Goal: Task Accomplishment & Management: Use online tool/utility

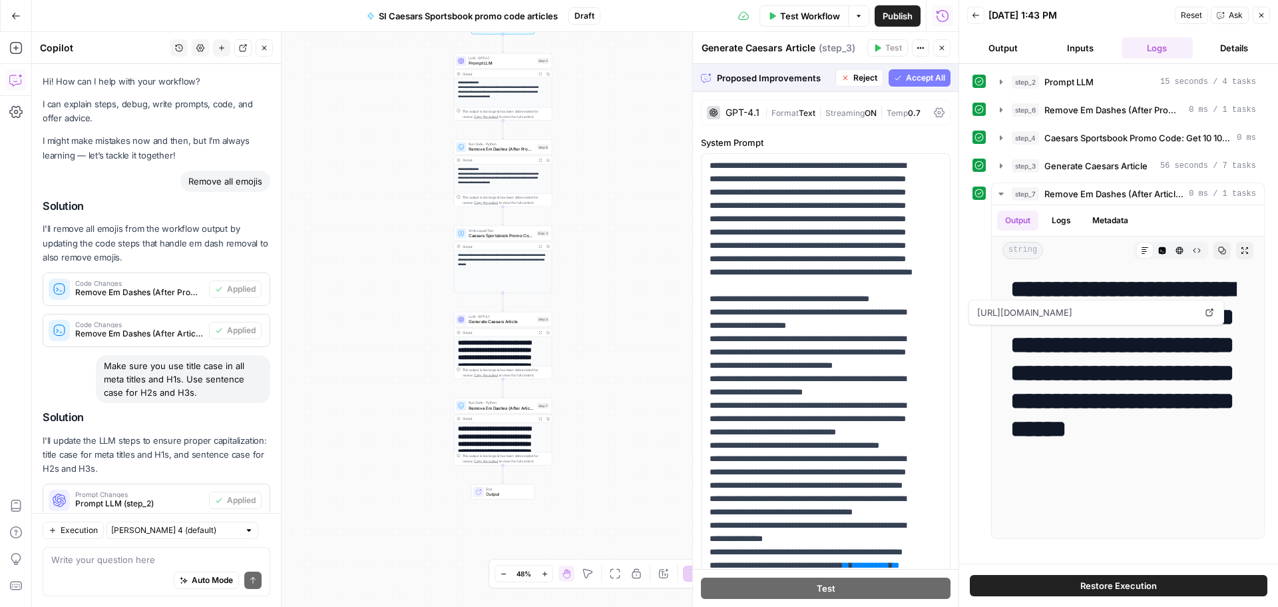
scroll to position [294, 0]
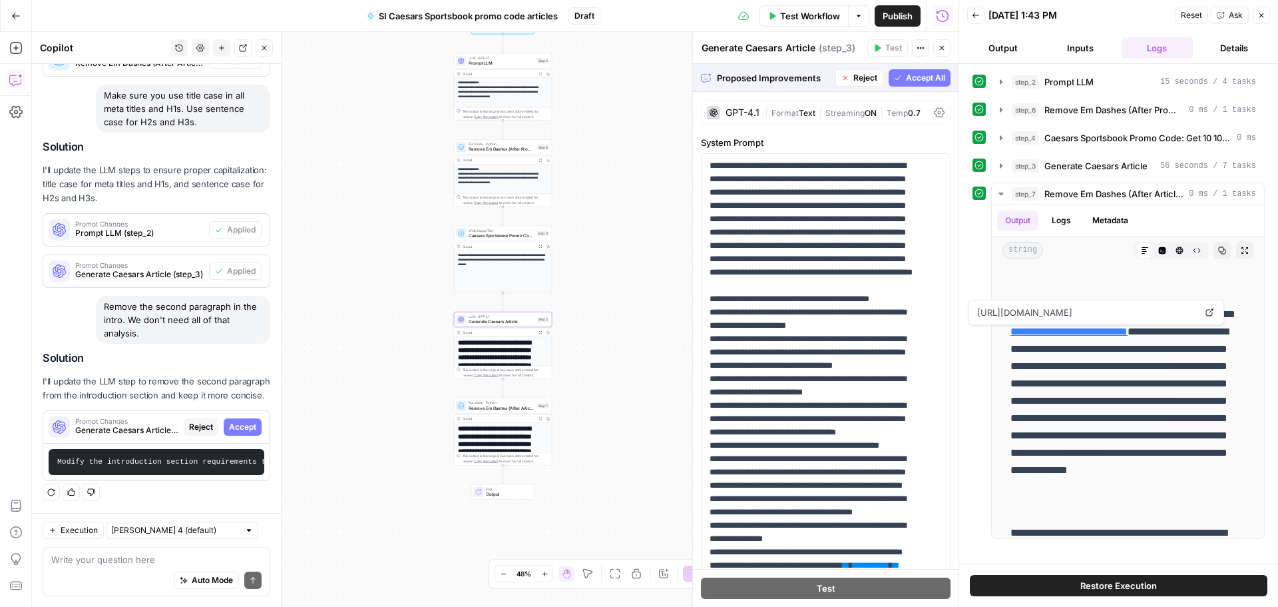
click at [244, 421] on span "Accept" at bounding box center [242, 427] width 27 height 12
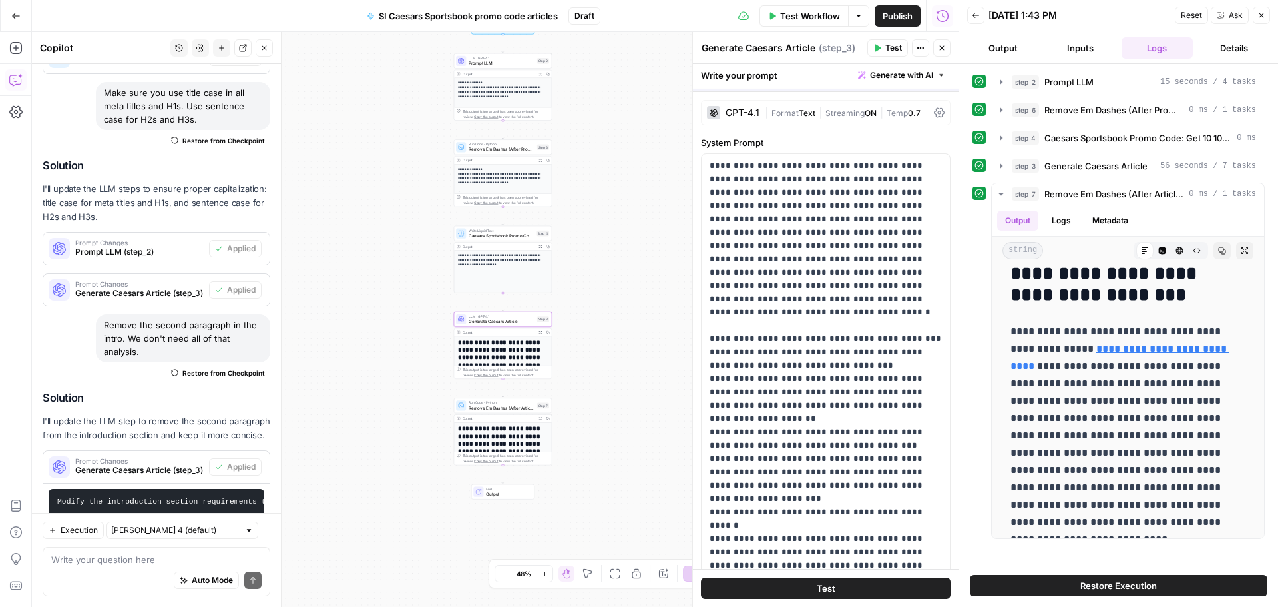
scroll to position [0, 0]
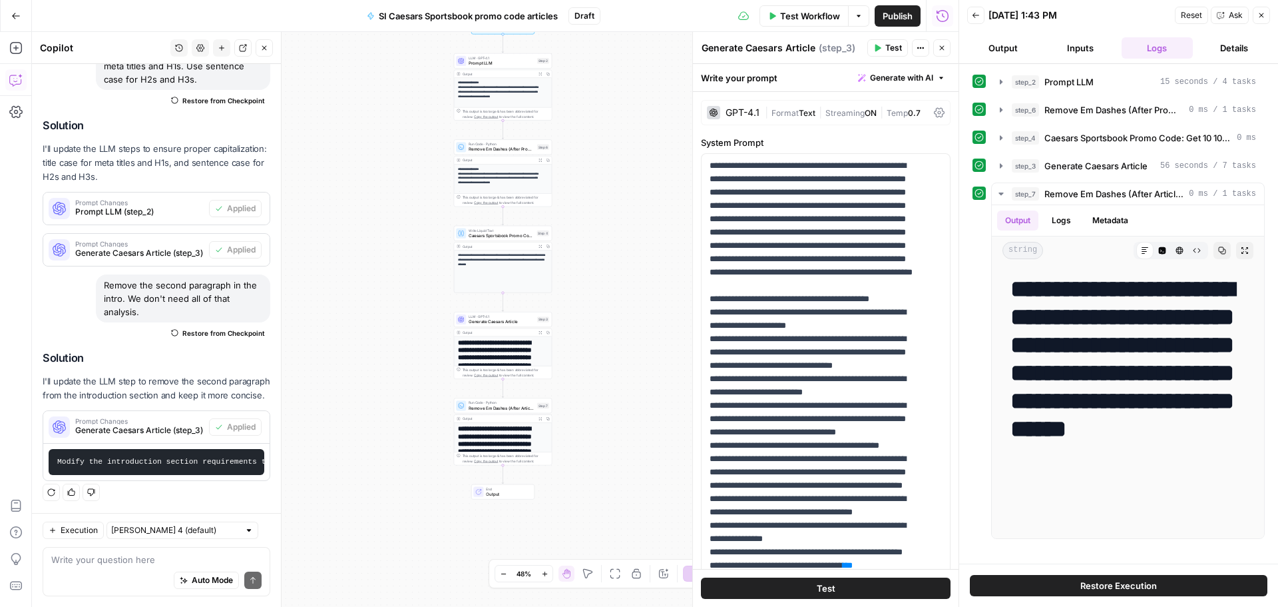
click at [809, 17] on span "Test Workflow" at bounding box center [810, 15] width 60 height 13
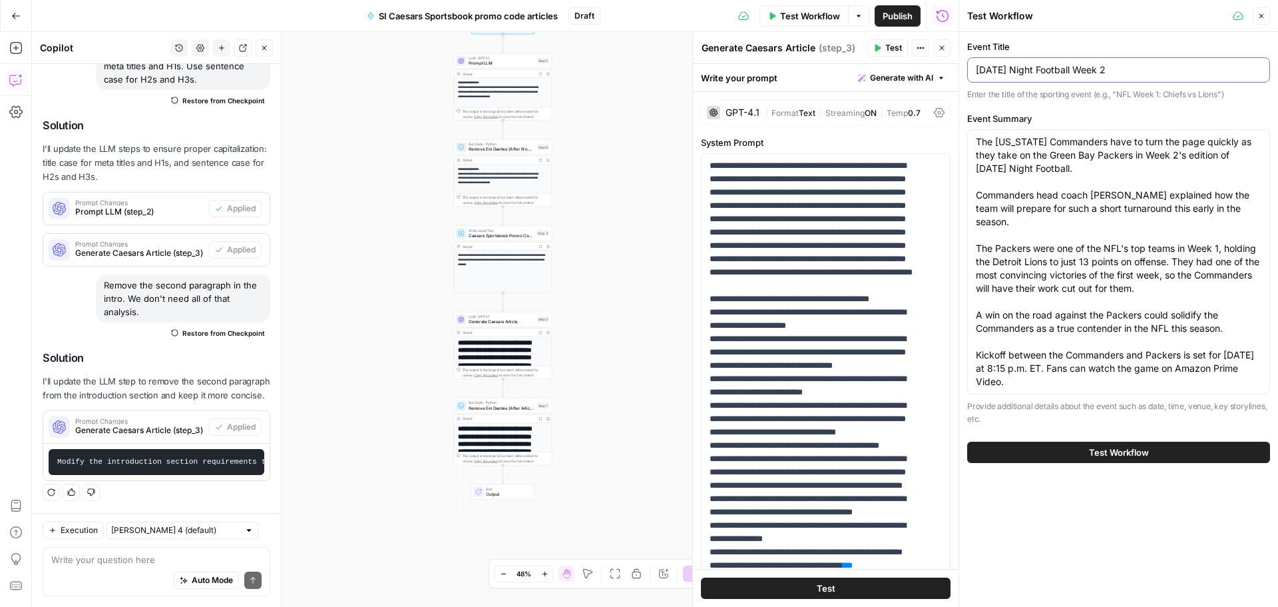
click at [1115, 74] on input "Thursday Night Football Week 2" at bounding box center [1119, 69] width 286 height 13
type input "Thursday Night Football Week 3"
drag, startPoint x: 977, startPoint y: 140, endPoint x: 1124, endPoint y: 411, distance: 308.1
click at [1124, 411] on div "Event Summary The Washington Commanders have to turn the page quickly as they t…" at bounding box center [1118, 269] width 303 height 314
paste textarea "Week 3 of the NFL season begins with a lopsided division rivalry, something the…"
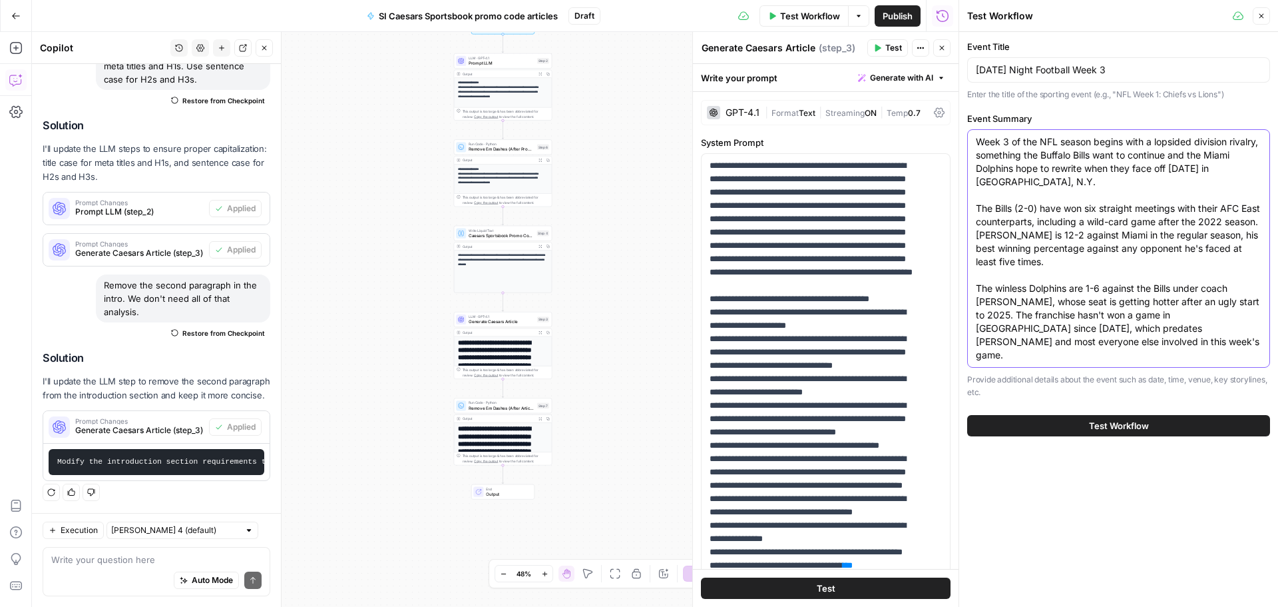
type textarea "Week 3 of the NFL season begins with a lopsided division rivalry, something the…"
click at [1151, 415] on button "Test Workflow" at bounding box center [1118, 425] width 303 height 21
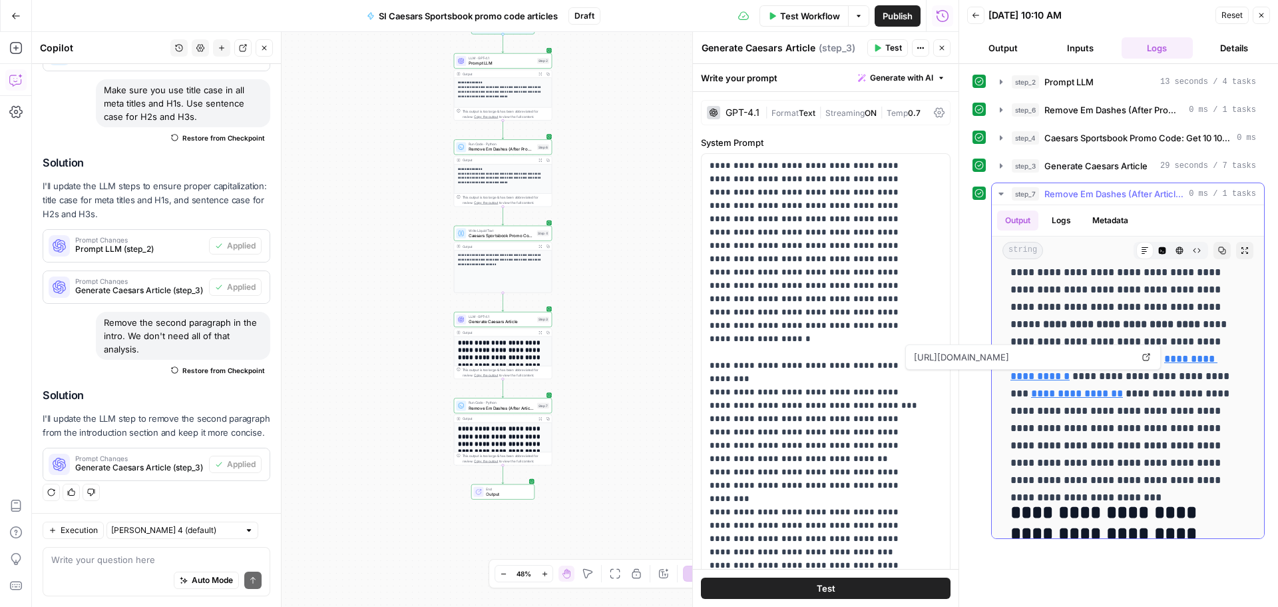
scroll to position [333, 0]
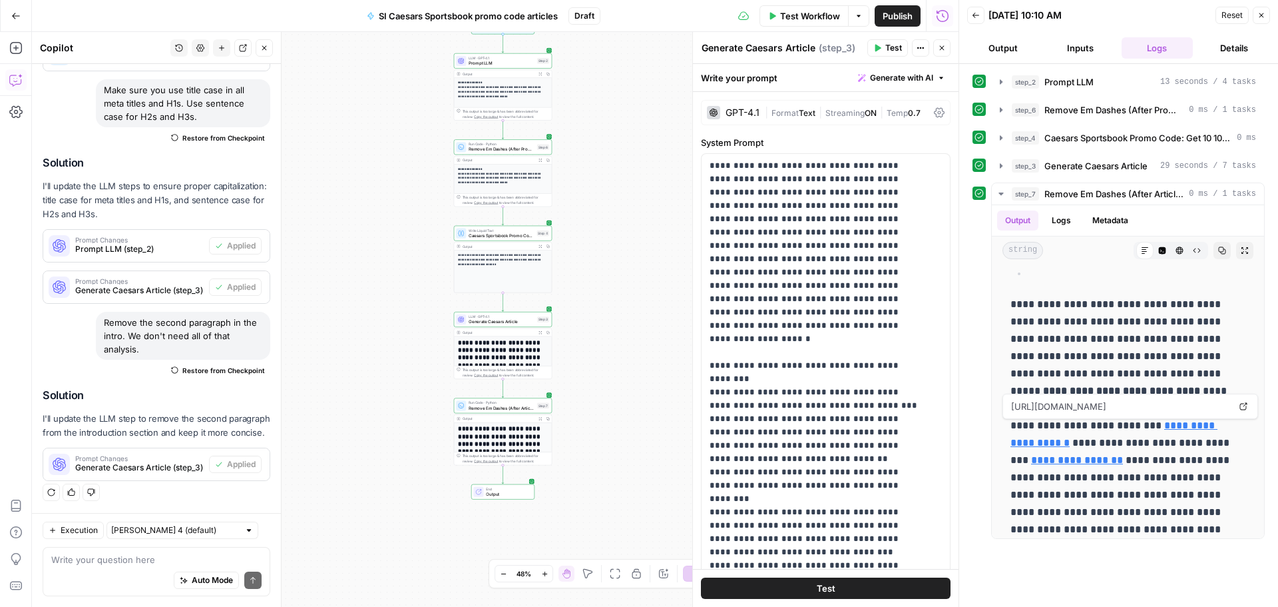
click at [154, 551] on div "Write your question here Auto Mode Send" at bounding box center [157, 571] width 228 height 49
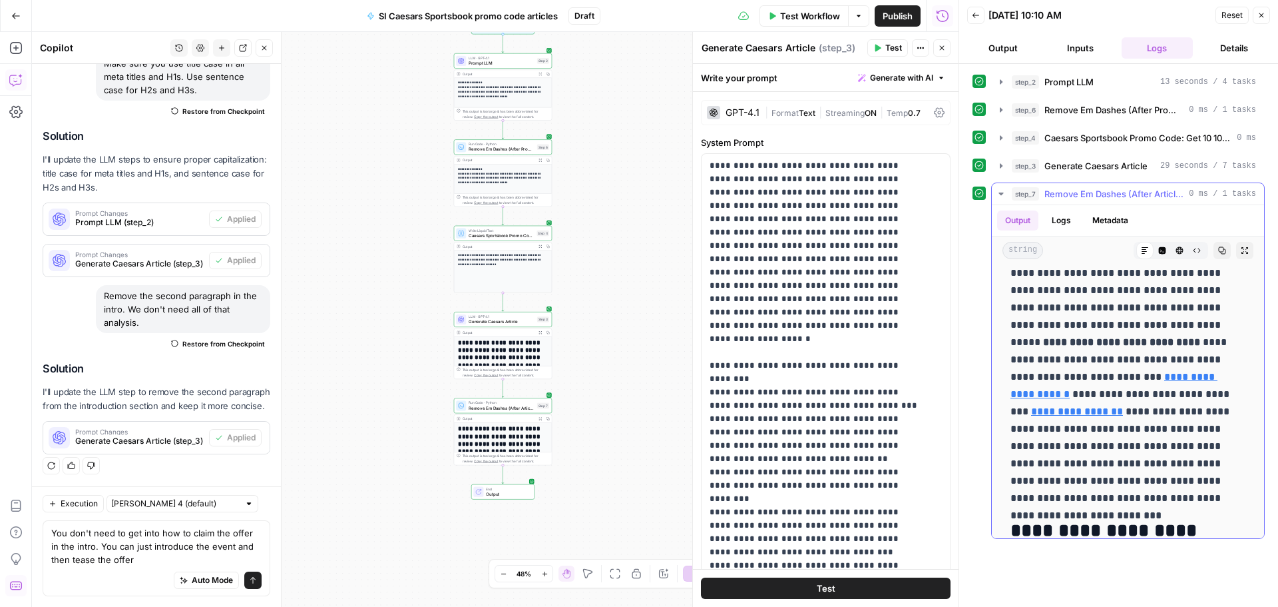
scroll to position [400, 0]
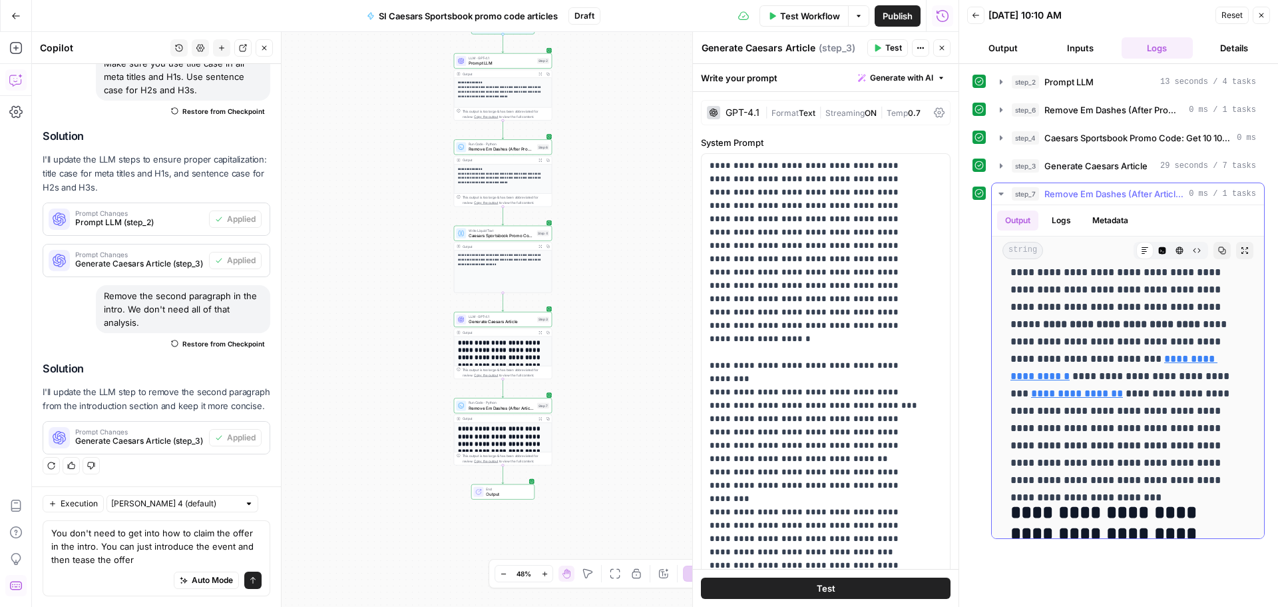
drag, startPoint x: 1014, startPoint y: 373, endPoint x: 1073, endPoint y: 478, distance: 120.4
click at [1073, 478] on p "**********" at bounding box center [1123, 359] width 225 height 260
copy p "**********"
click at [101, 535] on textarea "You don't need to get into how to claim the offer in the intro. You can just in…" at bounding box center [156, 546] width 210 height 40
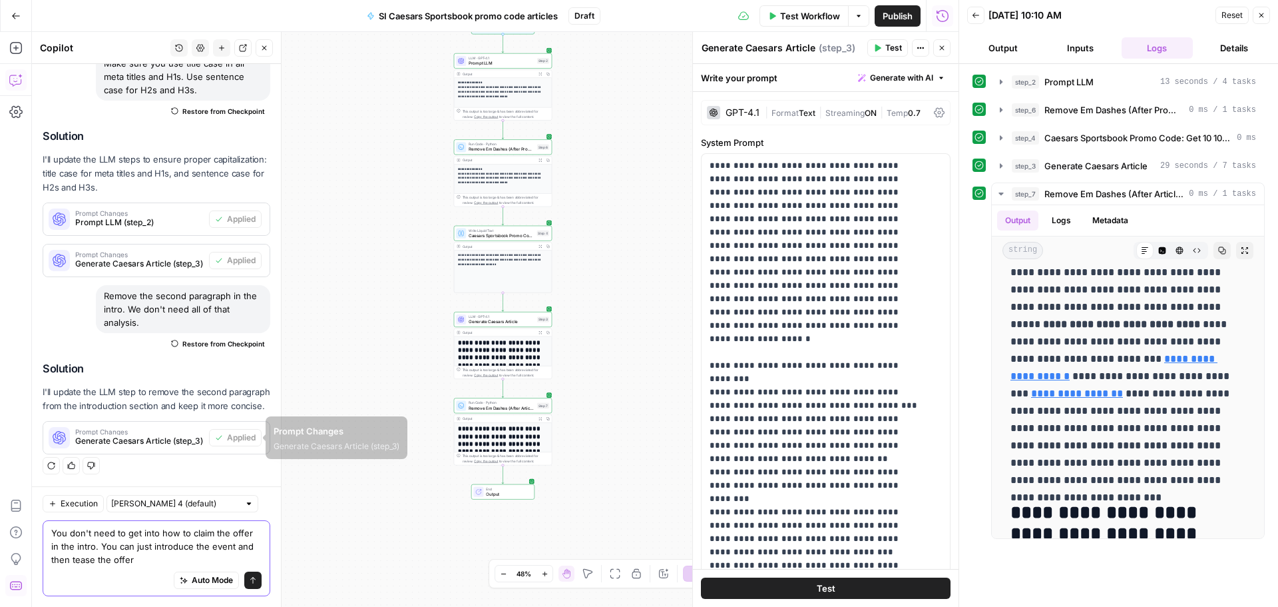
click at [101, 535] on textarea "You don't need to get into how to claim the offer in the intro. You can just in…" at bounding box center [156, 546] width 210 height 40
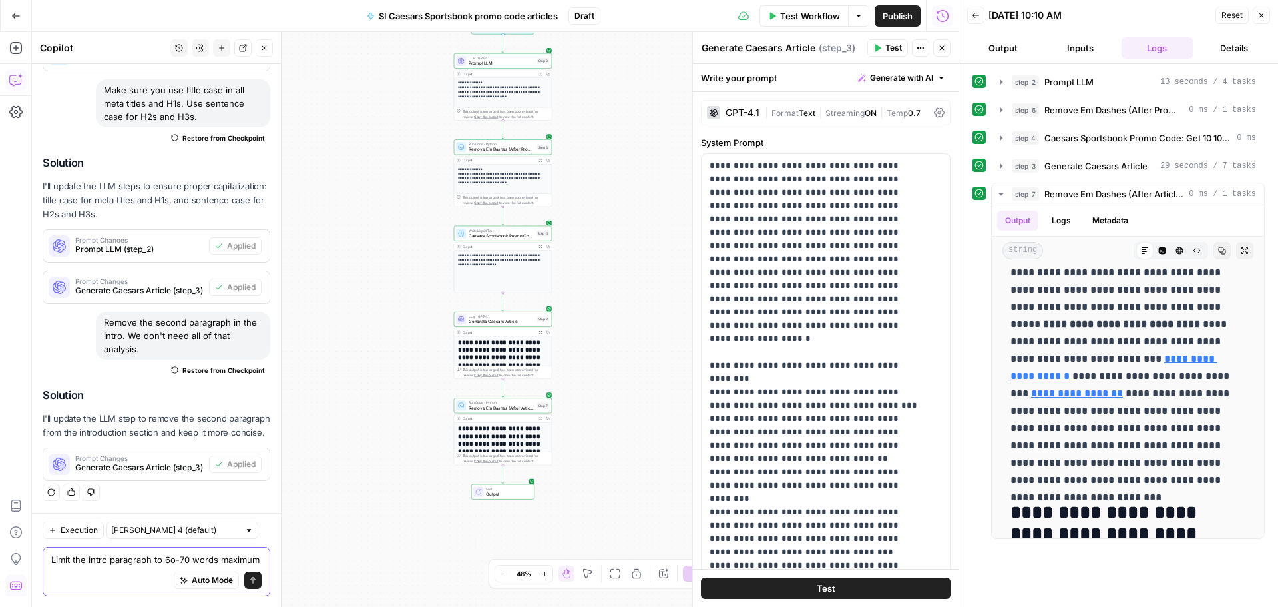
scroll to position [324, 0]
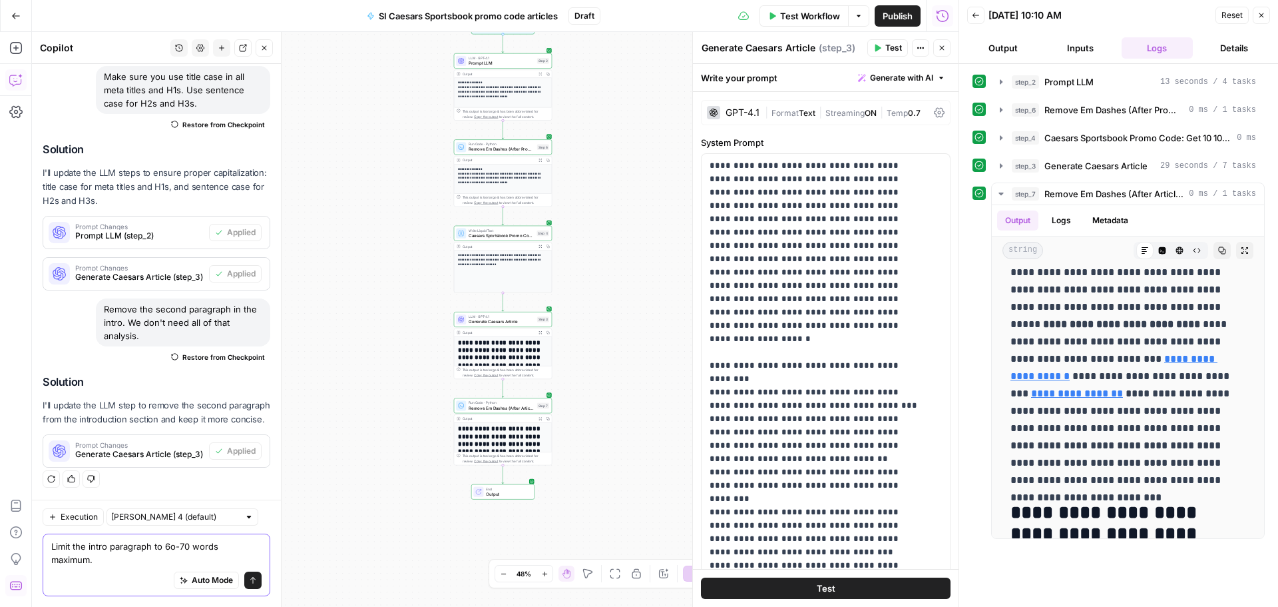
type textarea "Limit the intro paragraph to 6o-70 words maximum."
click at [244, 585] on button "Send" at bounding box center [252, 579] width 17 height 17
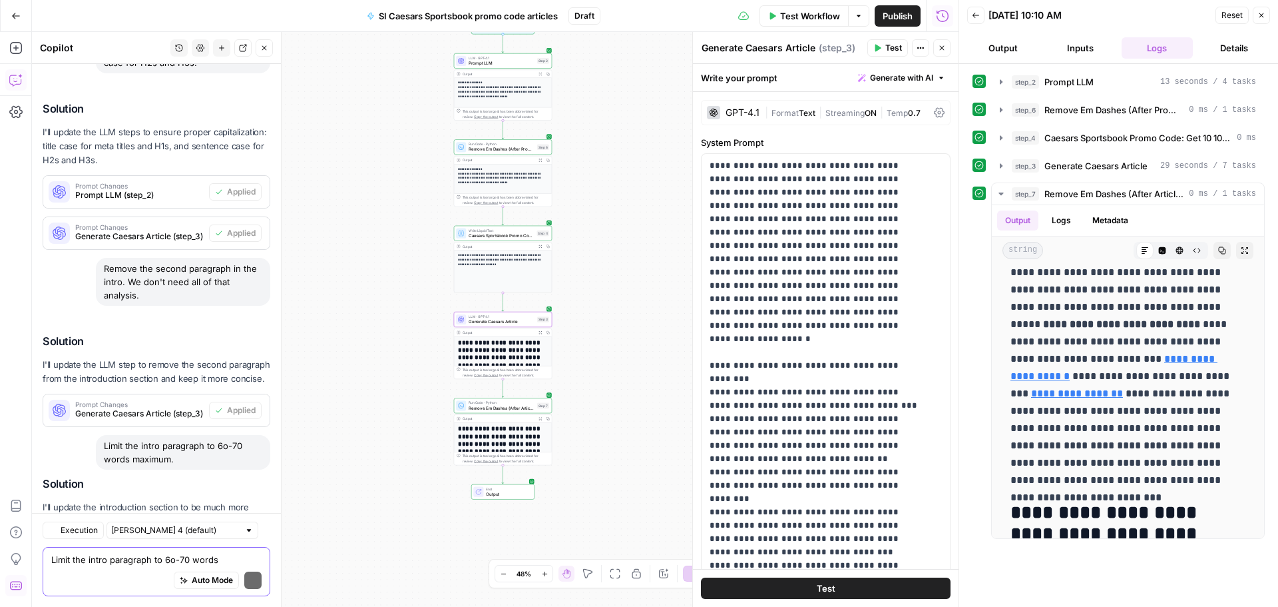
scroll to position [453, 0]
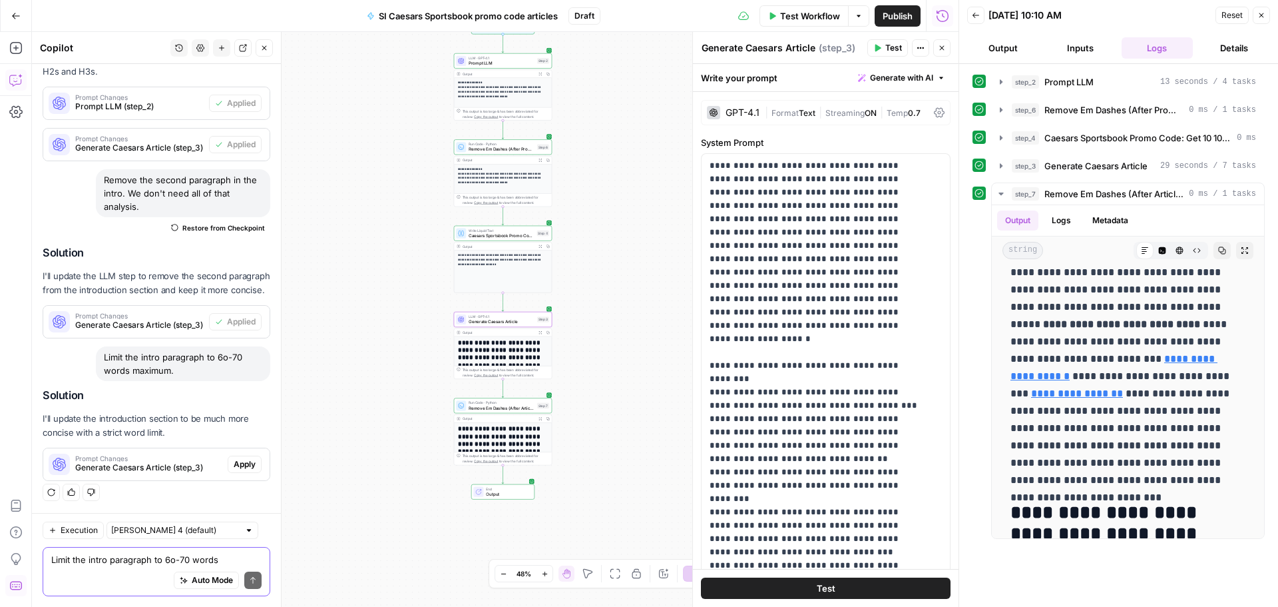
click at [239, 472] on button "Apply" at bounding box center [245, 463] width 34 height 17
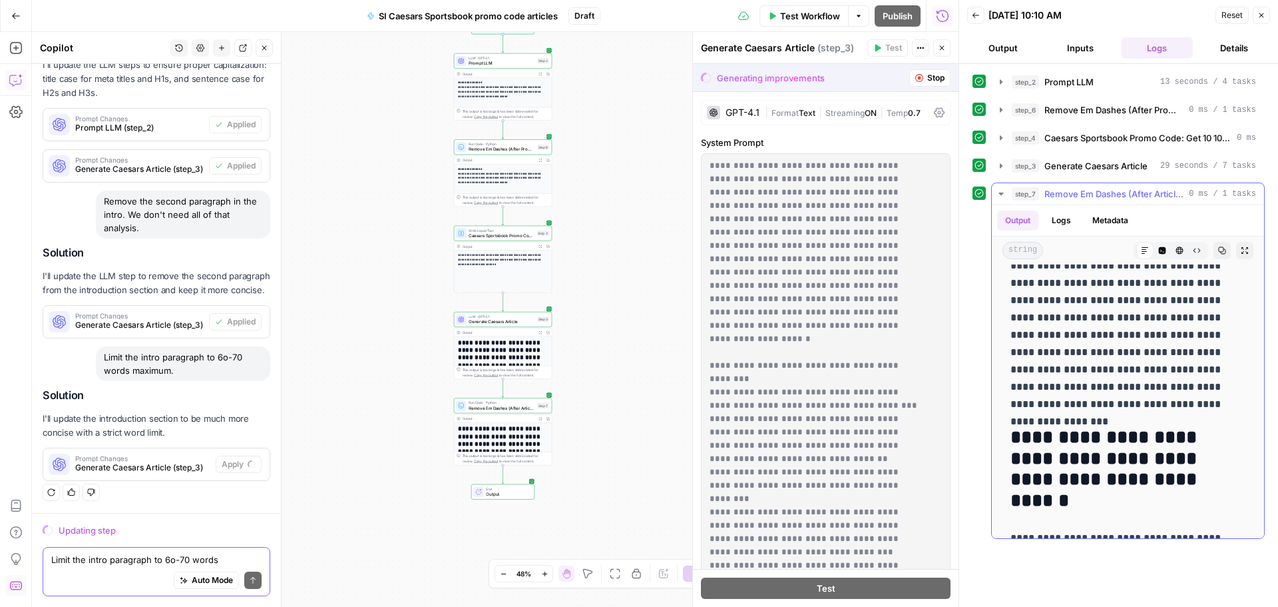
scroll to position [1132, 0]
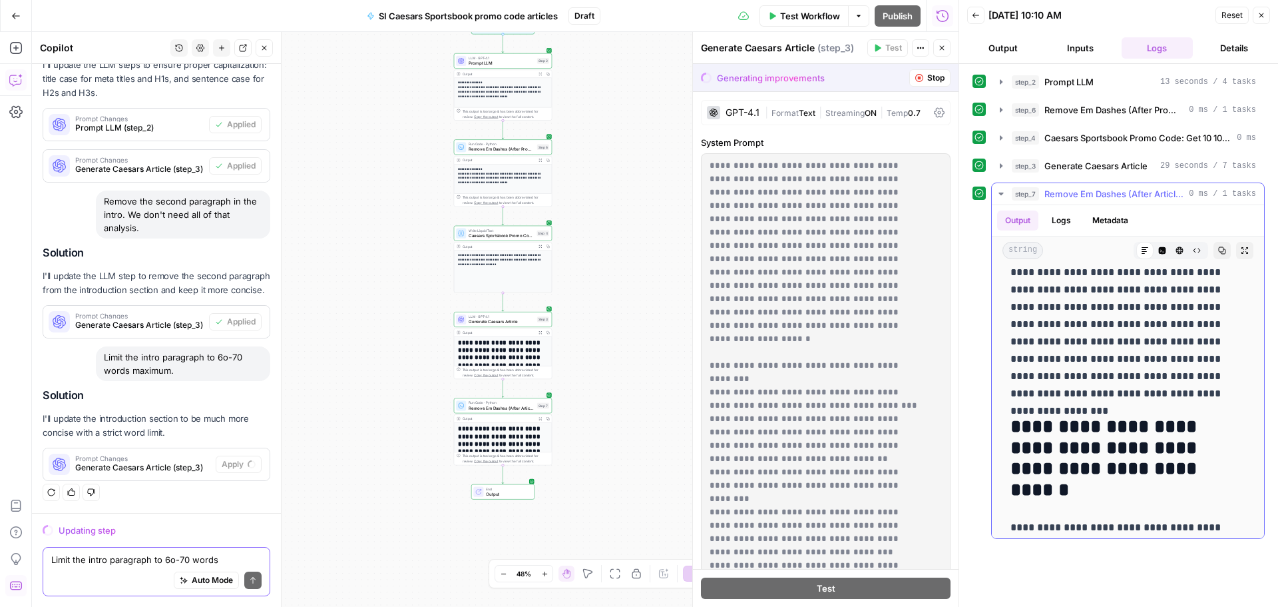
drag, startPoint x: 1012, startPoint y: 279, endPoint x: 1083, endPoint y: 387, distance: 128.9
click at [1083, 387] on div "**********" at bounding box center [1128, 132] width 251 height 1989
copy div "**********"
click at [108, 559] on textarea "Limit the intro paragraph to 6o-70 words maximum." at bounding box center [156, 559] width 210 height 13
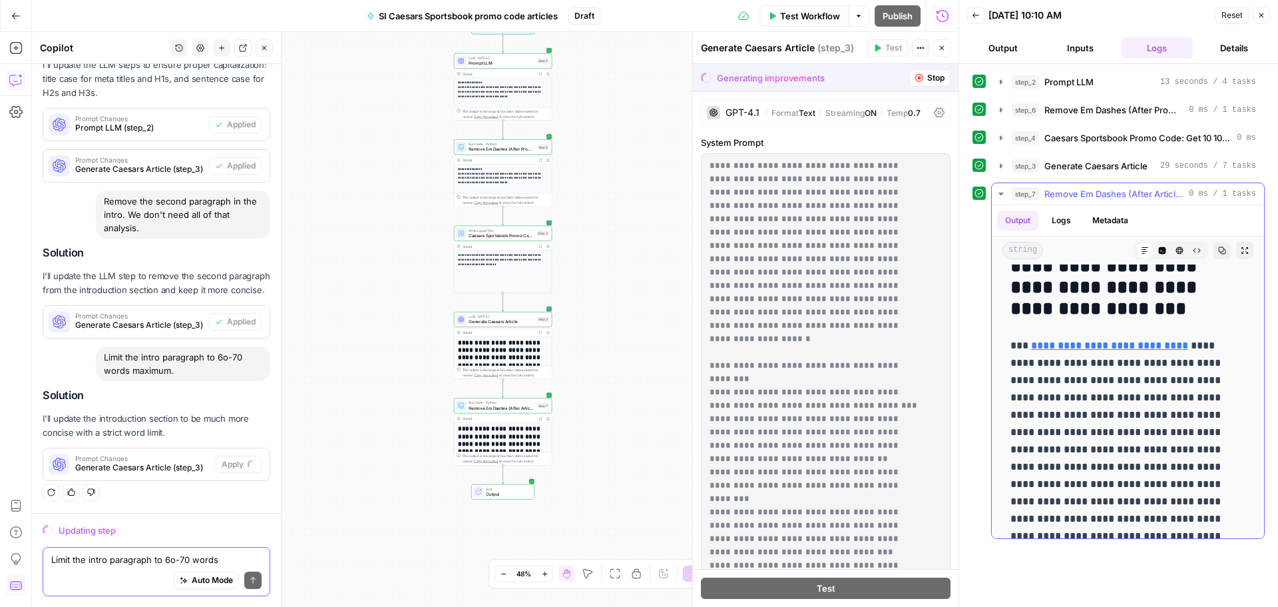
scroll to position [599, 0]
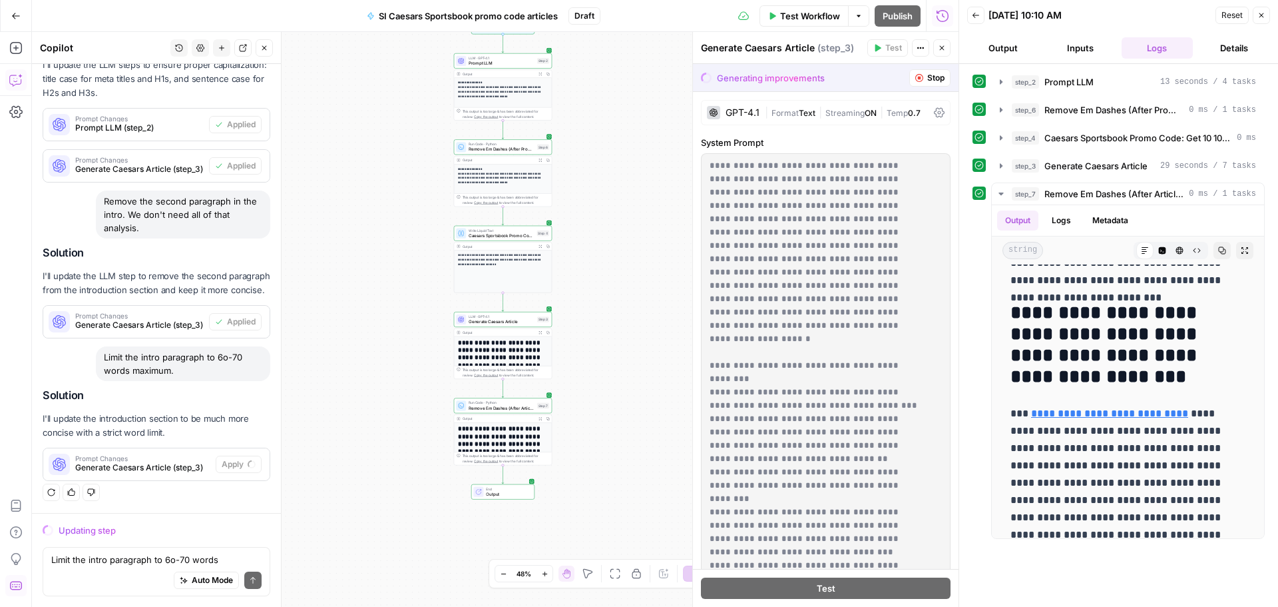
click at [117, 569] on div "Auto Mode Send" at bounding box center [156, 580] width 210 height 29
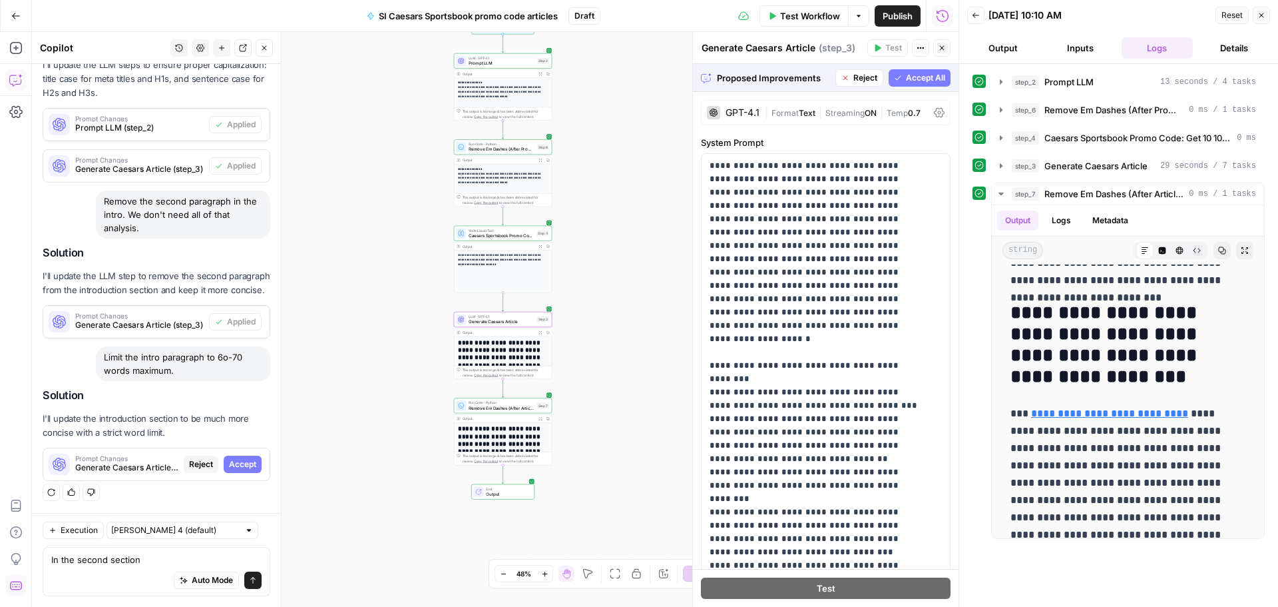
click at [230, 463] on span "Accept" at bounding box center [242, 464] width 27 height 12
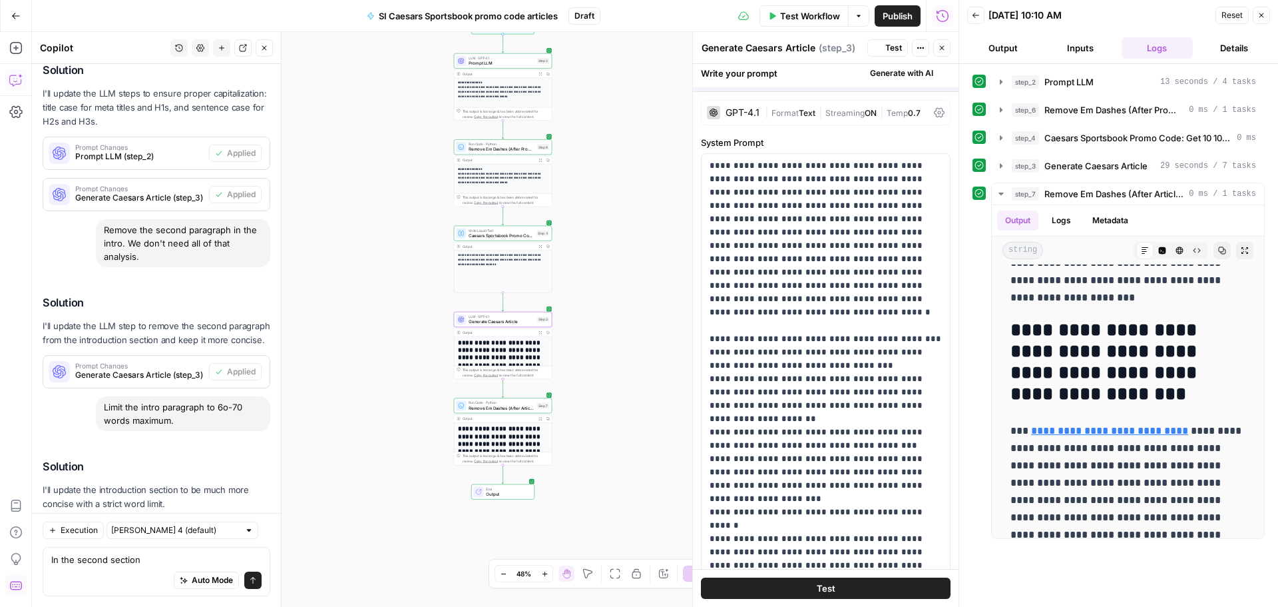
scroll to position [0, 0]
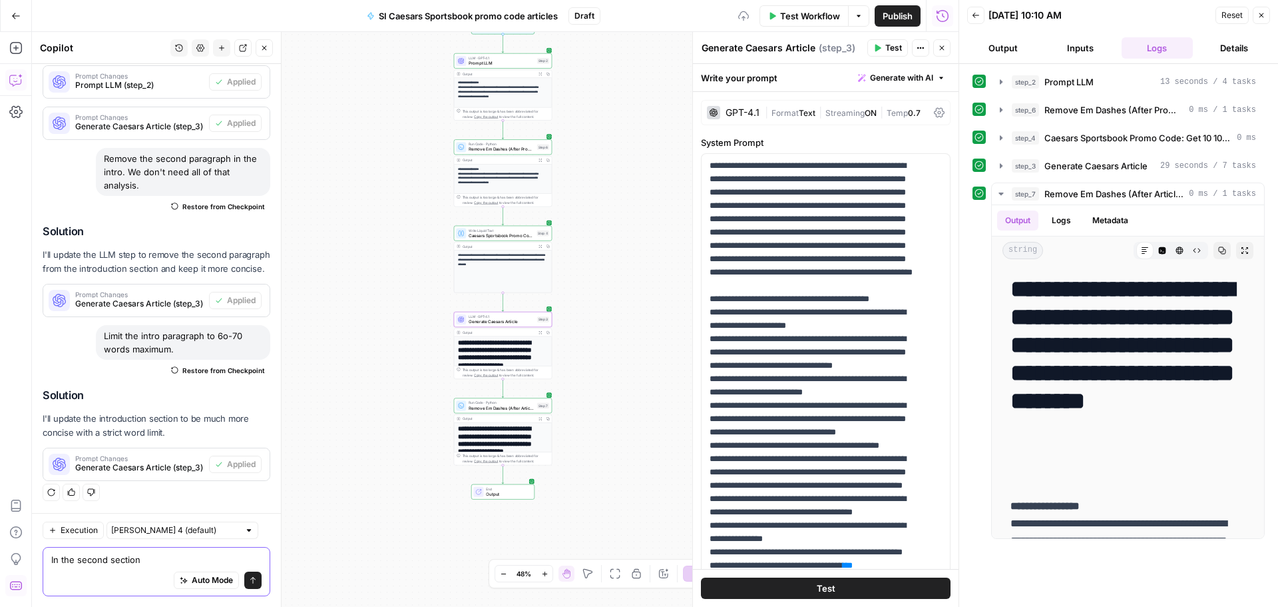
click at [159, 561] on textarea "In the second section" at bounding box center [156, 559] width 210 height 13
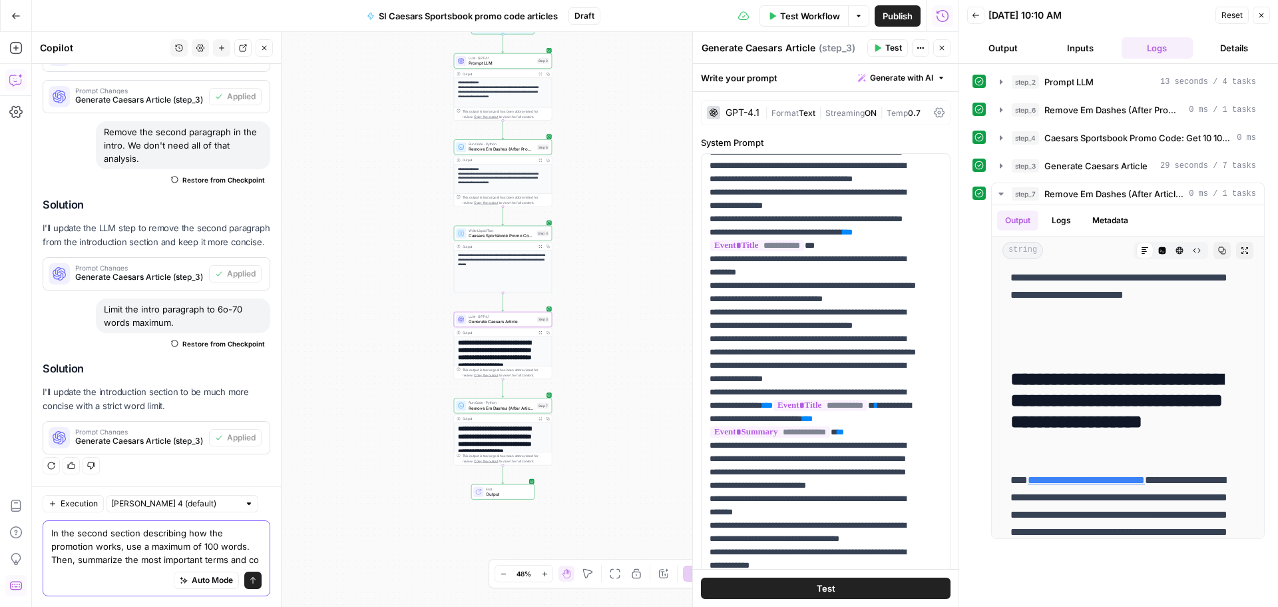
scroll to position [515, 0]
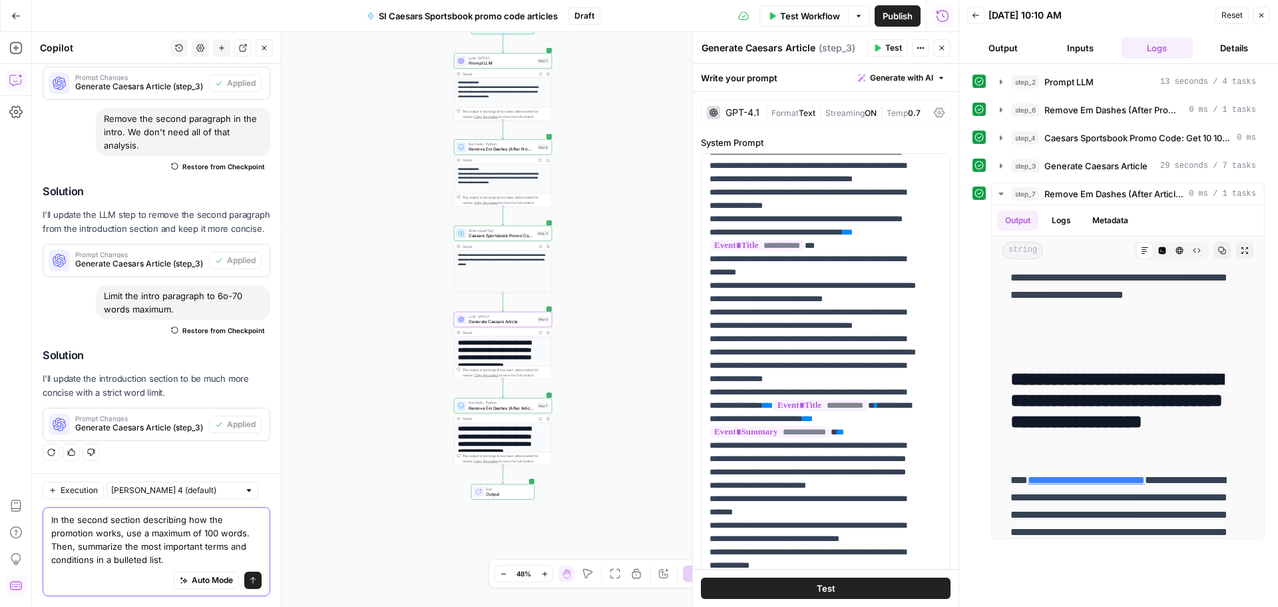
type textarea "In the second section describing how the promotion works, use a maximum of 100 …"
click at [250, 577] on icon "submit" at bounding box center [252, 580] width 5 height 7
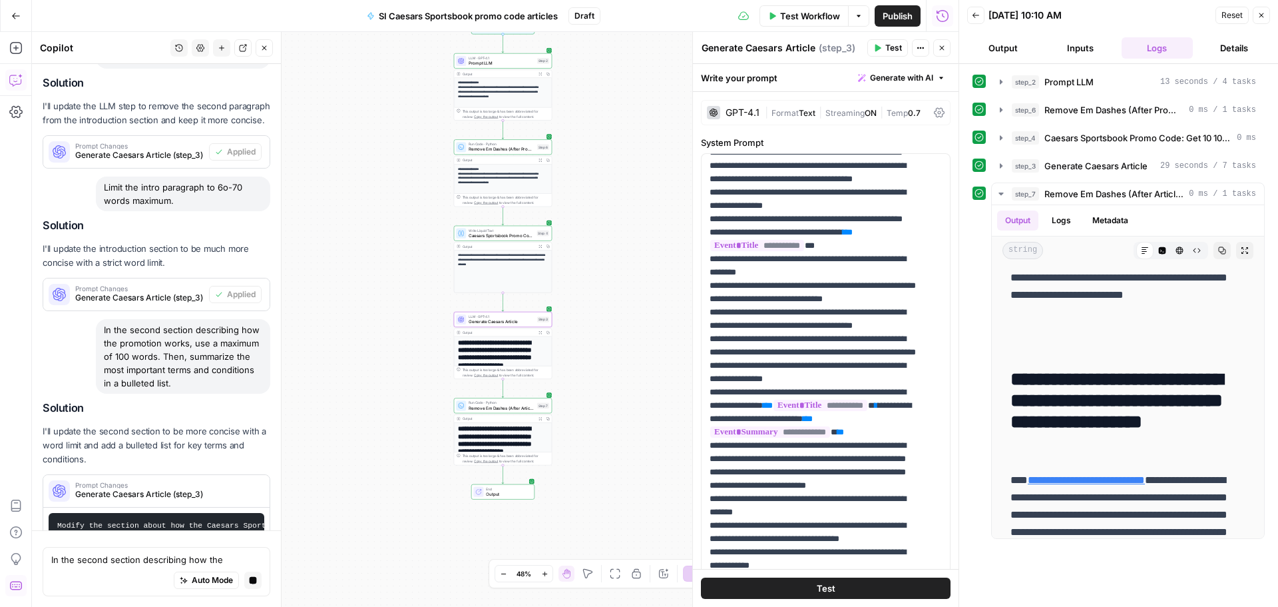
scroll to position [608, 0]
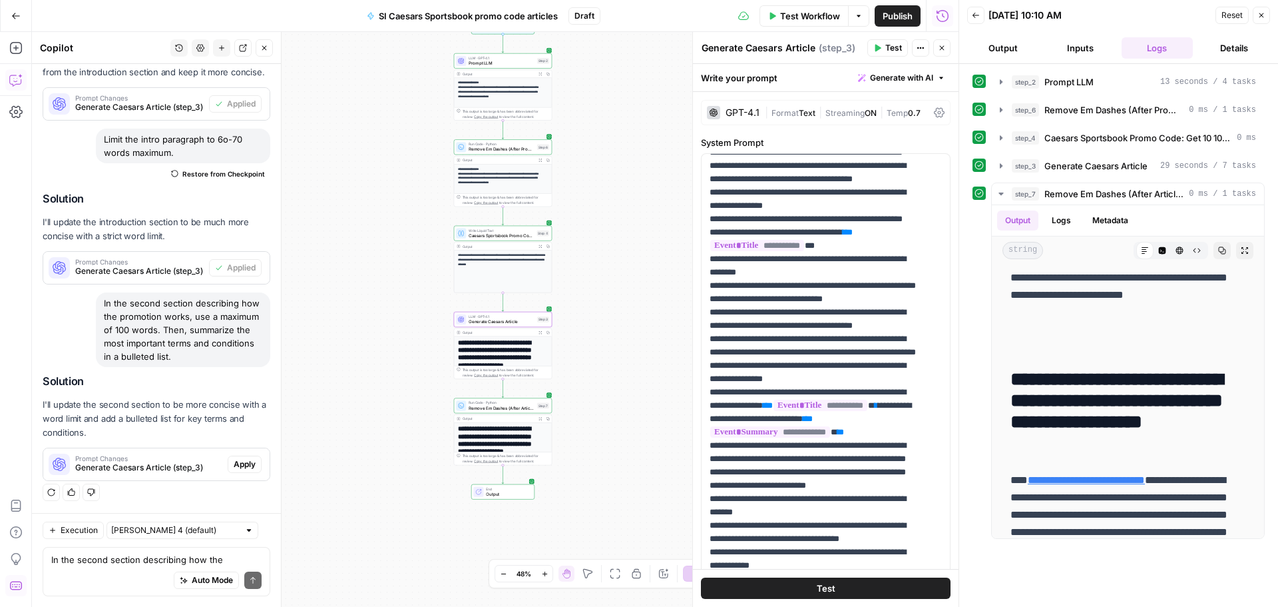
click at [236, 467] on span "Apply" at bounding box center [245, 464] width 22 height 12
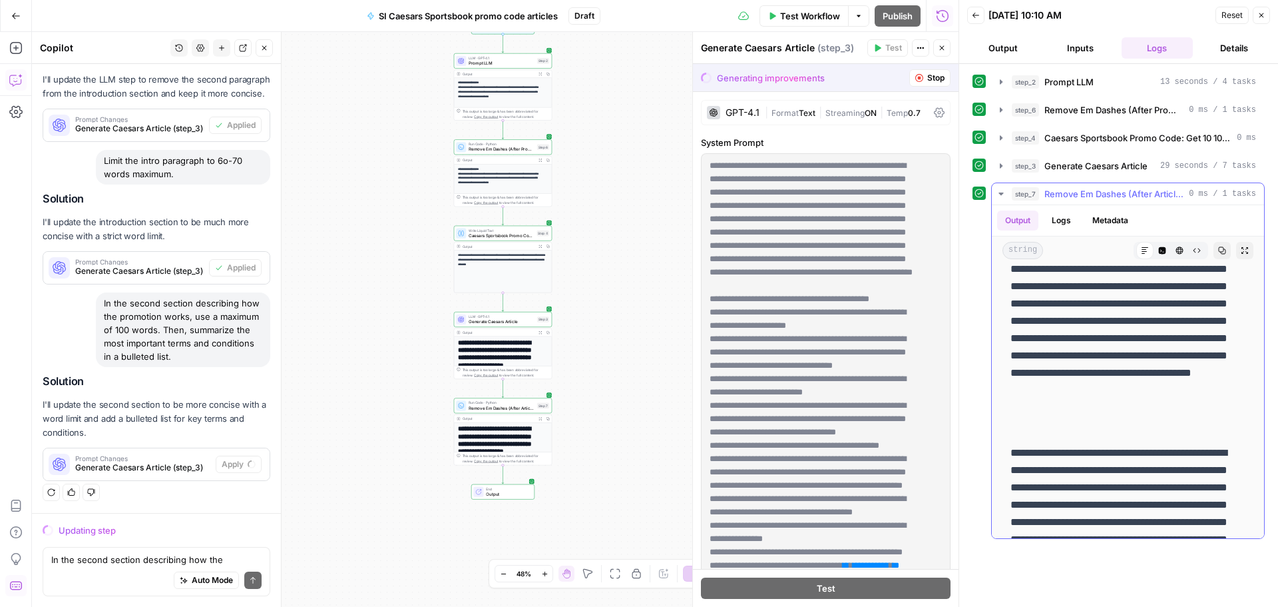
scroll to position [866, 0]
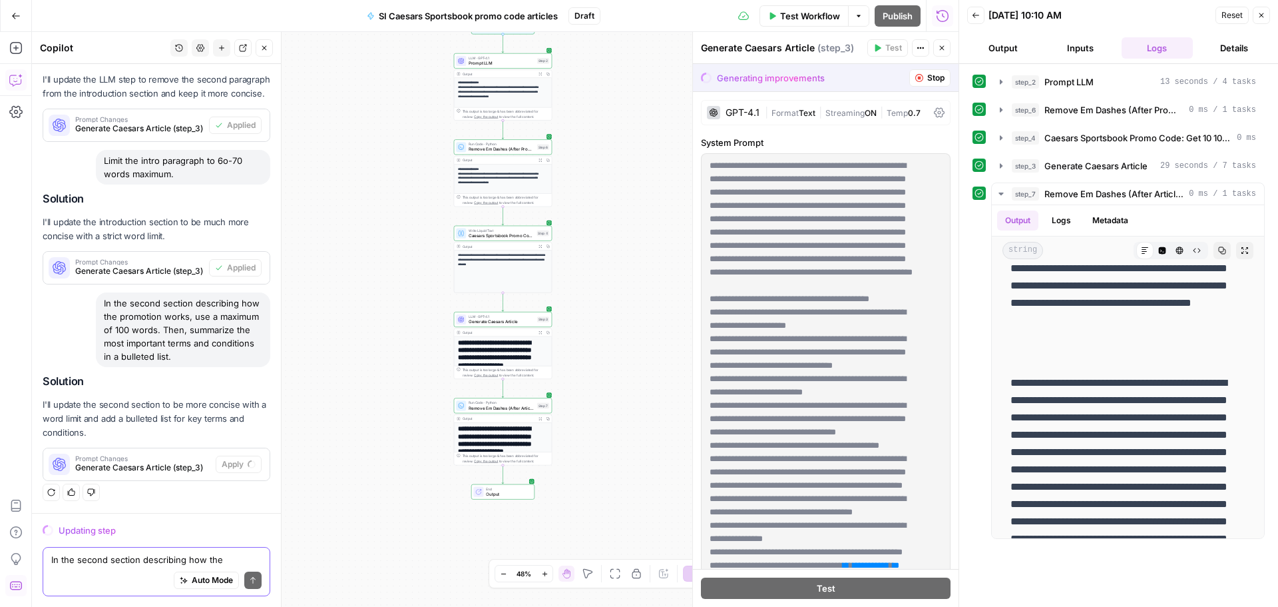
click at [89, 556] on textarea "In the second section describing how the promotion works, use a maximum of 100 …" at bounding box center [156, 559] width 210 height 13
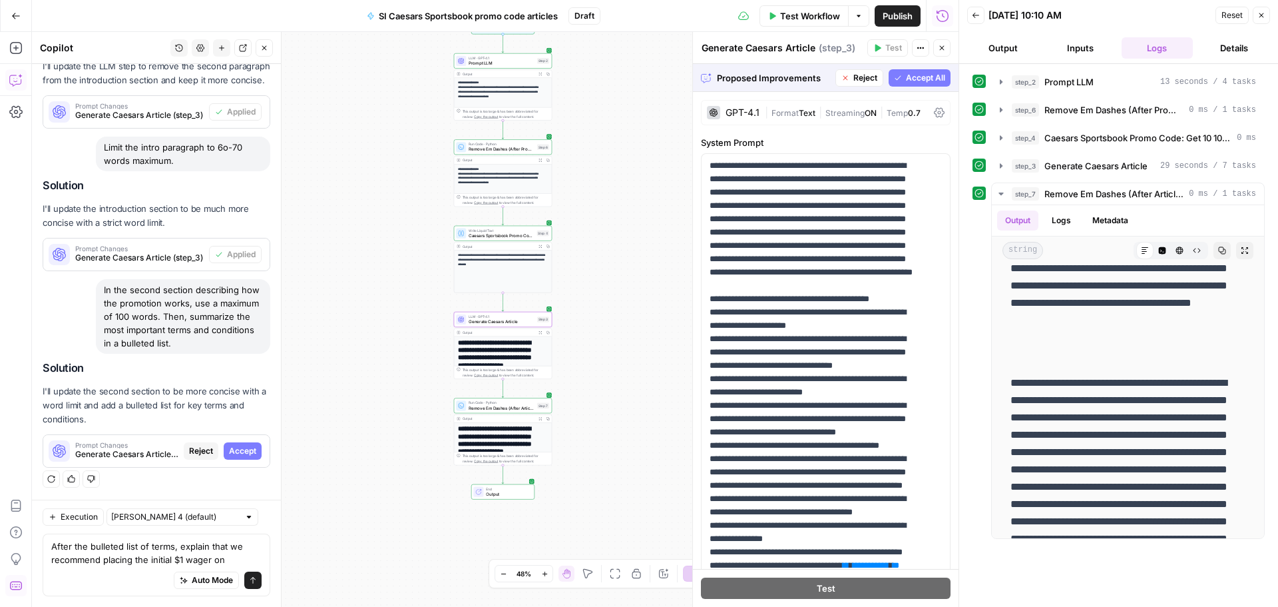
click at [238, 451] on span "Accept" at bounding box center [242, 451] width 27 height 12
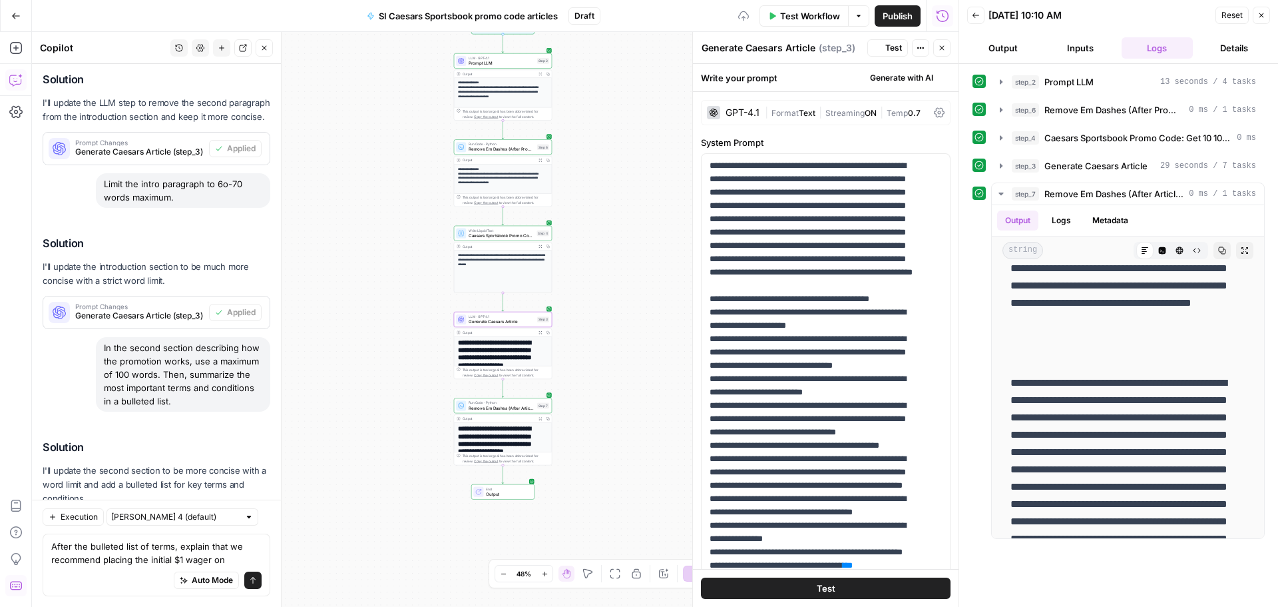
scroll to position [0, 0]
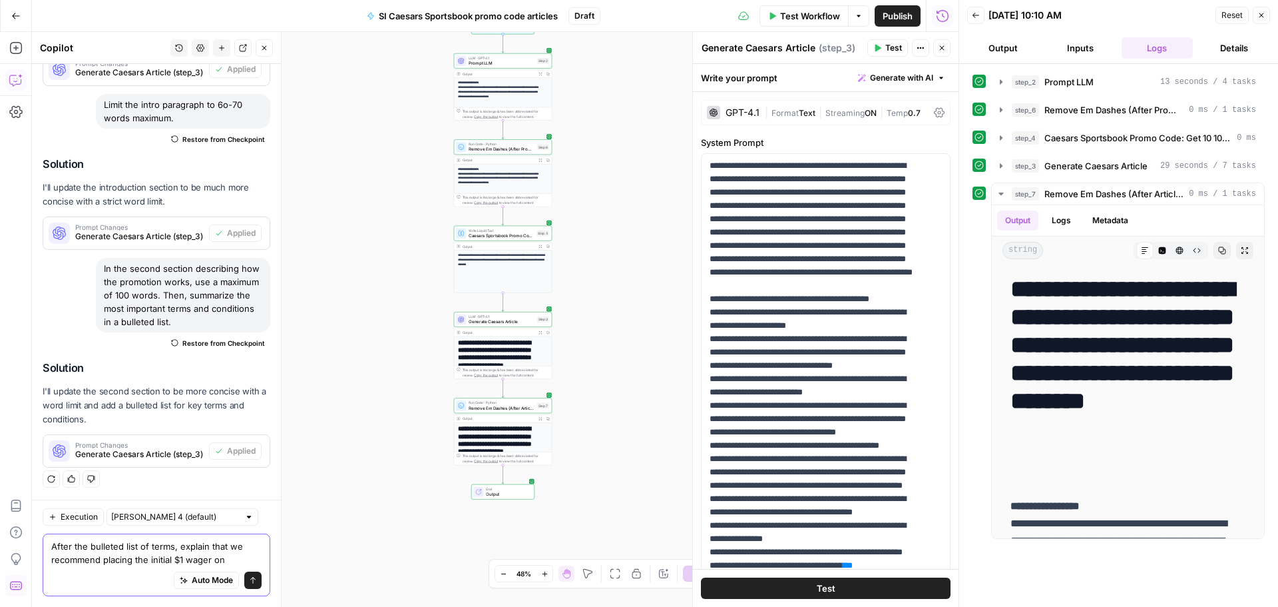
click at [228, 559] on textarea "After the bulleted list of terms, explain that we recommend placing the initial…" at bounding box center [156, 552] width 210 height 27
click at [228, 560] on textarea "After the bulleted list of terms, explain that we recommend placing the initial…" at bounding box center [156, 552] width 210 height 27
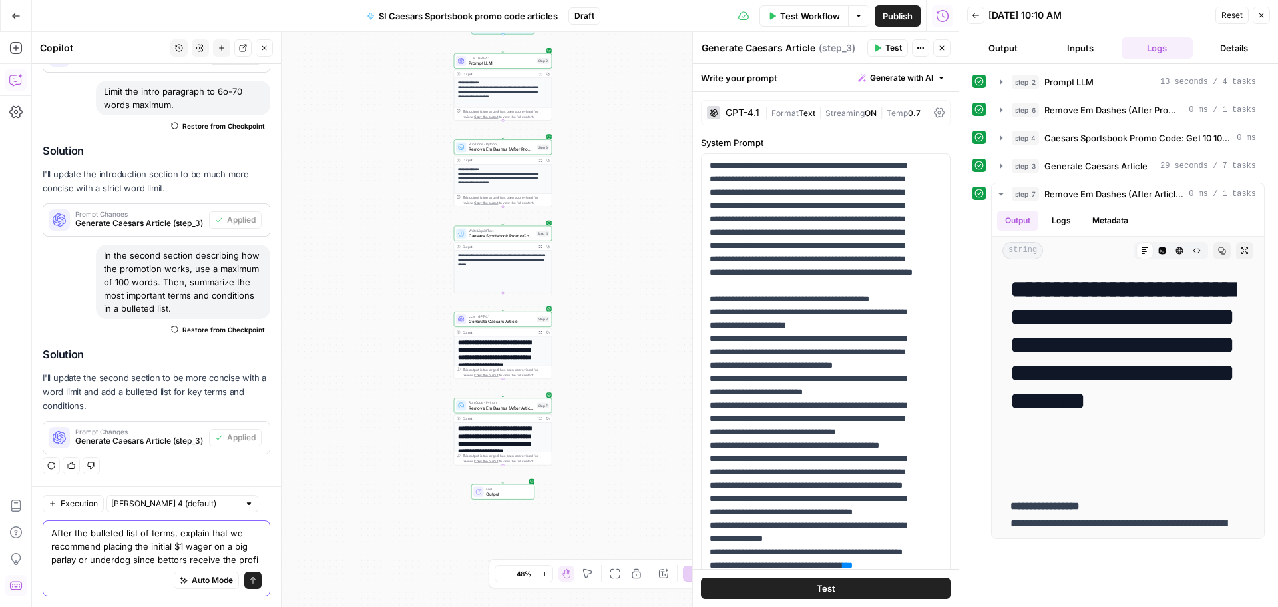
scroll to position [746, 0]
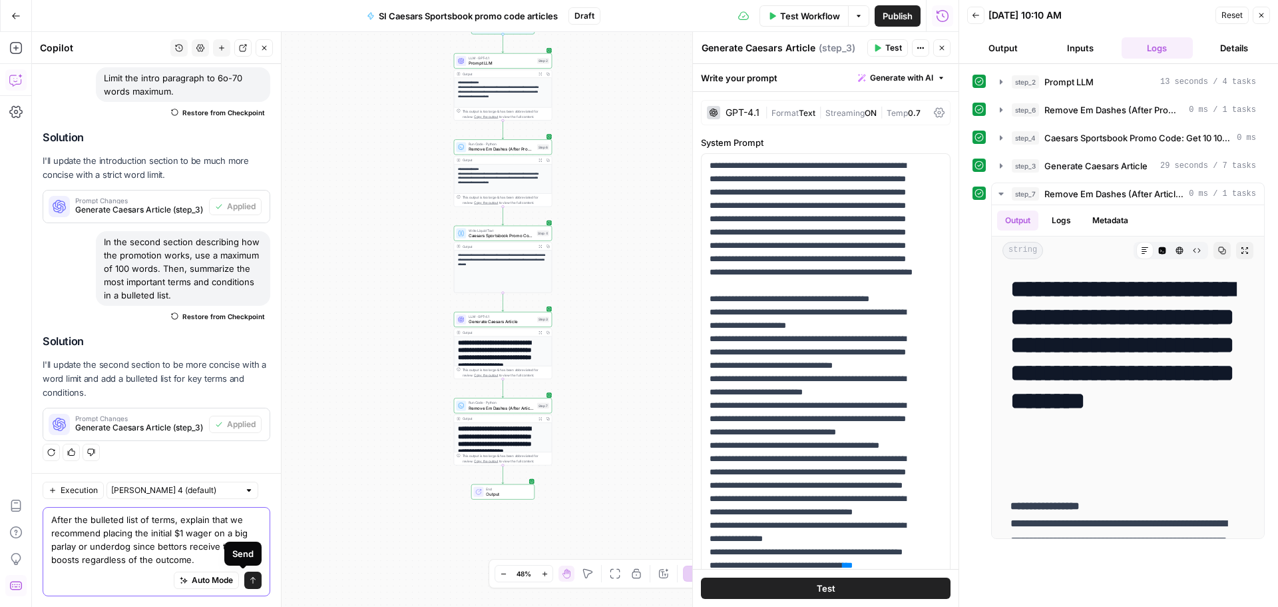
type textarea "After the bulleted list of terms, explain that we recommend placing the initial…"
click at [249, 577] on icon "submit" at bounding box center [253, 580] width 8 height 8
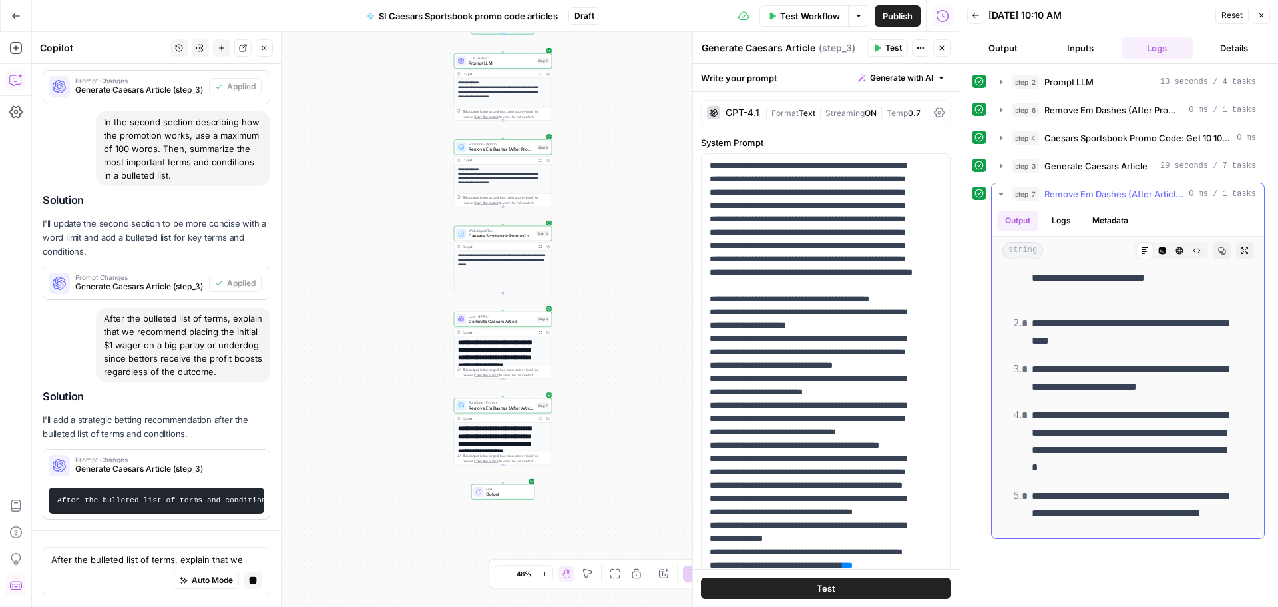
scroll to position [804, 0]
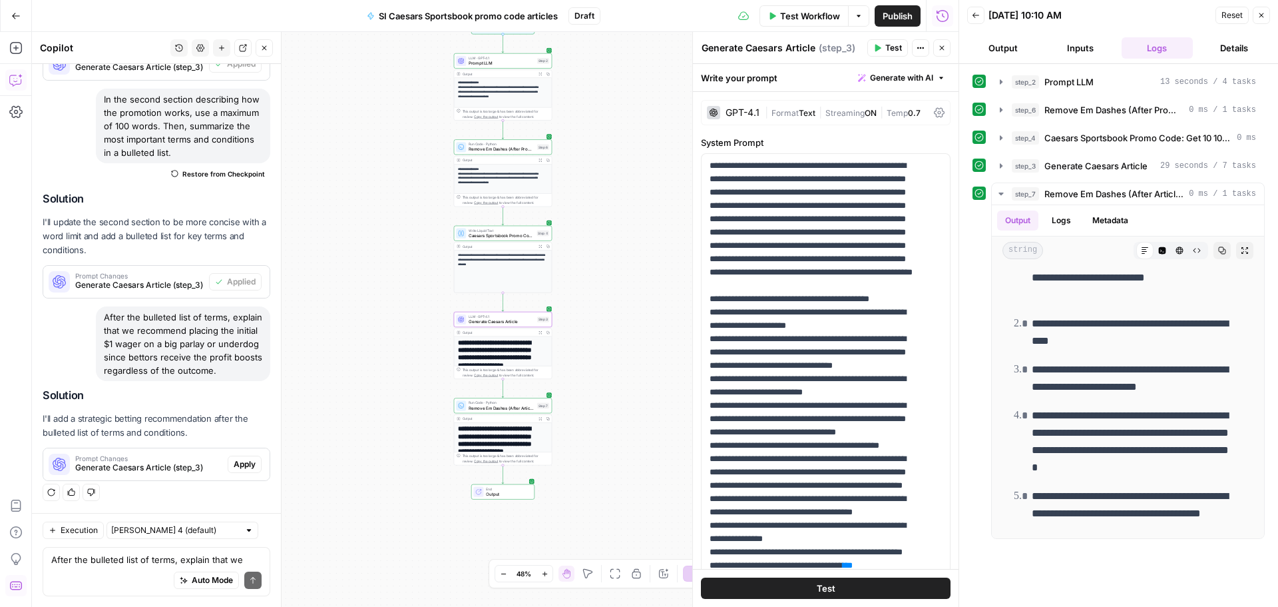
click at [234, 463] on span "Apply" at bounding box center [245, 464] width 22 height 12
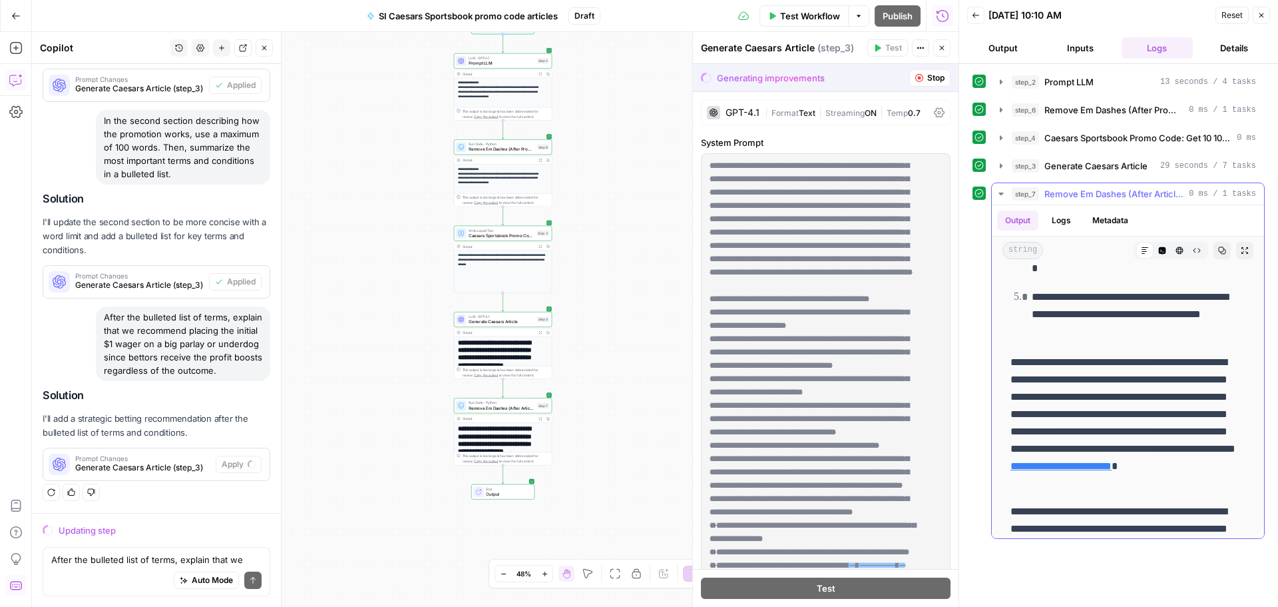
scroll to position [1665, 0]
click at [86, 565] on textarea "After the bulleted list of terms, explain that we recommend placing the initial…" at bounding box center [156, 559] width 210 height 13
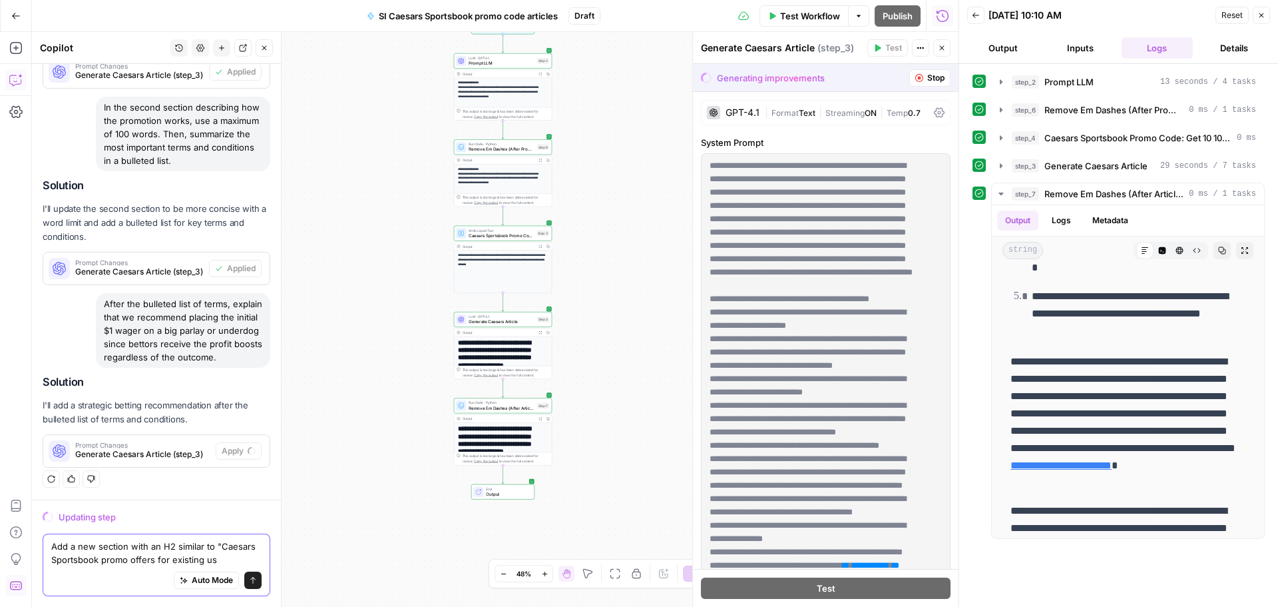
scroll to position [822, 0]
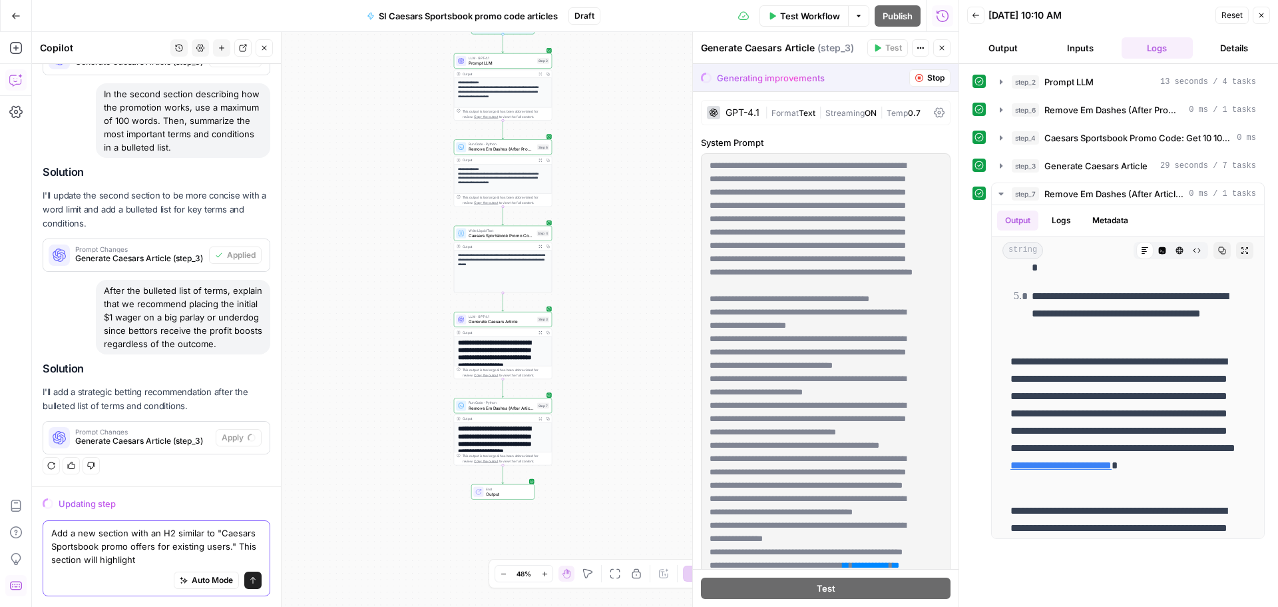
click at [128, 534] on textarea "Add a new section with an H2 similar to "Caesars Sportsbook promo offers for ex…" at bounding box center [156, 546] width 210 height 40
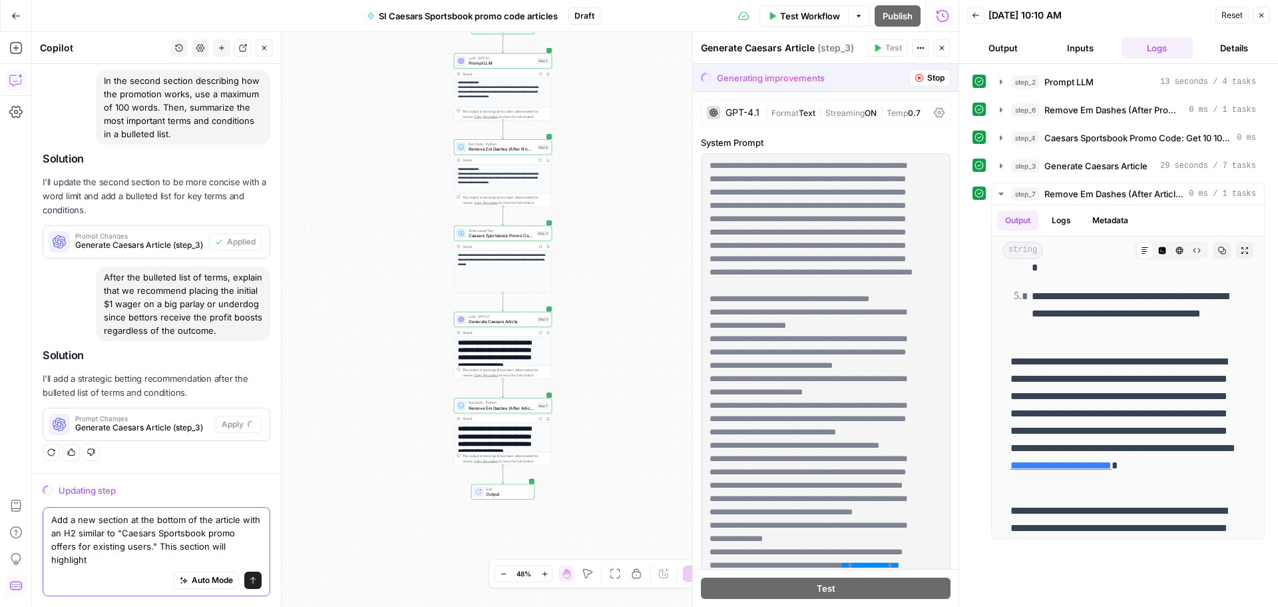
click at [140, 559] on textarea "Add a new section at the bottom of the article with an H2 similar to "Caesars S…" at bounding box center [156, 539] width 210 height 53
click at [117, 561] on textarea "Add a new section at the bottom of the article with an H2 similar to "Caesars S…" at bounding box center [156, 539] width 210 height 53
click at [206, 560] on textarea "Add a new section at the bottom of the article with an H2 similar to "Caesars S…" at bounding box center [156, 539] width 210 height 53
paste textarea "https://sportsbook.caesars.com/us/nj/bet/promos"
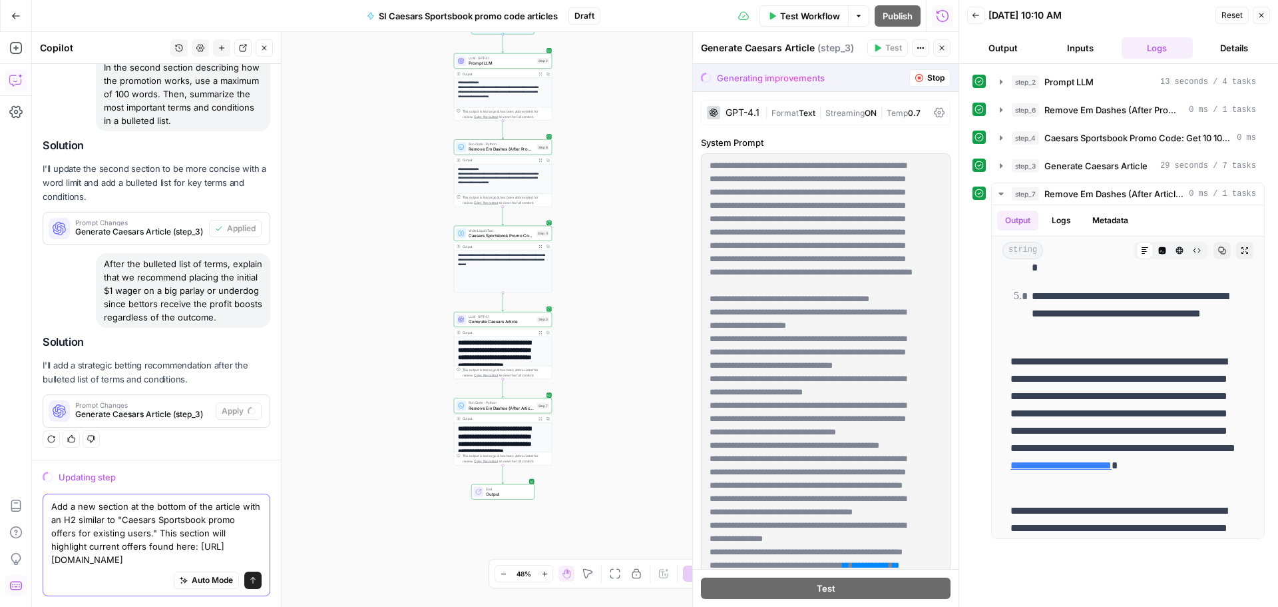
scroll to position [875, 0]
click at [60, 561] on textarea "Add a new section at the bottom of the article with an H2 similar to "Caesars S…" at bounding box center [156, 532] width 210 height 67
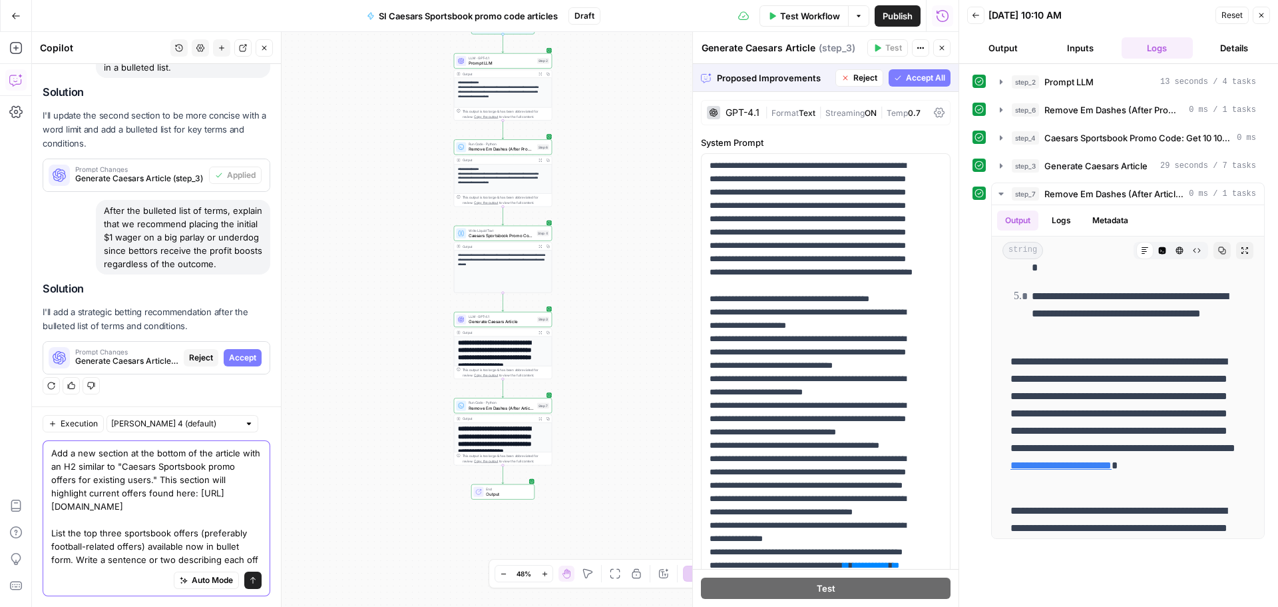
scroll to position [928, 0]
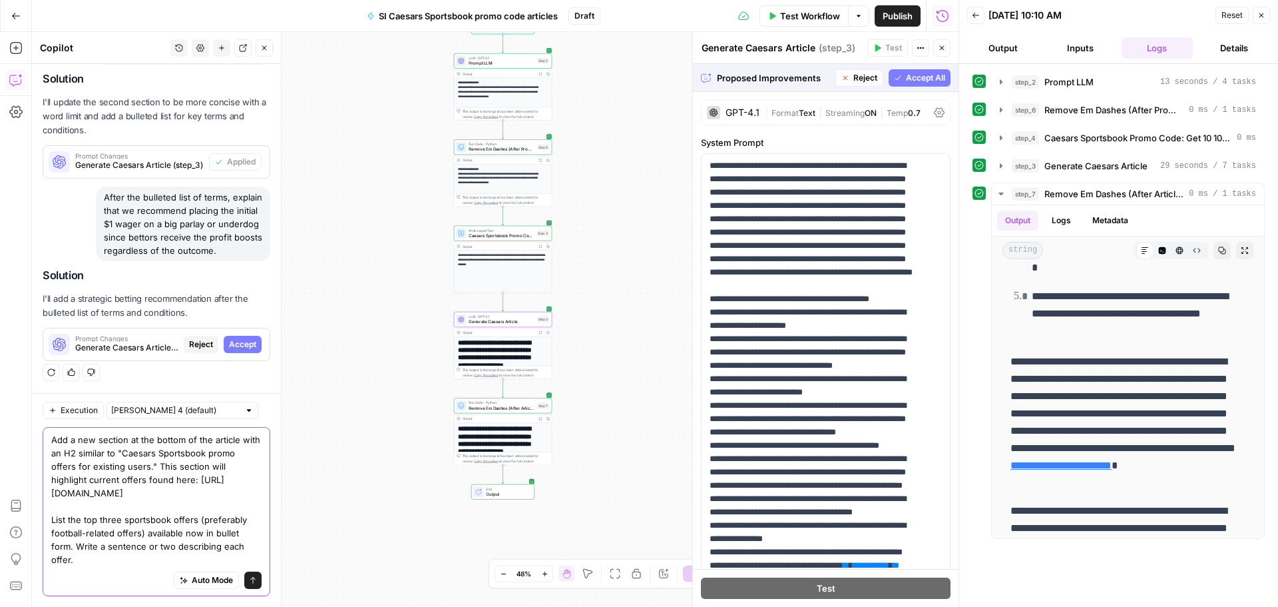
type textarea "Add a new section at the bottom of the article with an H2 similar to "Caesars S…"
click at [236, 338] on span "Accept" at bounding box center [242, 344] width 27 height 12
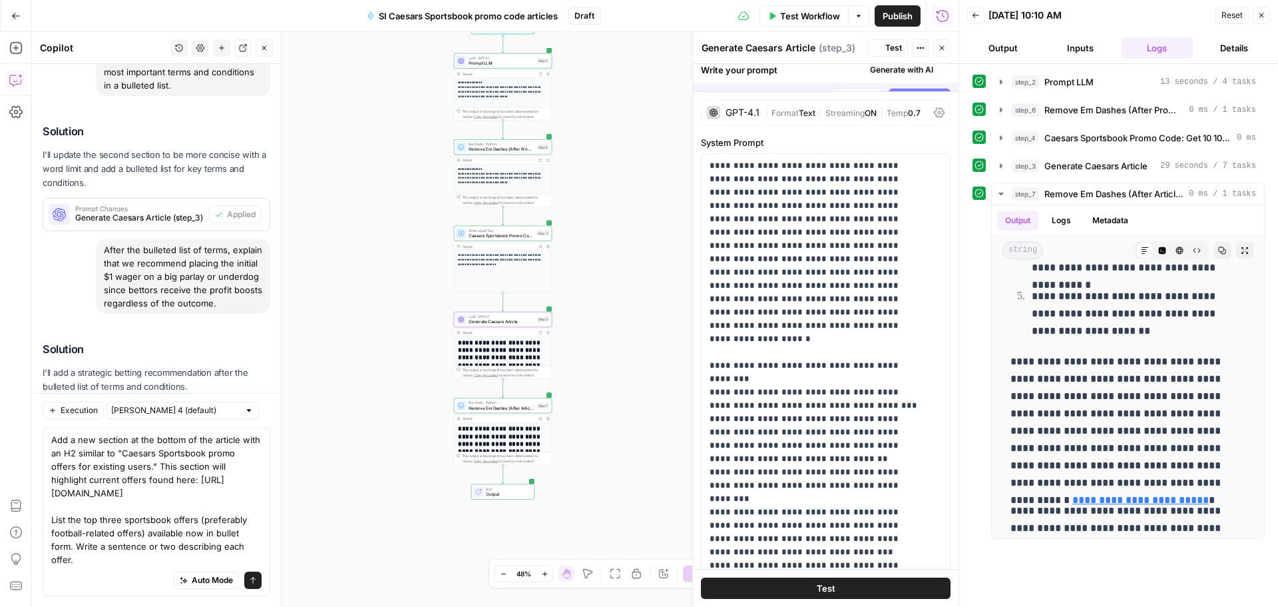
scroll to position [0, 0]
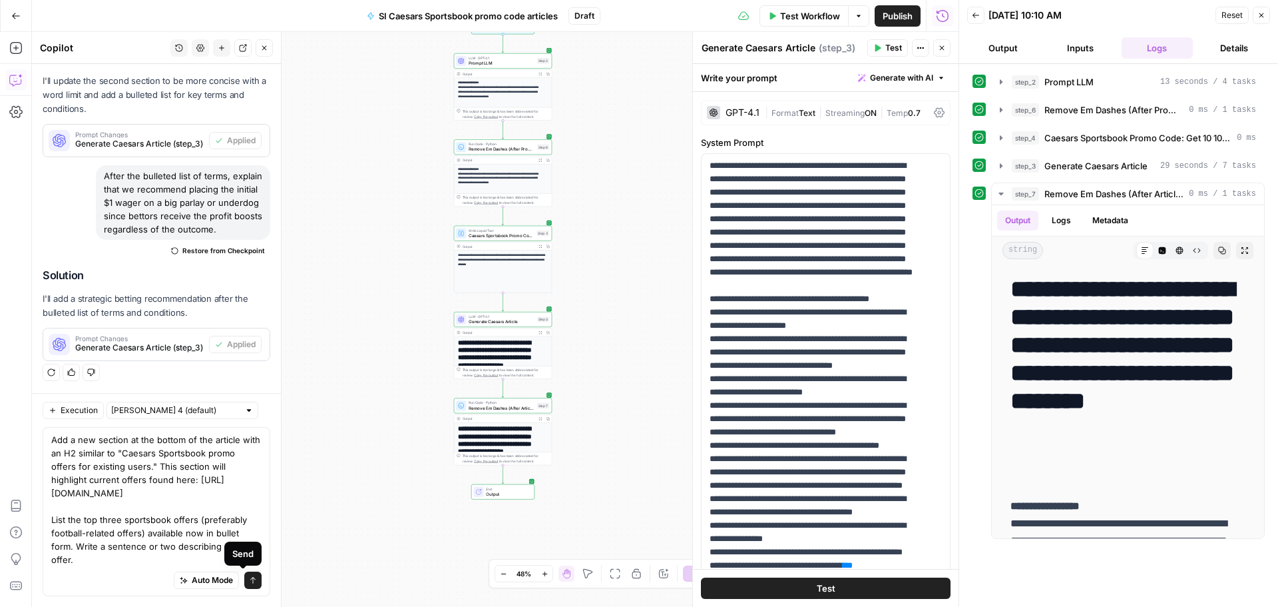
click at [249, 578] on icon "submit" at bounding box center [253, 580] width 8 height 8
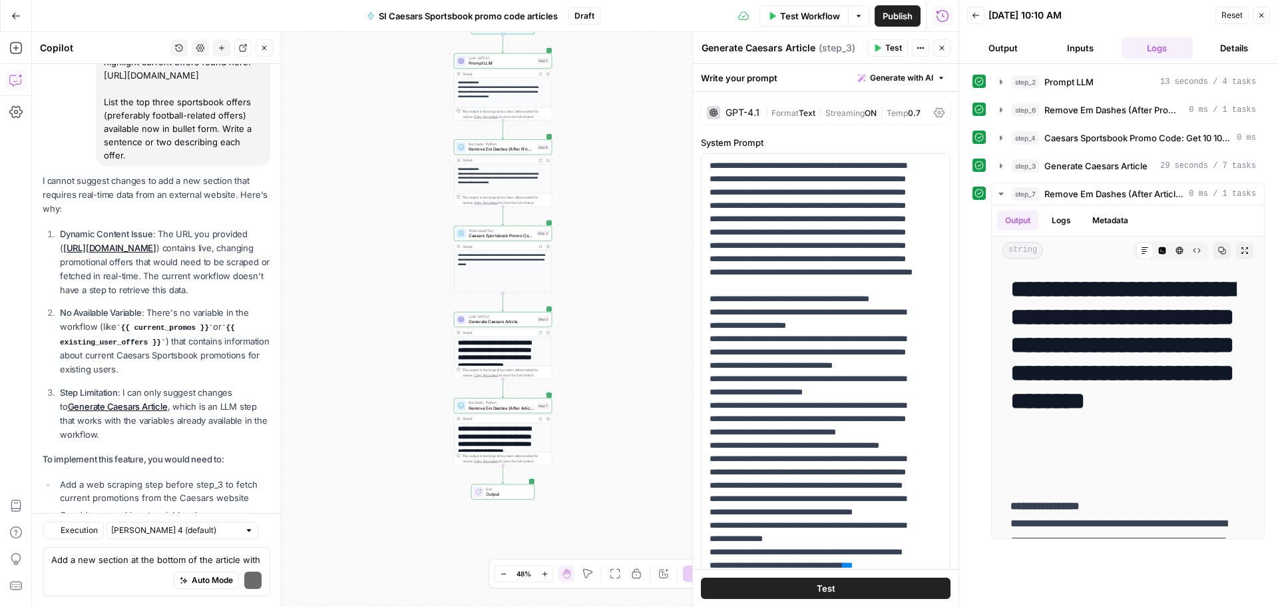
scroll to position [1539, 0]
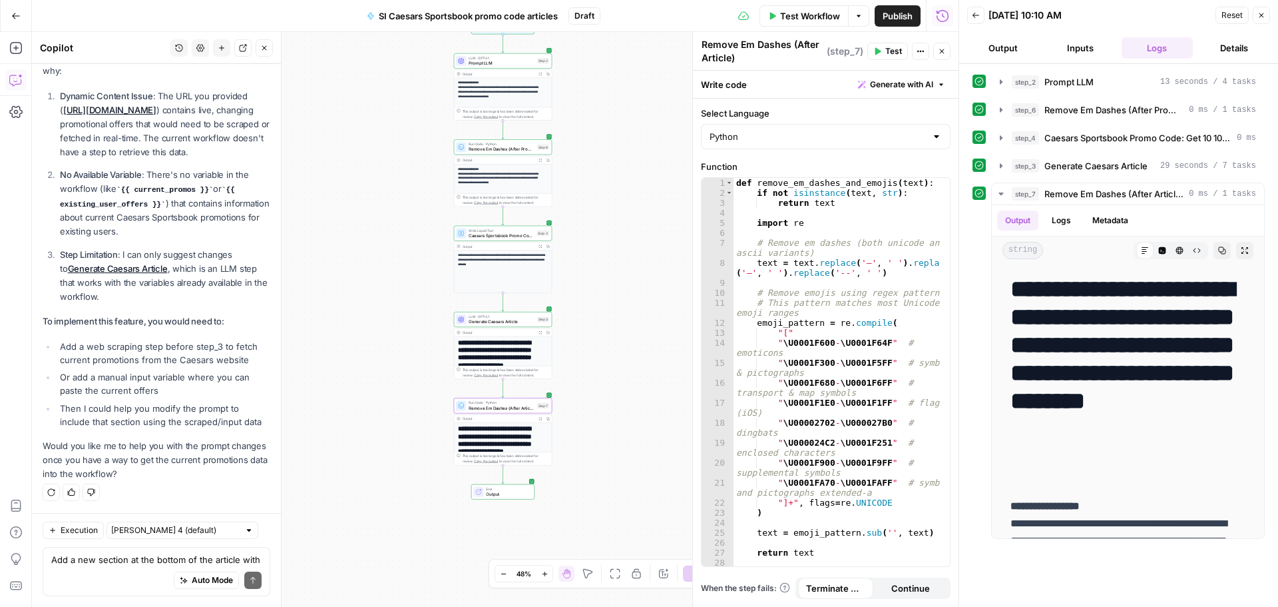
click at [157, 566] on div "Auto Mode Send" at bounding box center [156, 580] width 210 height 29
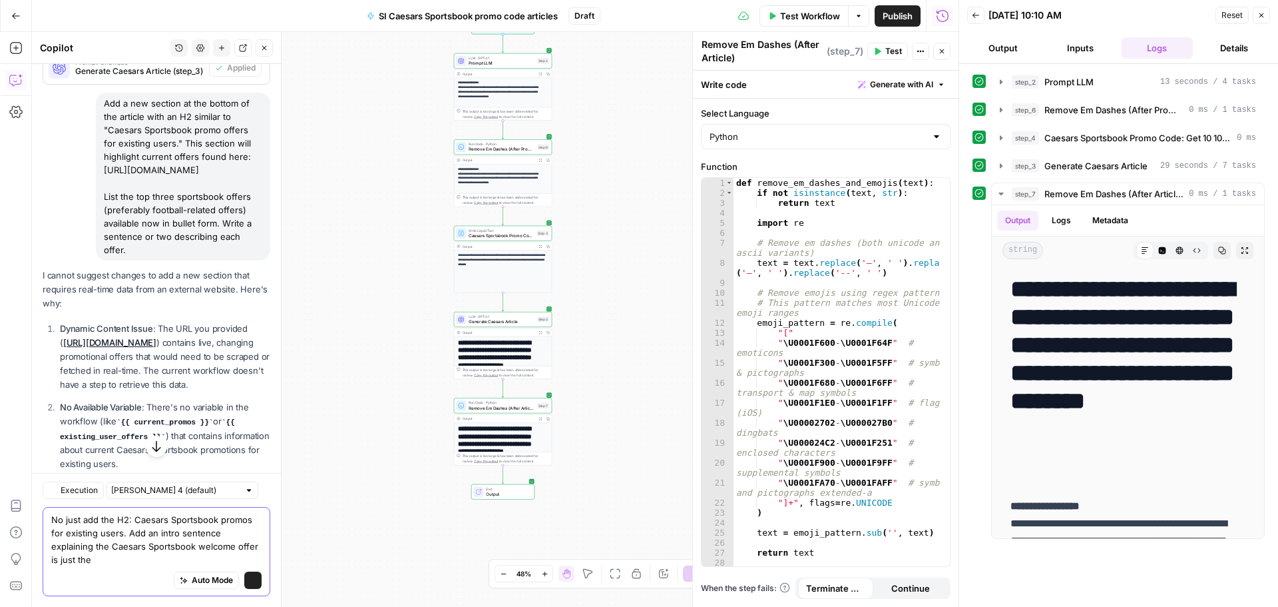
scroll to position [1406, 0]
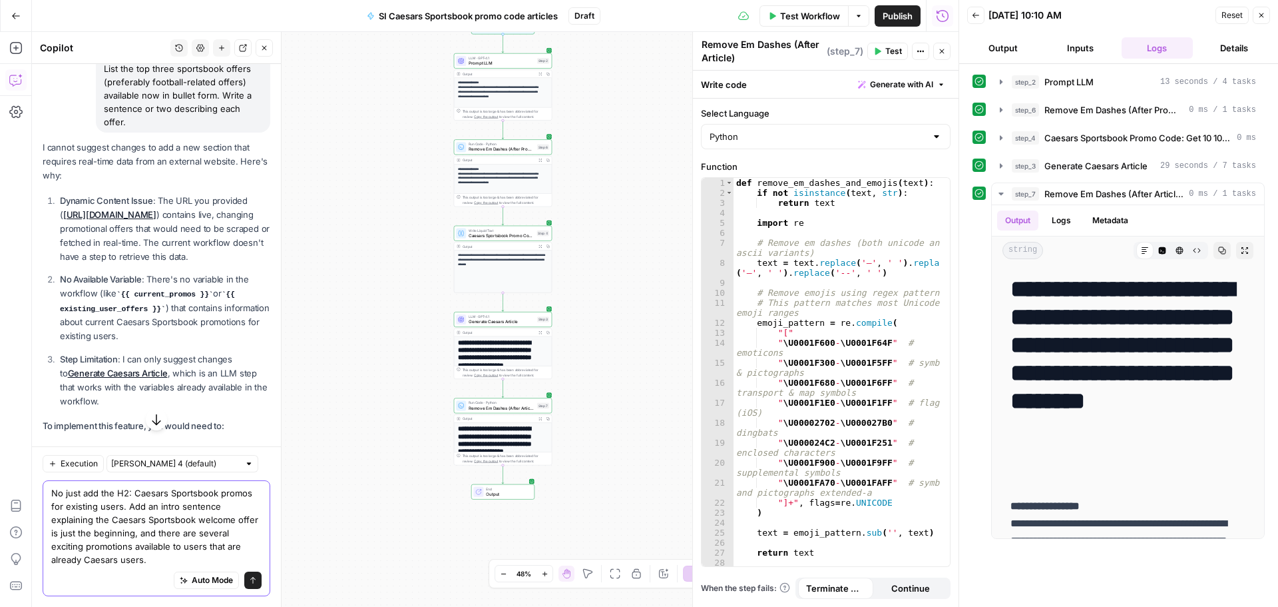
click at [150, 505] on textarea "No just add the H2: Caesars Sportsbook promos for existing users. Add an intro …" at bounding box center [156, 526] width 210 height 80
click at [57, 519] on textarea "No just add the H2: Caesars Sportsbook promos for existing users. Add a two-sen…" at bounding box center [156, 526] width 210 height 80
click at [133, 493] on textarea "No just add the H2: Caesars Sportsbook promos for existing users. Add a two-sen…" at bounding box center [156, 526] width 210 height 80
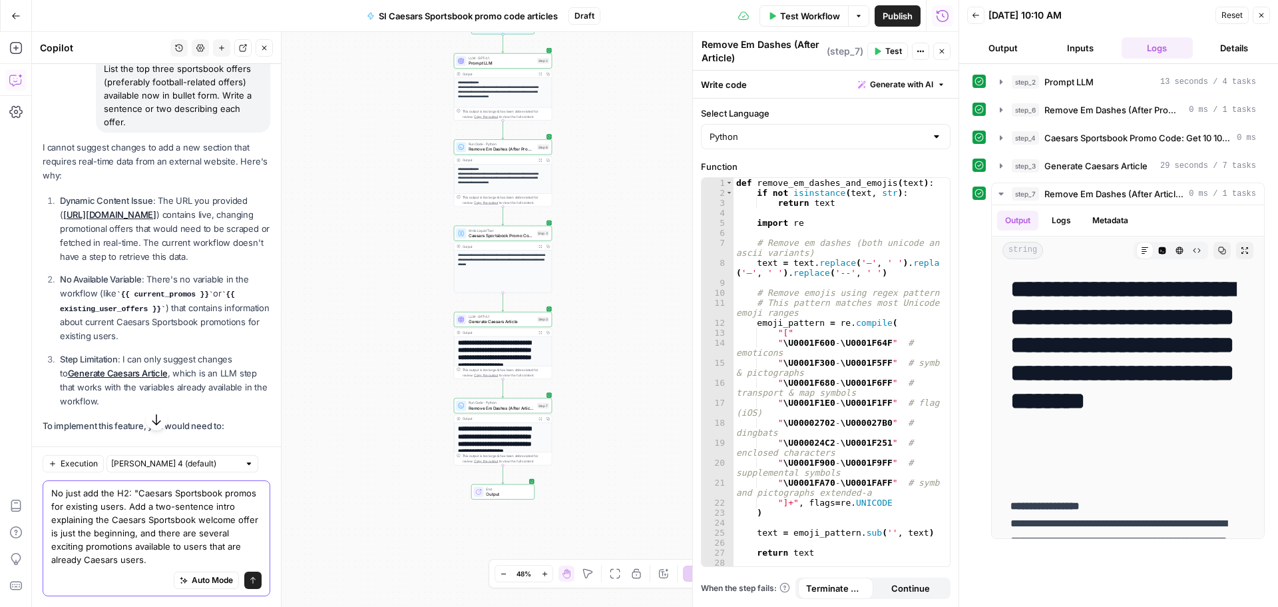
click at [155, 503] on textarea "No just add the H2: "Caesars Sportsbook promos for existing users. Add a two-se…" at bounding box center [156, 526] width 210 height 80
click at [81, 505] on textarea "No just add the H2: "Caesars Sportsbook promos for existing users" at the botto…" at bounding box center [156, 526] width 210 height 80
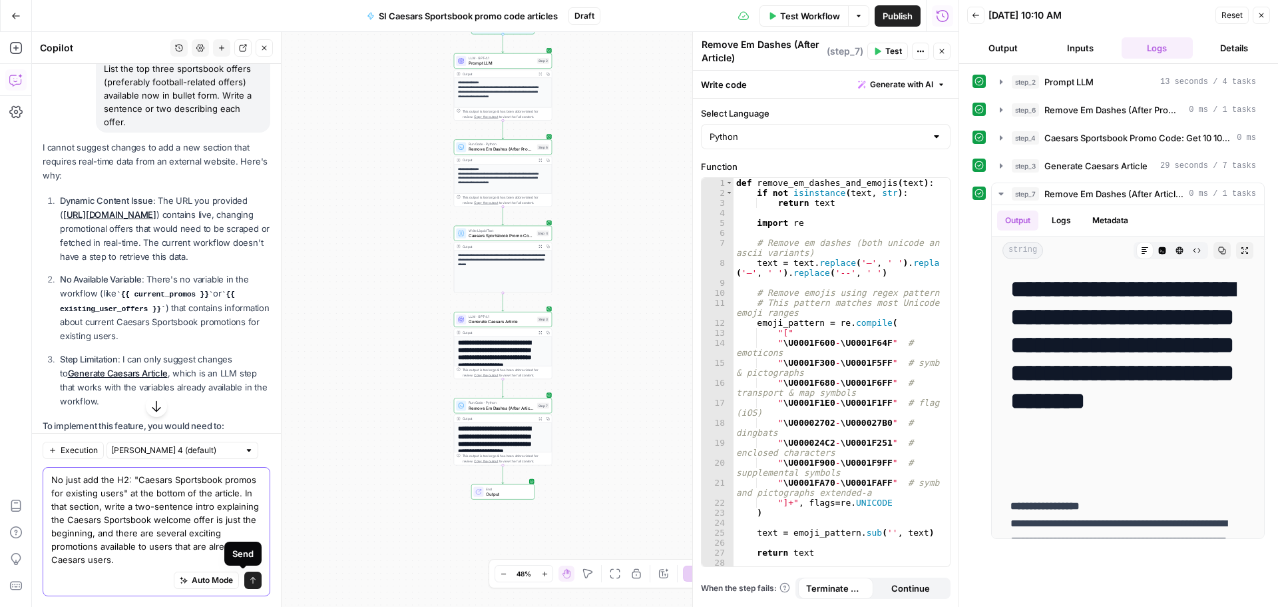
type textarea "No just add the H2: "Caesars Sportsbook promos for existing users" at the botto…"
click at [247, 577] on button "Send" at bounding box center [252, 579] width 17 height 17
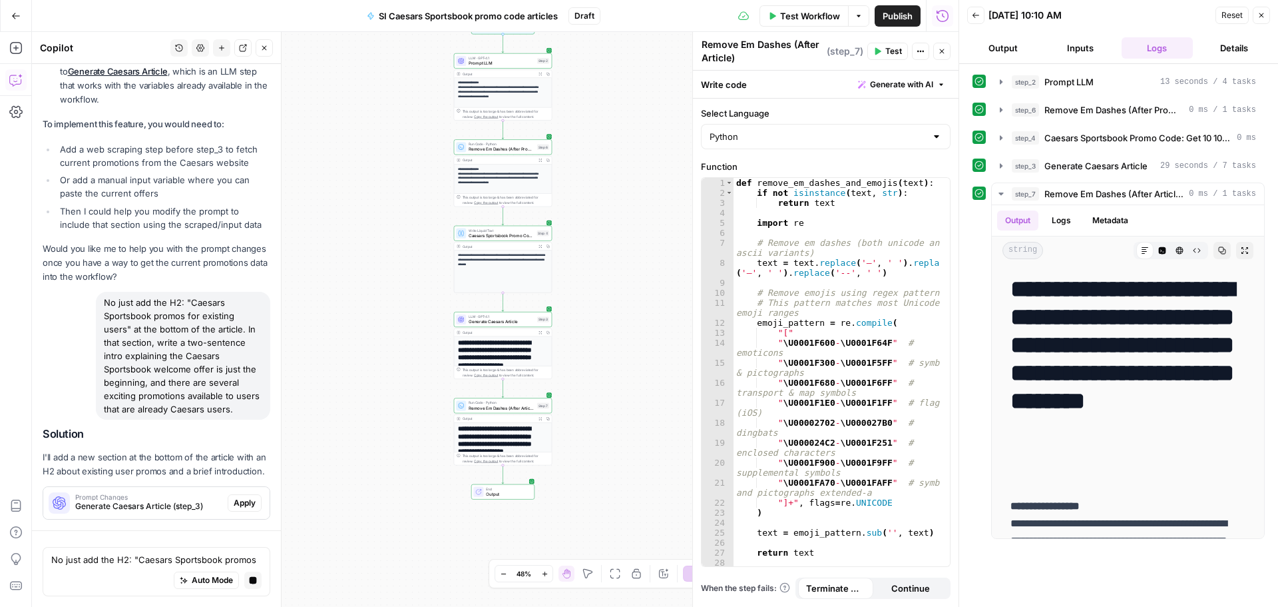
scroll to position [1802, 0]
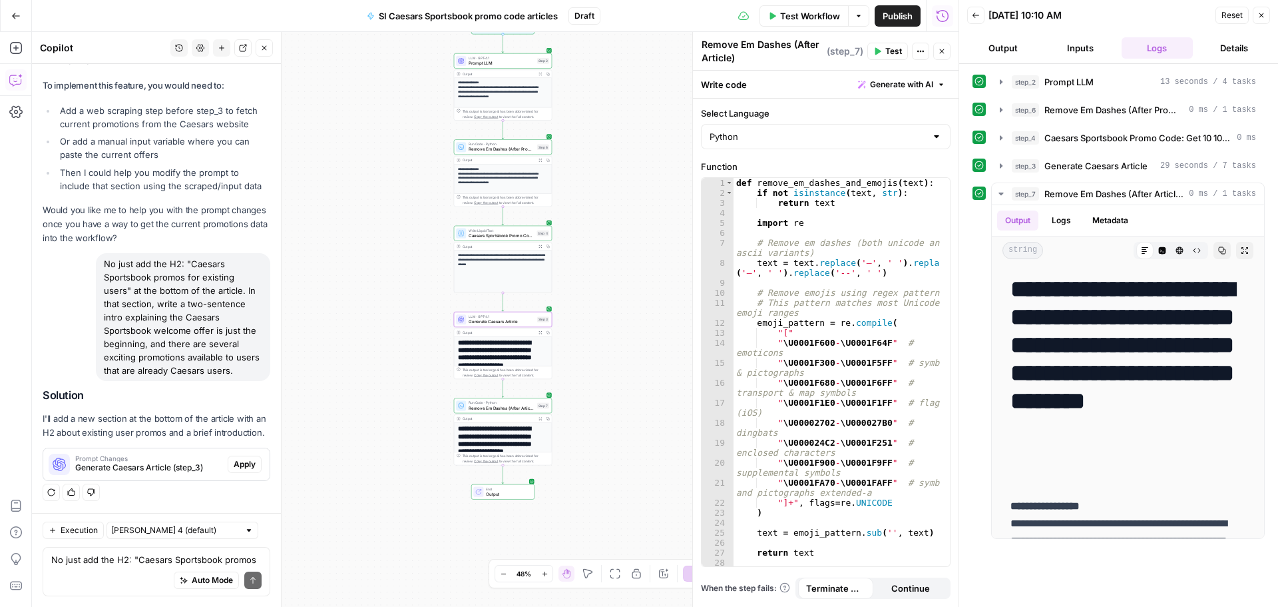
click at [235, 461] on span "Apply" at bounding box center [245, 464] width 22 height 12
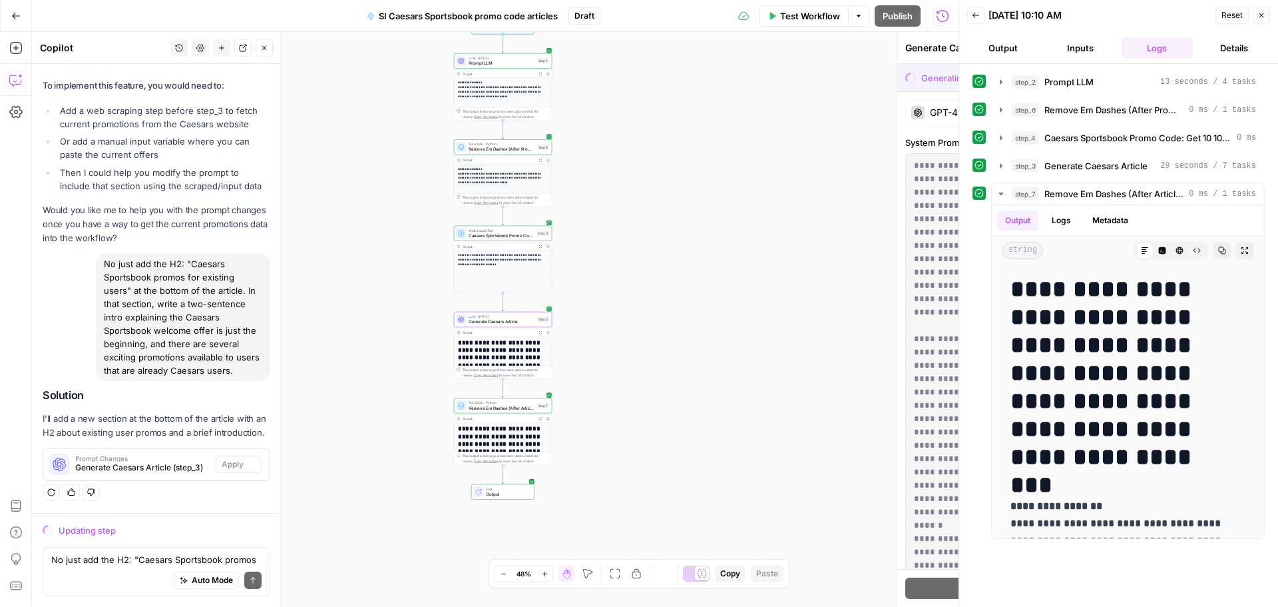
scroll to position [1675, 0]
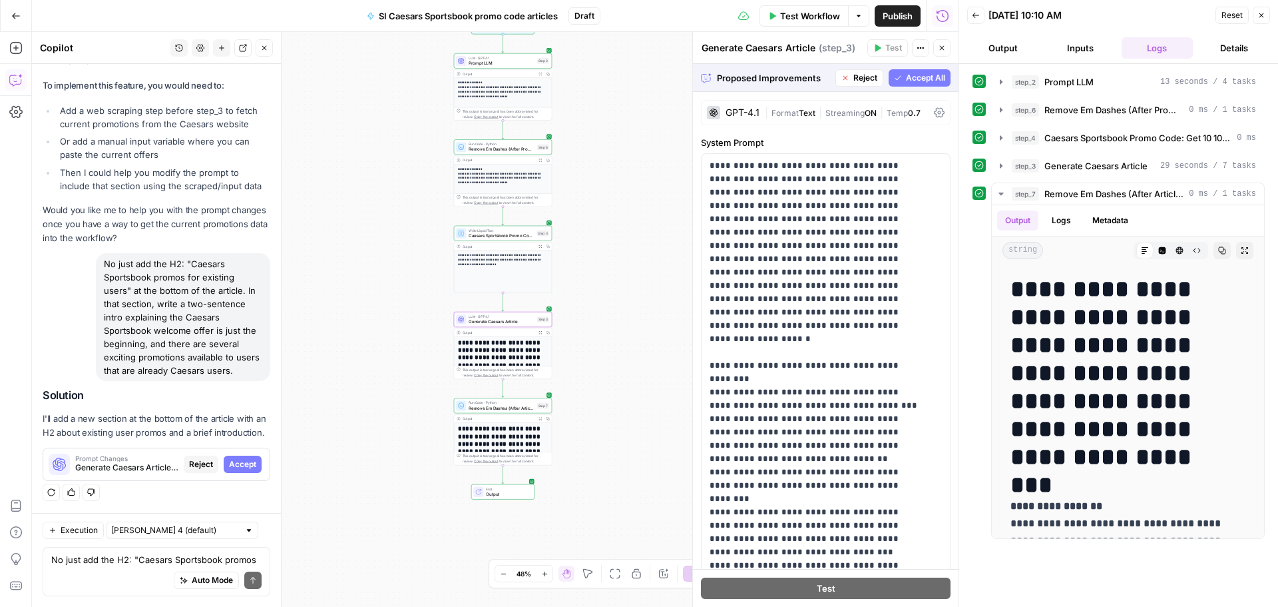
click at [224, 471] on button "Accept" at bounding box center [243, 463] width 38 height 17
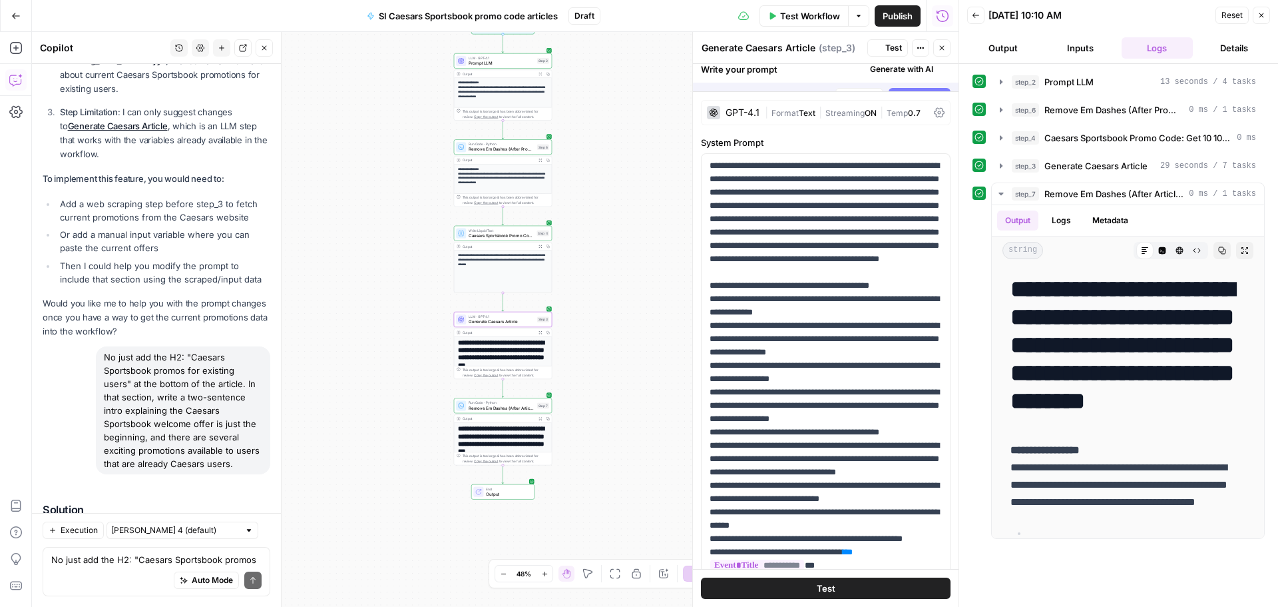
scroll to position [1845, 0]
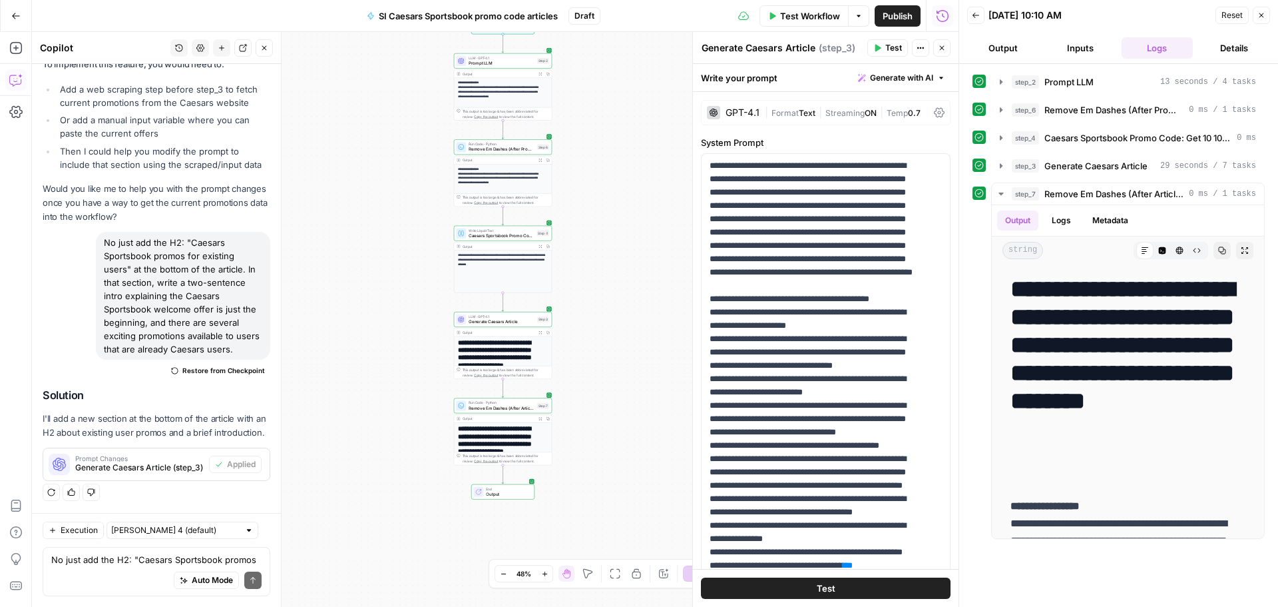
click at [811, 21] on span "Test Workflow" at bounding box center [810, 15] width 60 height 13
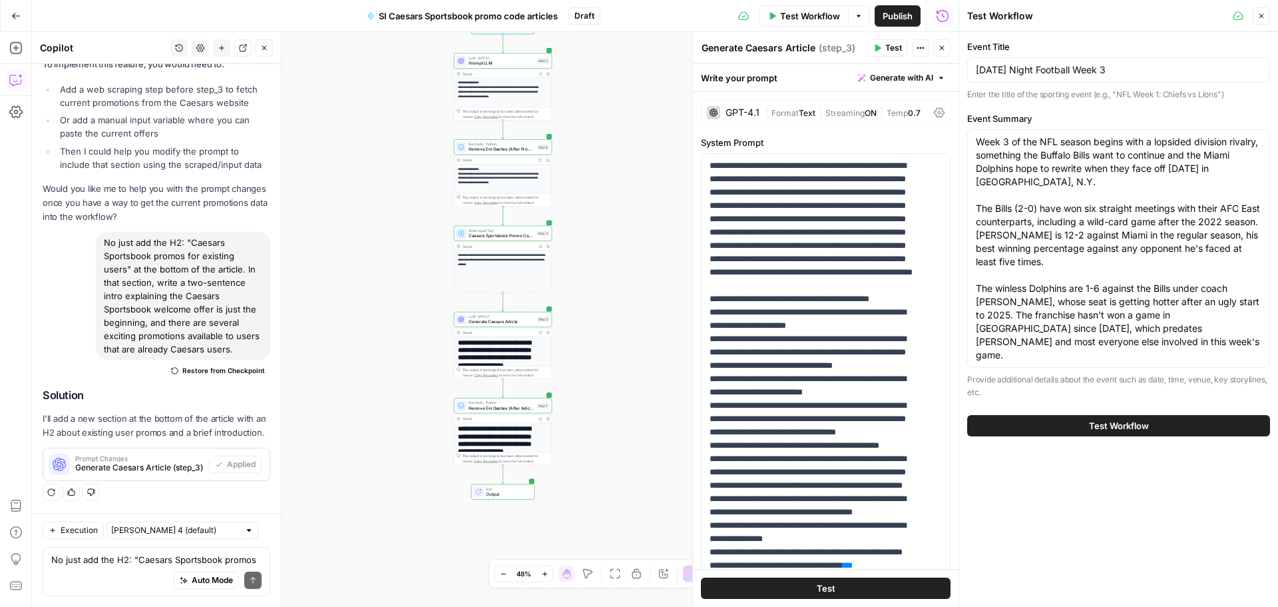
click at [1134, 419] on span "Test Workflow" at bounding box center [1119, 425] width 60 height 13
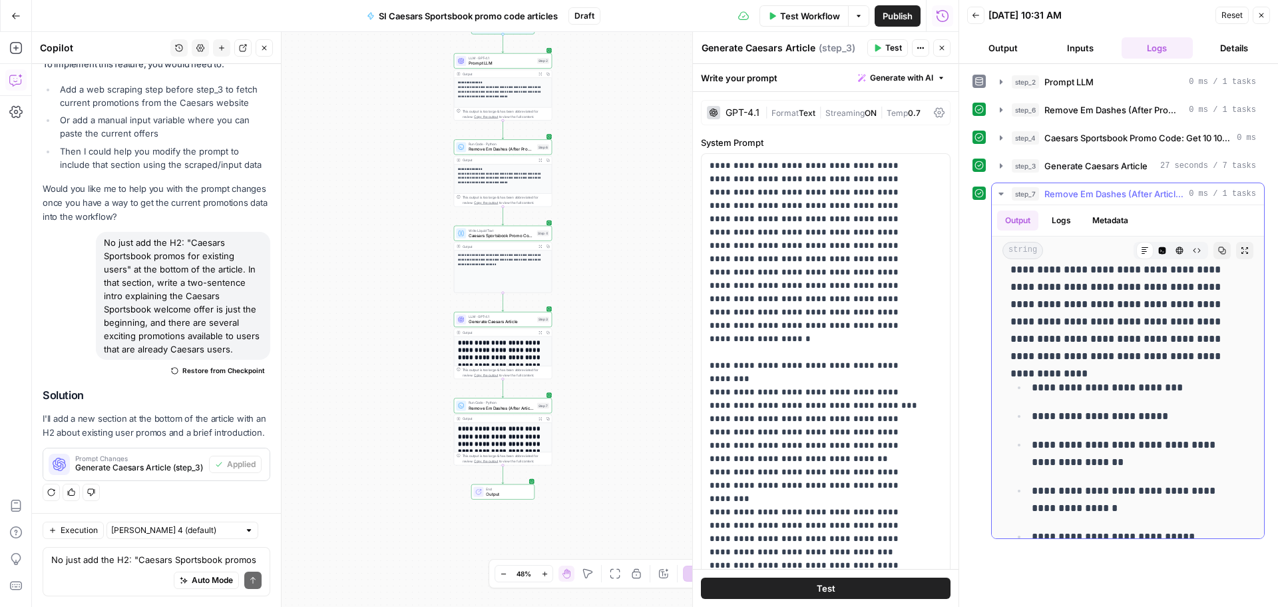
scroll to position [799, 0]
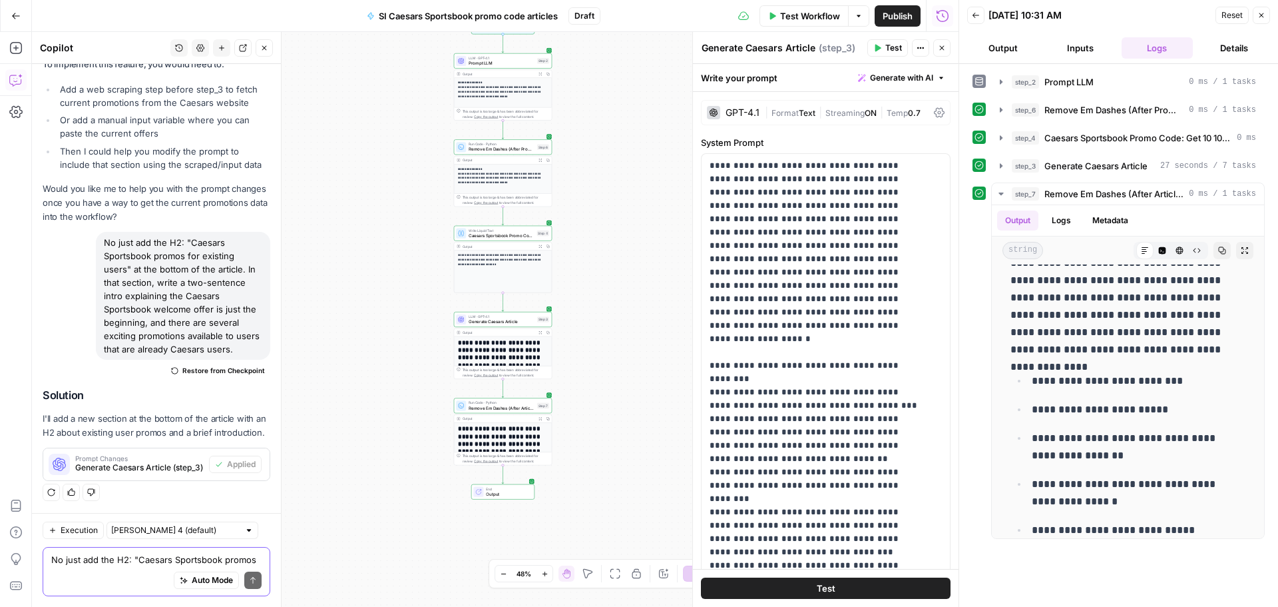
click at [187, 563] on textarea "No just add the H2: "Caesars Sportsbook promos for existing users" at the botto…" at bounding box center [156, 559] width 210 height 13
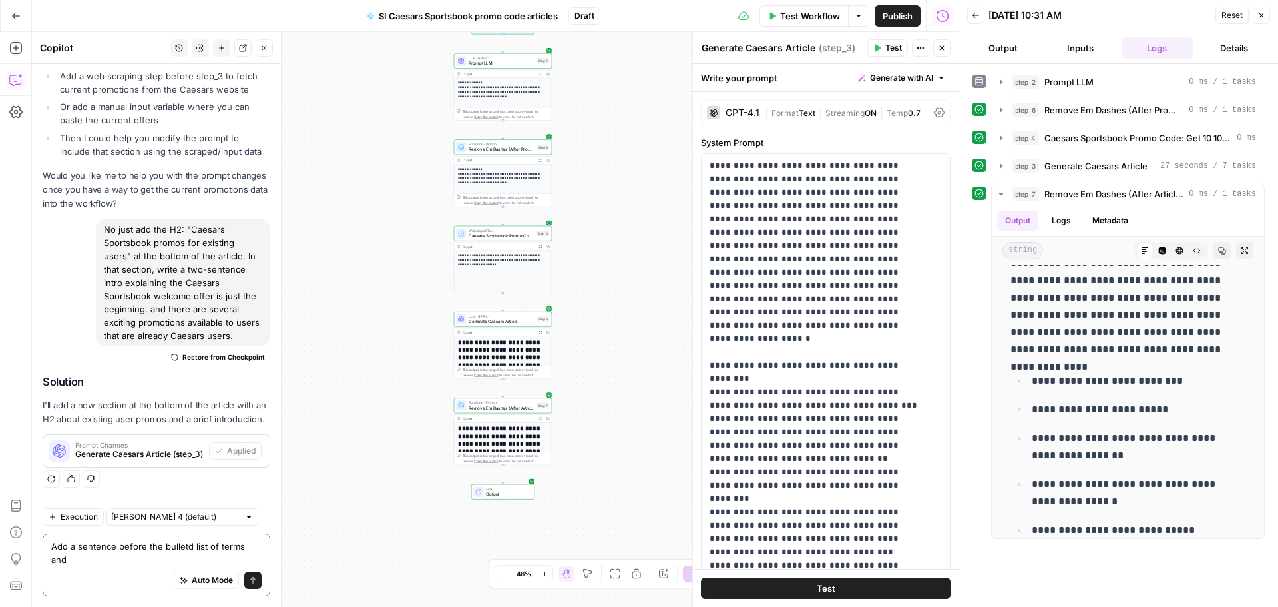
scroll to position [1858, 0]
click at [186, 548] on textarea "Add a sentence before the bulletd list of terms and conditions in section 2." at bounding box center [156, 552] width 210 height 27
click at [168, 558] on textarea "Add a sentence before the bulleted list of terms and conditions in section 2." at bounding box center [156, 552] width 210 height 27
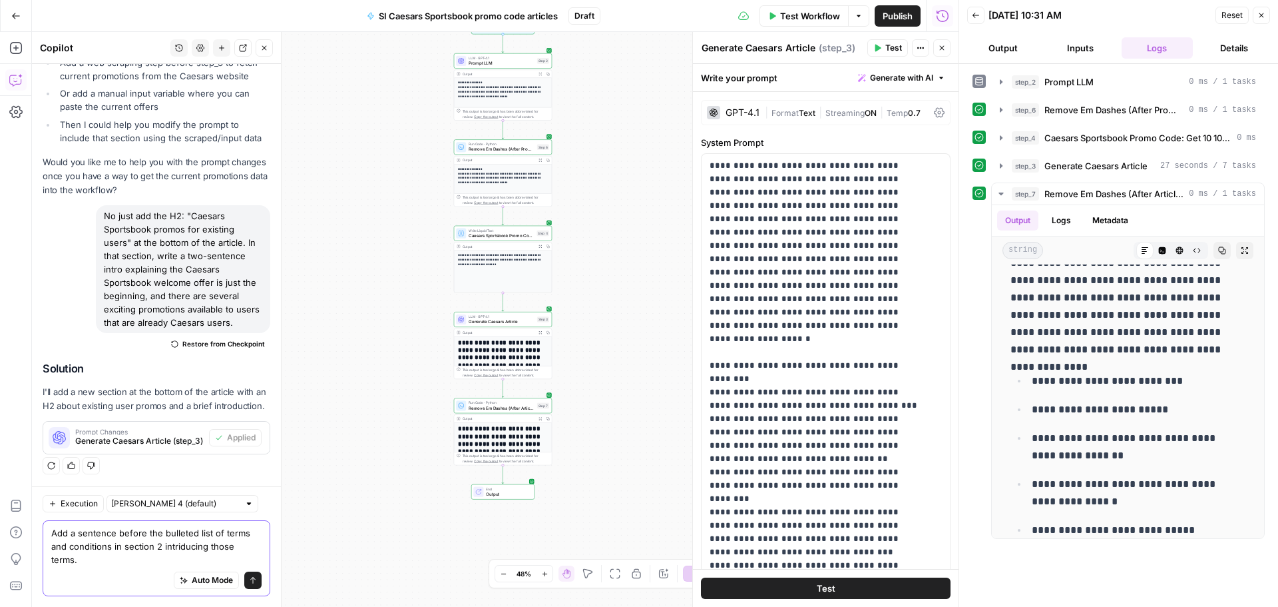
click at [178, 537] on textarea "Add a sentence before the bulleted list of terms and conditions in section 2 in…" at bounding box center [156, 546] width 210 height 40
click at [178, 539] on textarea "Add a sentence before the bulleted list of terms and conditions in section 2 in…" at bounding box center [156, 546] width 210 height 40
click at [178, 542] on textarea "Add a sentence before the bulleted list of terms and conditions in section 2 in…" at bounding box center [156, 546] width 210 height 40
click at [148, 557] on textarea "Add a sentence before the bulleted list of terms and conditions in section 2 in…" at bounding box center [156, 546] width 210 height 40
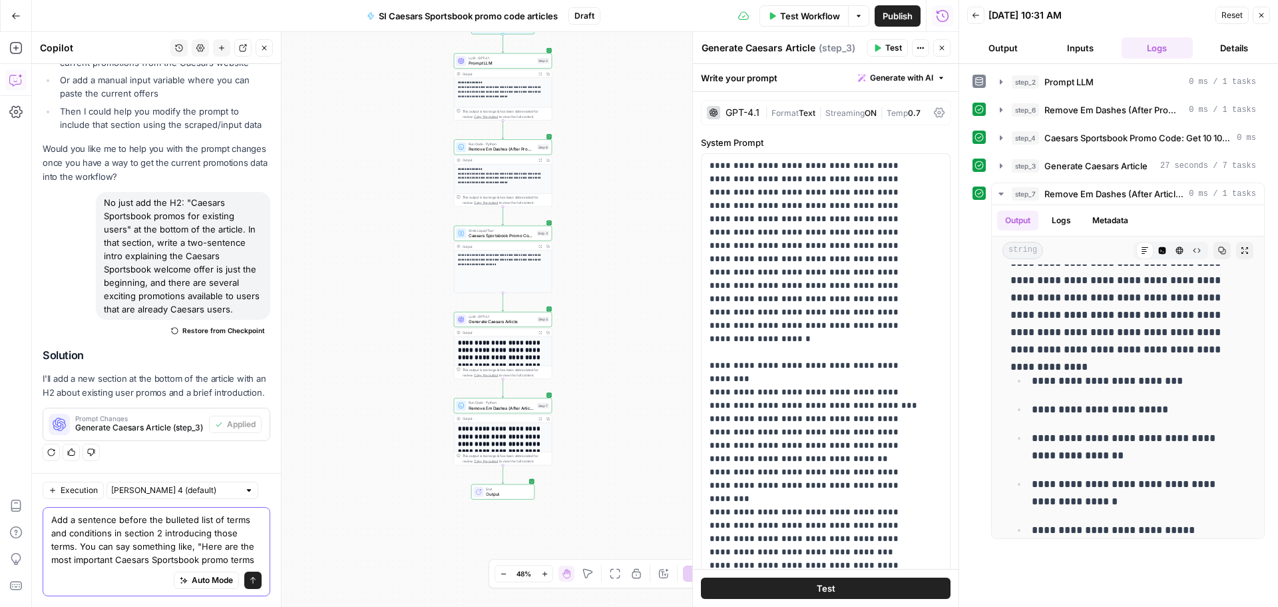
scroll to position [1898, 0]
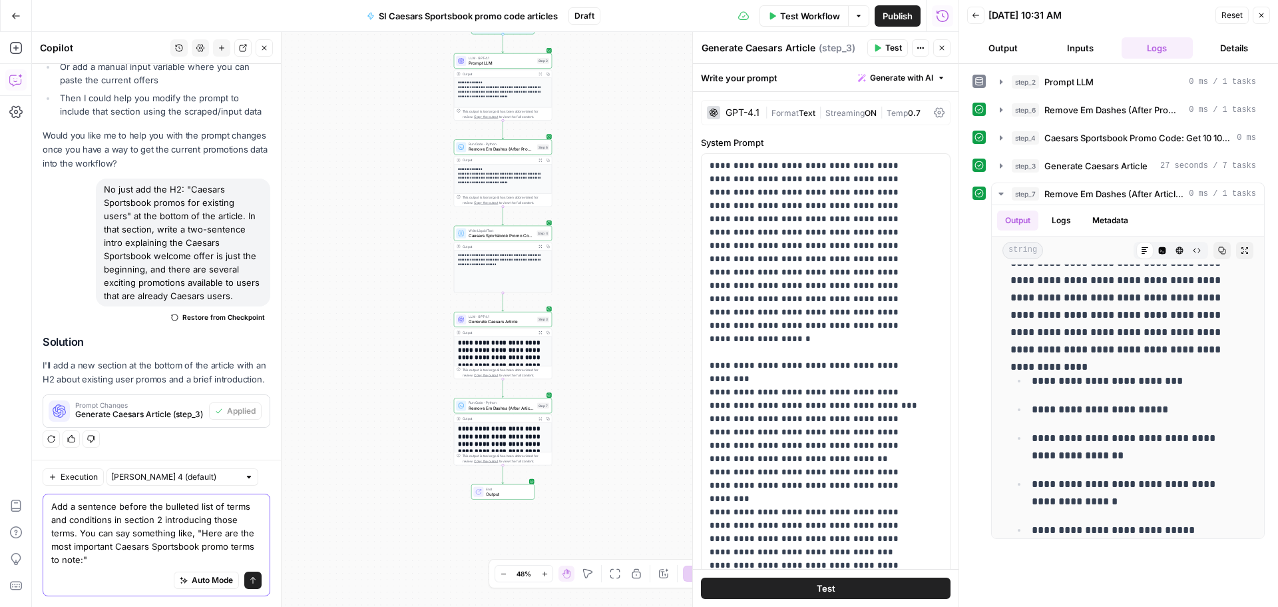
type textarea "Add a sentence before the bulleted list of terms and conditions in section 2 in…"
click at [248, 580] on button "Send" at bounding box center [252, 579] width 17 height 17
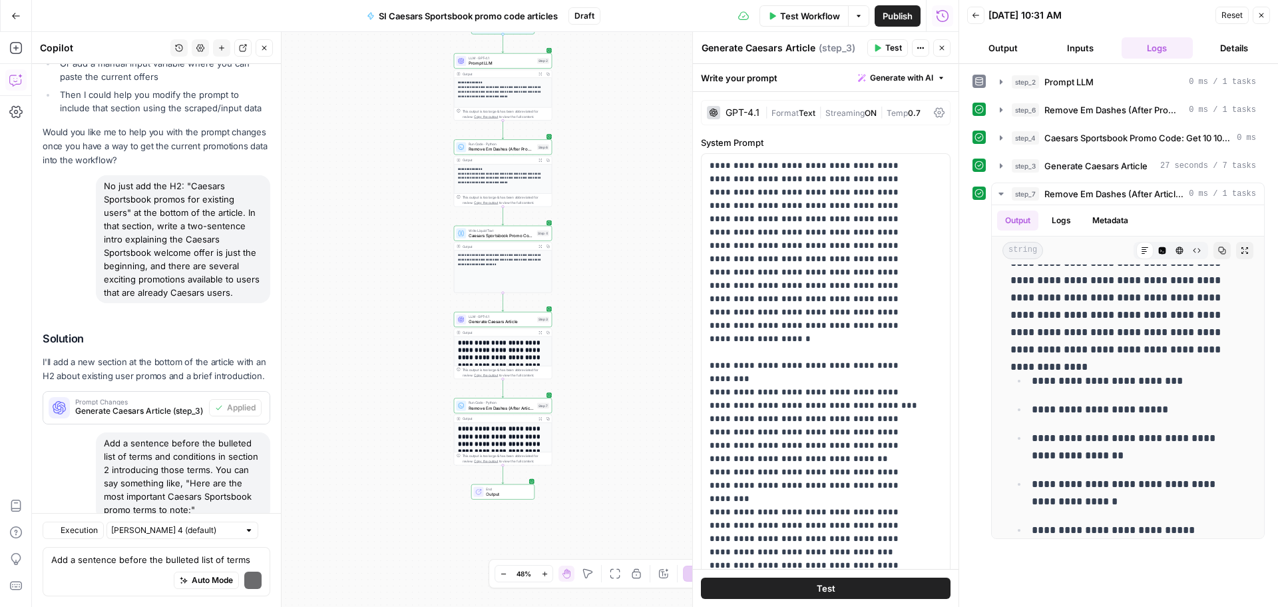
scroll to position [2055, 0]
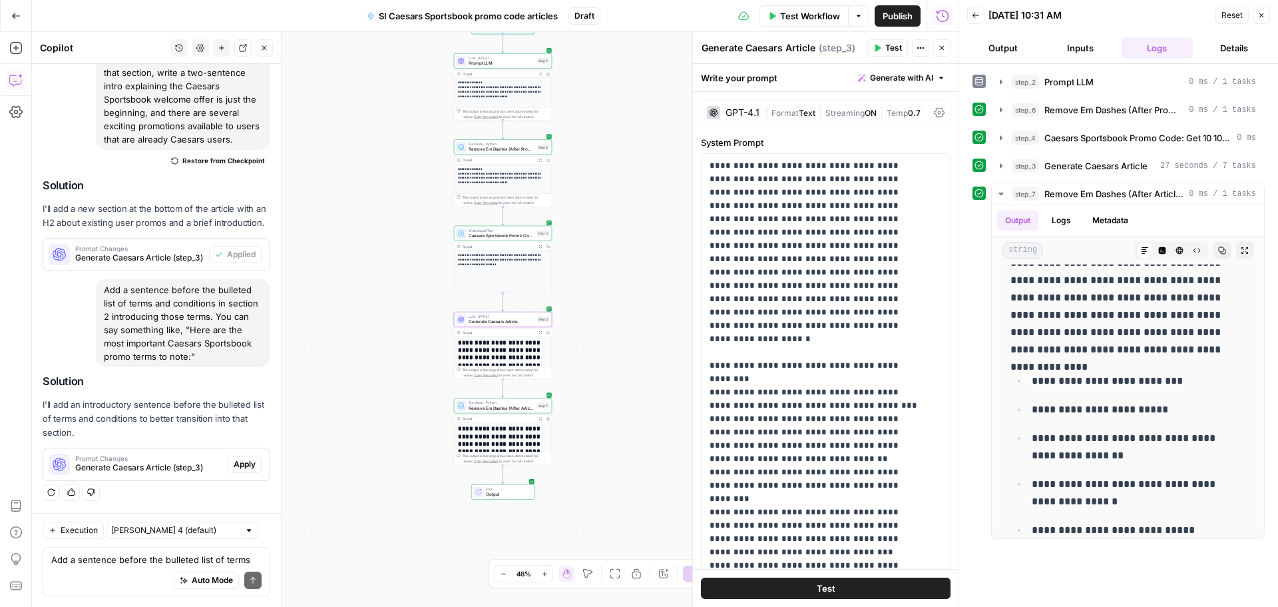
click at [238, 468] on span "Apply" at bounding box center [245, 464] width 22 height 12
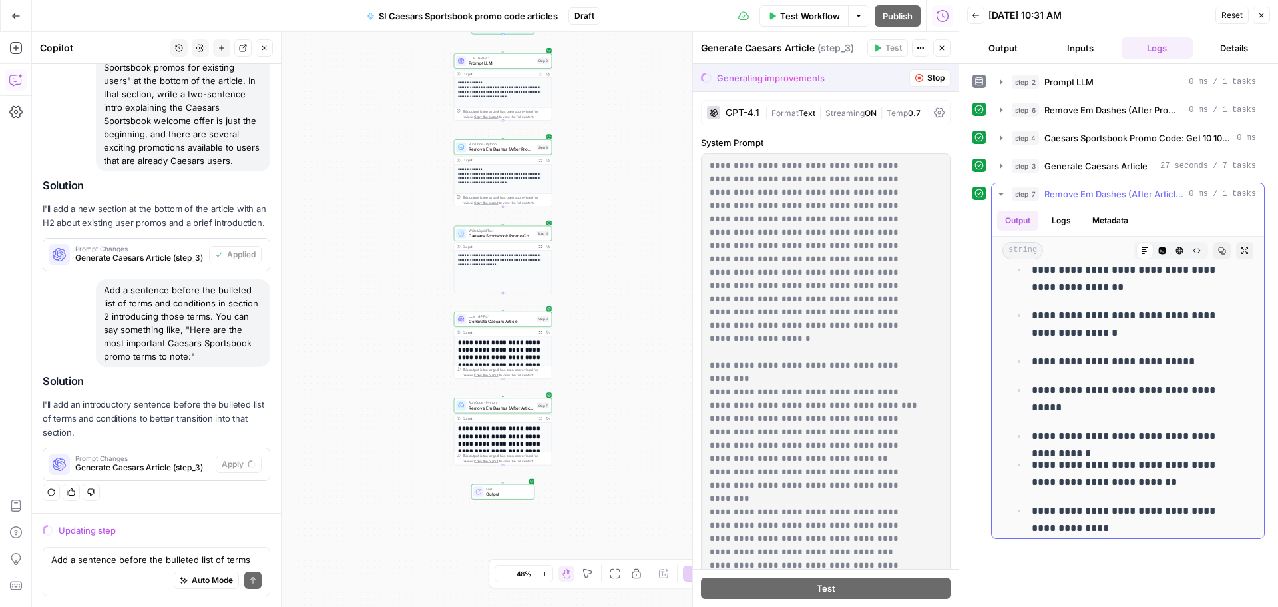
scroll to position [1065, 0]
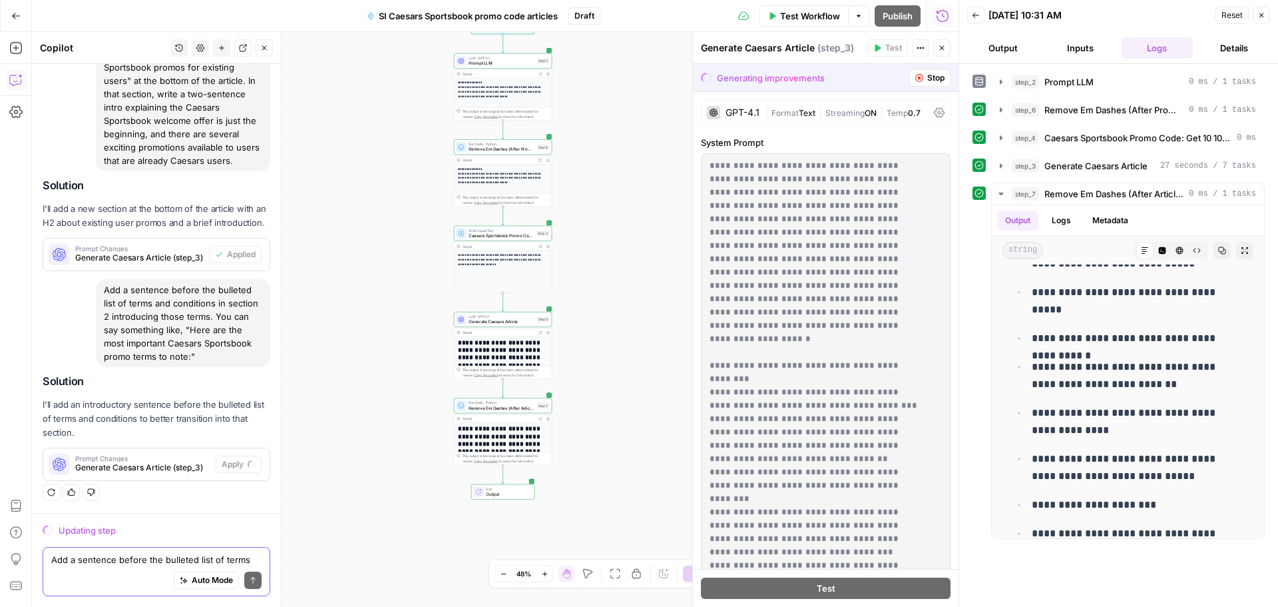
click at [151, 556] on textarea "Add a sentence before the bulleted list of terms and conditions in section 2 in…" at bounding box center [156, 559] width 210 height 13
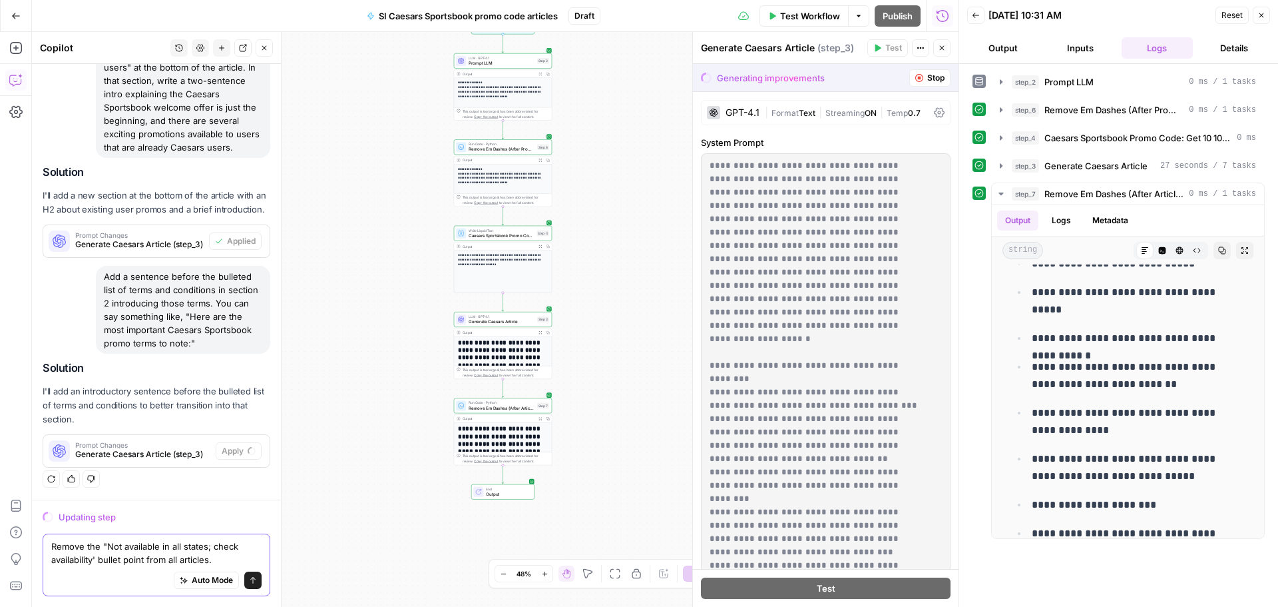
click at [97, 557] on textarea "Remove the "Not available in all states; check availability' bullet point from …" at bounding box center [156, 552] width 210 height 27
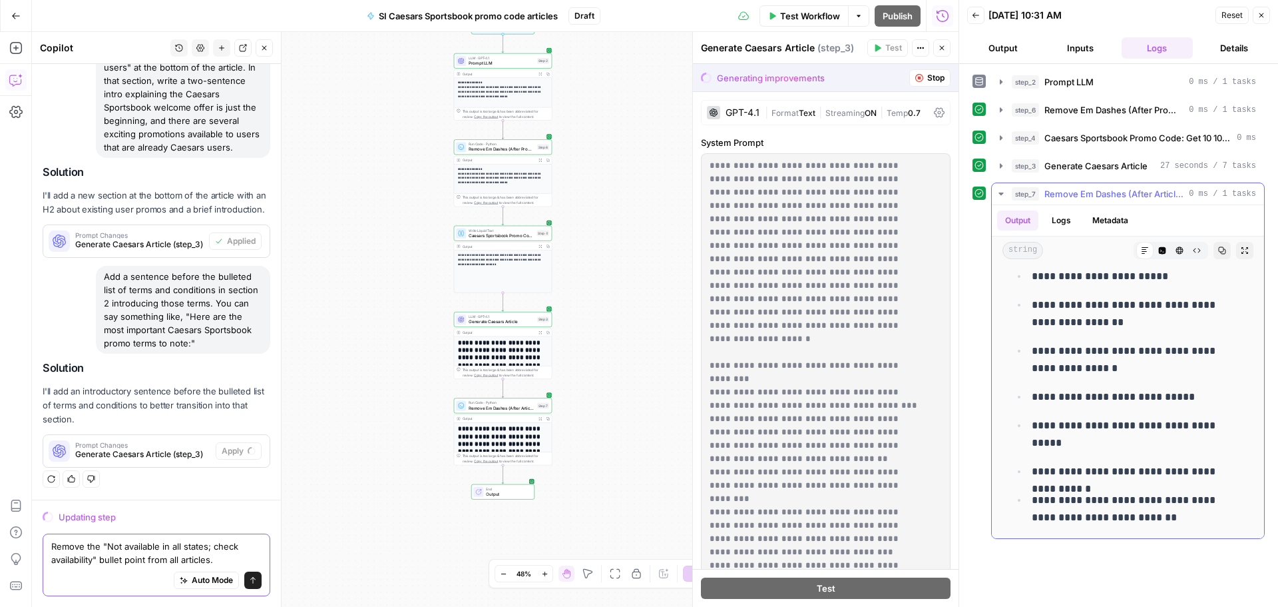
scroll to position [866, 0]
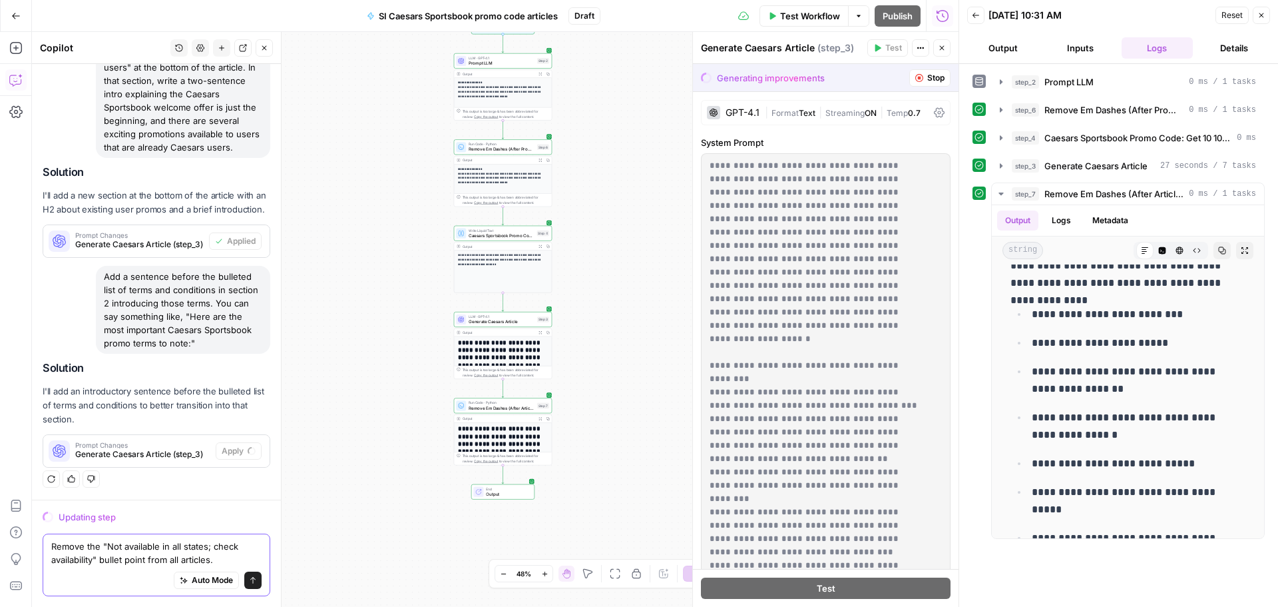
click at [244, 559] on textarea "Remove the "Not available in all states; check availability" bullet point from …" at bounding box center [156, 552] width 210 height 27
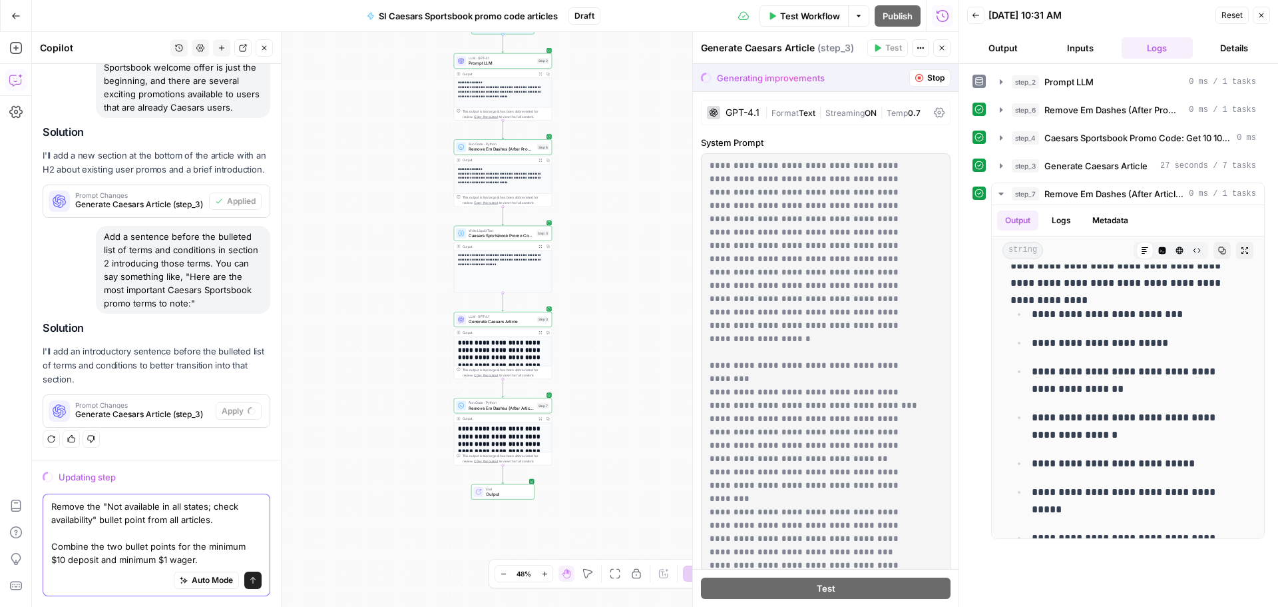
scroll to position [1951, 0]
click at [226, 537] on textarea "Remove the "Not available in all states; check availability" bullet point from …" at bounding box center [156, 532] width 210 height 67
click at [216, 545] on textarea "Remove the "Not available in all states; check availability" bullet point from …" at bounding box center [156, 532] width 210 height 67
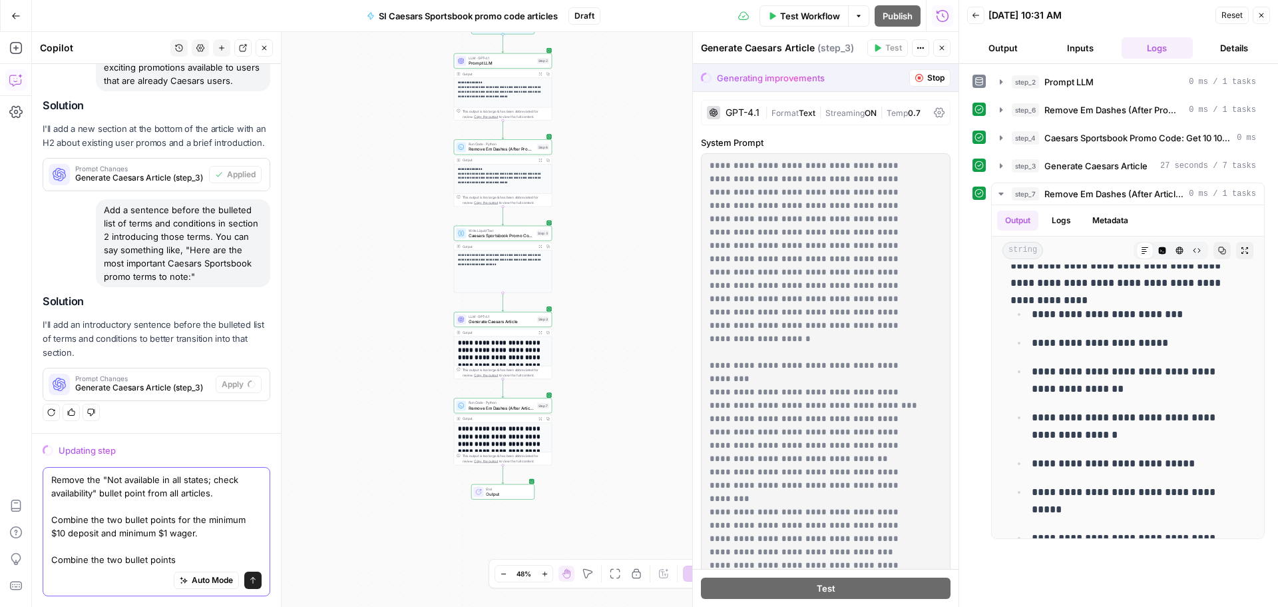
click at [227, 511] on textarea "Remove the "Not available in all states; check availability" bullet point from …" at bounding box center [156, 519] width 210 height 93
click at [216, 516] on textarea "Remove the "Not available in all states; check availability" bullet point from …" at bounding box center [156, 519] width 210 height 93
click at [194, 545] on textarea "Remove the "Not available in all states; check availability" bullet point from …" at bounding box center [156, 519] width 210 height 93
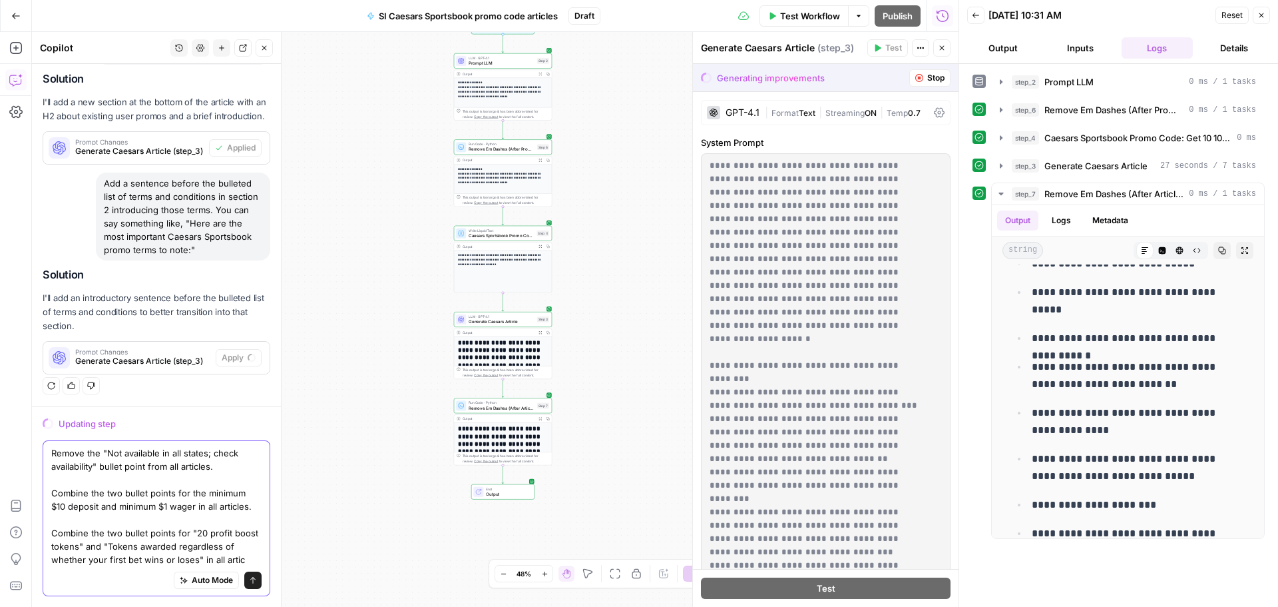
scroll to position [2018, 0]
type textarea "Remove the "Not available in all states; check availability" bullet point from …"
click at [244, 581] on button "Send" at bounding box center [252, 579] width 17 height 17
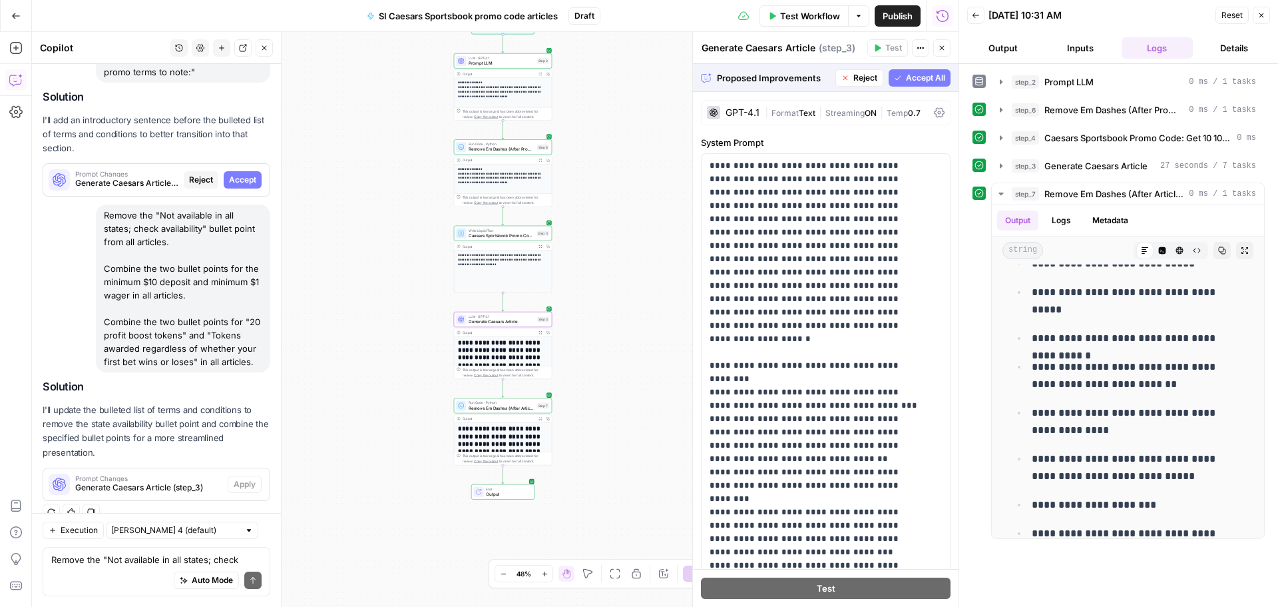
scroll to position [2015, 0]
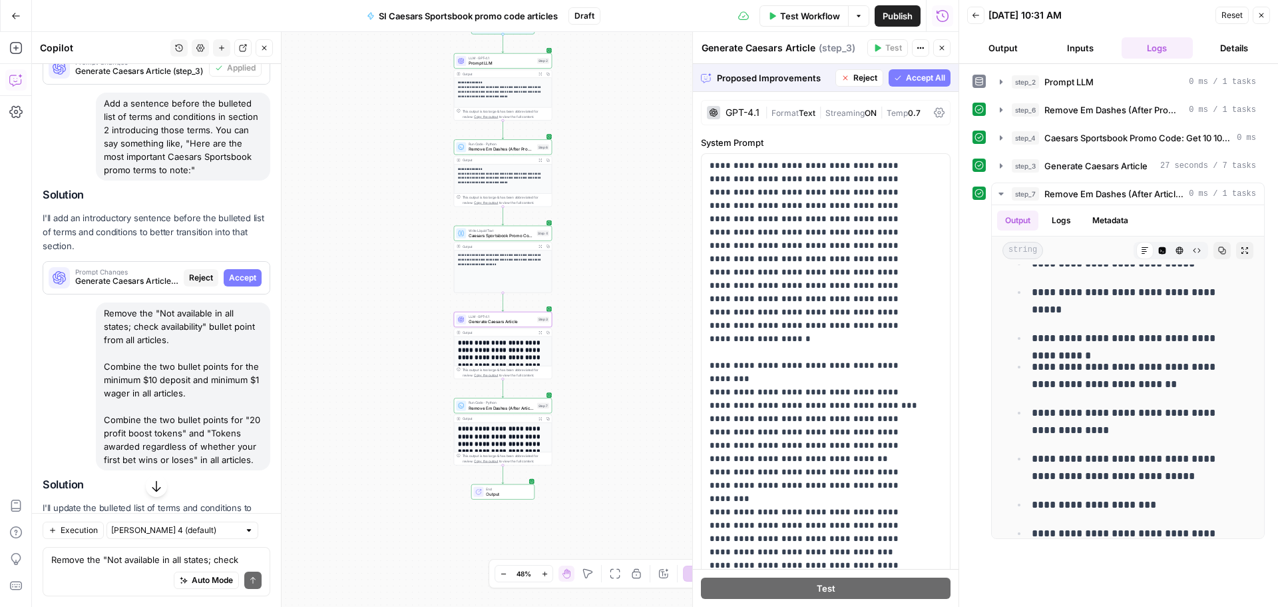
click at [231, 284] on span "Accept" at bounding box center [242, 278] width 27 height 12
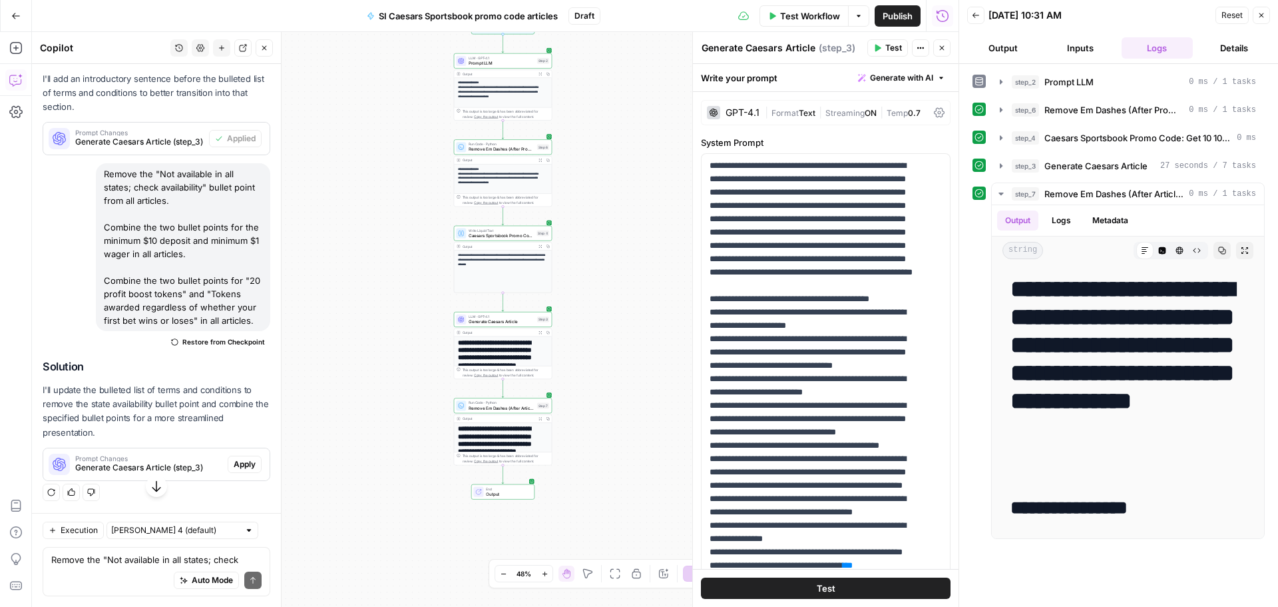
scroll to position [2428, 0]
click at [236, 453] on div "Prompt Changes Generate Caesars Article (step_3) Apply" at bounding box center [156, 463] width 226 height 21
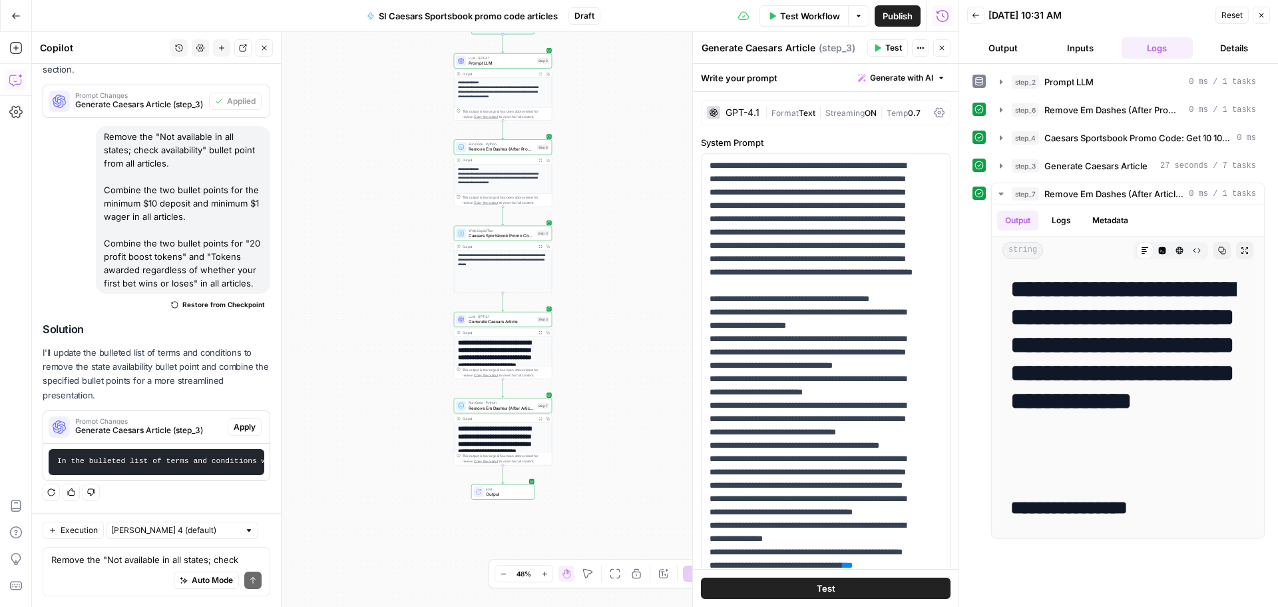
scroll to position [2475, 0]
click at [250, 421] on button "Apply" at bounding box center [245, 426] width 34 height 17
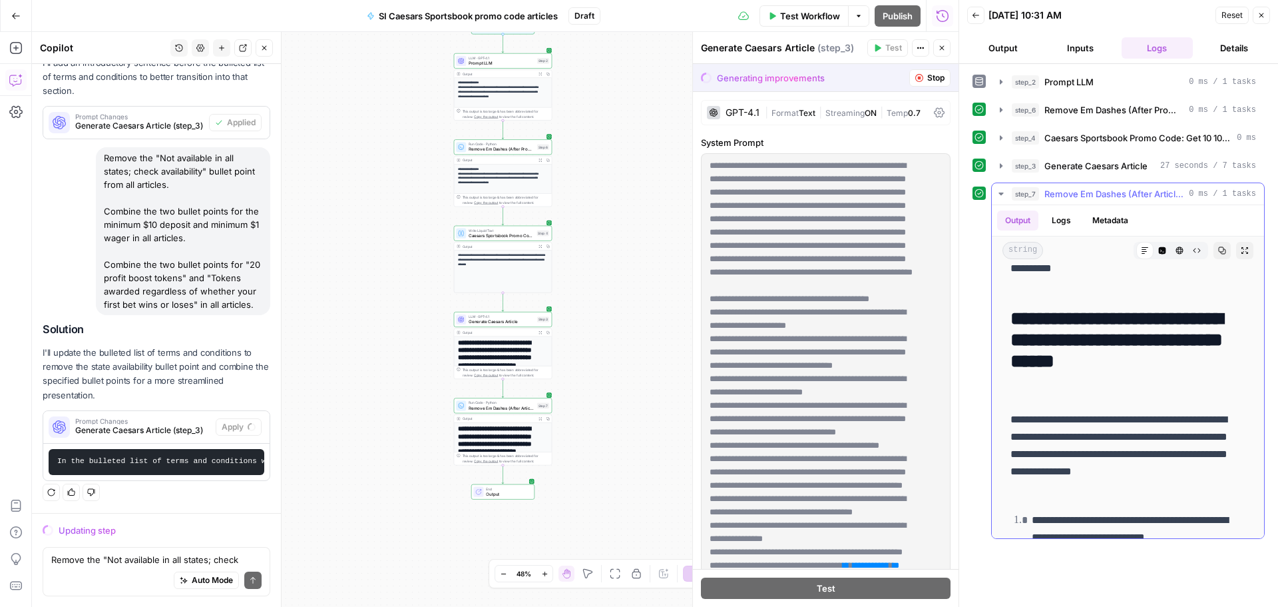
scroll to position [1514, 0]
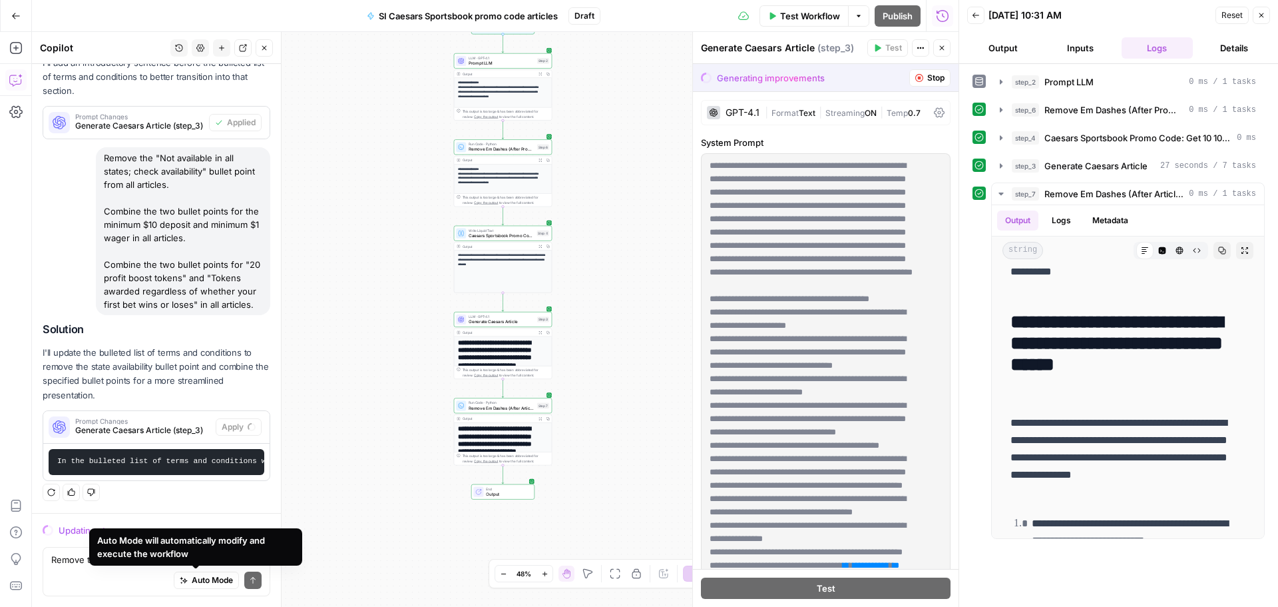
click at [167, 557] on div "Auto Mode will automatically modify and execute the workflow" at bounding box center [195, 546] width 197 height 27
click at [64, 562] on textarea "Remove the "Not available in all states; check availability" bullet point from …" at bounding box center [156, 559] width 210 height 13
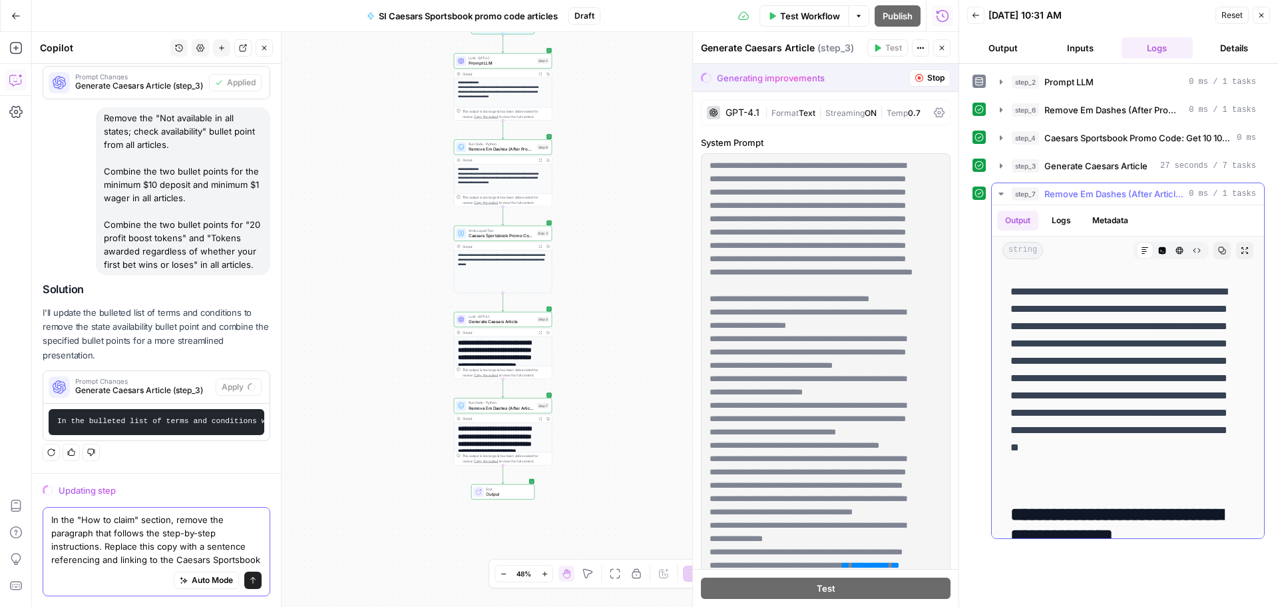
scroll to position [2315, 0]
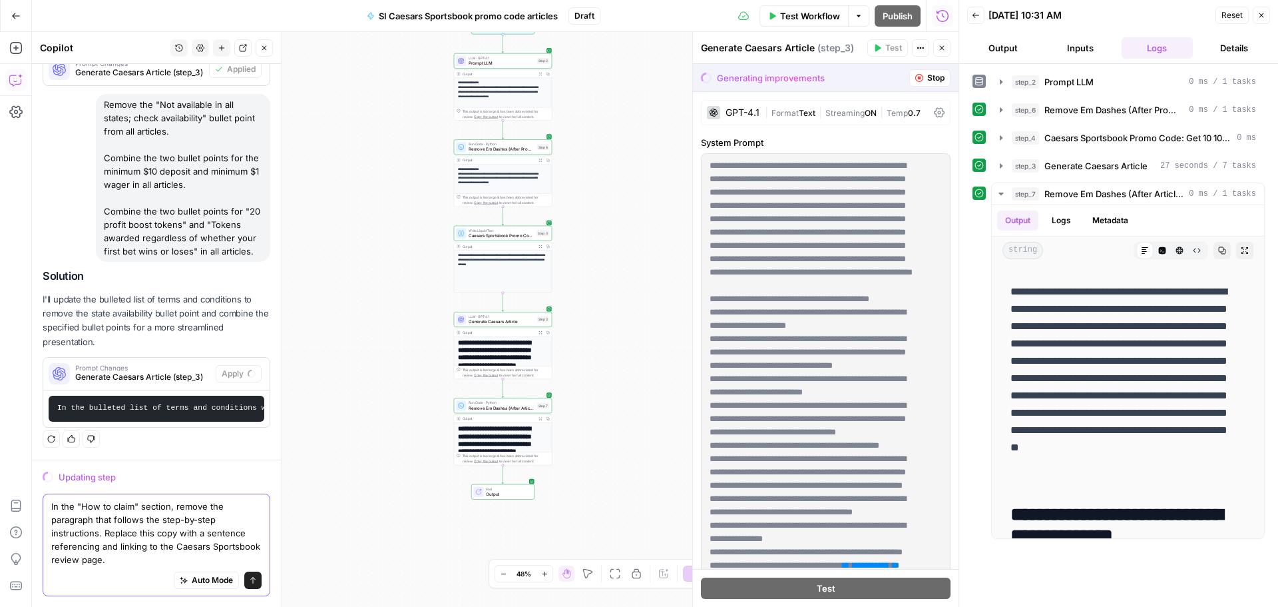
type textarea "In the "How to claim" section, remove the paragraph that follows the step-by-st…"
click at [249, 579] on icon "submit" at bounding box center [253, 580] width 8 height 8
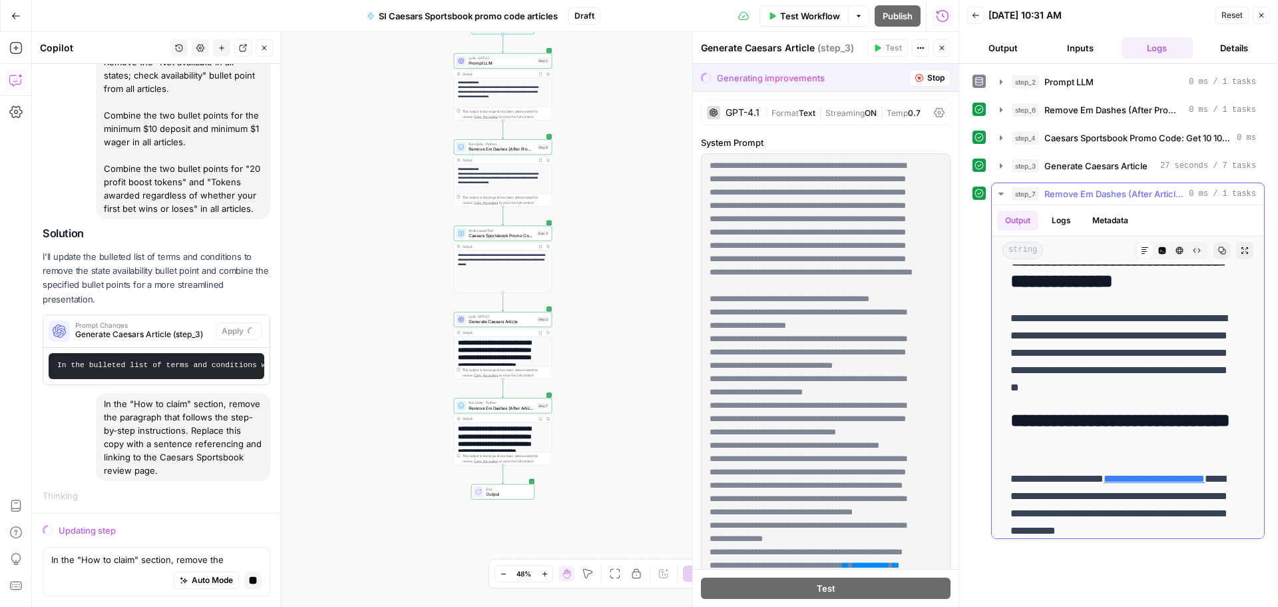
scroll to position [2313, 0]
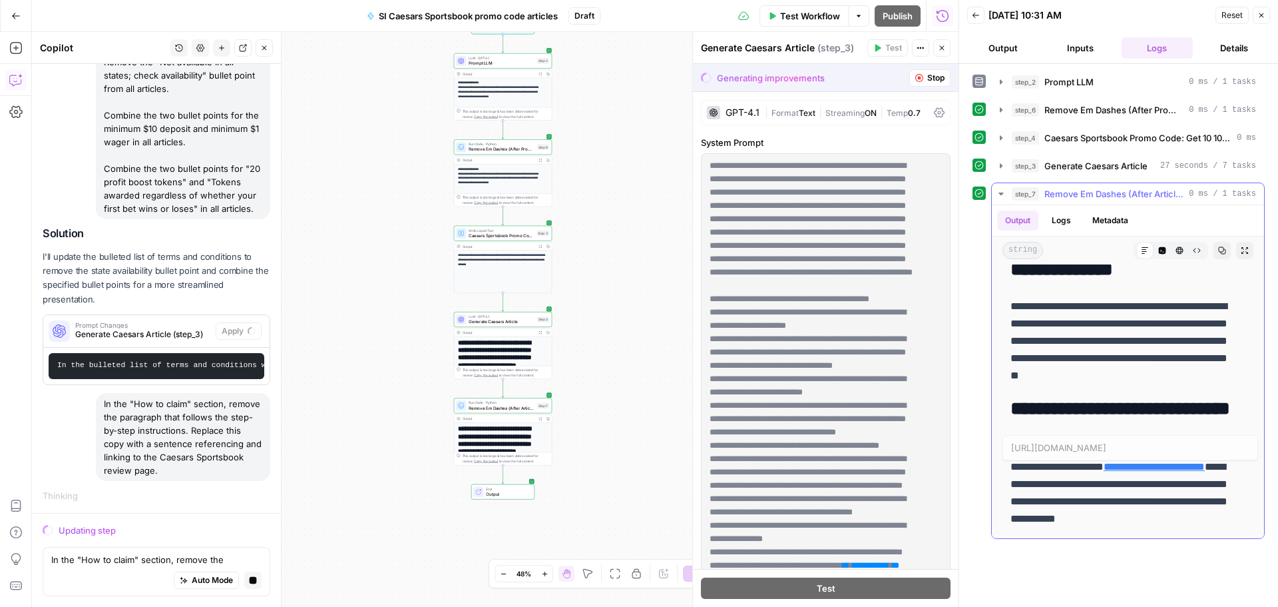
click at [1174, 464] on link "**********" at bounding box center [1154, 466] width 101 height 10
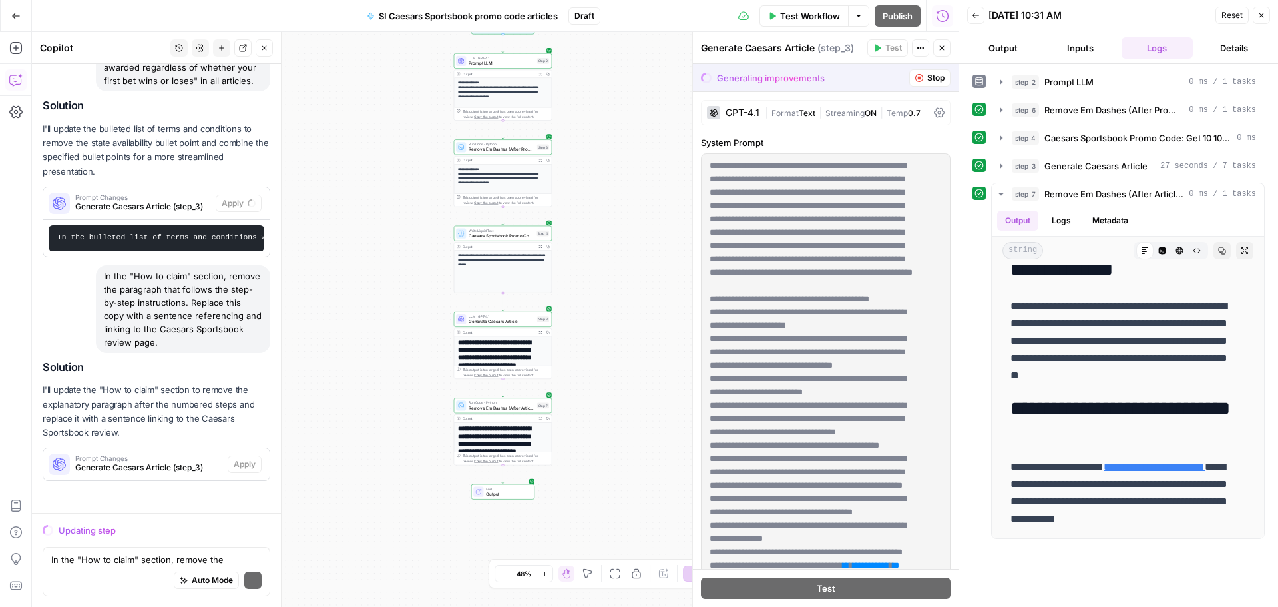
scroll to position [2486, 0]
click at [122, 568] on div "Auto Mode Send" at bounding box center [156, 580] width 210 height 29
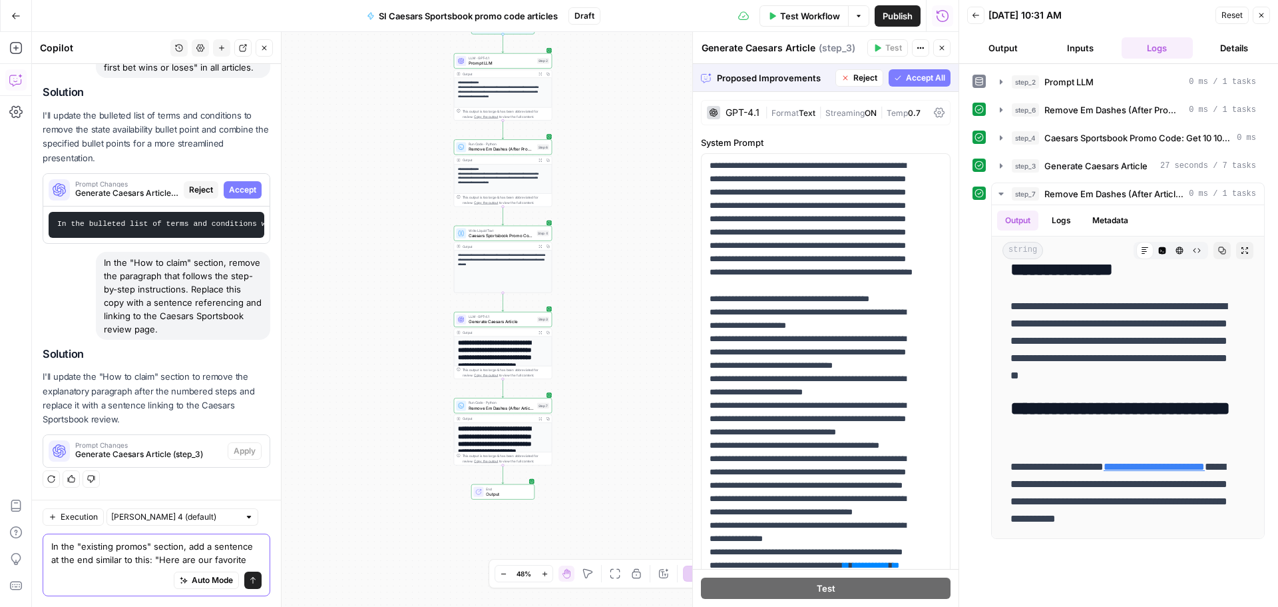
scroll to position [2512, 0]
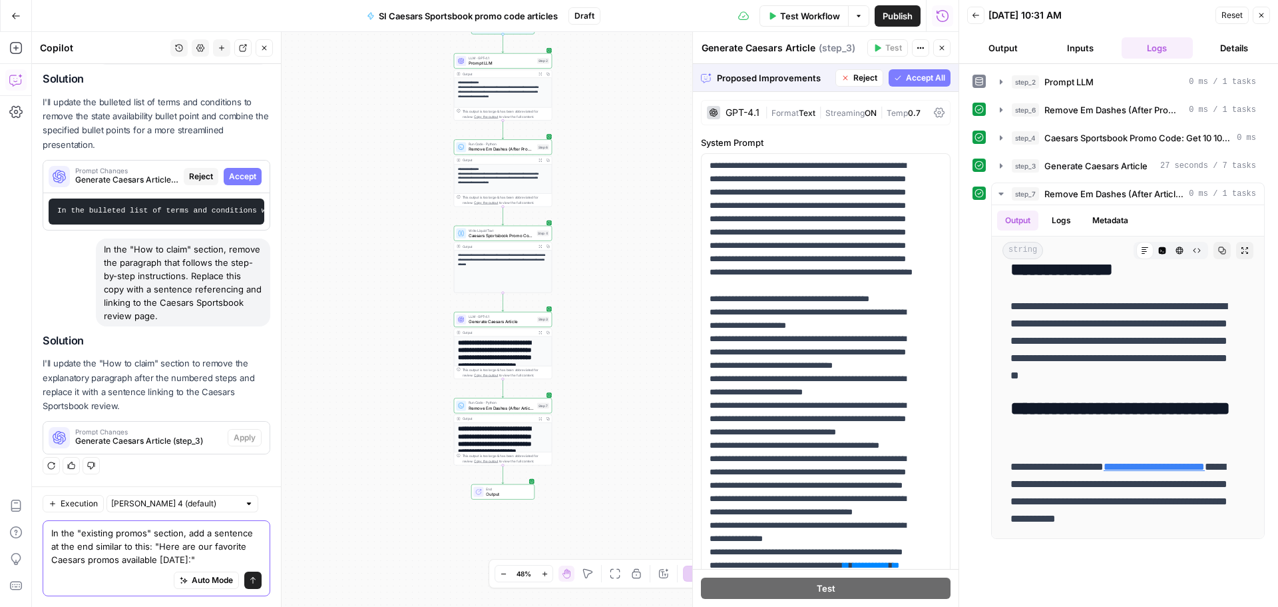
type textarea "In the "existing promos" section, add a sentence at the end similar to this: "H…"
click at [249, 576] on icon "submit" at bounding box center [253, 580] width 8 height 8
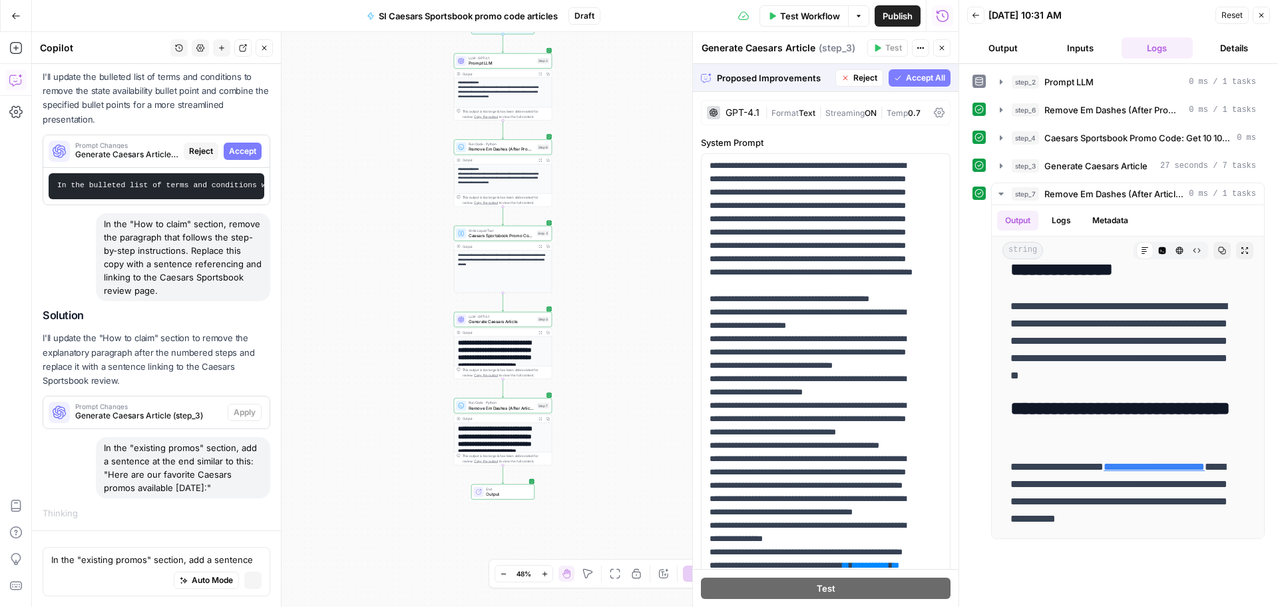
scroll to position [2538, 0]
click at [236, 146] on span "Accept" at bounding box center [242, 151] width 27 height 12
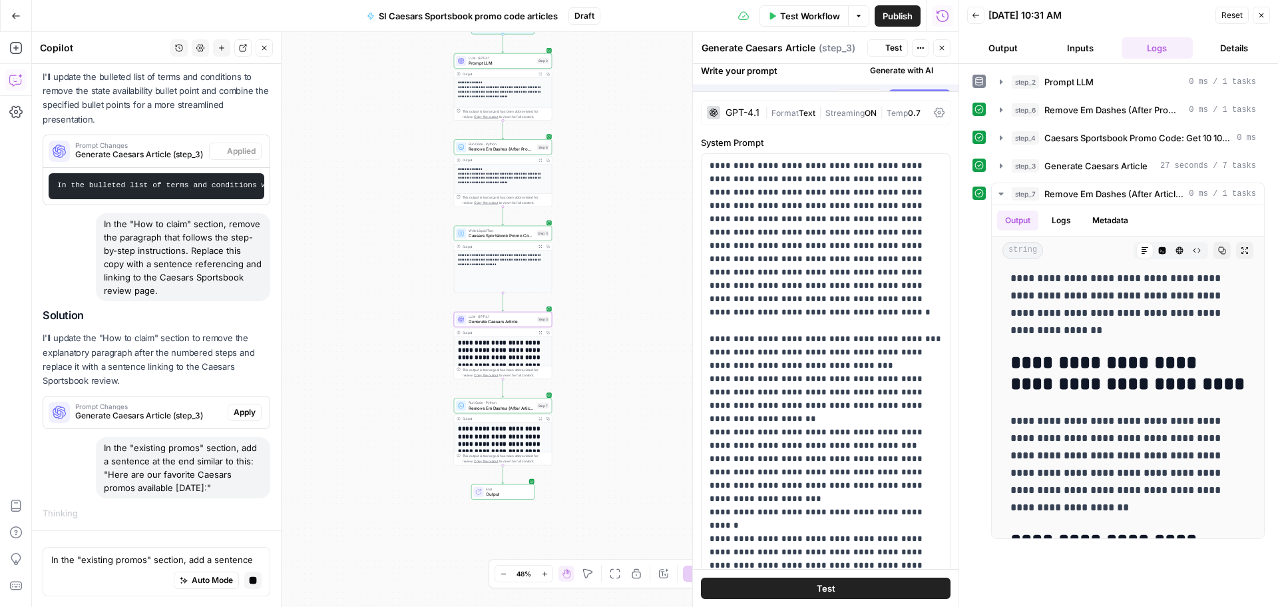
scroll to position [0, 0]
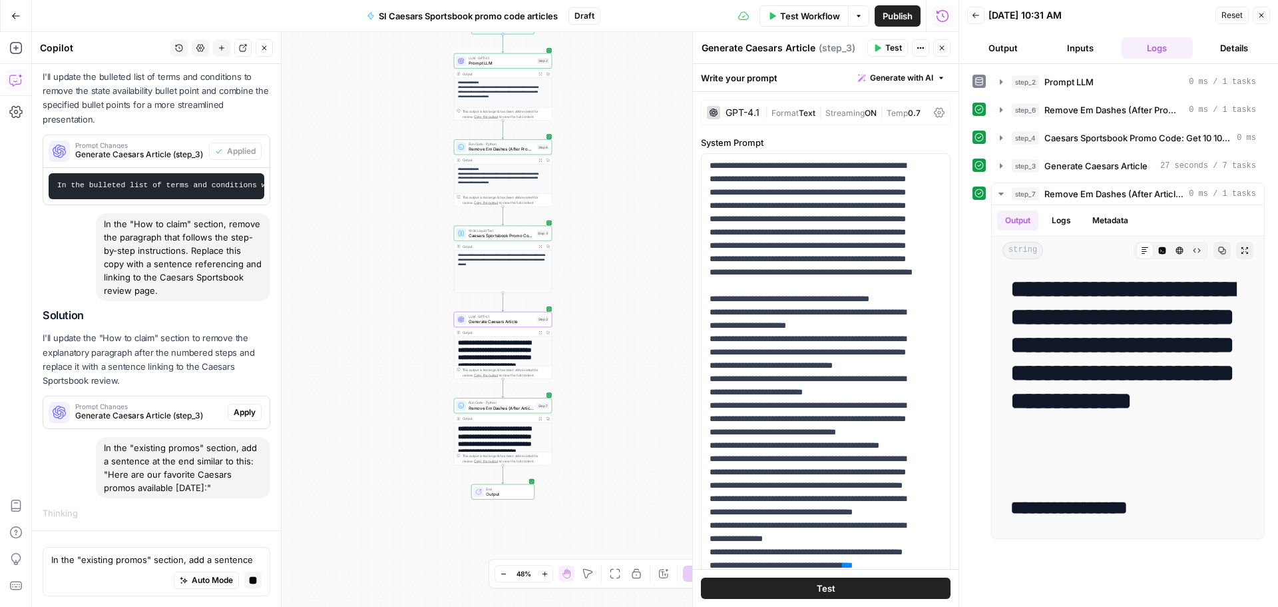
click at [241, 408] on span "Apply" at bounding box center [245, 412] width 22 height 12
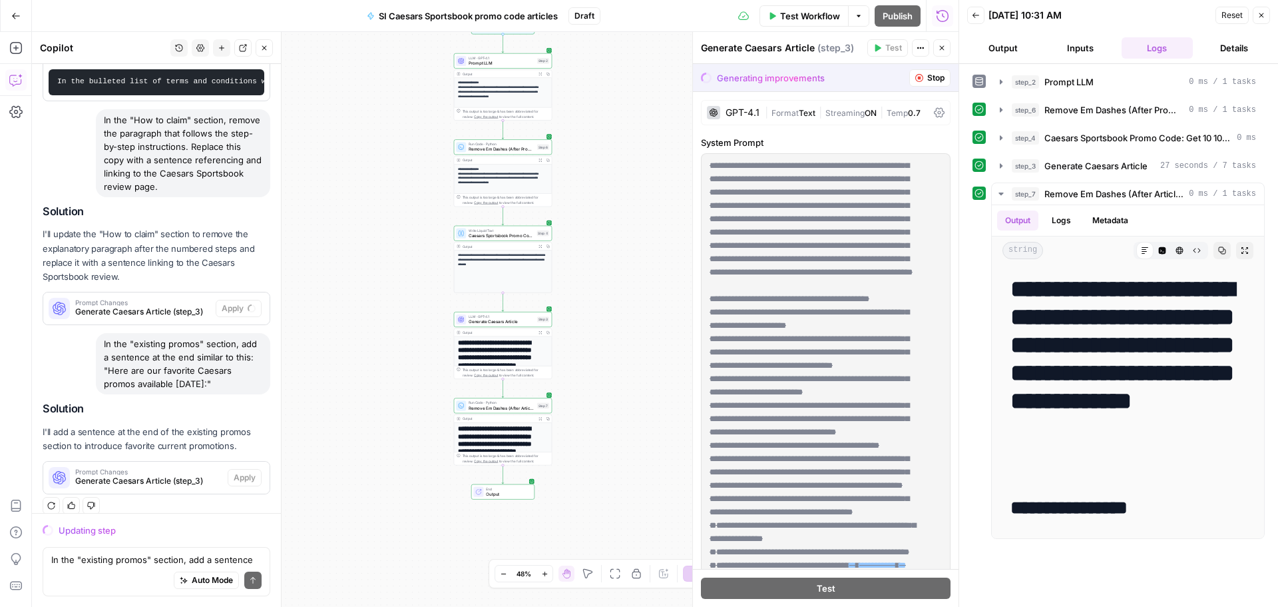
scroll to position [2522, 0]
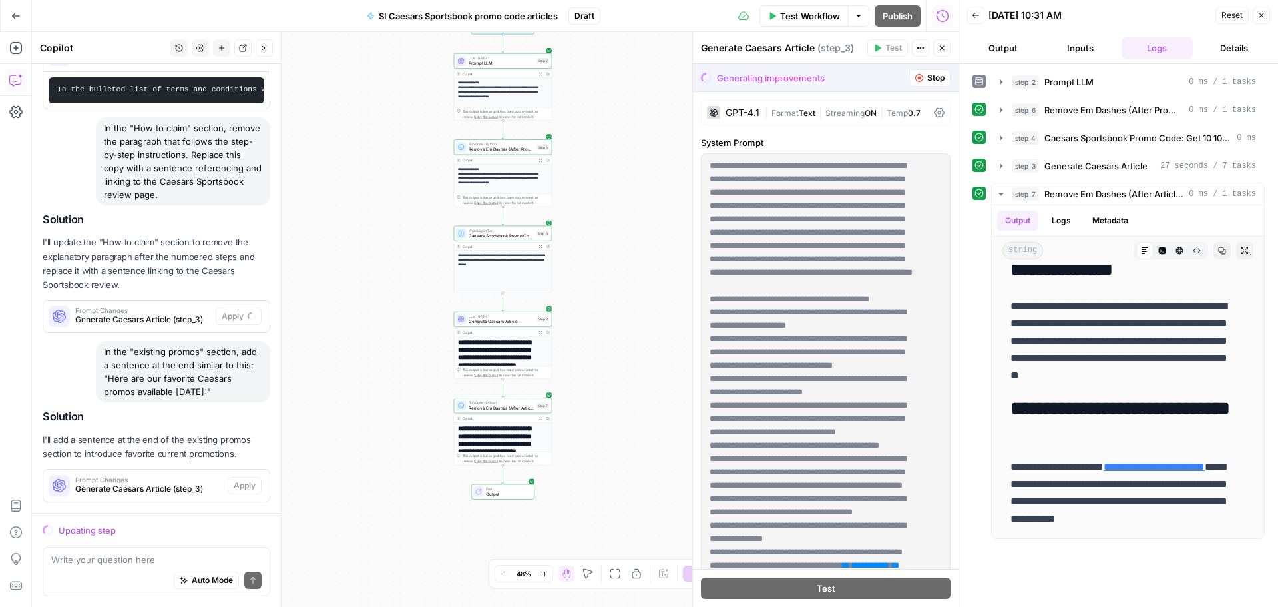
scroll to position [2655, 0]
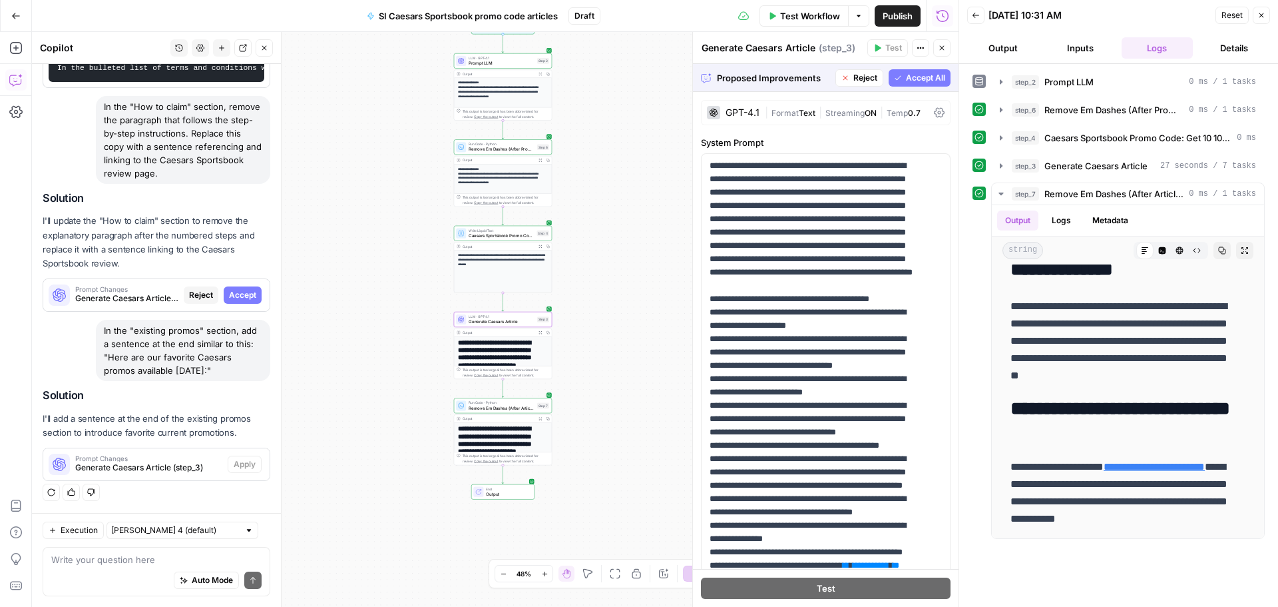
click at [229, 295] on span "Accept" at bounding box center [242, 295] width 27 height 12
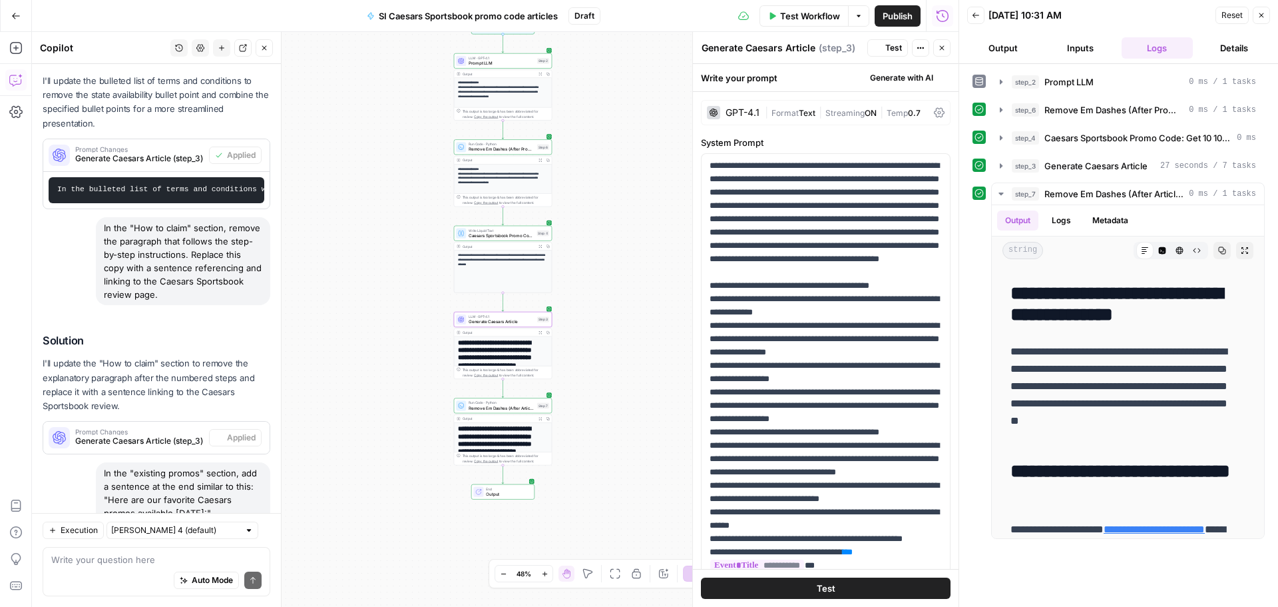
scroll to position [0, 0]
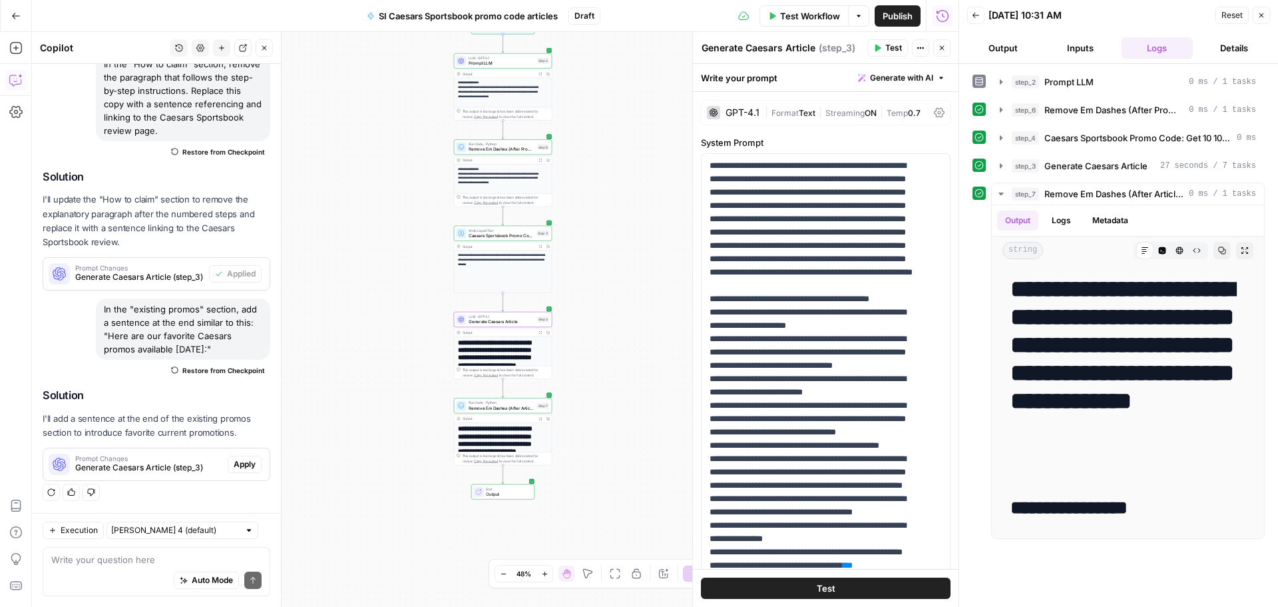
click at [234, 462] on span "Apply" at bounding box center [245, 464] width 22 height 12
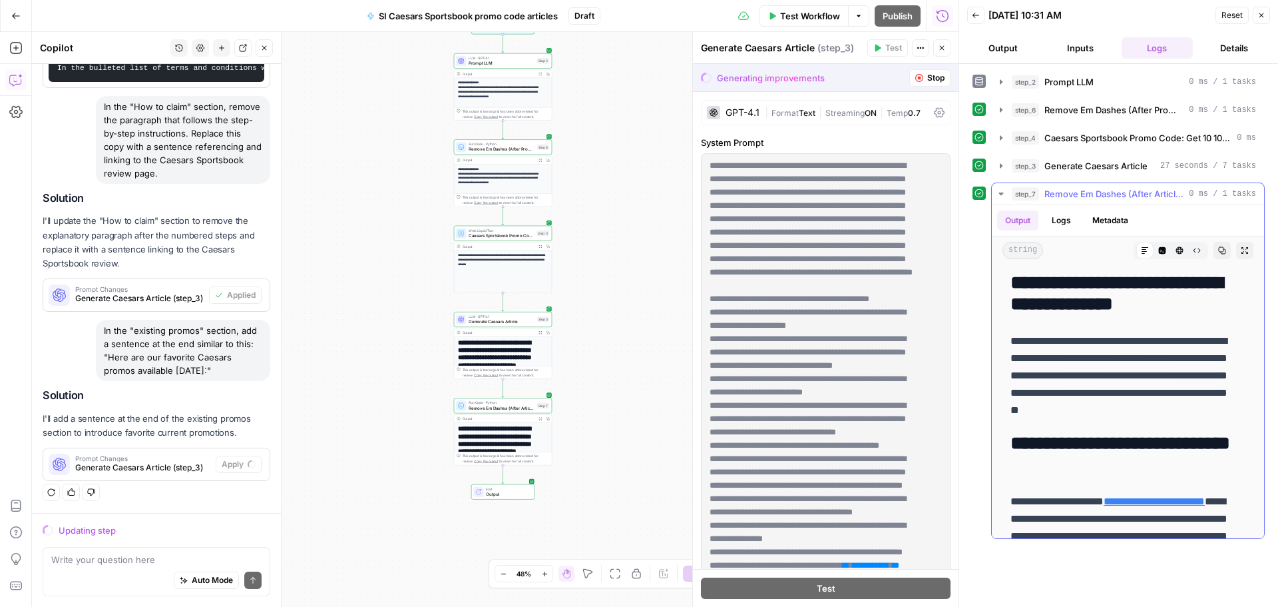
scroll to position [2313, 0]
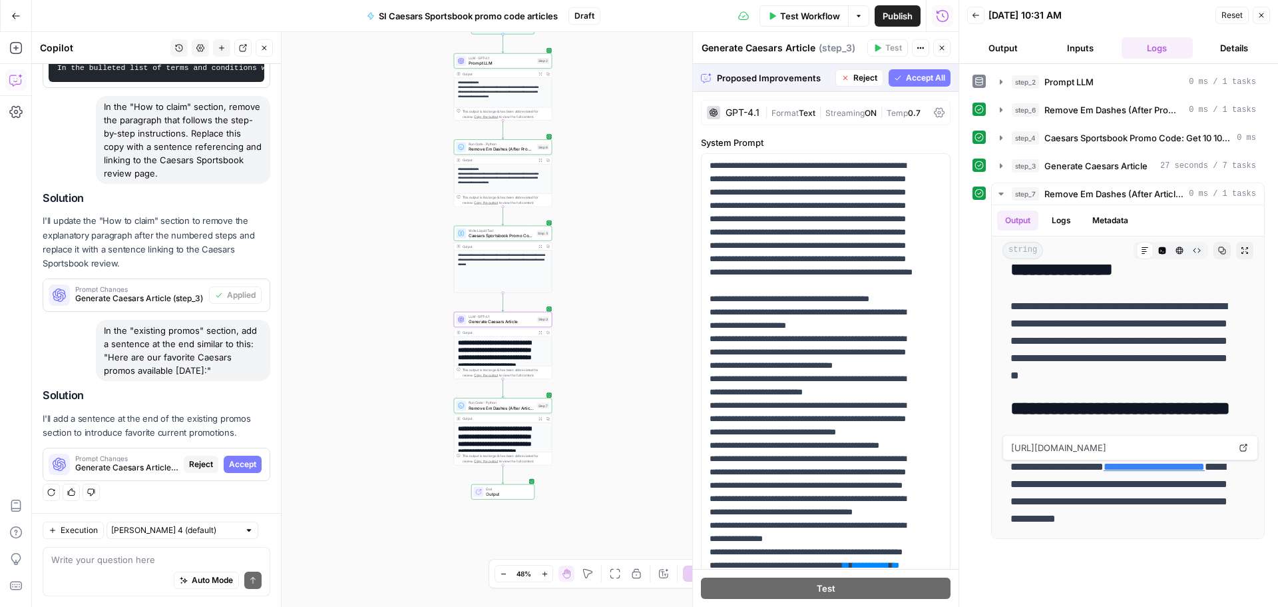
click at [234, 455] on button "Accept" at bounding box center [243, 463] width 38 height 17
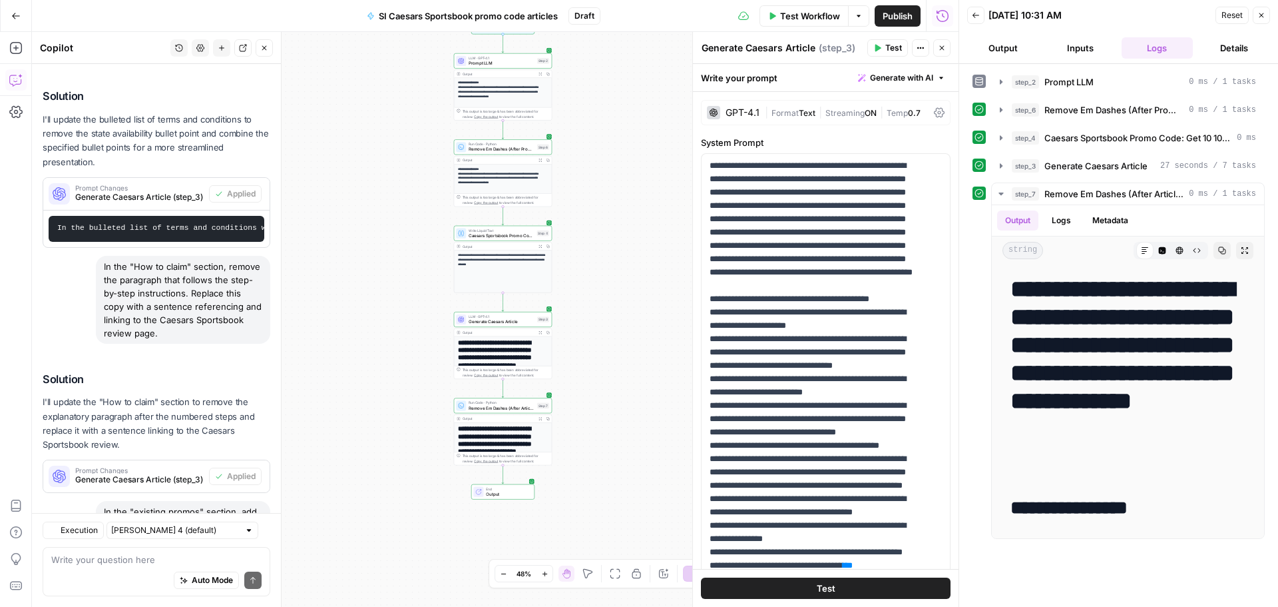
scroll to position [2910, 0]
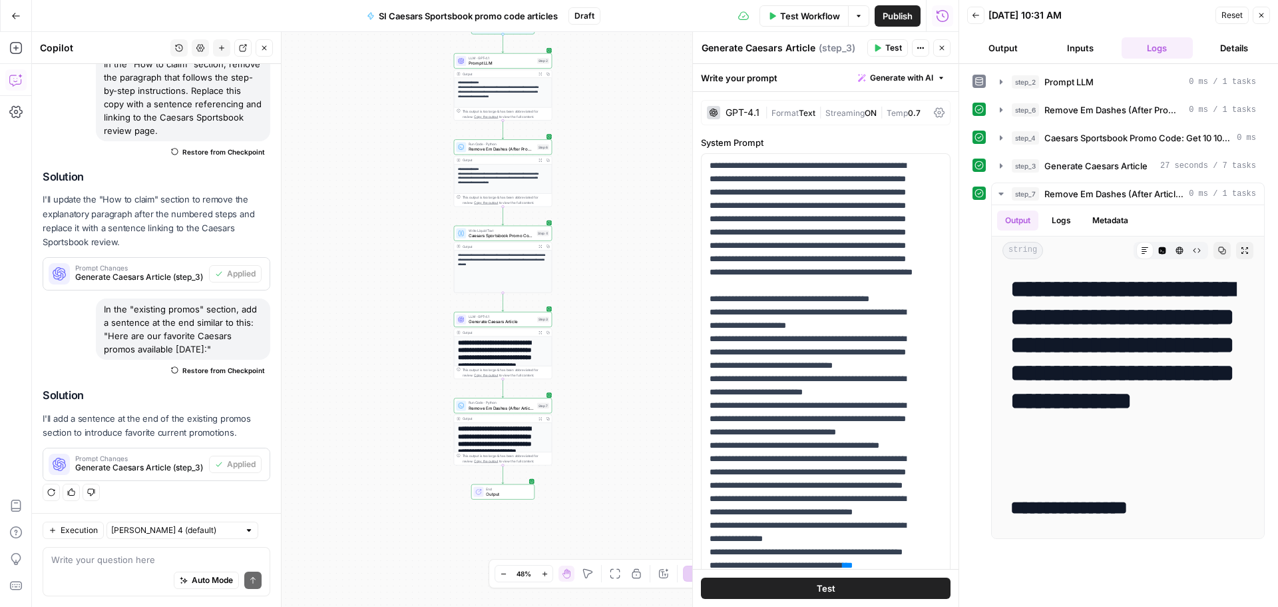
click at [823, 16] on span "Test Workflow" at bounding box center [810, 15] width 60 height 13
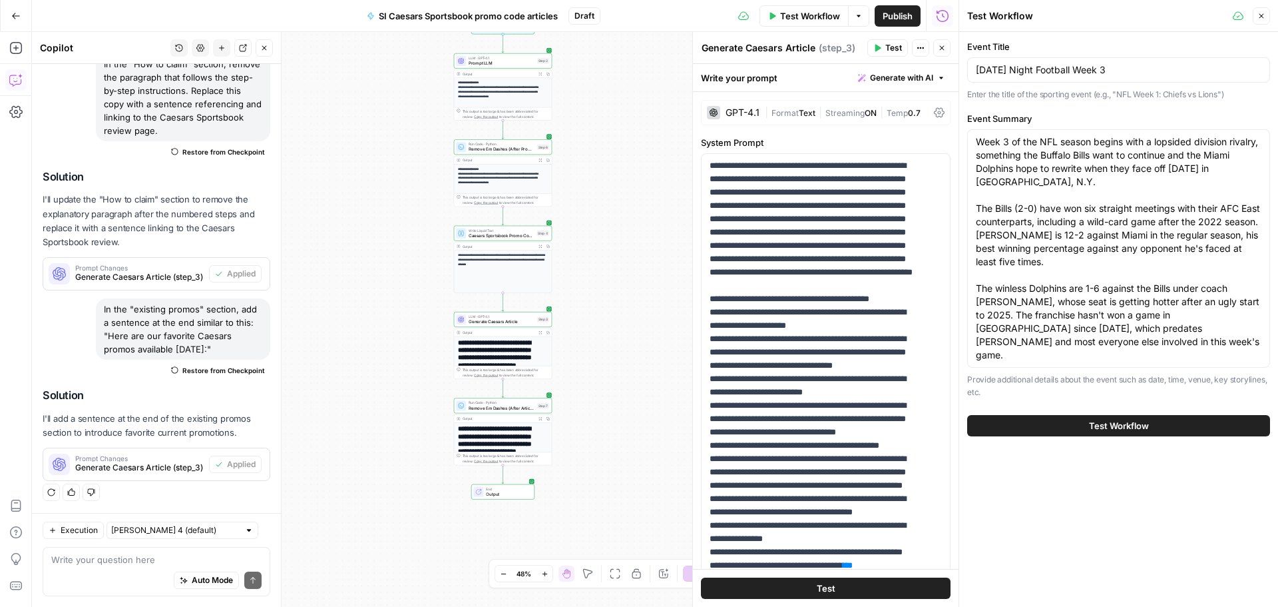
click at [1097, 419] on span "Test Workflow" at bounding box center [1119, 425] width 60 height 13
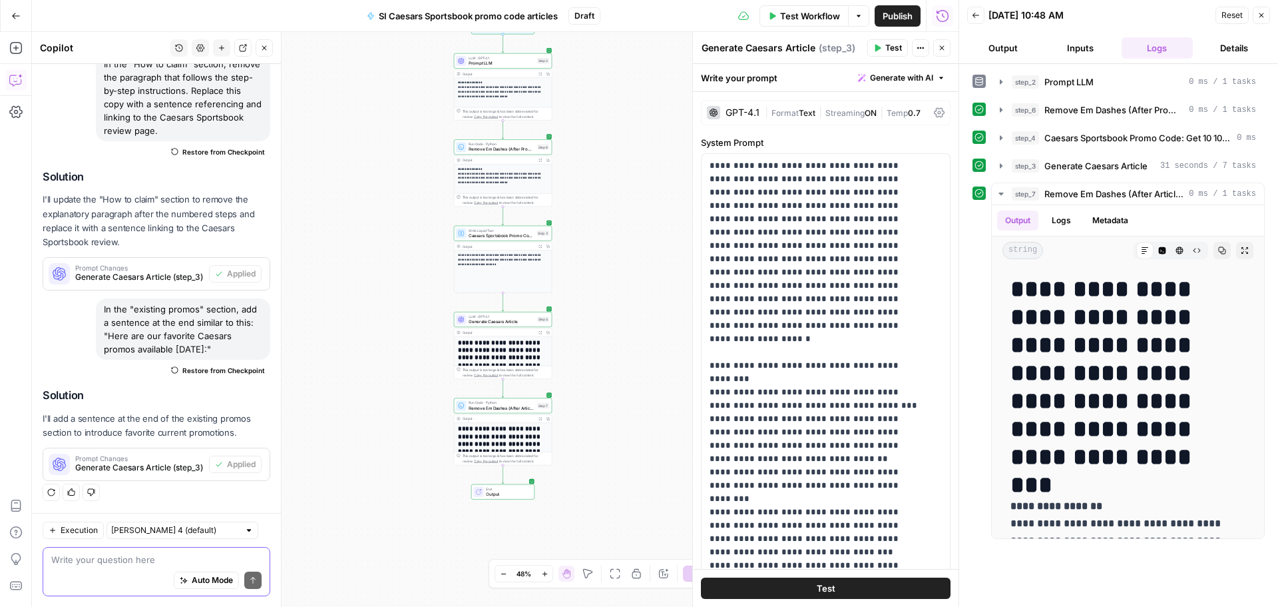
click at [63, 561] on textarea at bounding box center [156, 559] width 210 height 13
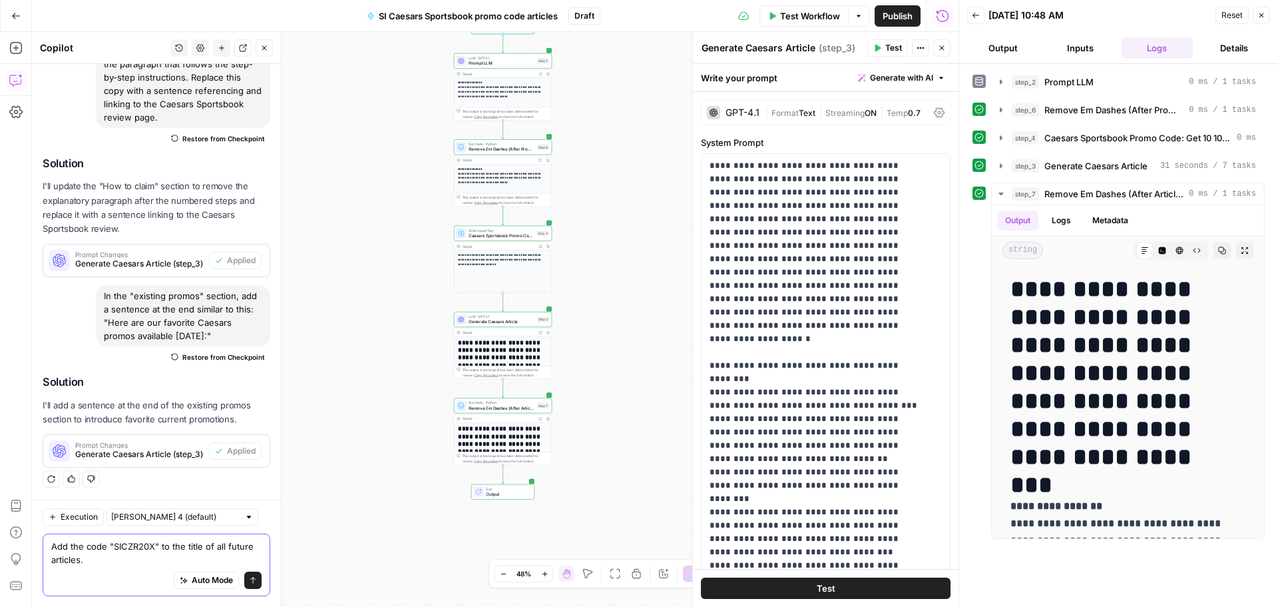
type textarea "Add the code "SICZR20X" to the title of all future articles."
click at [244, 579] on button "Send" at bounding box center [252, 579] width 17 height 17
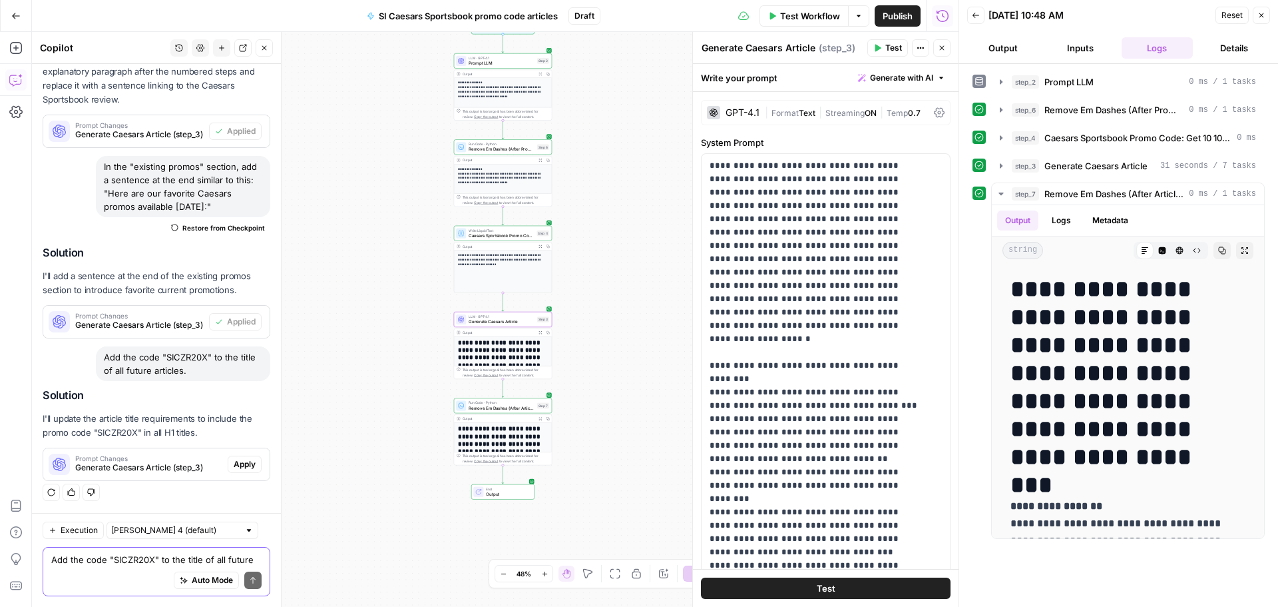
click at [234, 469] on span "Apply" at bounding box center [245, 464] width 22 height 12
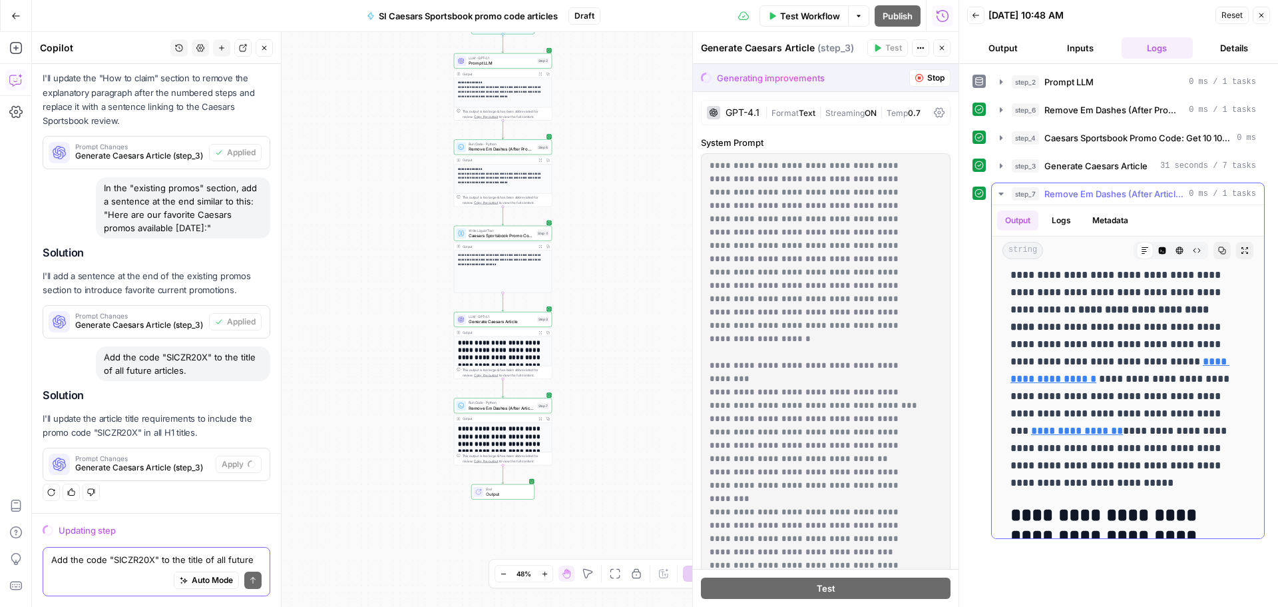
scroll to position [400, 0]
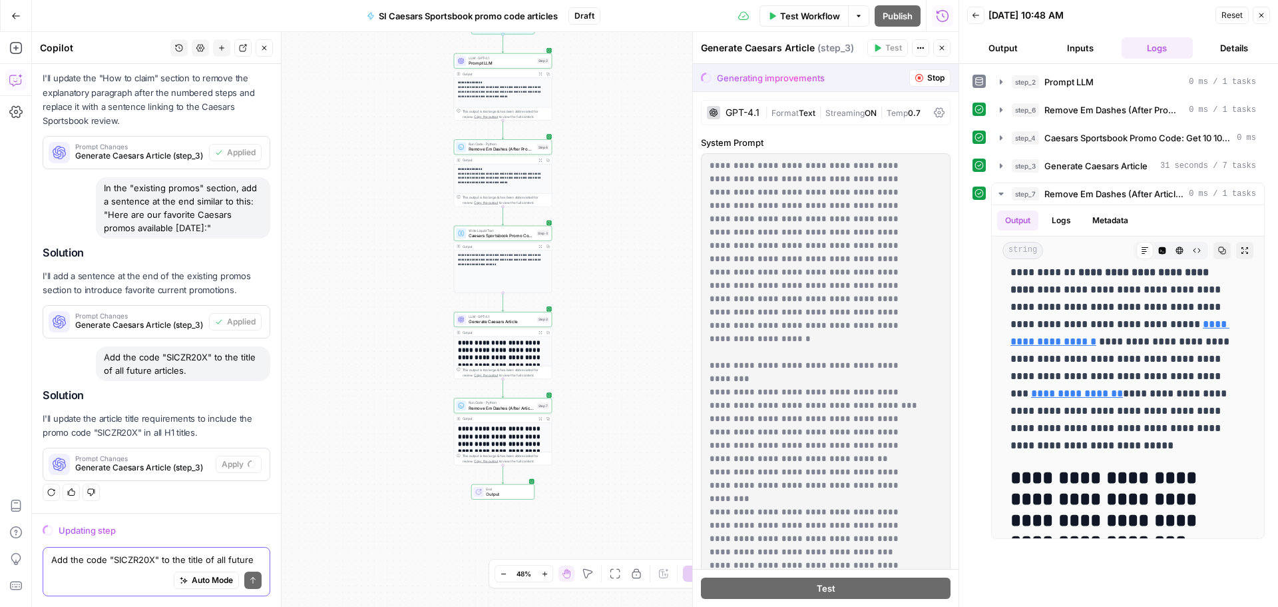
click at [137, 562] on textarea "Add the code "SICZR20X" to the title of all future articles." at bounding box center [156, 559] width 210 height 13
type textarea "D"
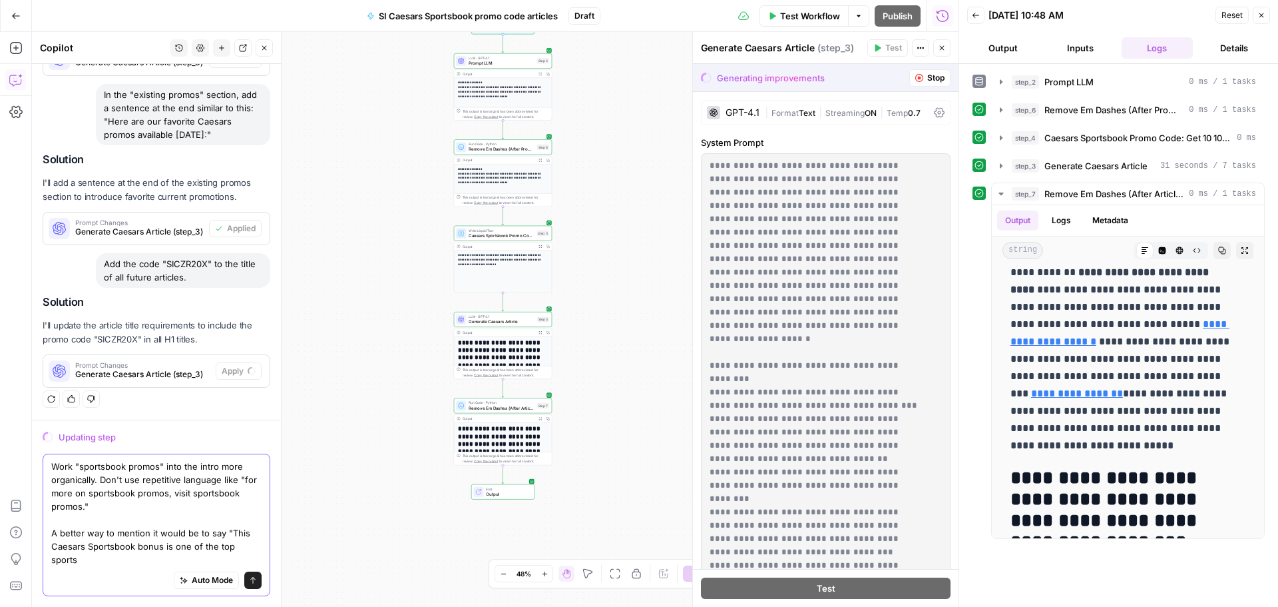
scroll to position [2843, 0]
type textarea "Work "sportsbook promos" into the intro more organically. Don't use repetitive …"
click at [249, 579] on icon "submit" at bounding box center [253, 580] width 8 height 8
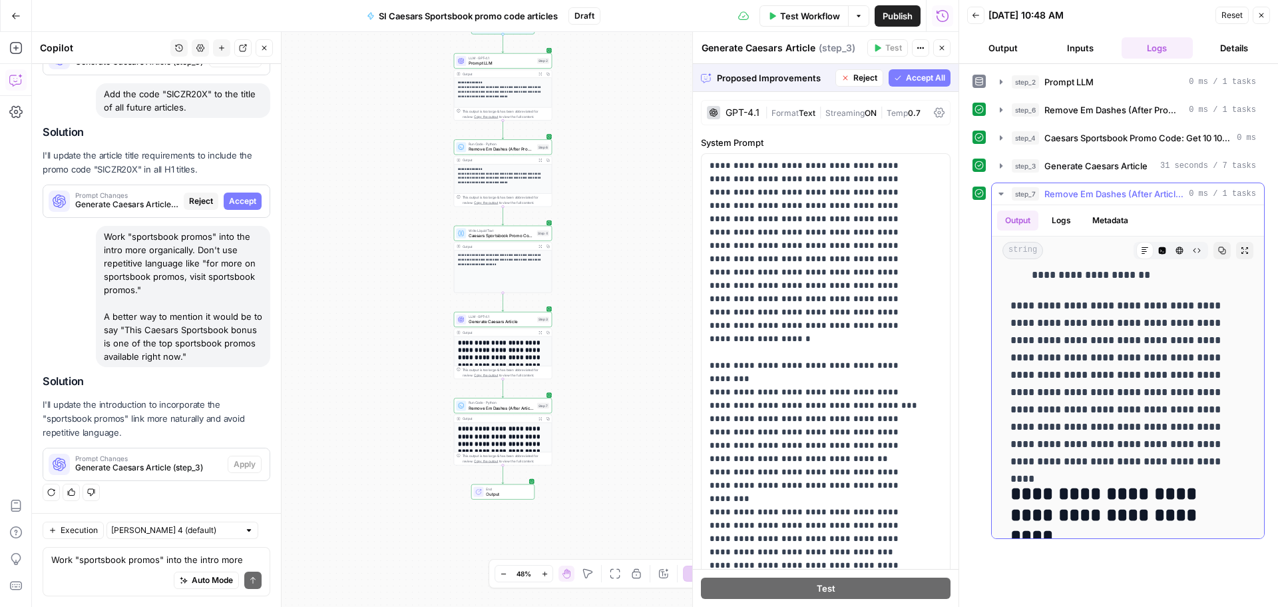
scroll to position [2001, 0]
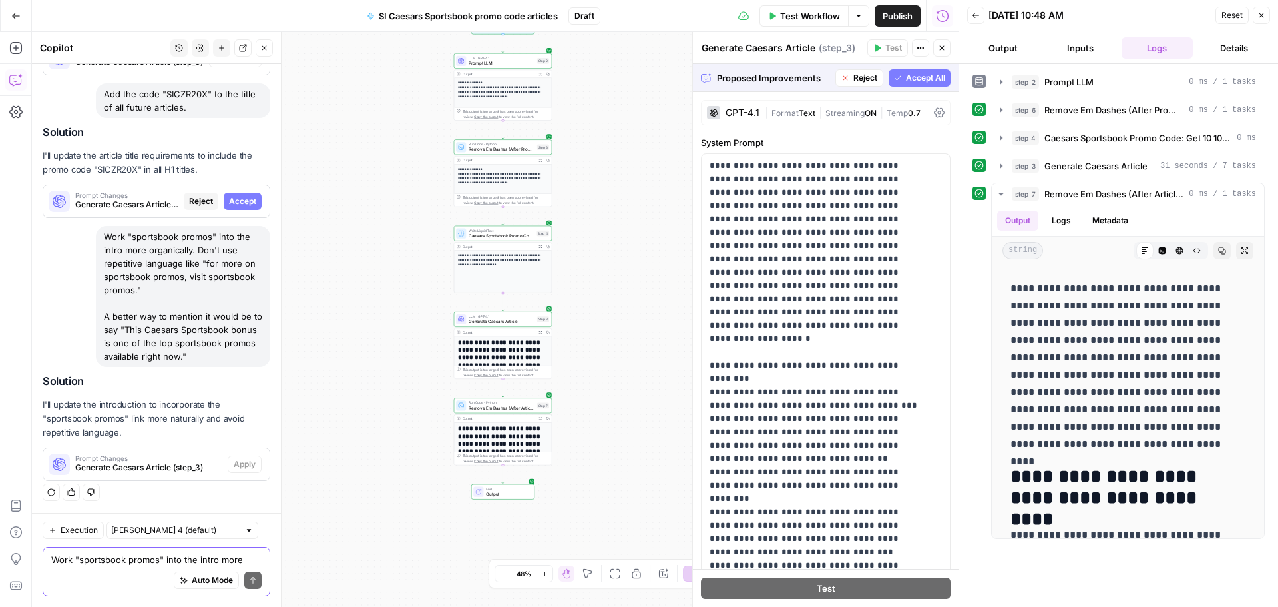
click at [144, 557] on textarea "Work "sportsbook promos" into the intro more organically. Don't use repetitive …" at bounding box center [156, 559] width 210 height 13
click at [231, 202] on span "Accept" at bounding box center [242, 201] width 27 height 12
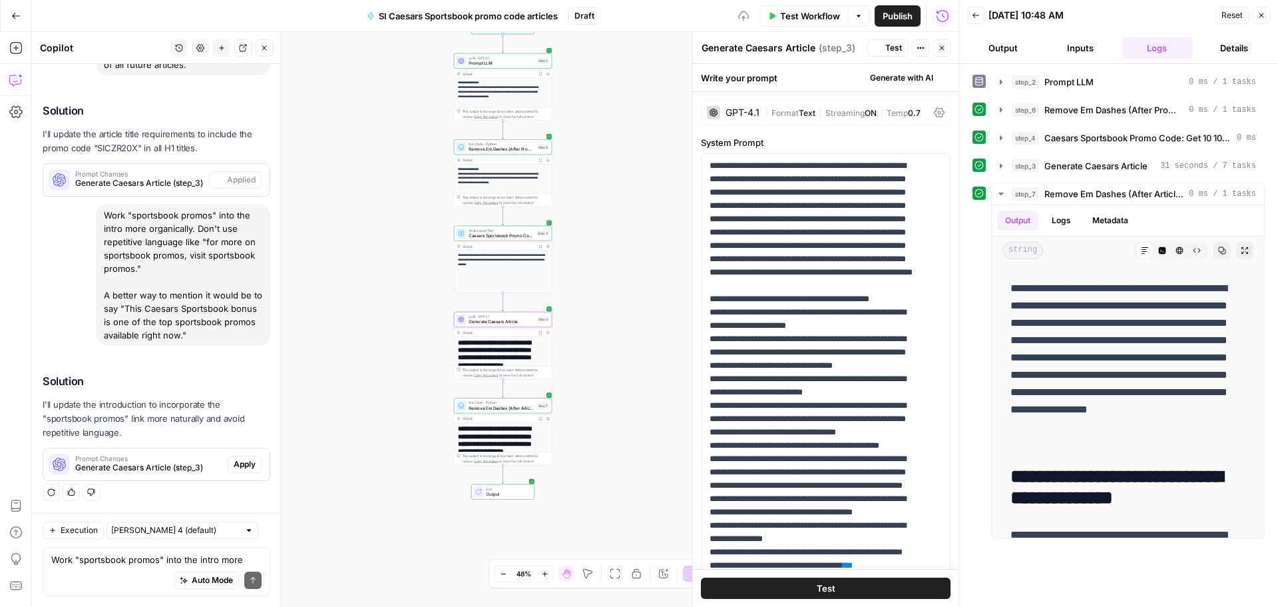
scroll to position [0, 0]
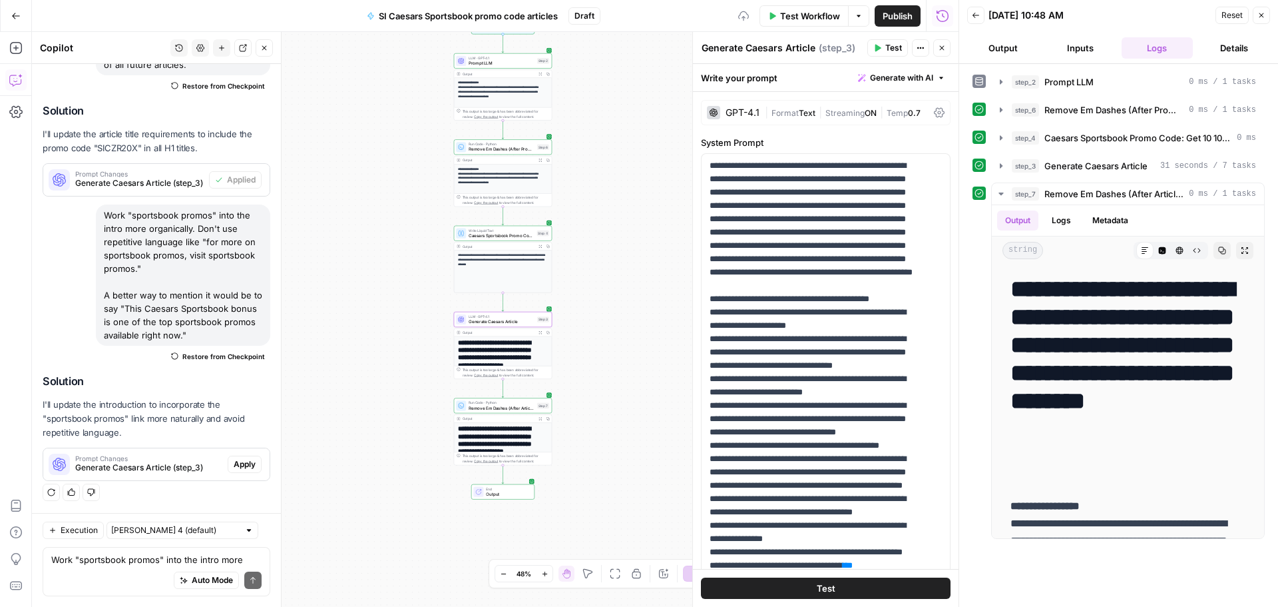
click at [234, 459] on span "Apply" at bounding box center [245, 464] width 22 height 12
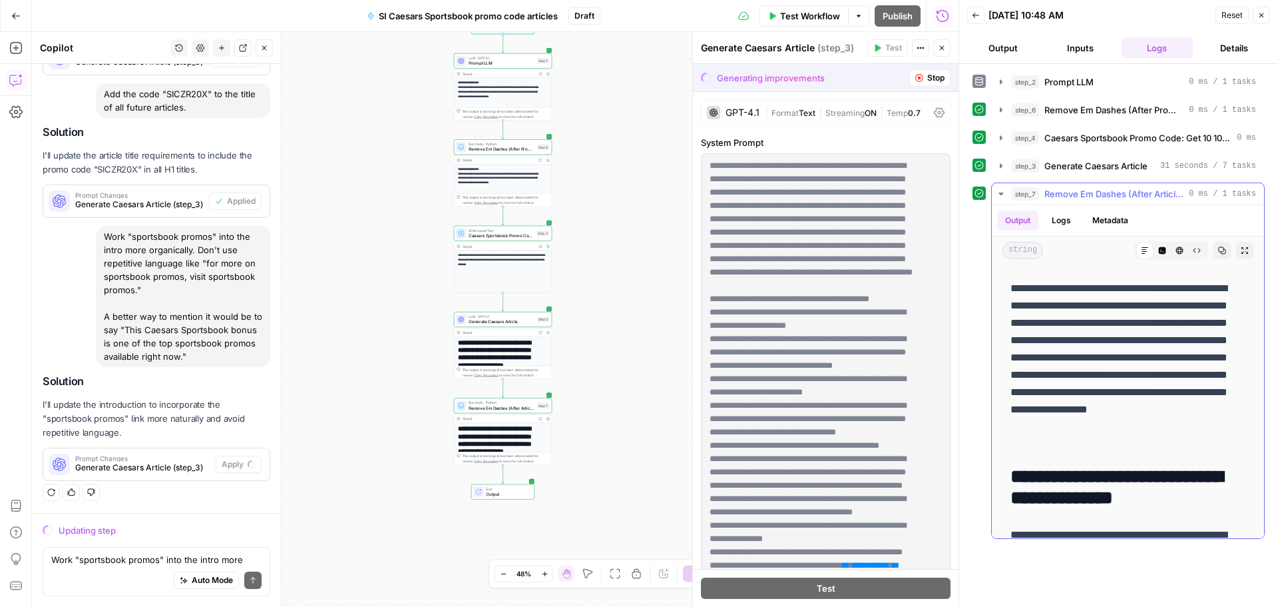
scroll to position [1934, 0]
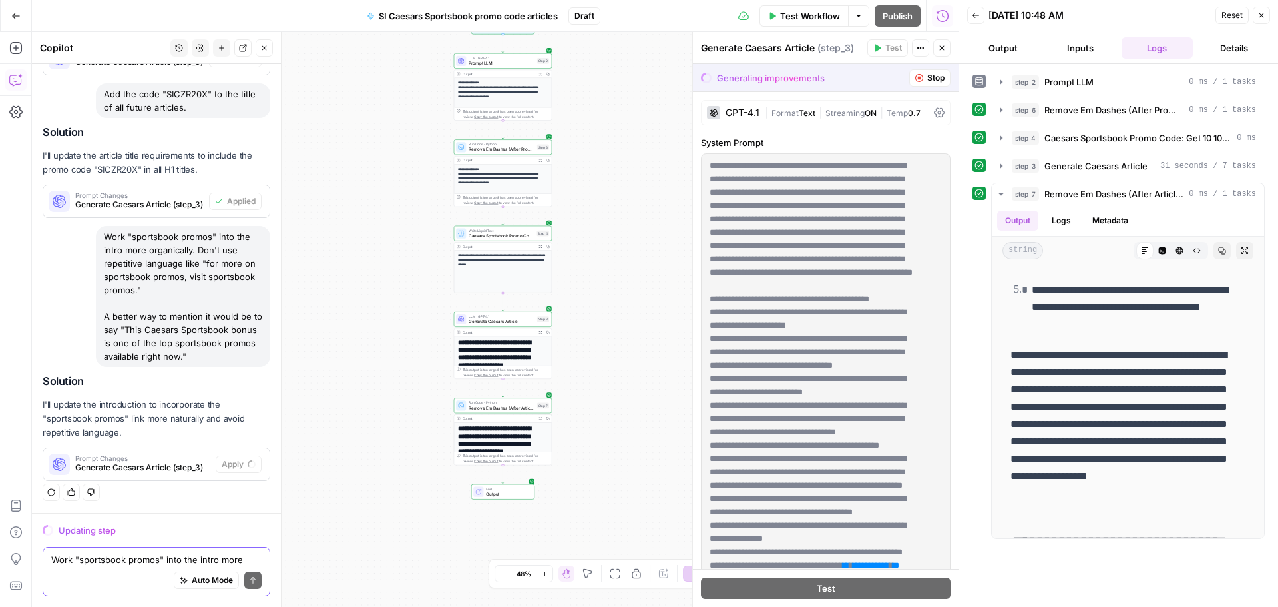
click at [98, 555] on textarea "Work "sportsbook promos" into the intro more organically. Don't use repetitive …" at bounding box center [156, 559] width 210 height 13
type textarea "R"
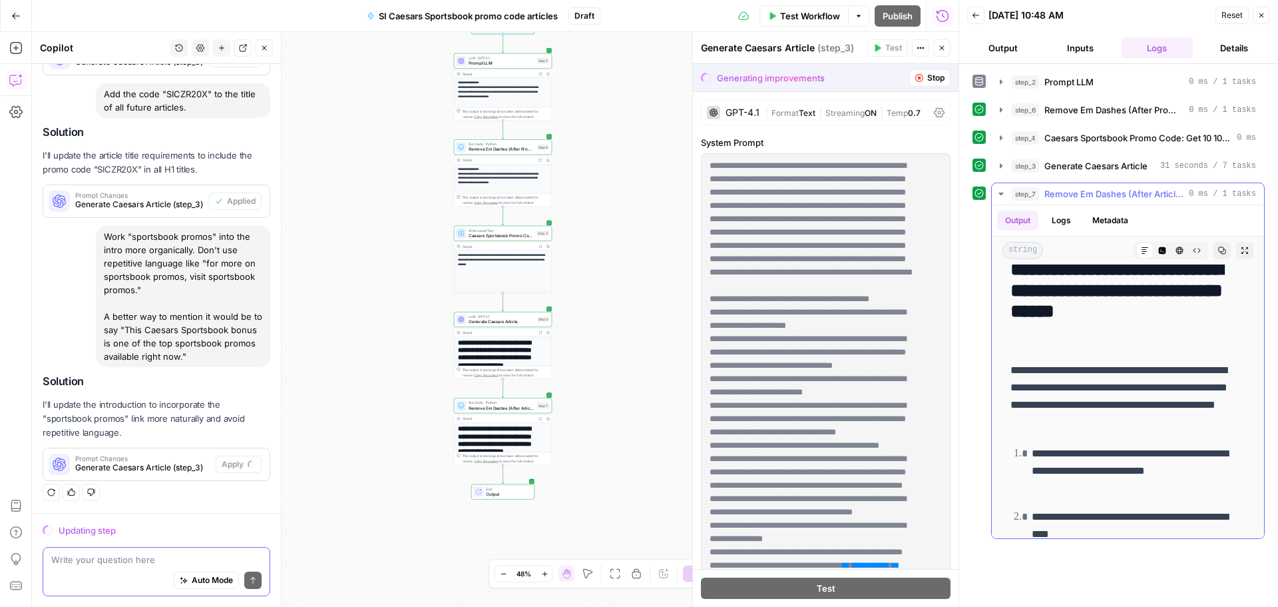
scroll to position [1468, 0]
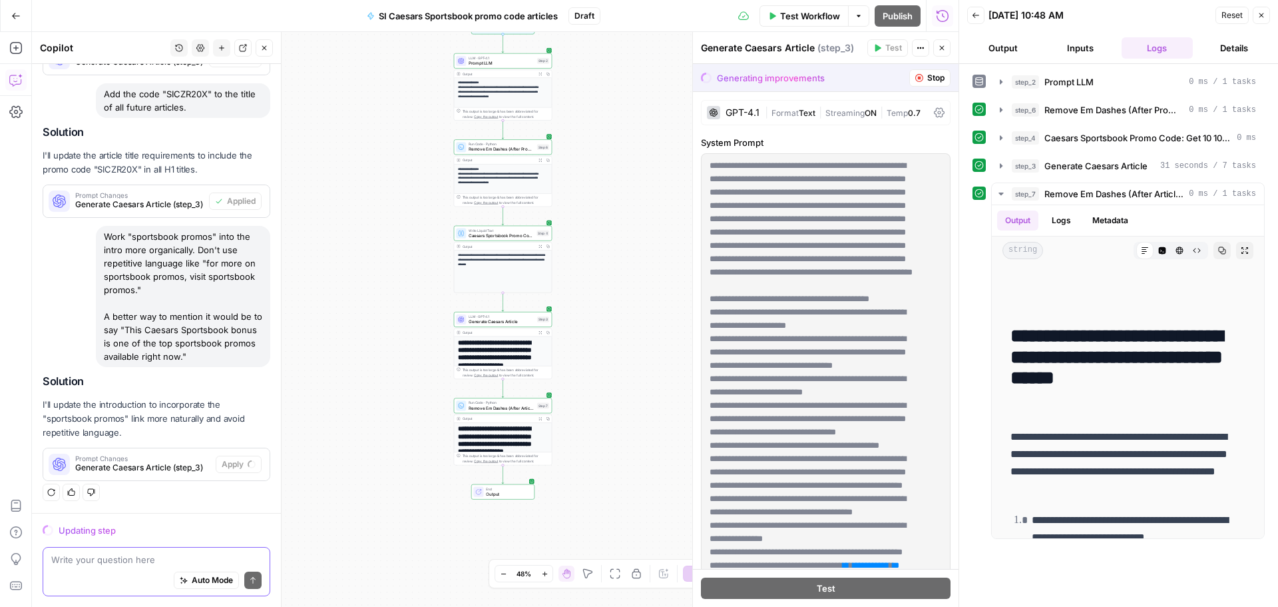
click at [139, 555] on textarea at bounding box center [156, 559] width 210 height 13
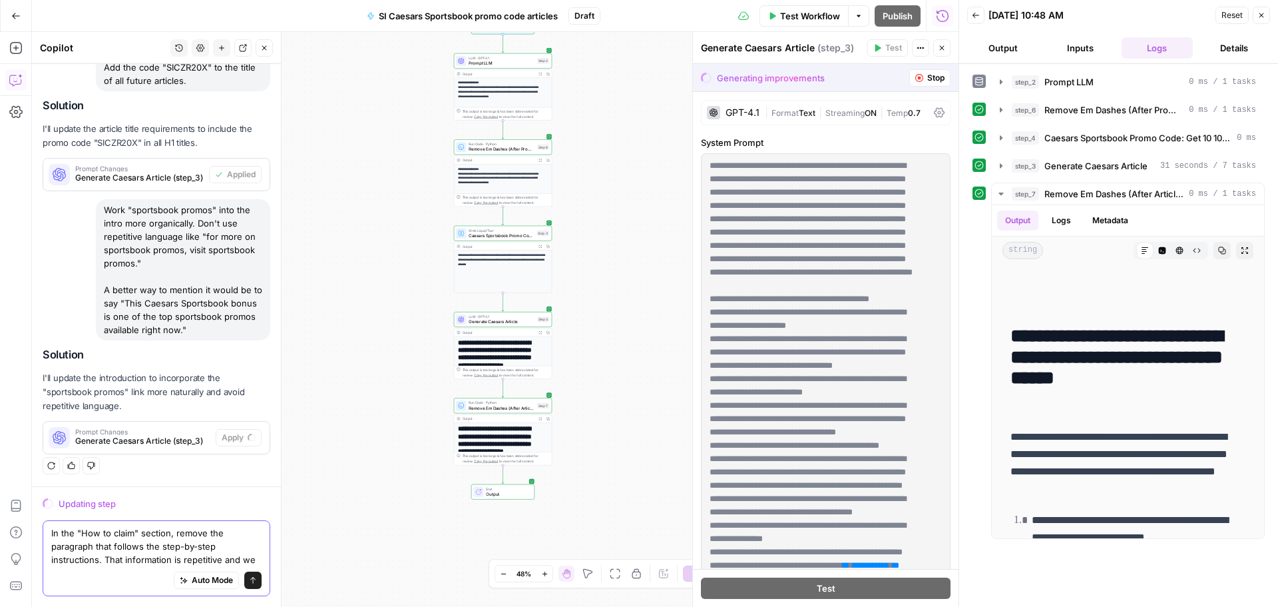
scroll to position [3053, 0]
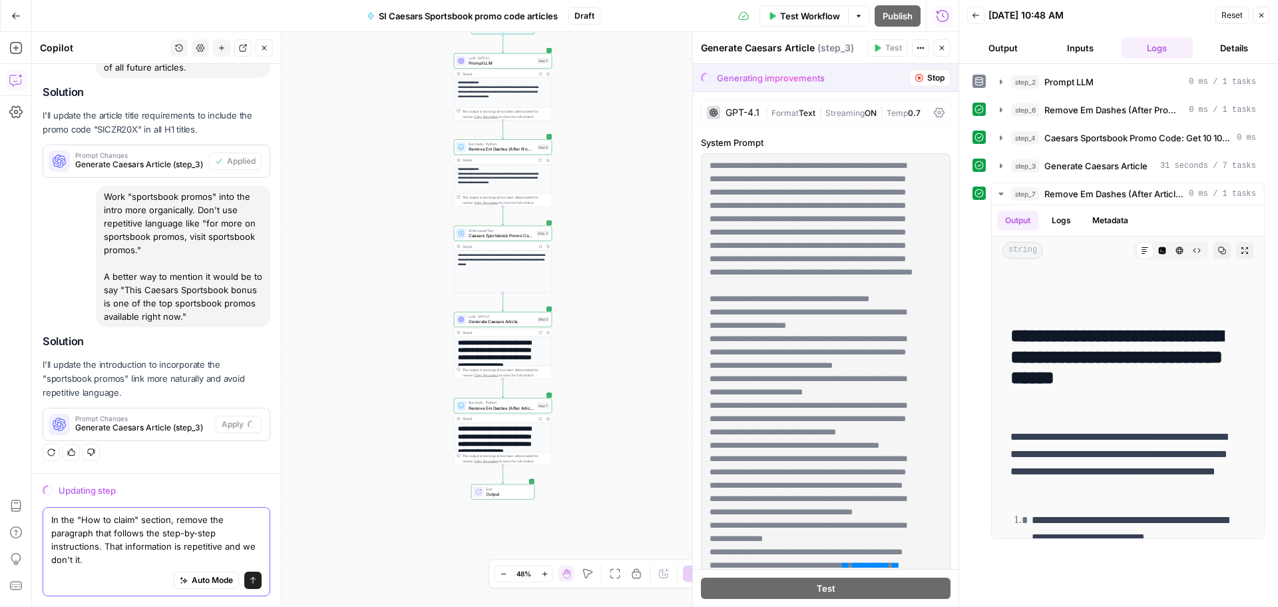
type textarea "In the "How to claim" section, remove the paragraph that follows the step-by-st…"
click at [249, 579] on icon "submit" at bounding box center [253, 580] width 8 height 8
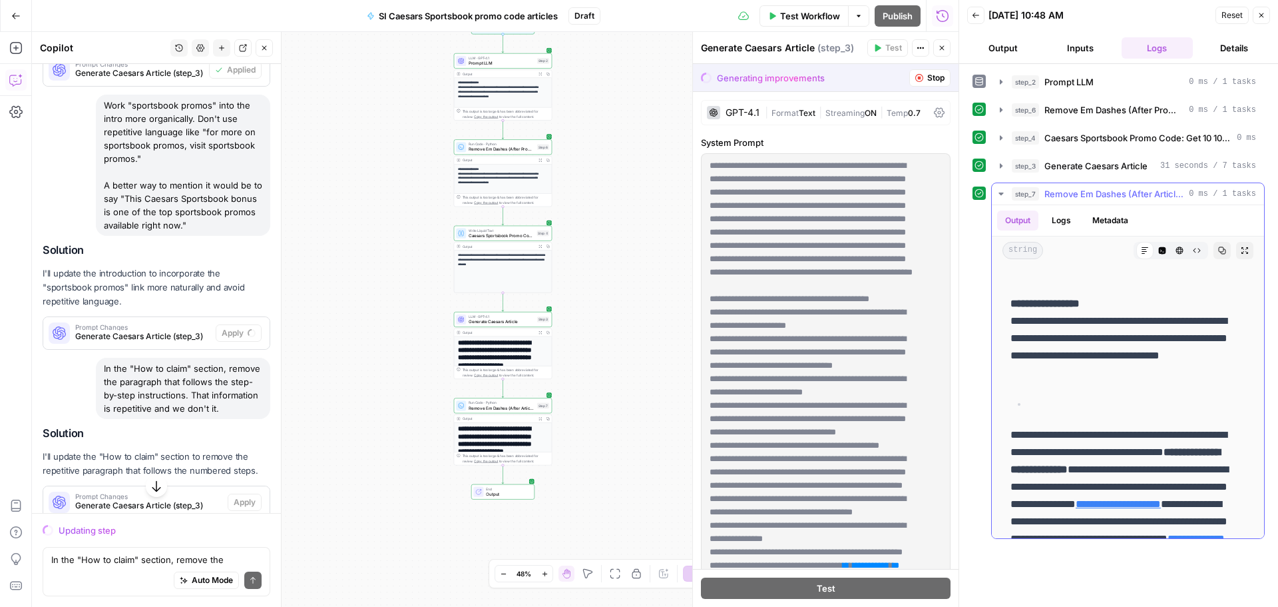
scroll to position [203, 0]
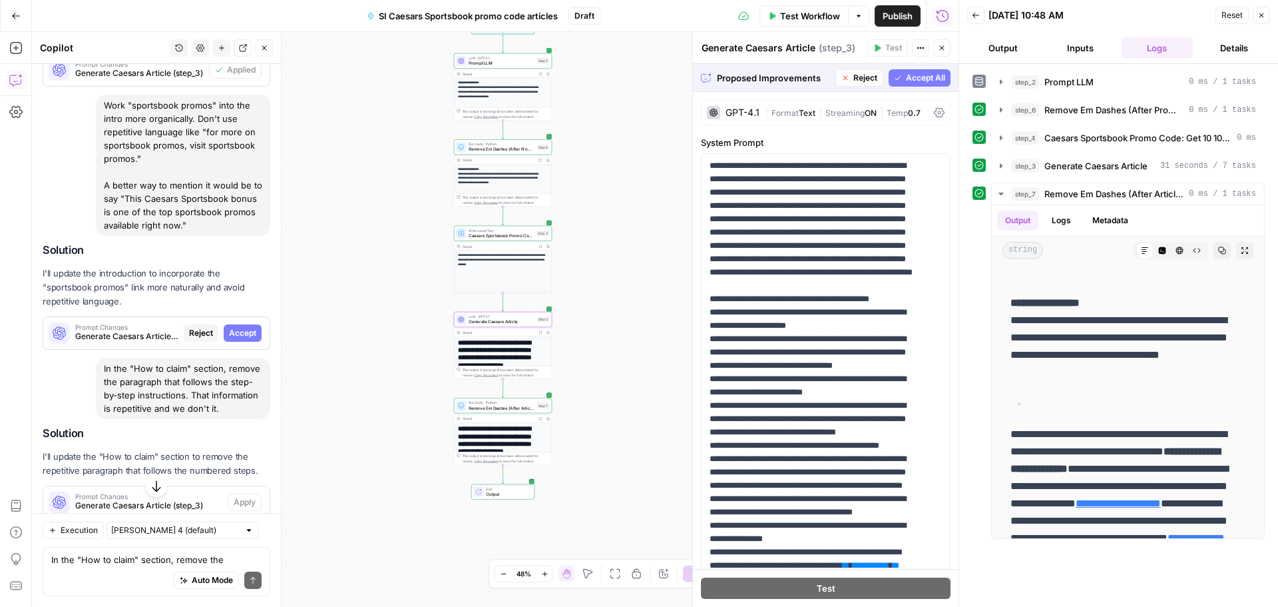
click at [224, 342] on button "Accept" at bounding box center [243, 332] width 38 height 17
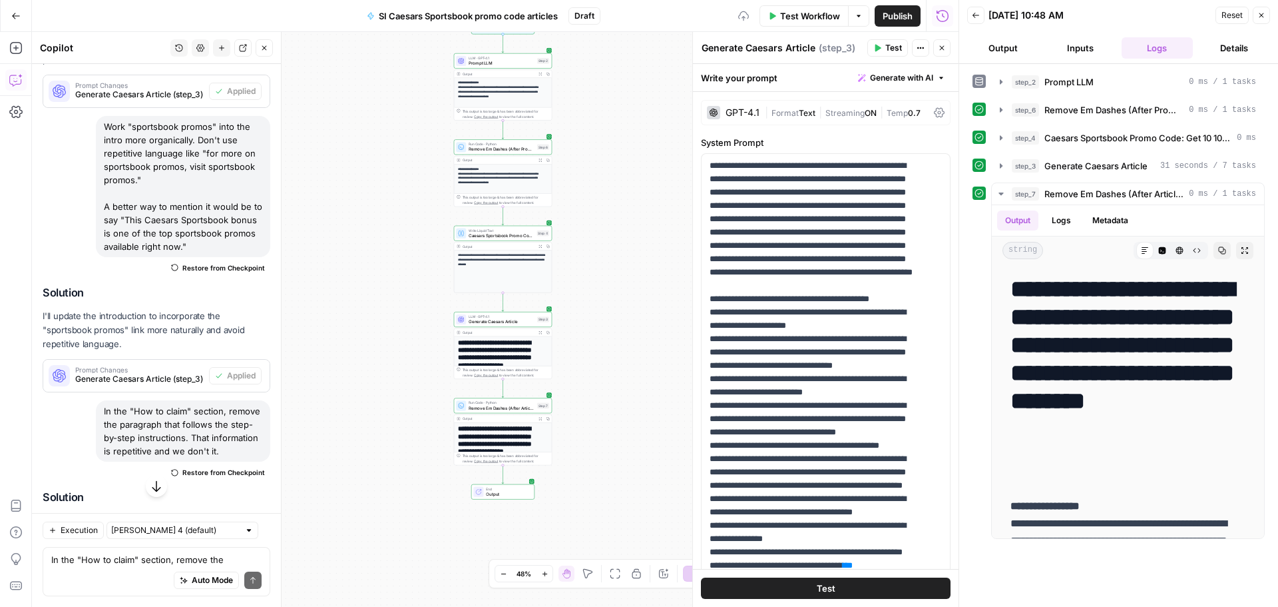
scroll to position [3515, 0]
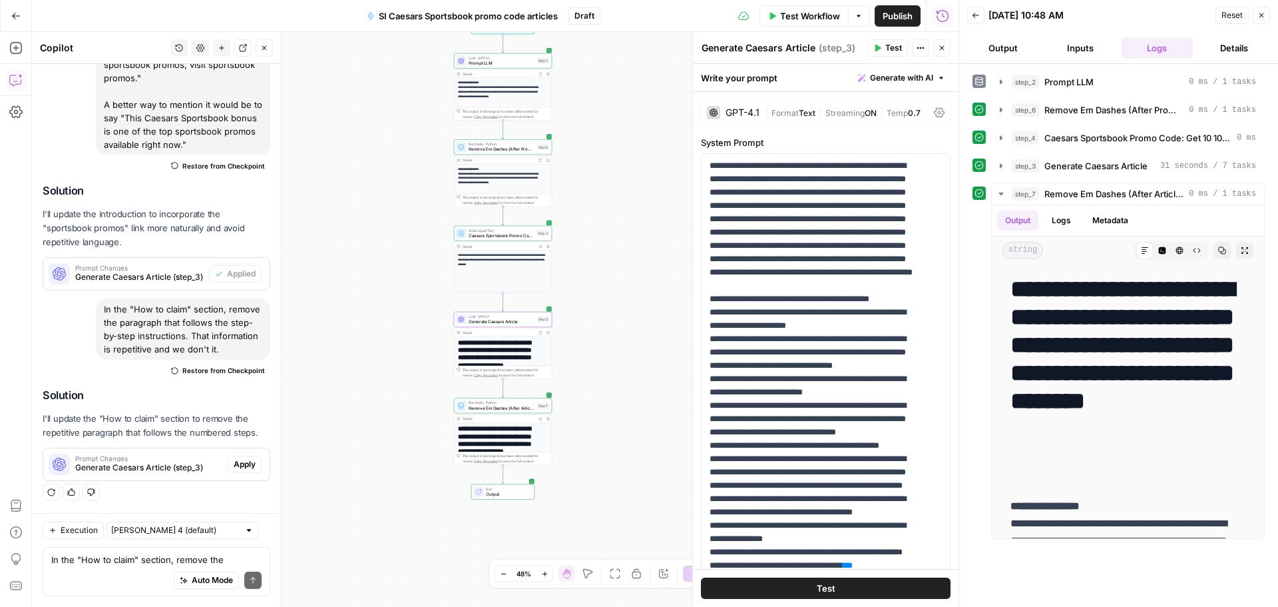
click at [234, 463] on span "Apply" at bounding box center [245, 464] width 22 height 12
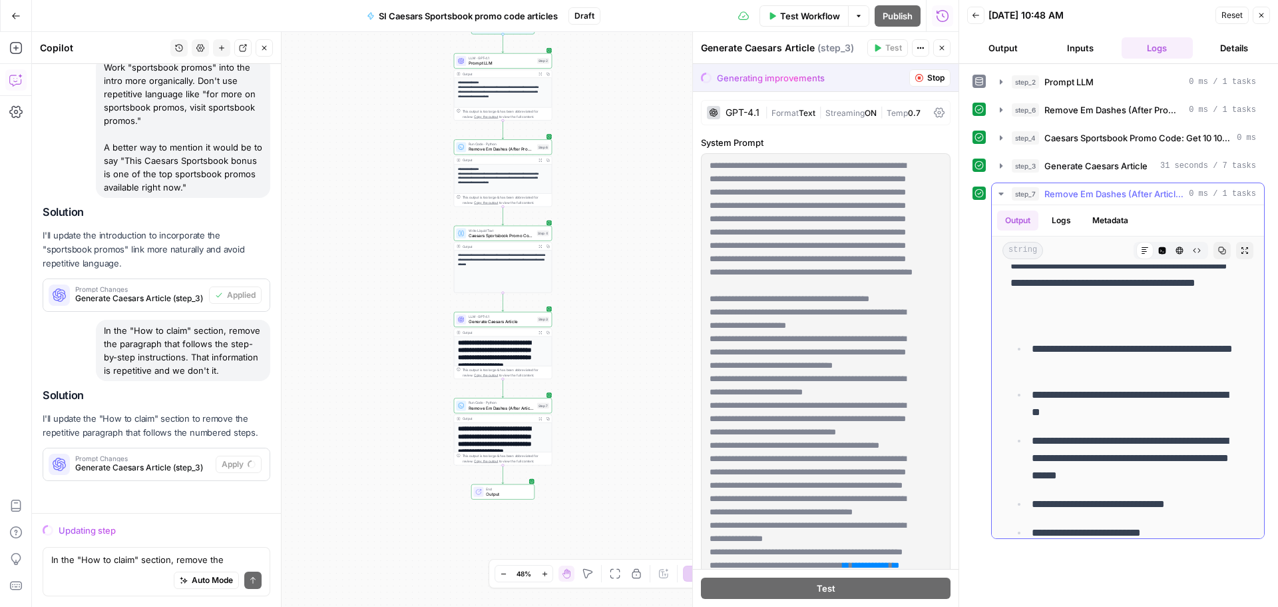
scroll to position [3195, 0]
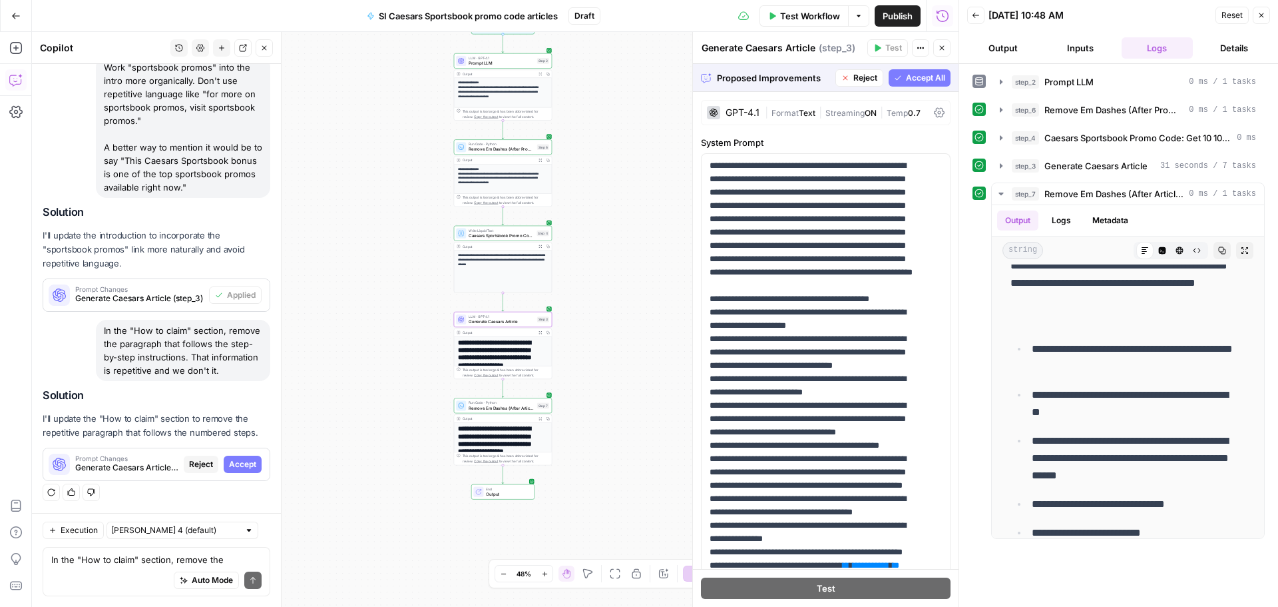
click at [235, 463] on span "Accept" at bounding box center [242, 464] width 27 height 12
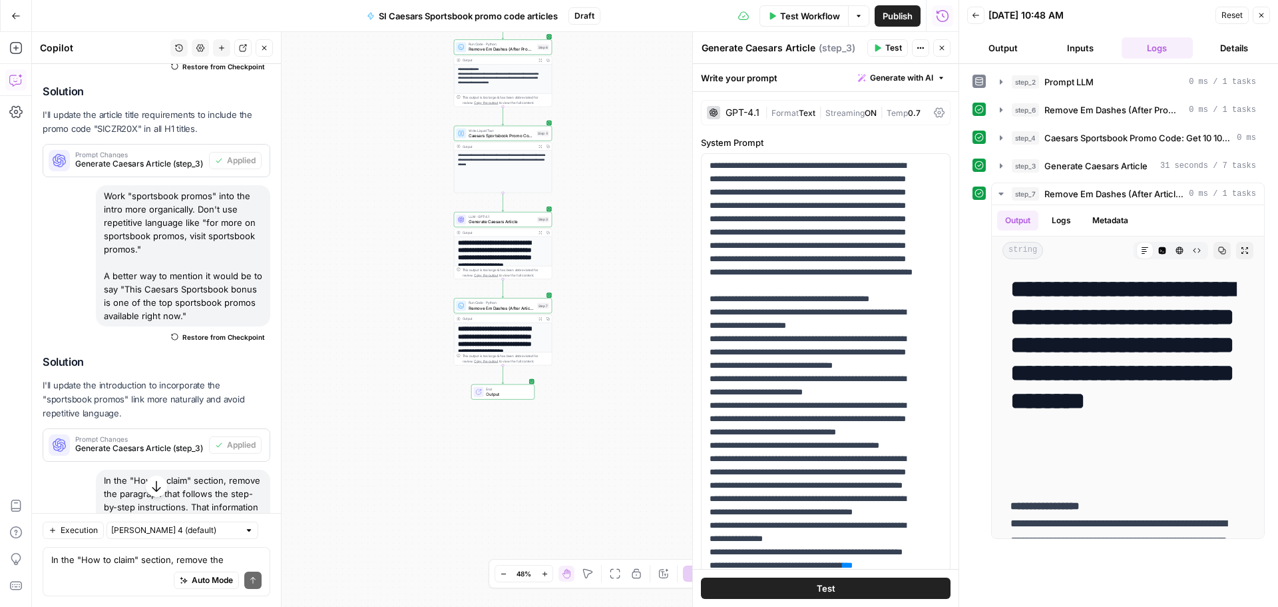
scroll to position [2982, 0]
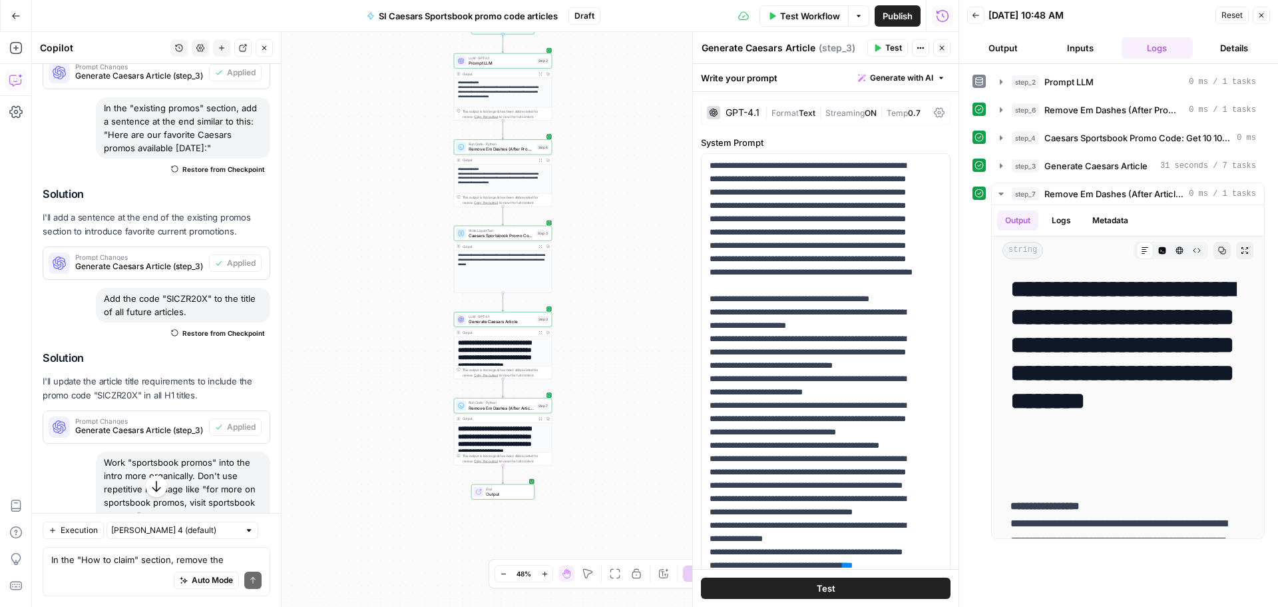
click at [809, 12] on span "Test Workflow" at bounding box center [810, 15] width 60 height 13
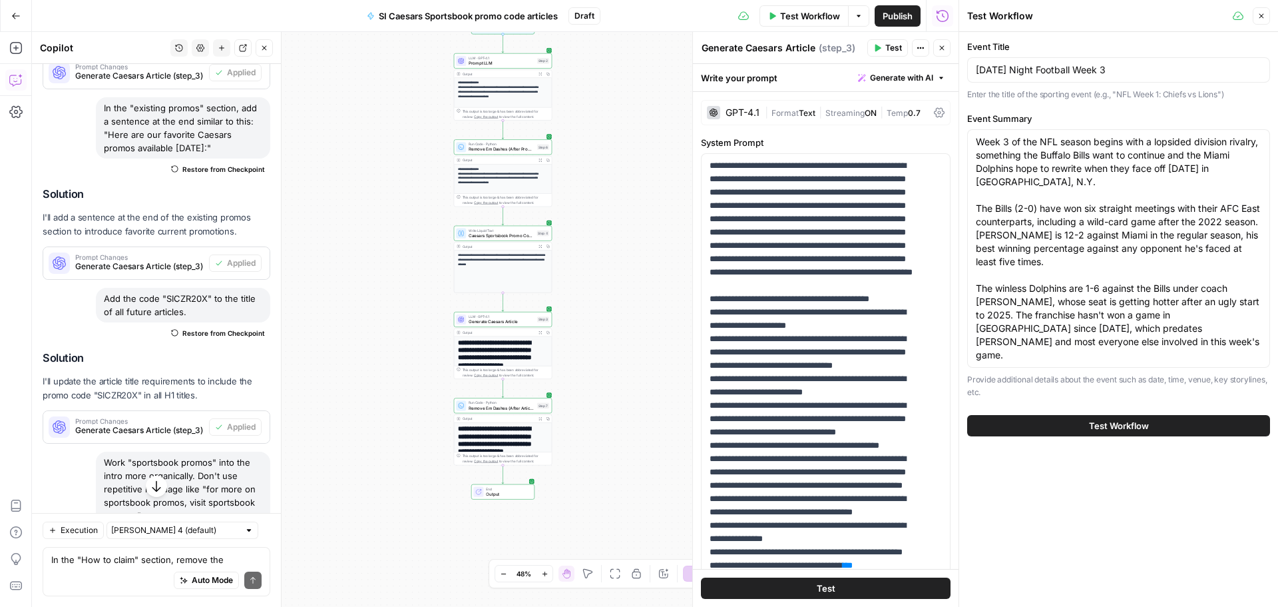
click at [1080, 415] on button "Test Workflow" at bounding box center [1118, 425] width 303 height 21
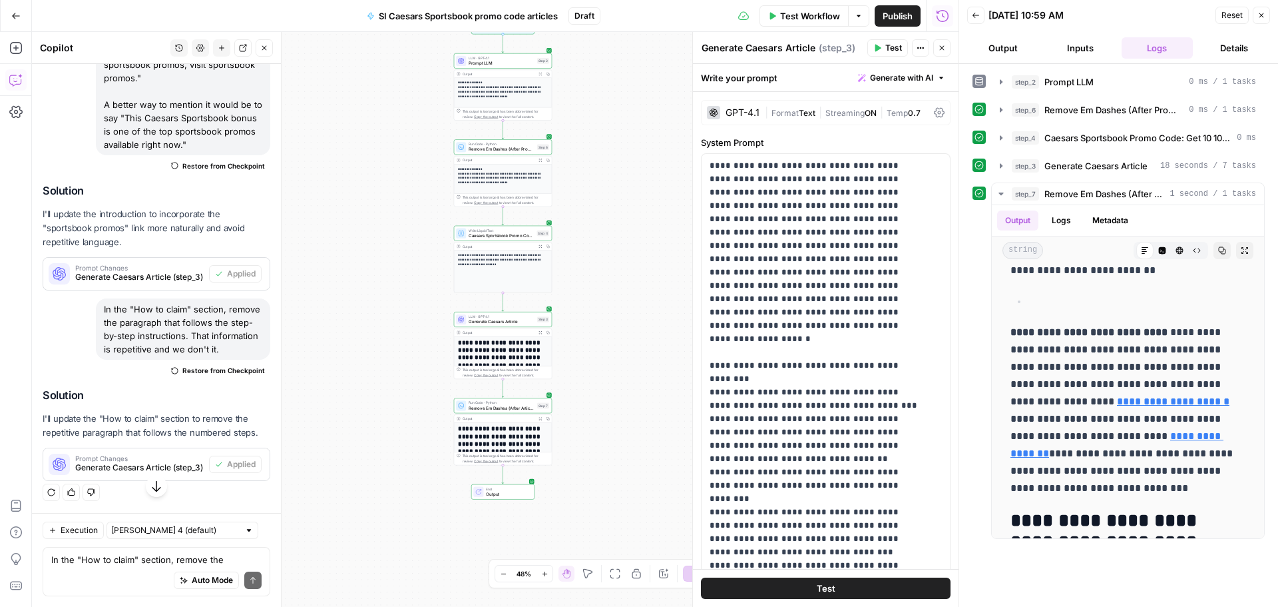
scroll to position [3515, 0]
click at [87, 556] on textarea "In the "How to claim" section, remove the paragraph that follows the step-by-st…" at bounding box center [156, 559] width 210 height 13
click at [75, 561] on textarea "In the "How to claim" section, remove the paragraph that follows the step-by-st…" at bounding box center [156, 559] width 210 height 13
type textarea "D"
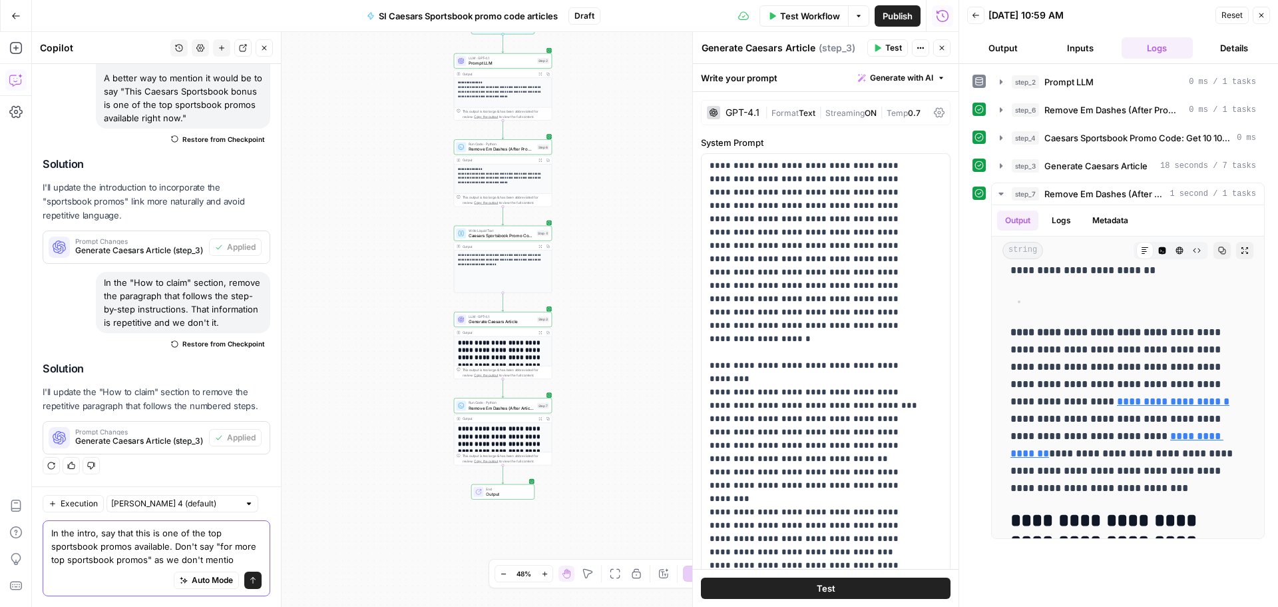
scroll to position [3555, 0]
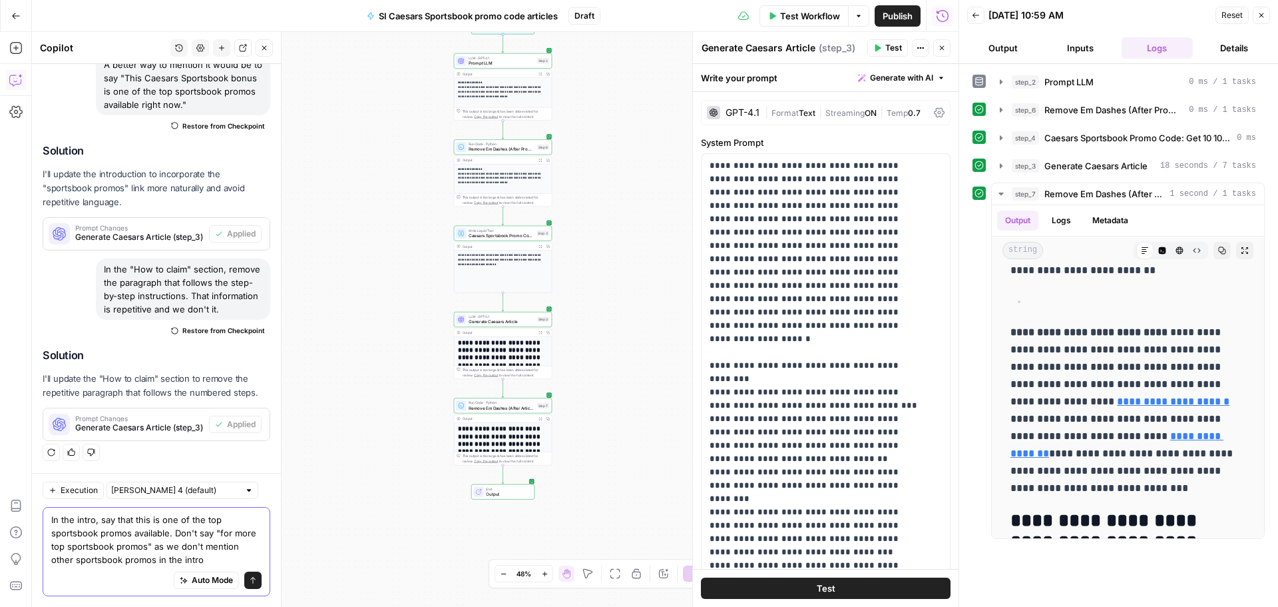
type textarea "In the intro, say that this is one of the top sportsbook promos available. Don'…"
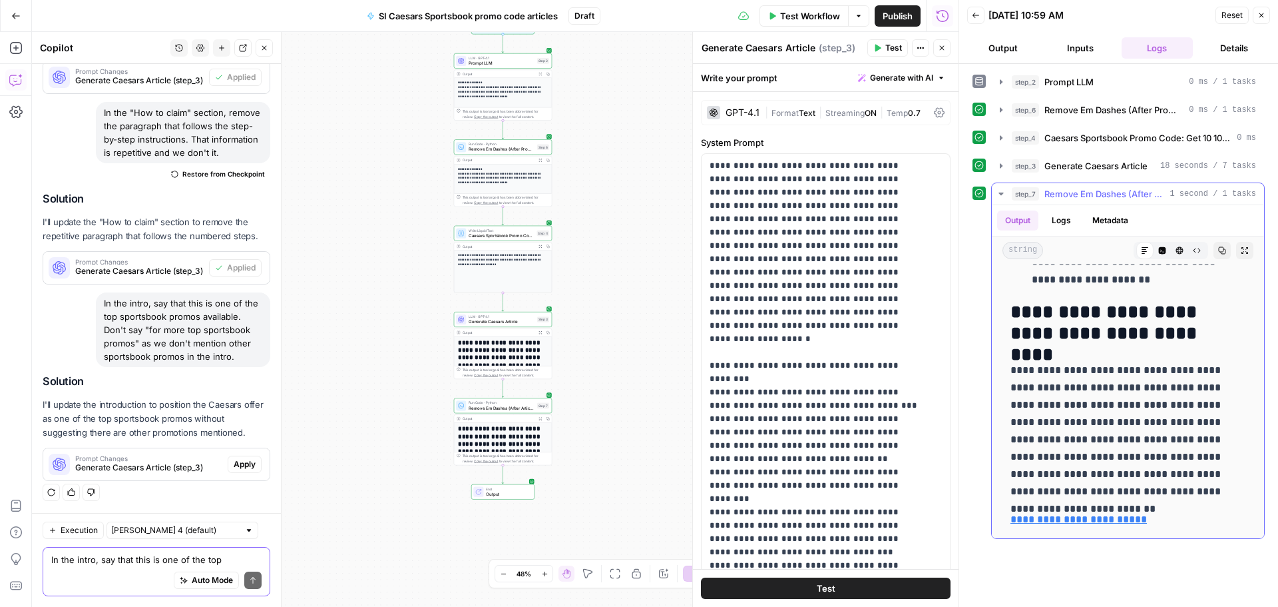
scroll to position [1867, 0]
click at [234, 466] on span "Apply" at bounding box center [245, 464] width 22 height 12
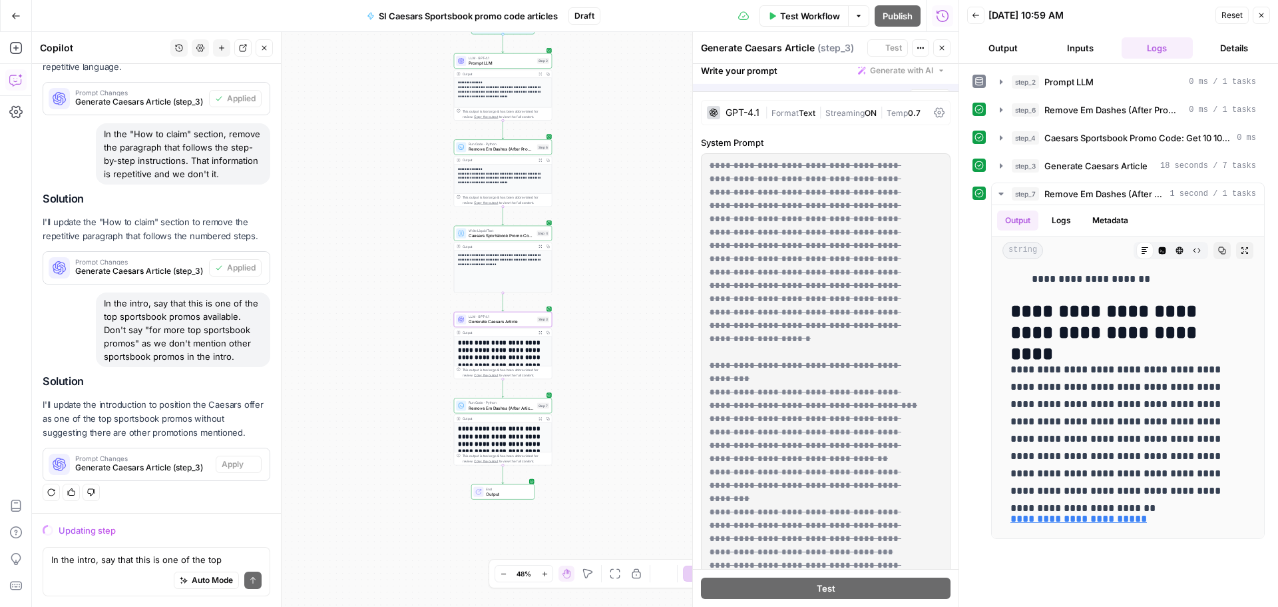
scroll to position [3406, 0]
click at [122, 568] on div "Auto Mode Send" at bounding box center [156, 580] width 210 height 29
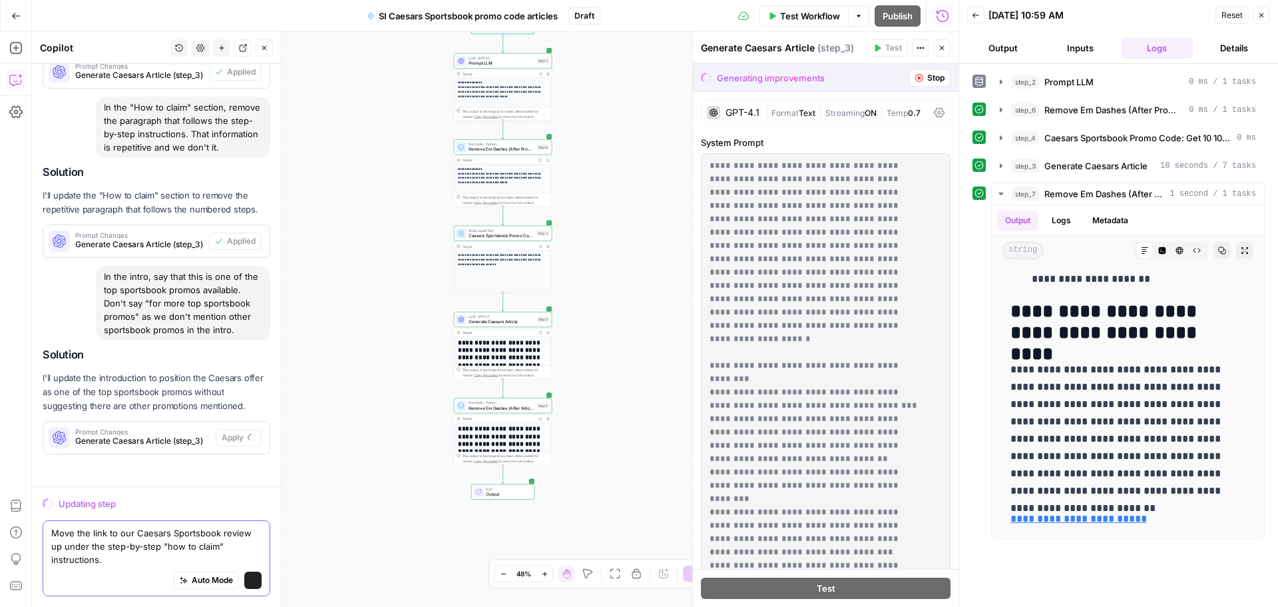
scroll to position [3446, 0]
click at [122, 568] on div "Auto Mode Send" at bounding box center [156, 580] width 210 height 29
click at [76, 561] on textarea "Move the link to our Caesars Sportsbook review up under the step-by-step "how t…" at bounding box center [156, 546] width 210 height 40
click at [74, 566] on div "Auto Mode Send" at bounding box center [156, 580] width 210 height 29
click at [73, 559] on textarea "Move the link to our Caesars Sportsbook review up under the step-by-step "how t…" at bounding box center [156, 546] width 210 height 40
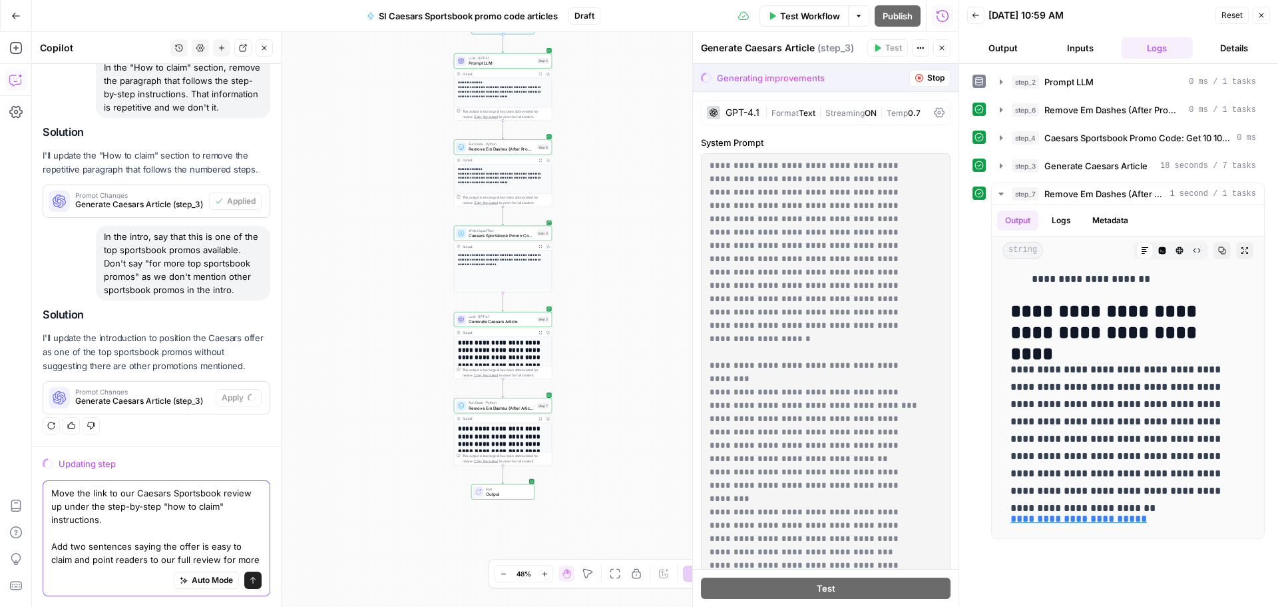
scroll to position [3486, 0]
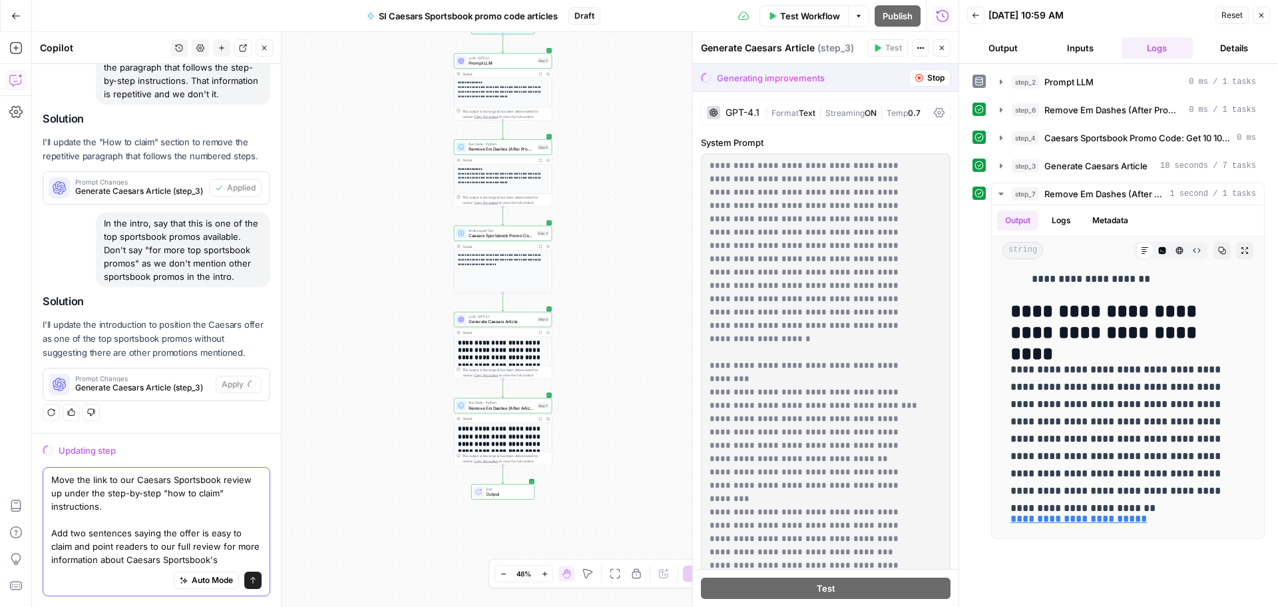
drag, startPoint x: 69, startPoint y: 534, endPoint x: 87, endPoint y: 533, distance: 17.3
click at [87, 533] on textarea "Move the link to our Caesars Sportsbook review up under the step-by-step "how t…" at bounding box center [156, 519] width 210 height 93
click at [120, 532] on textarea "Move the link to our Caesars Sportsbook review up under the step-by-step "how t…" at bounding box center [156, 519] width 210 height 93
click at [246, 536] on textarea "Move the link to our Caesars Sportsbook review up under the step-by-step "how t…" at bounding box center [156, 519] width 210 height 93
click at [79, 545] on textarea "Move the link to our Caesars Sportsbook review up under the step-by-step "how t…" at bounding box center [156, 519] width 210 height 93
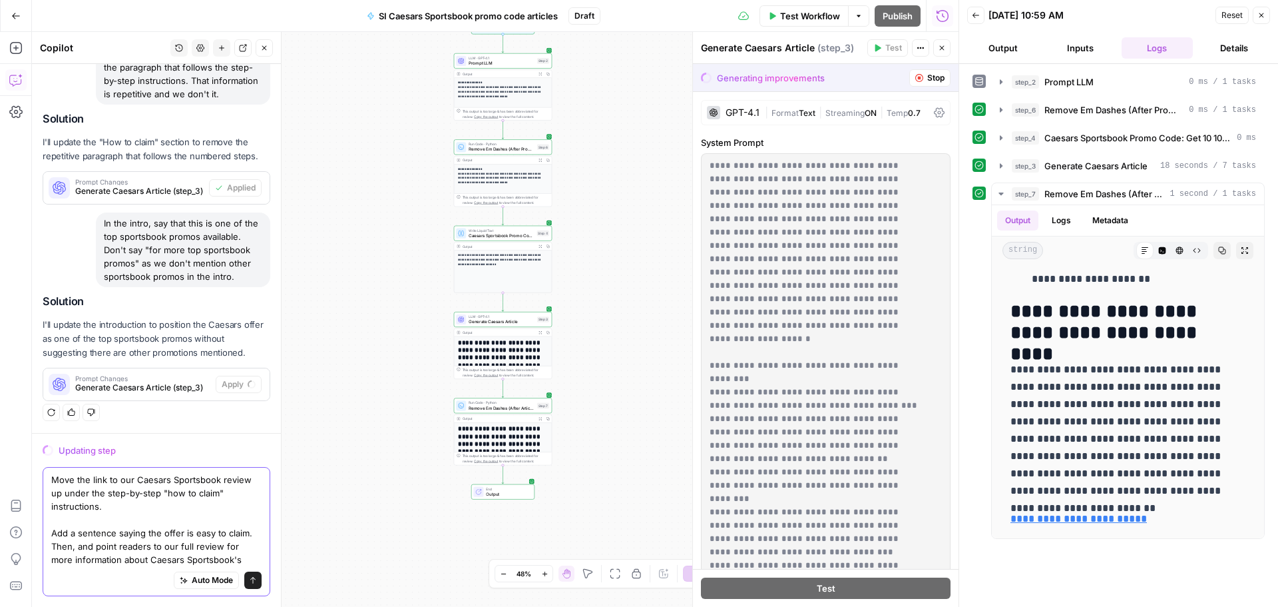
click at [79, 545] on textarea "Move the link to our Caesars Sportsbook review up under the step-by-step "how t…" at bounding box center [156, 519] width 210 height 93
click at [174, 546] on textarea "Move the link to our Caesars Sportsbook review up under the step-by-step "how t…" at bounding box center [156, 519] width 210 height 93
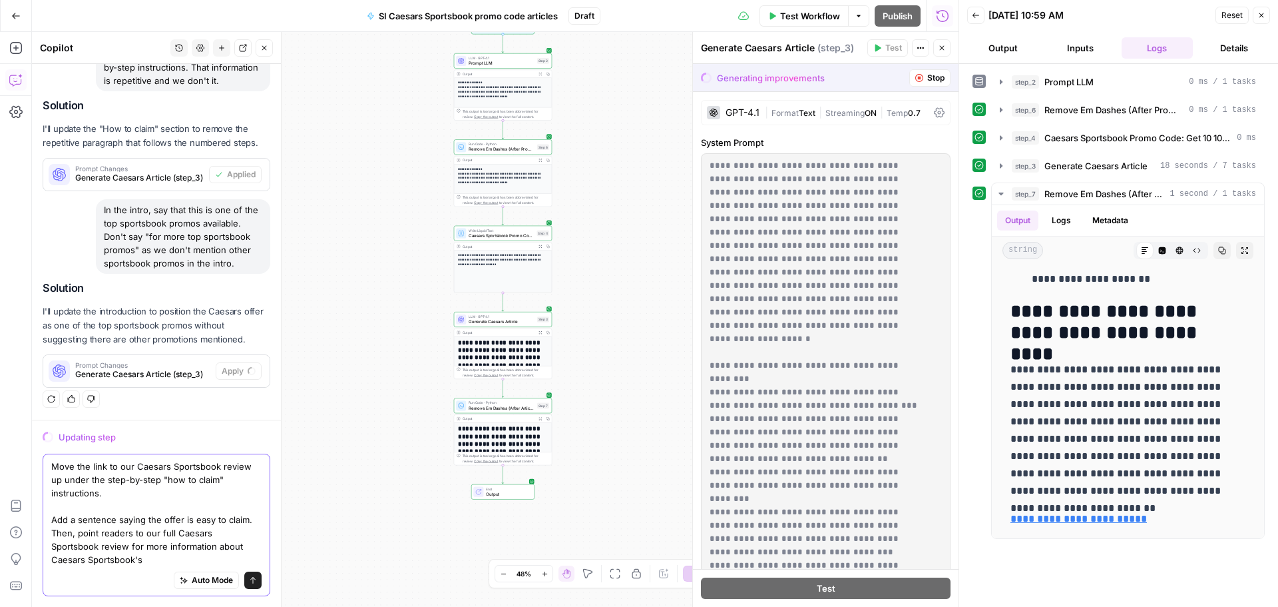
click at [165, 545] on textarea "Move the link to our Caesars Sportsbook review up under the step-by-step "how t…" at bounding box center [156, 512] width 210 height 107
click at [157, 548] on textarea "Move the link to our Caesars Sportsbook review up under the step-by-step "how t…" at bounding box center [156, 512] width 210 height 107
click at [189, 543] on textarea "Move the link to our Caesars Sportsbook review up under the step-by-step "how t…" at bounding box center [156, 512] width 210 height 107
click at [72, 561] on textarea "Move the link to our Caesars Sportsbook review up under the step-by-step "how t…" at bounding box center [156, 512] width 210 height 107
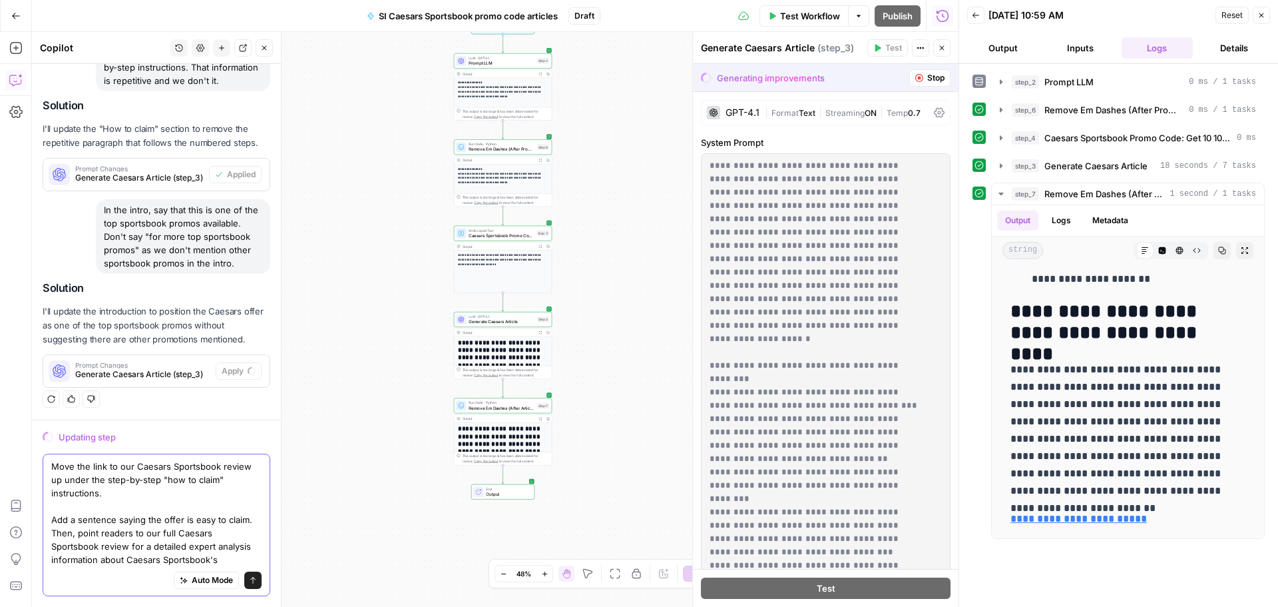
click at [72, 561] on textarea "Move the link to our Caesars Sportsbook review up under the step-by-step "how t…" at bounding box center [156, 512] width 210 height 107
click at [60, 559] on textarea "Move the link to our Caesars Sportsbook review up under the step-by-step "how t…" at bounding box center [156, 512] width 210 height 107
click at [162, 559] on textarea "Move the link to our Caesars Sportsbook review up under the step-by-step "how t…" at bounding box center [156, 512] width 210 height 107
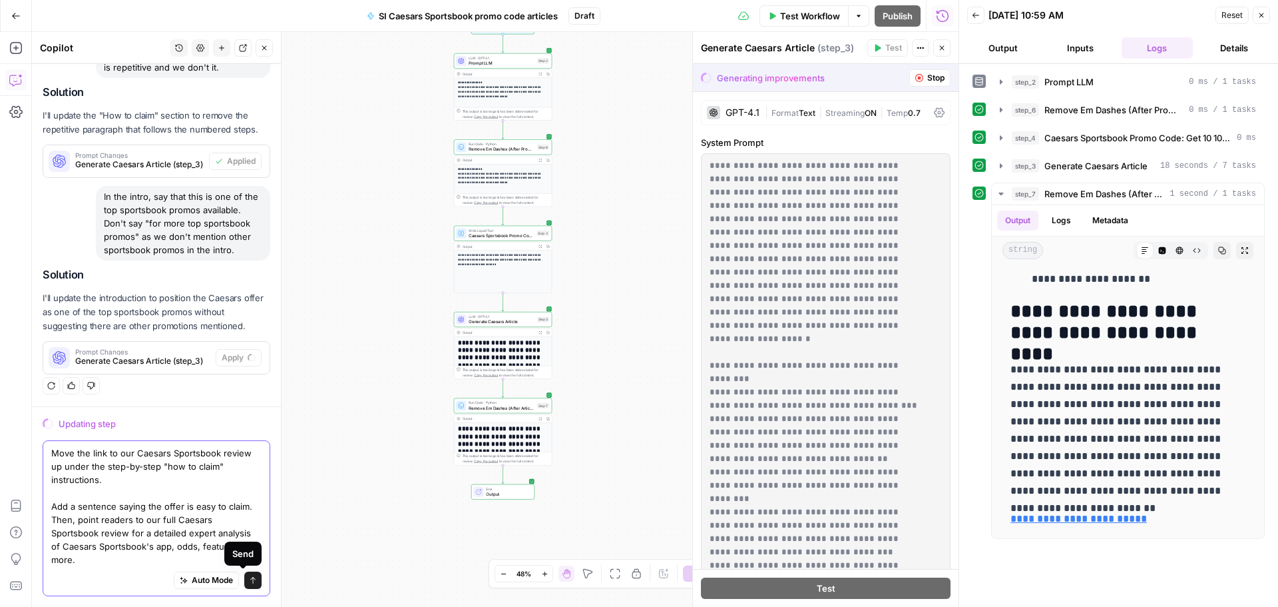
type textarea "Move the link to our Caesars Sportsbook review up under the step-by-step "how t…"
click at [245, 575] on button "Send" at bounding box center [252, 579] width 17 height 17
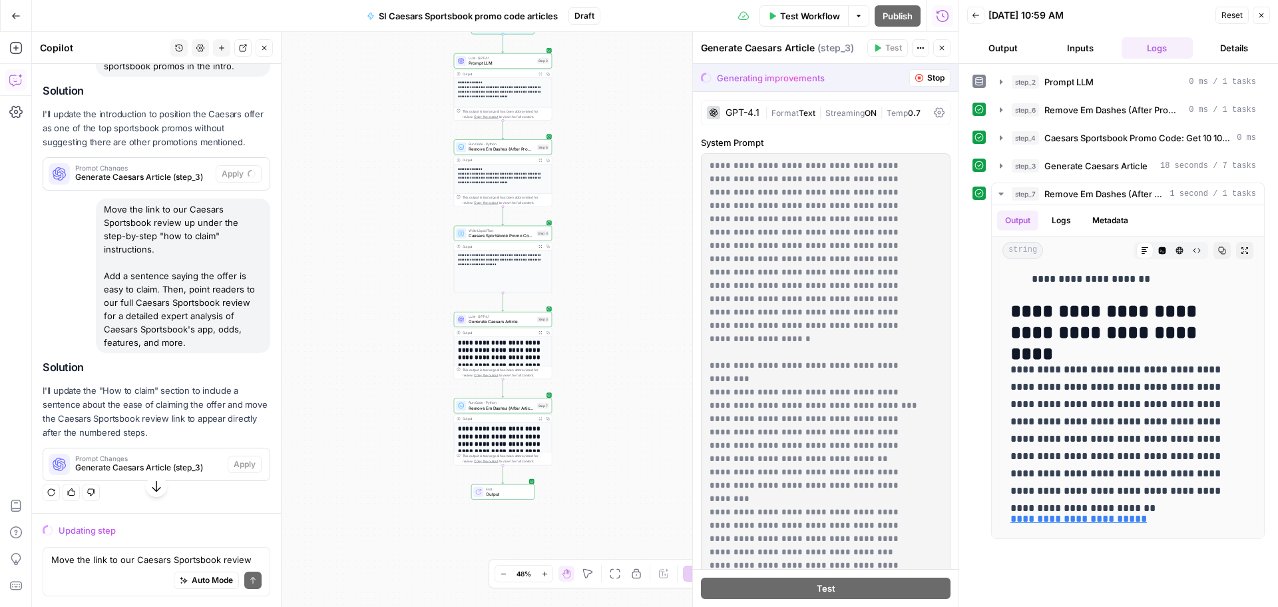
scroll to position [3696, 0]
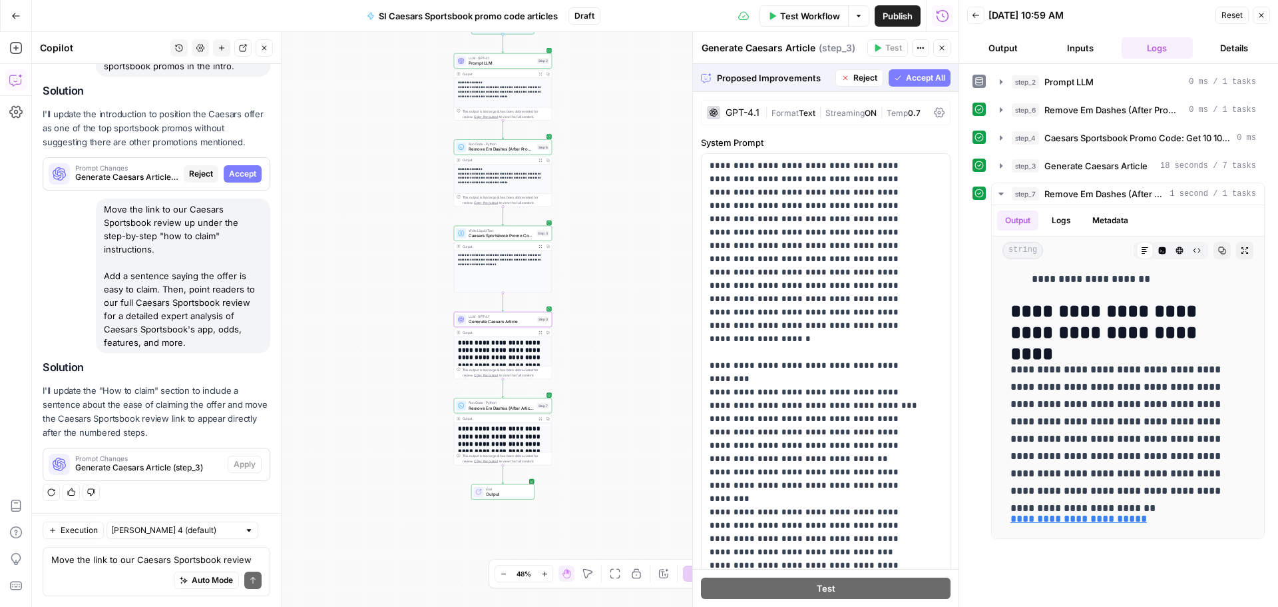
click at [236, 179] on span "Accept" at bounding box center [242, 174] width 27 height 12
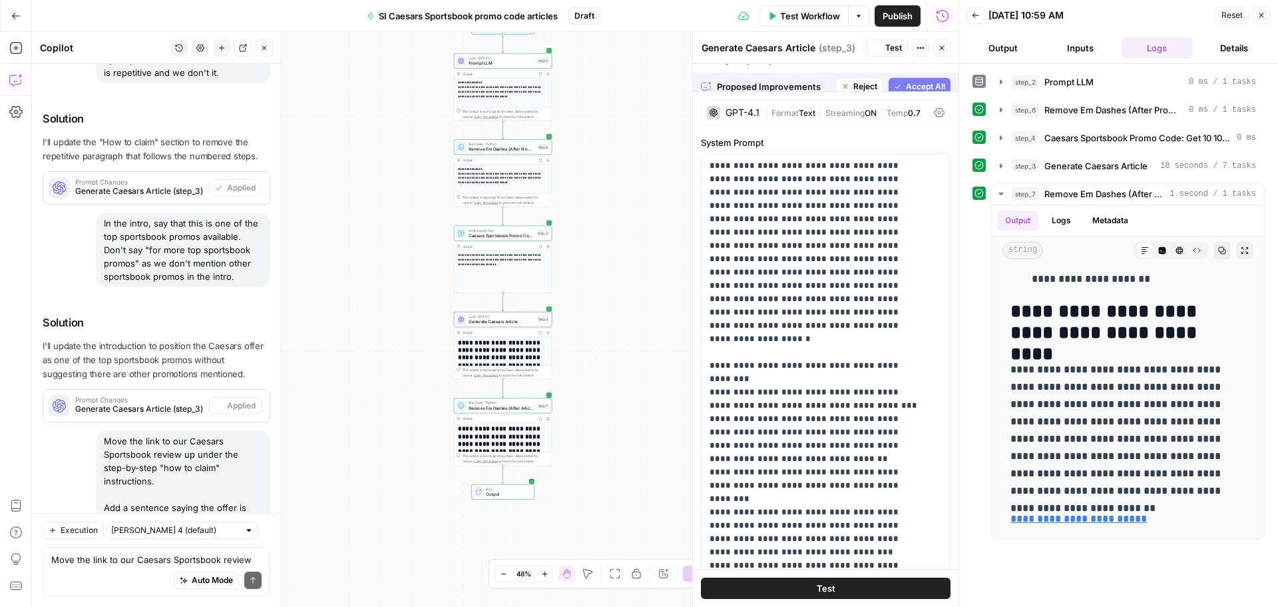
scroll to position [0, 0]
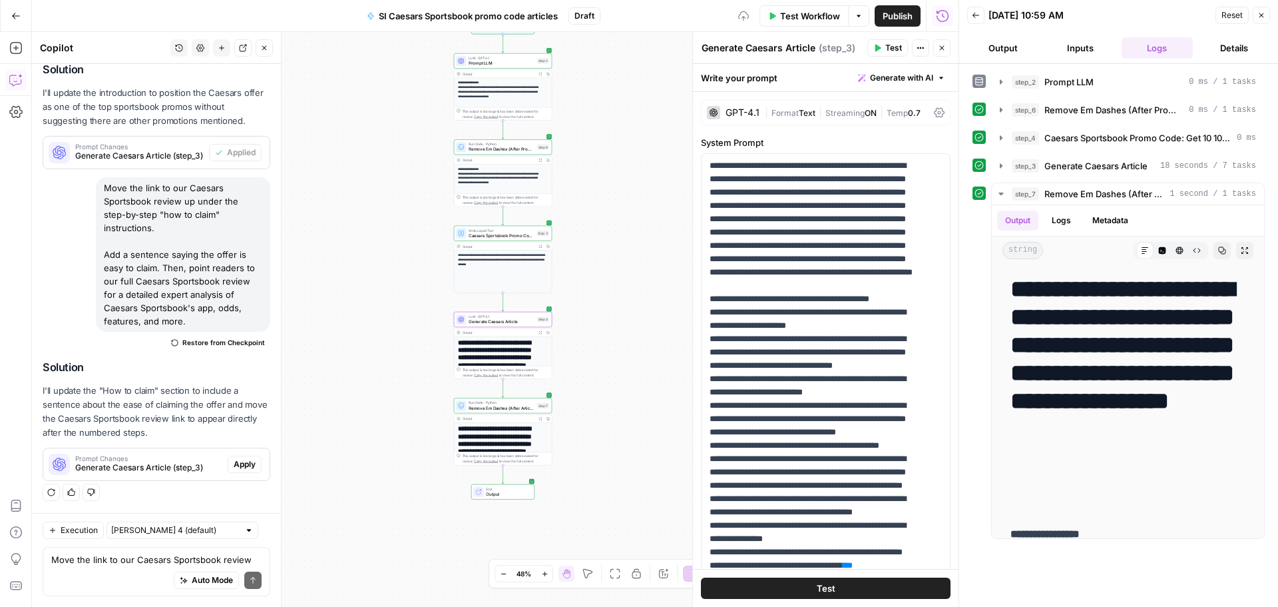
click at [243, 466] on span "Apply" at bounding box center [245, 464] width 22 height 12
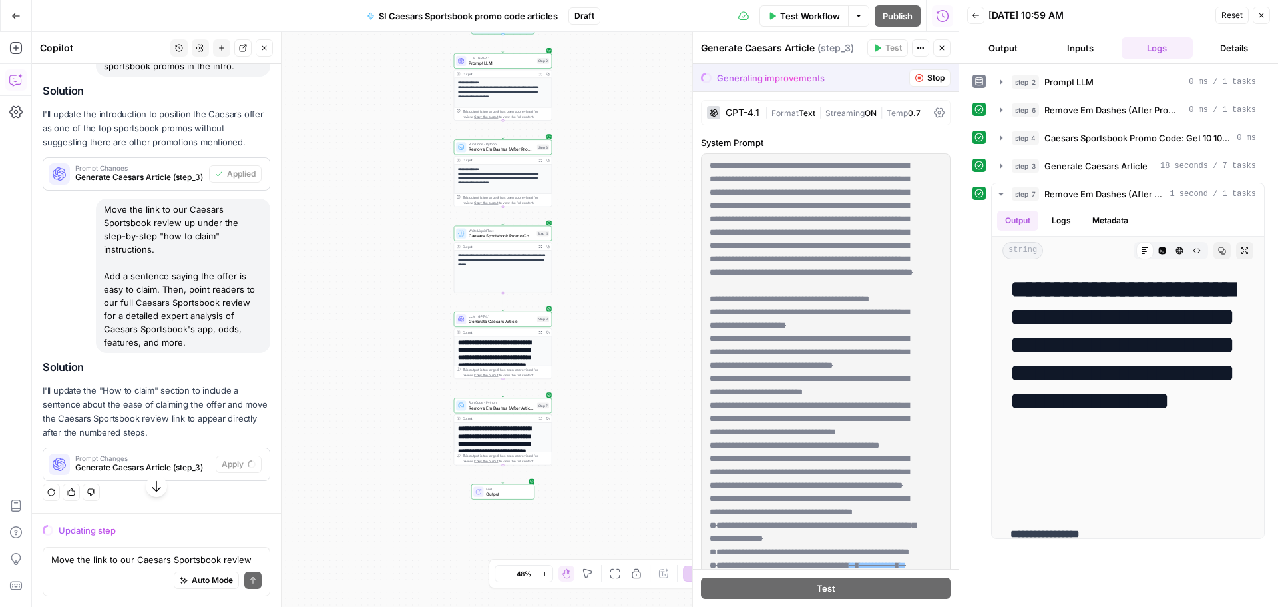
scroll to position [3696, 0]
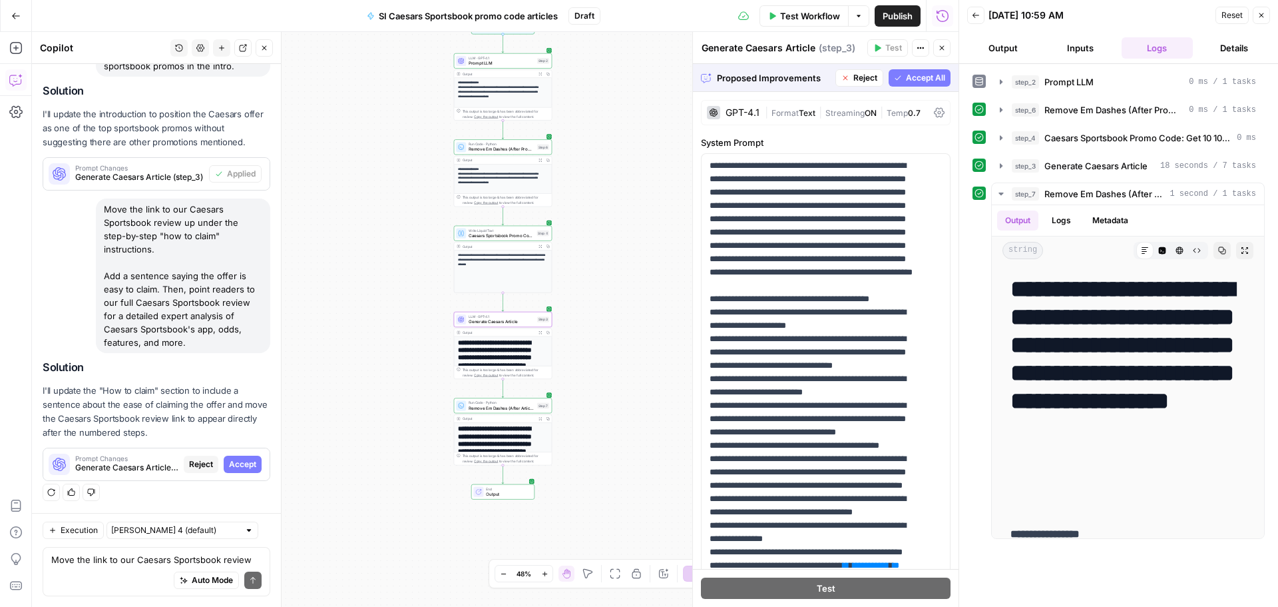
click at [231, 455] on button "Accept" at bounding box center [243, 463] width 38 height 17
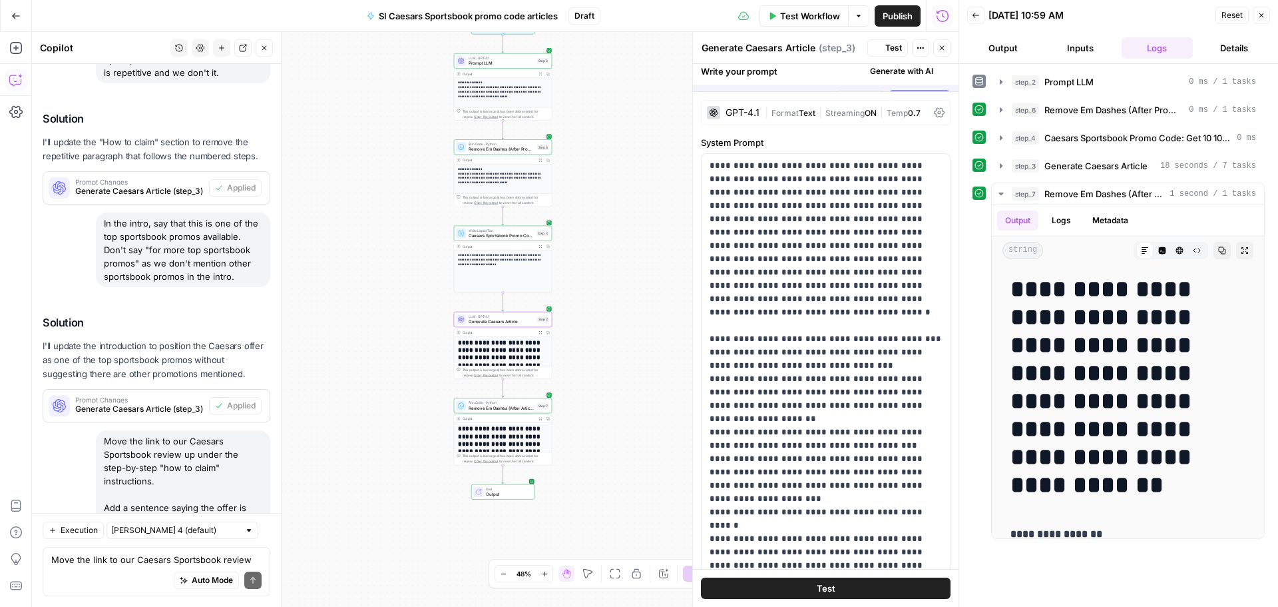
scroll to position [4058, 0]
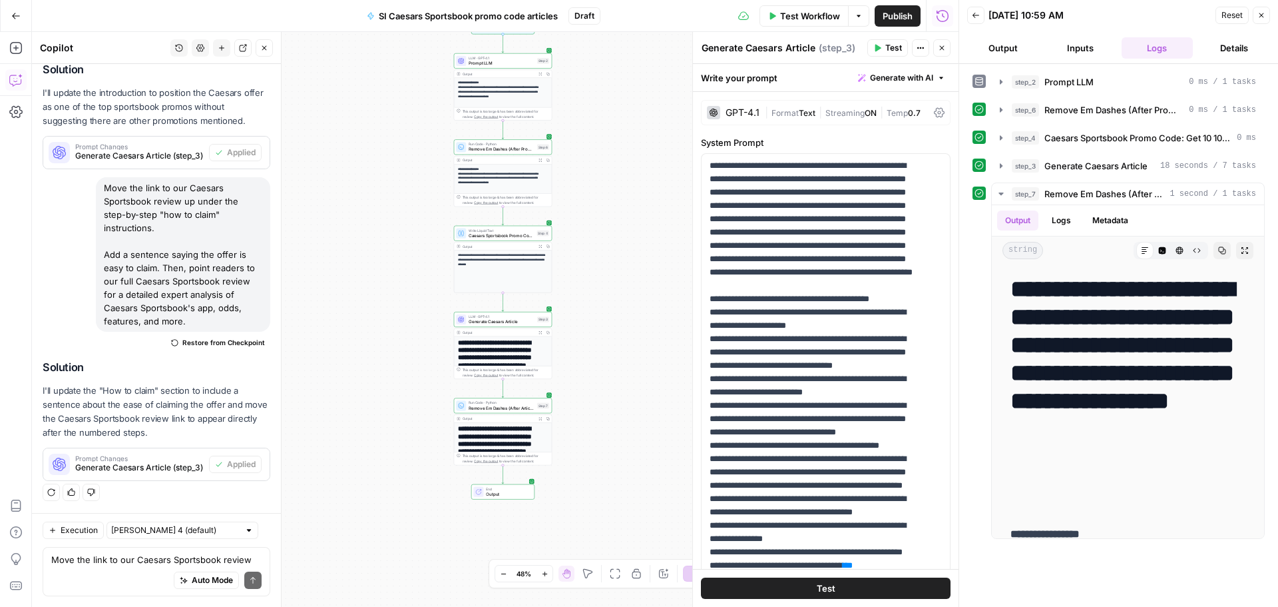
click at [803, 16] on span "Test Workflow" at bounding box center [810, 15] width 60 height 13
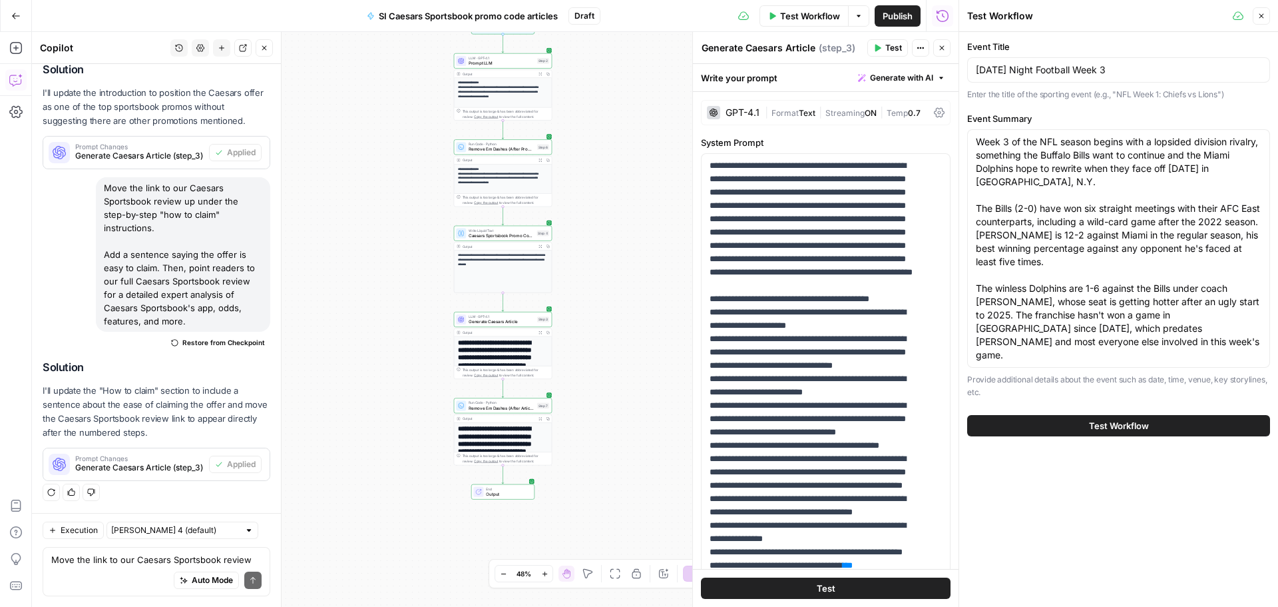
click at [1147, 419] on span "Test Workflow" at bounding box center [1119, 425] width 60 height 13
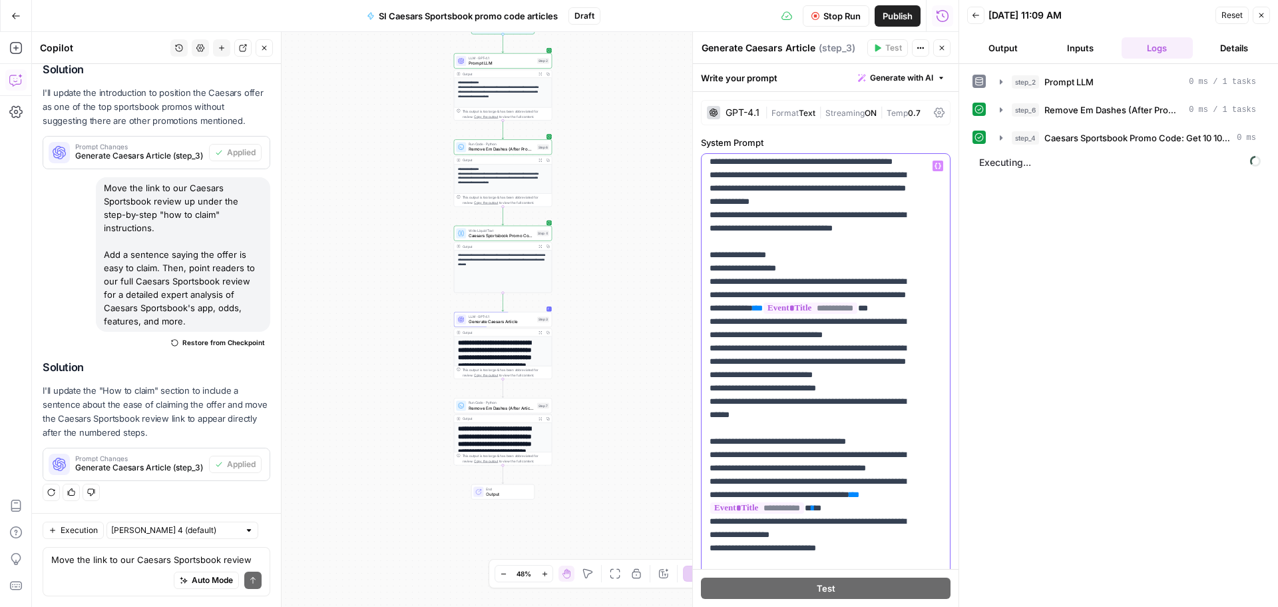
scroll to position [3741, 0]
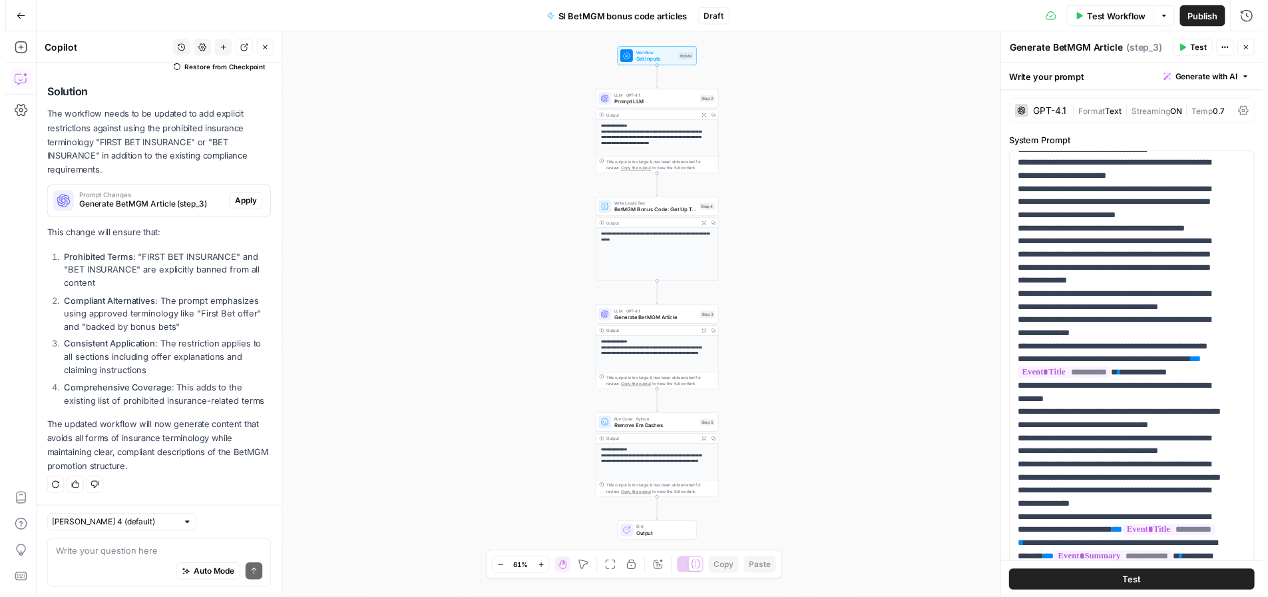
scroll to position [2898, 0]
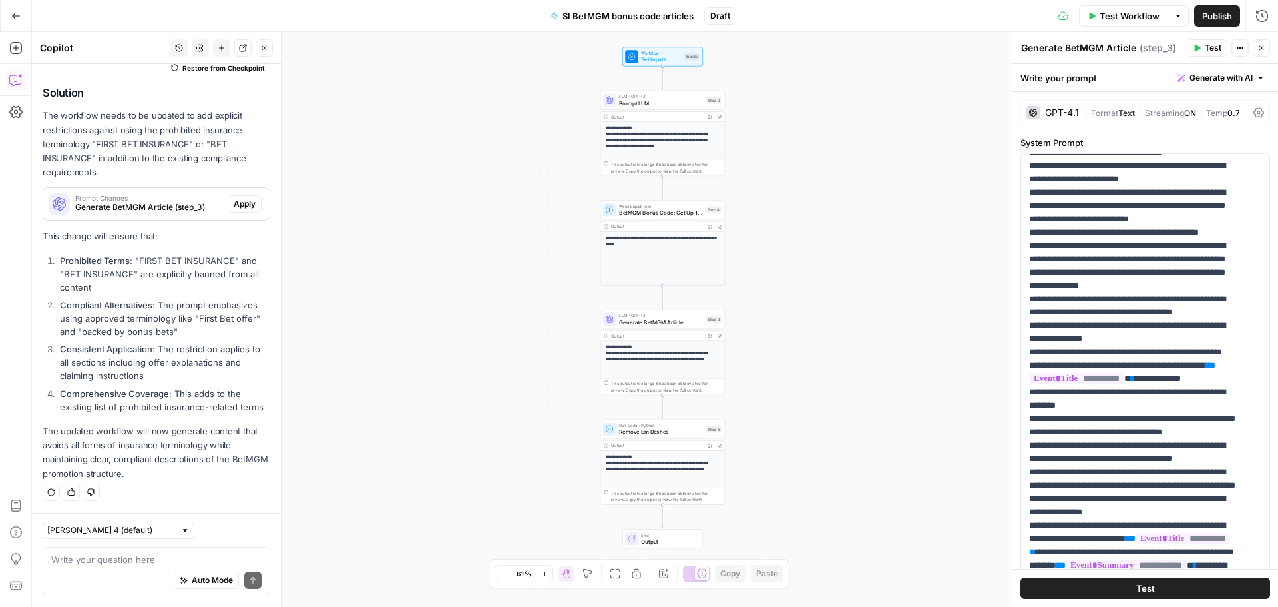
click at [1119, 21] on span "Test Workflow" at bounding box center [1130, 15] width 60 height 13
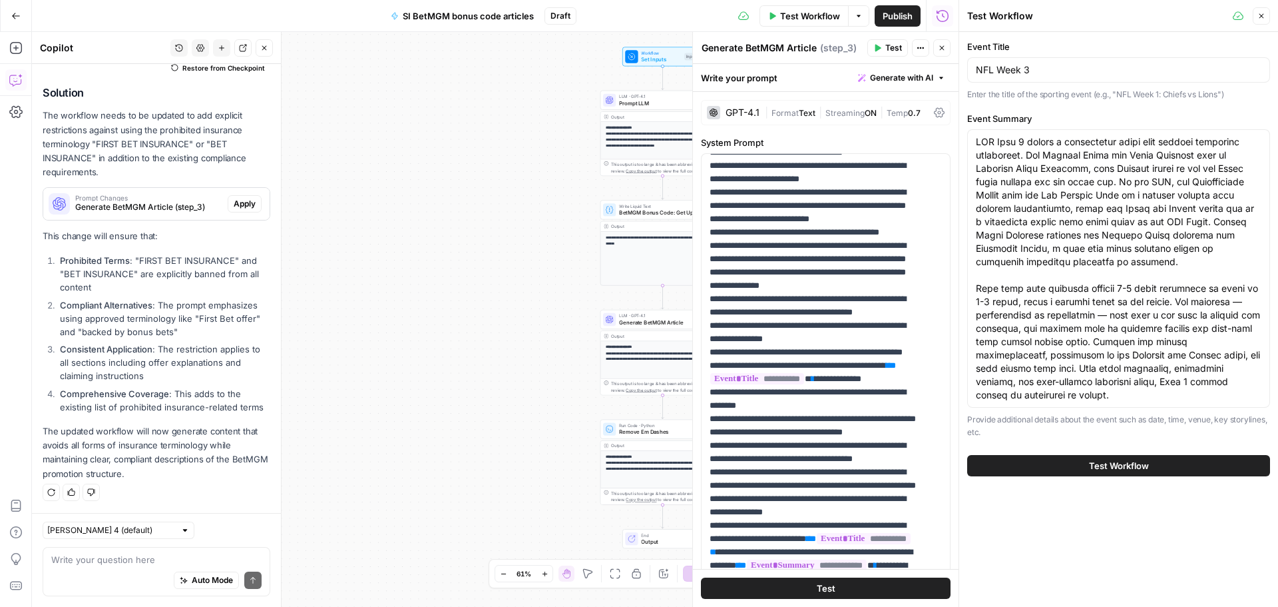
click at [1129, 465] on span "Test Workflow" at bounding box center [1119, 465] width 60 height 13
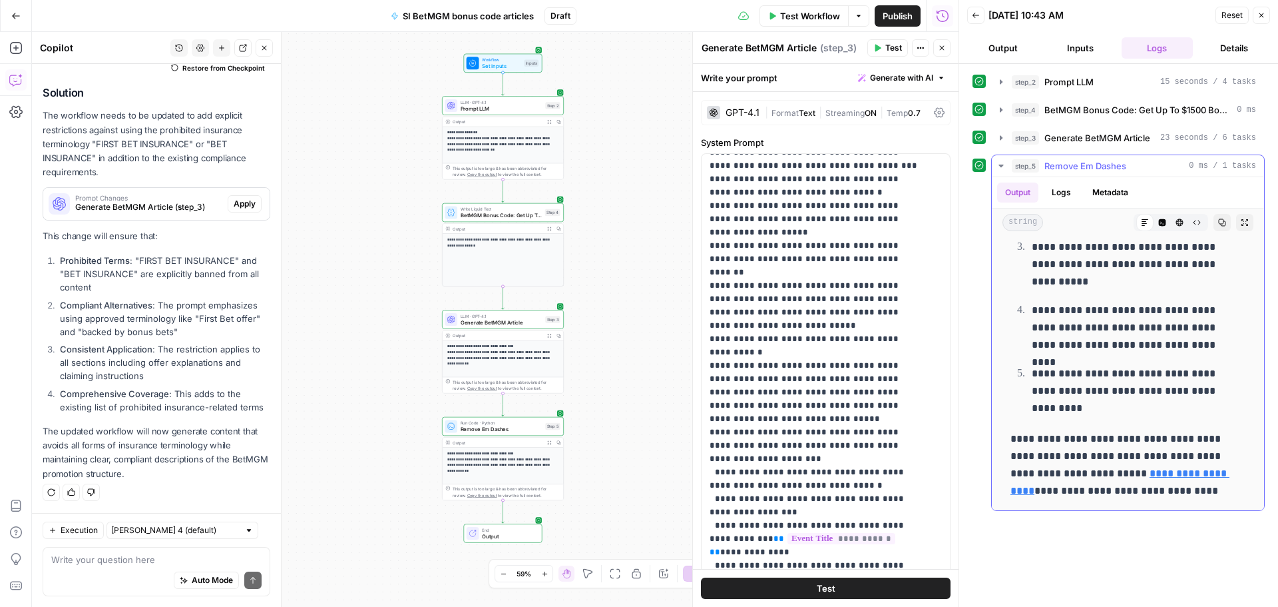
scroll to position [1005, 0]
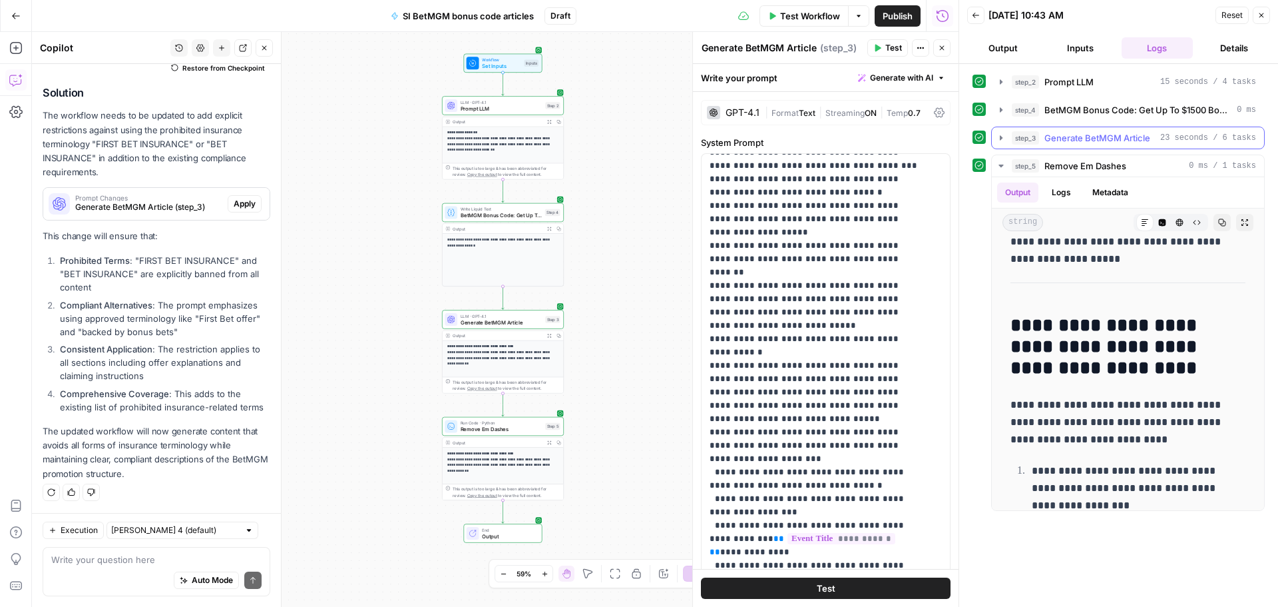
click at [1093, 142] on span "Generate BetMGM Article" at bounding box center [1098, 137] width 106 height 13
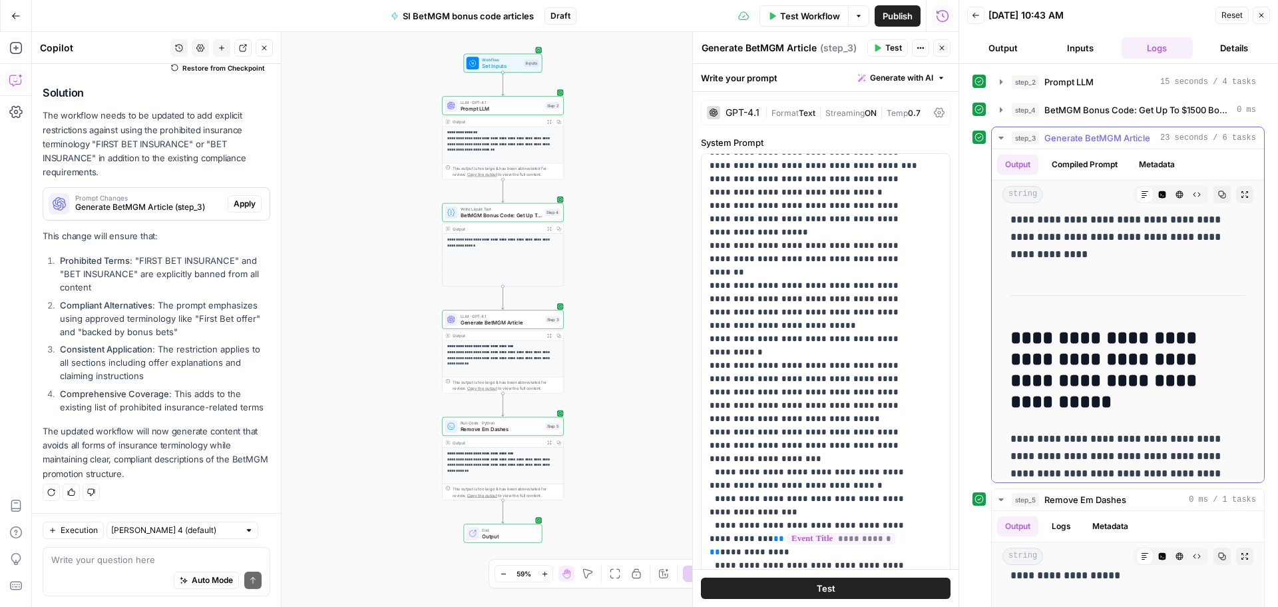
scroll to position [0, 0]
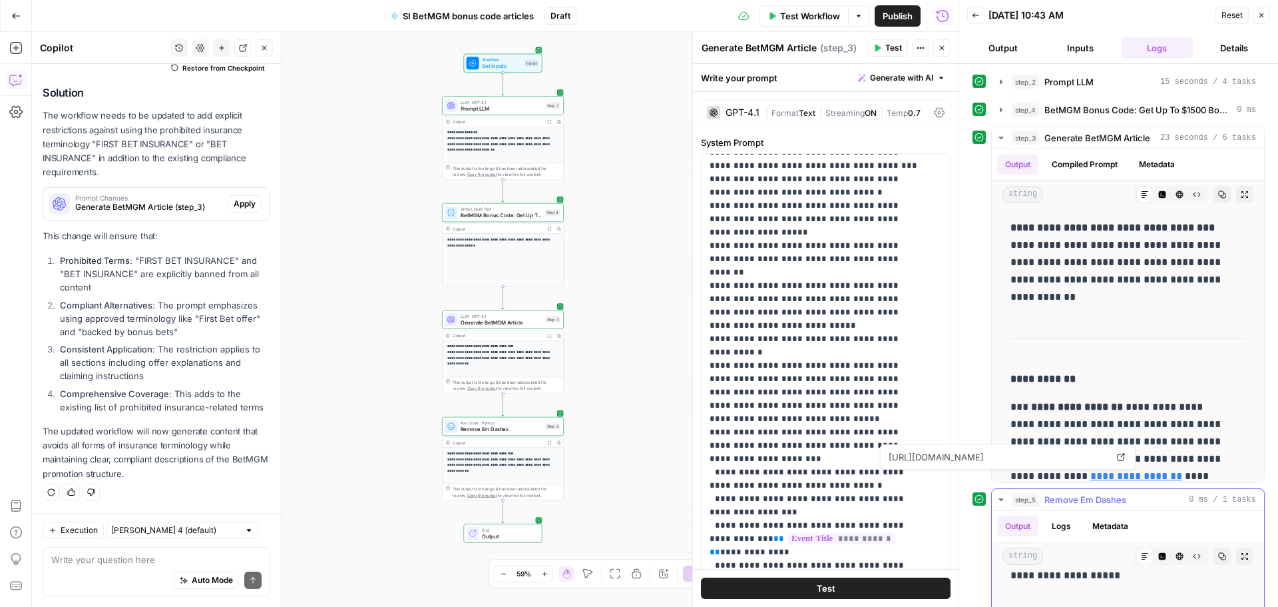
click at [1135, 498] on div "step_5 Remove Em Dashes 0 ms / 1 tasks" at bounding box center [1134, 499] width 244 height 13
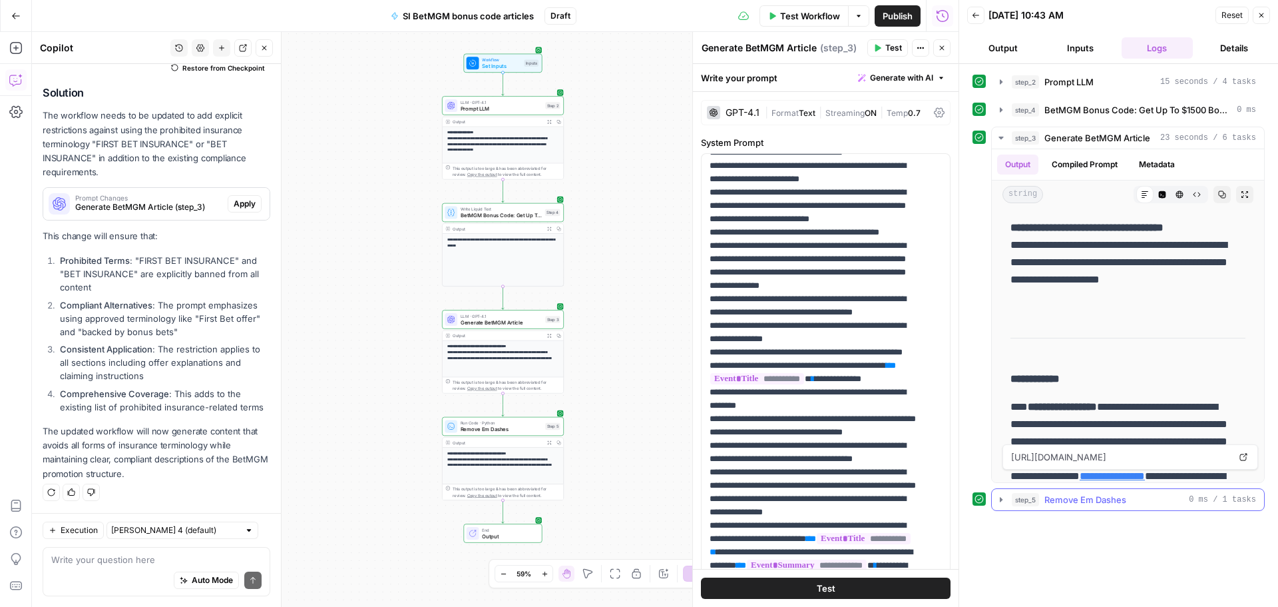
click at [1119, 500] on span "Remove Em Dashes" at bounding box center [1086, 499] width 82 height 13
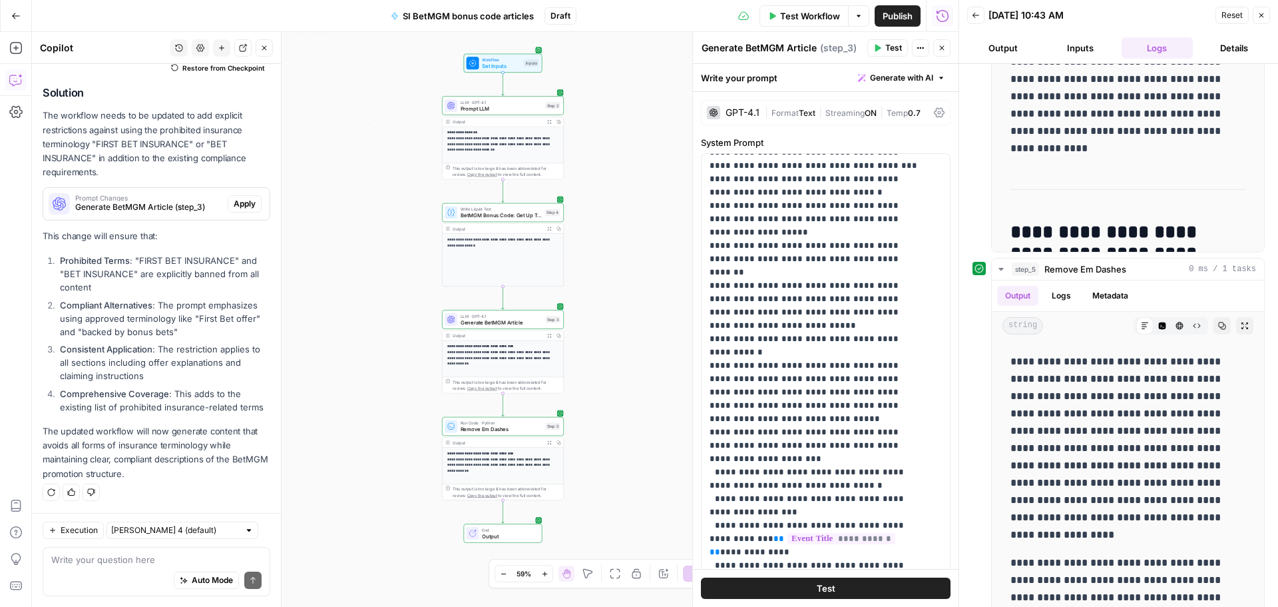
scroll to position [244, 0]
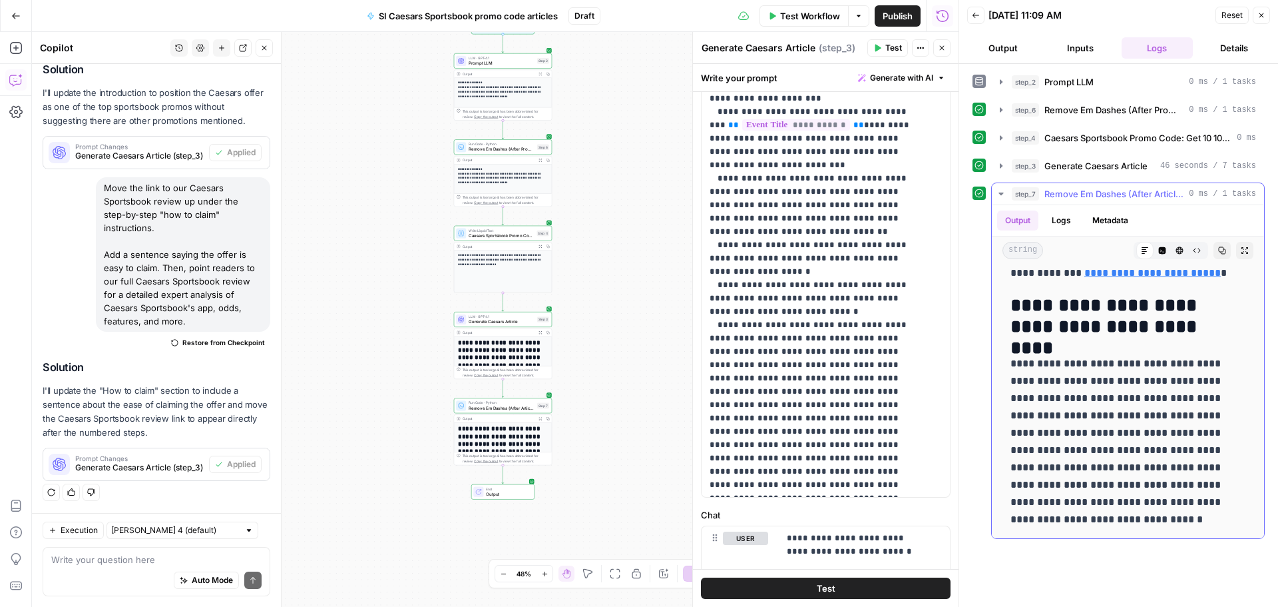
scroll to position [2082, 0]
click at [171, 553] on textarea at bounding box center [156, 559] width 210 height 13
click at [83, 558] on textarea "Remove exclamation points." at bounding box center [156, 559] width 210 height 13
type textarea "Remove all exclamation points."
click at [248, 580] on button "Send" at bounding box center [252, 579] width 17 height 17
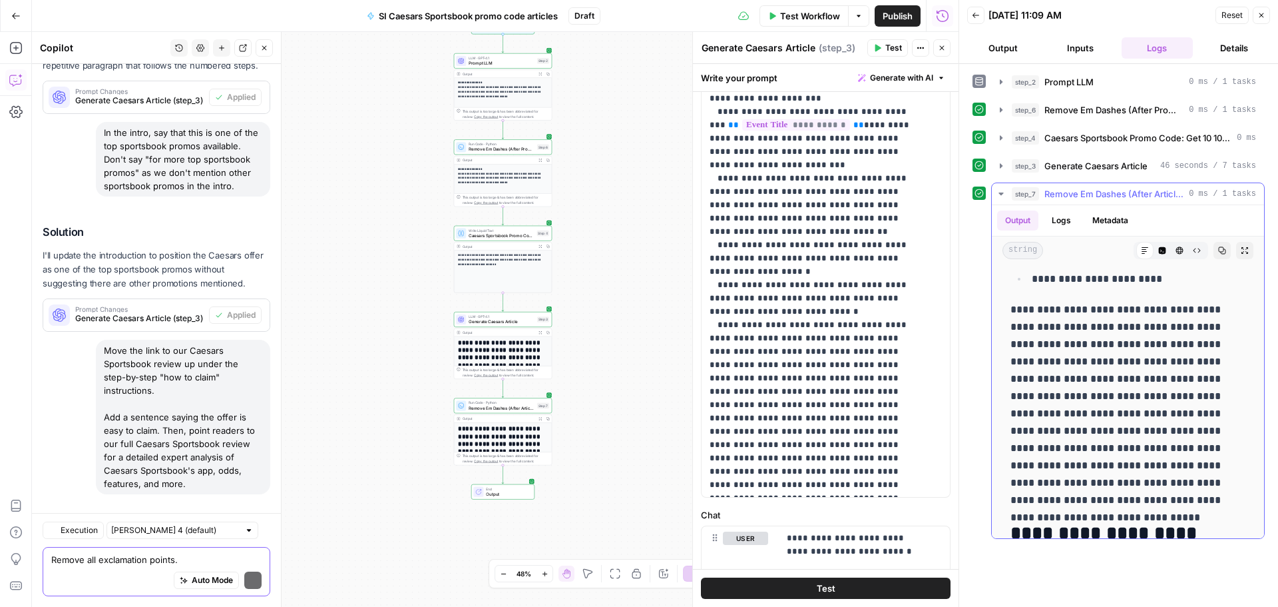
scroll to position [4188, 0]
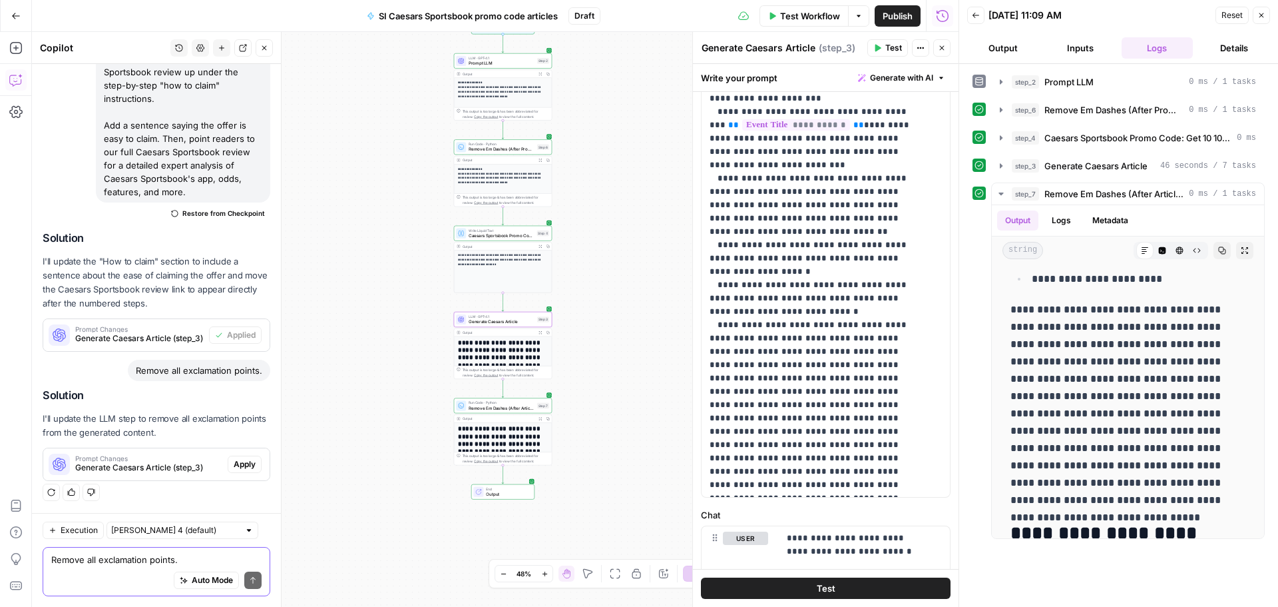
click at [235, 469] on span "Apply" at bounding box center [245, 464] width 22 height 12
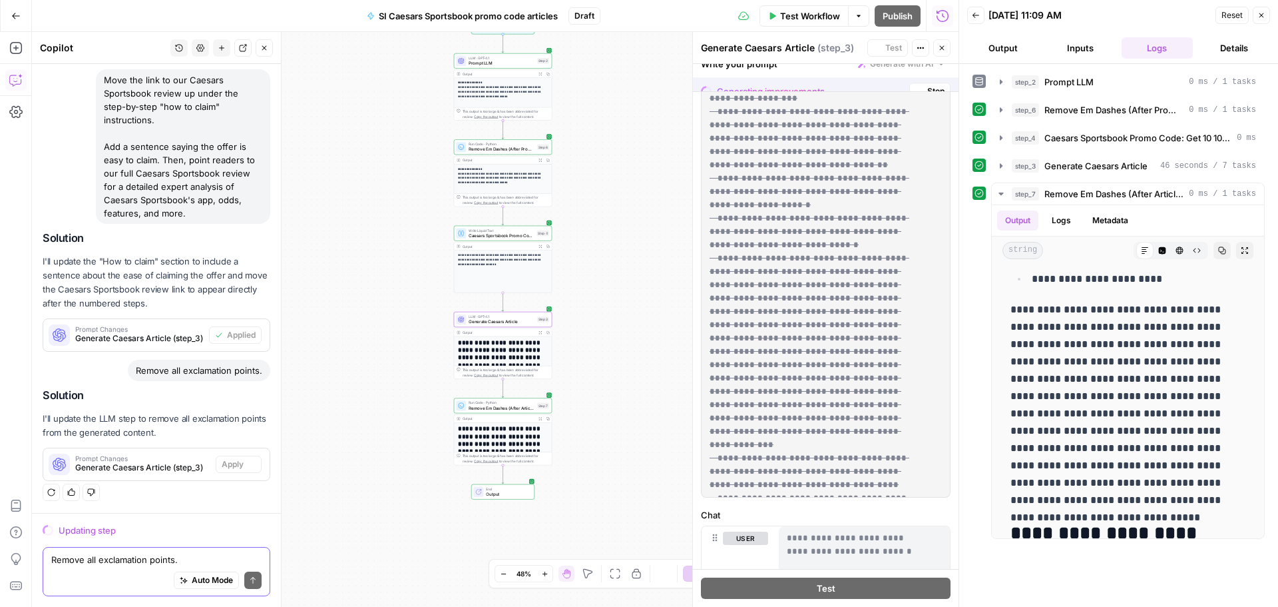
scroll to position [770, 0]
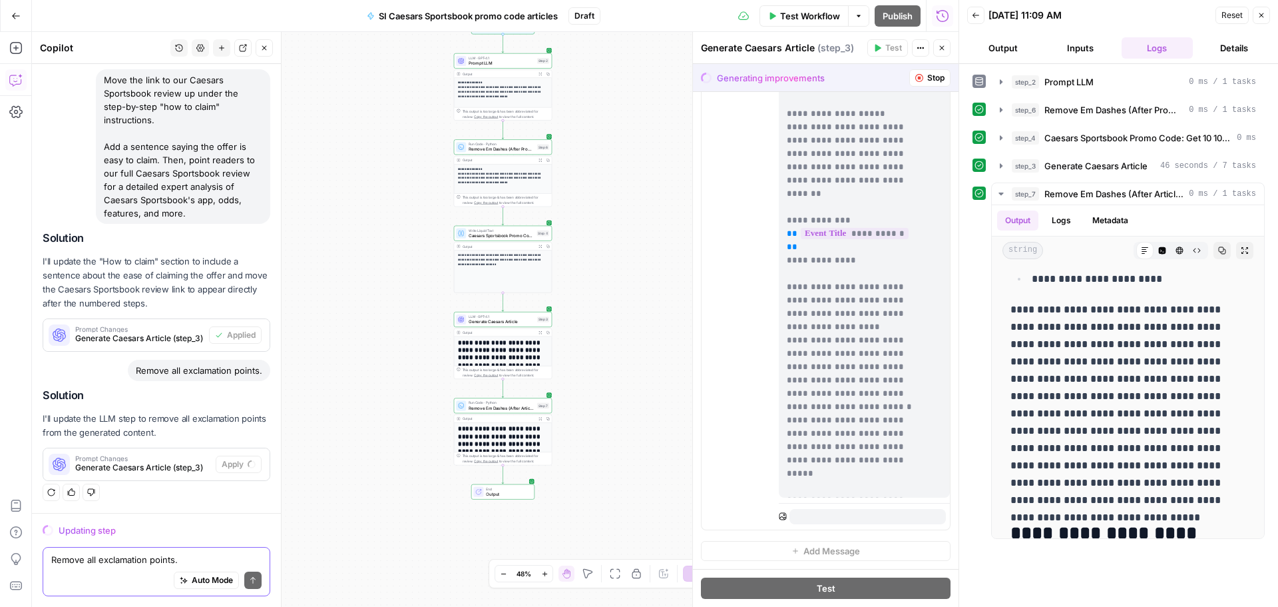
drag, startPoint x: 1227, startPoint y: 500, endPoint x: 984, endPoint y: 314, distance: 306.3
click at [984, 314] on div "**********" at bounding box center [1119, 360] width 292 height 356
copy p "**********"
click at [131, 561] on textarea "Remove all exclamation points." at bounding box center [156, 559] width 210 height 13
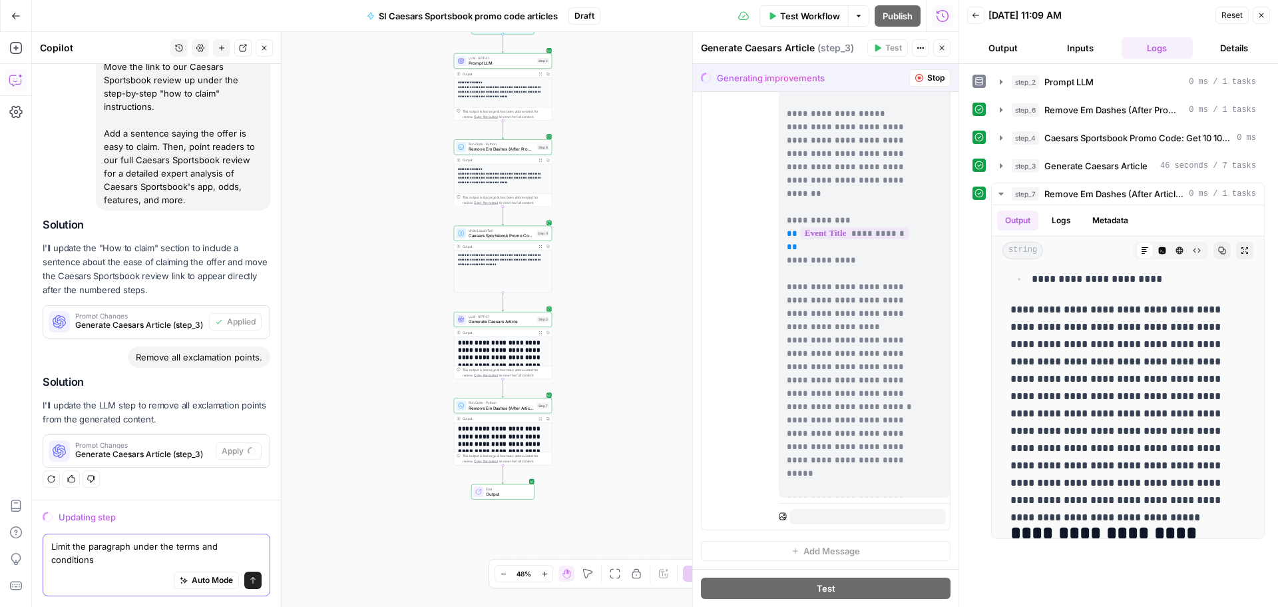
scroll to position [3839, 0]
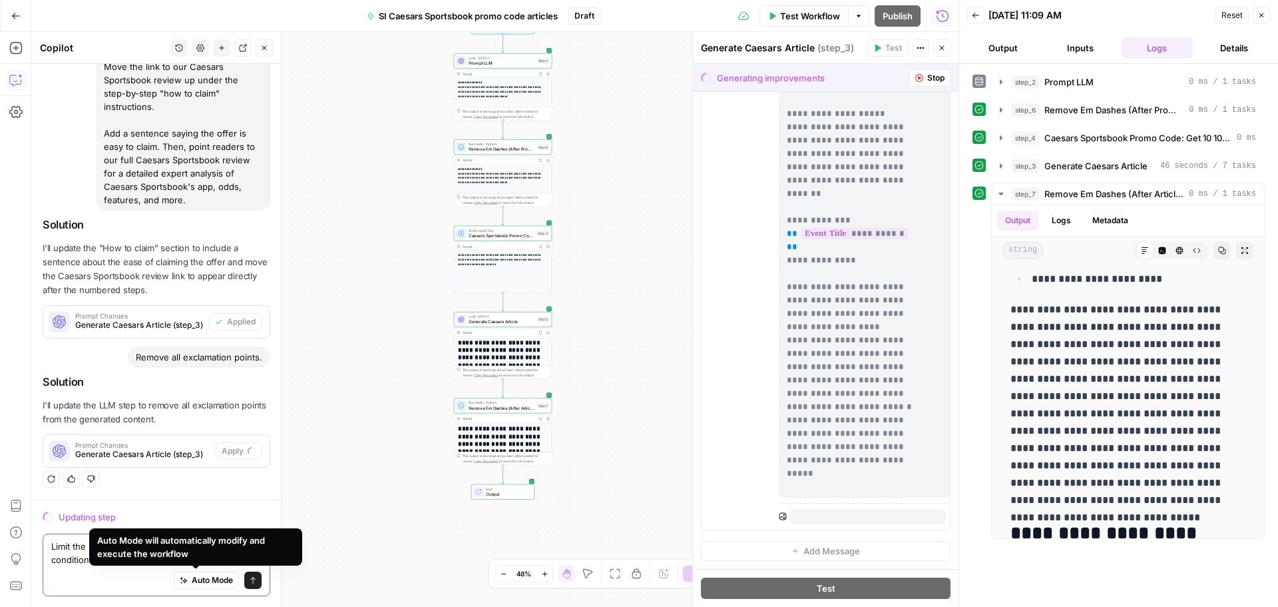
type textarea "Limit the paragraph under the terms and conditions to 50-60 words."
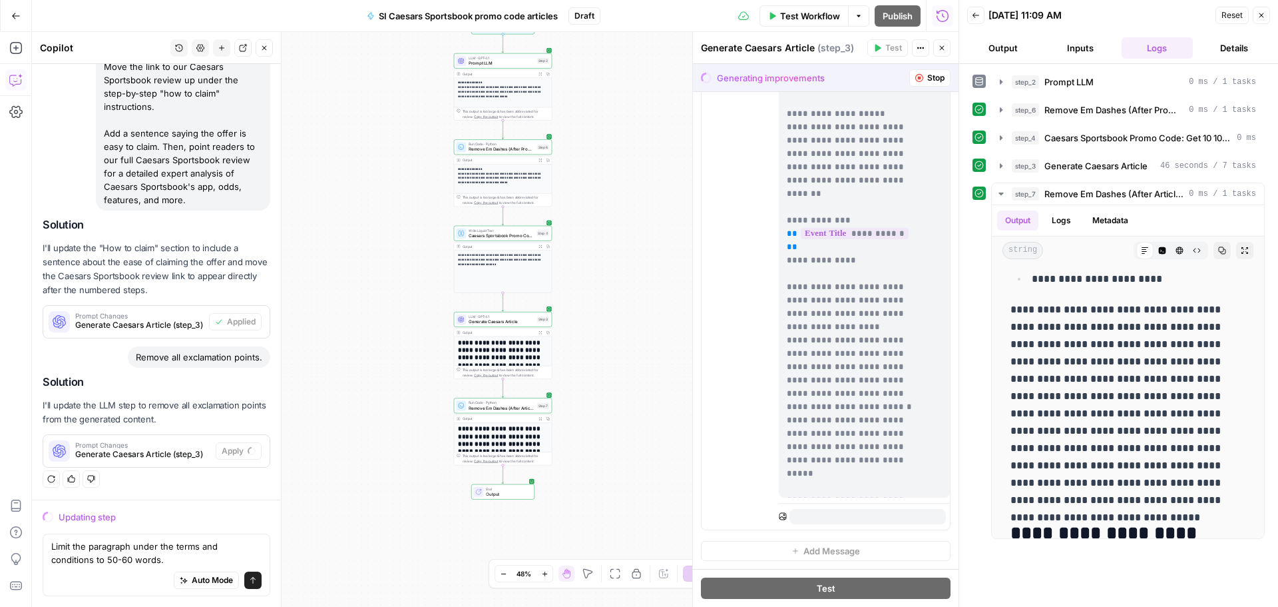
click at [249, 577] on icon "submit" at bounding box center [253, 580] width 8 height 8
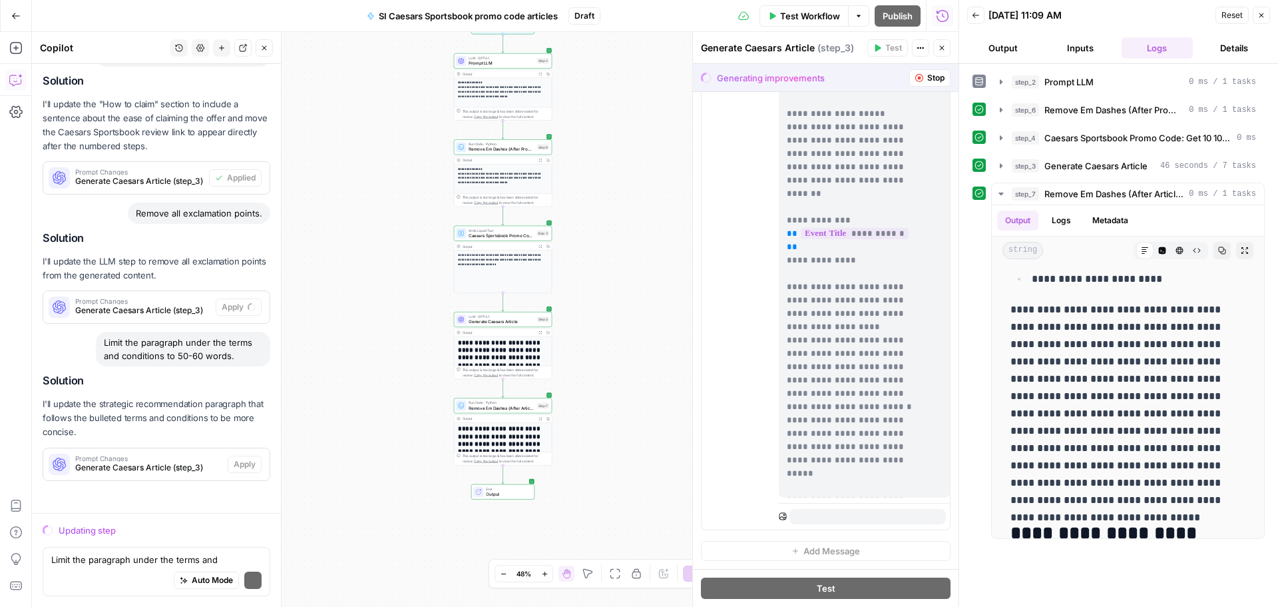
scroll to position [3982, 0]
click at [85, 561] on textarea "Limit the paragraph under the terms and conditions to 50-60 words." at bounding box center [156, 559] width 210 height 13
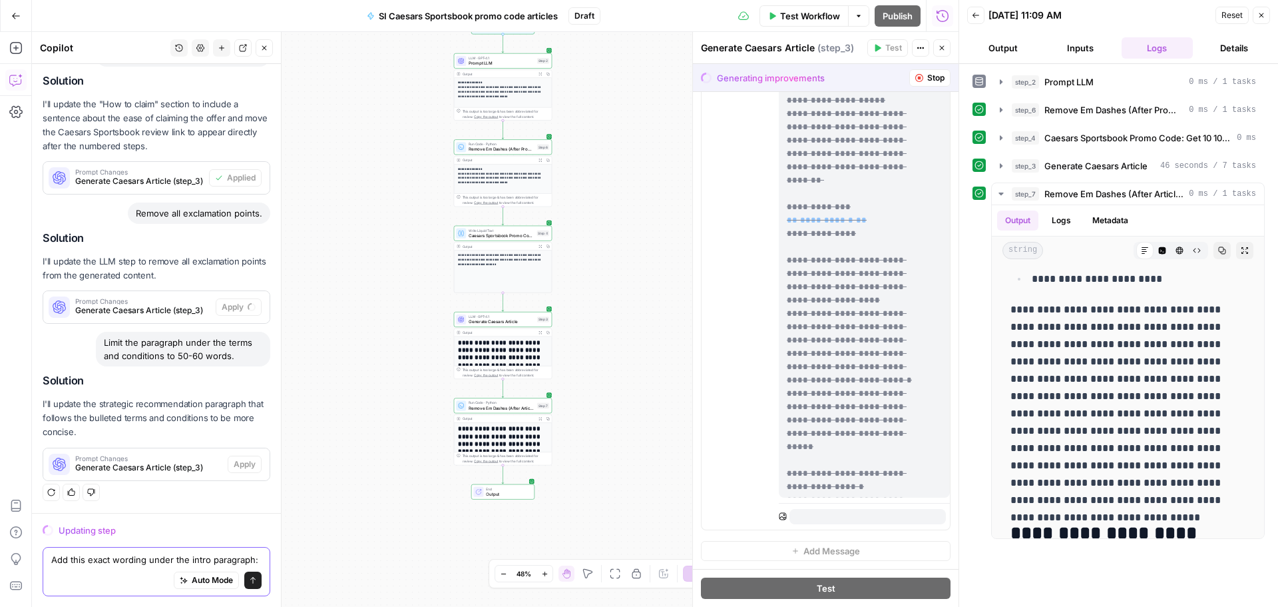
click at [107, 563] on textarea "Add this exact wording under the intro paragraph:" at bounding box center [156, 559] width 210 height 13
paste textarea "Bet $1 and double your winnings on your next 20 bets at Caesars Sportsbook - CL…"
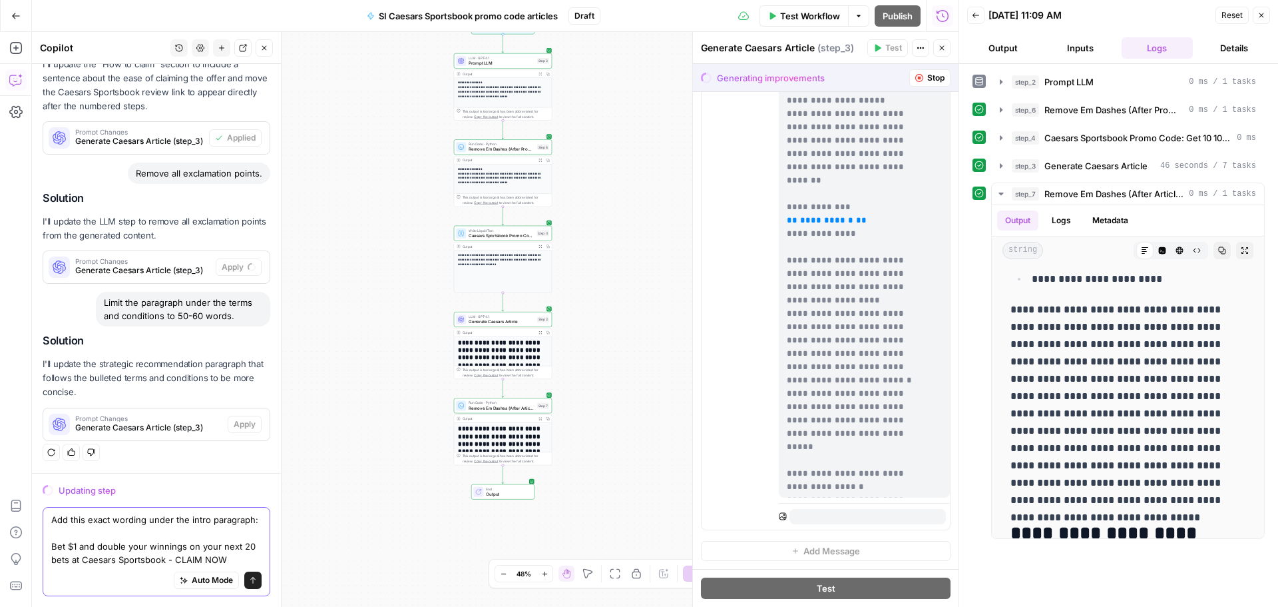
scroll to position [4048, 0]
click at [53, 533] on textarea "Add this exact wording under the intro paragraph: Bet $1 and double your winnin…" at bounding box center [156, 539] width 210 height 53
click at [240, 546] on textarea "Add this exact wording under the intro paragraph: "Bet $1 and double your winni…" at bounding box center [156, 539] width 210 height 53
click at [92, 513] on textarea "Add this exact wording under the intro paragraph: "Bet $1 and double your winni…" at bounding box center [156, 539] width 210 height 53
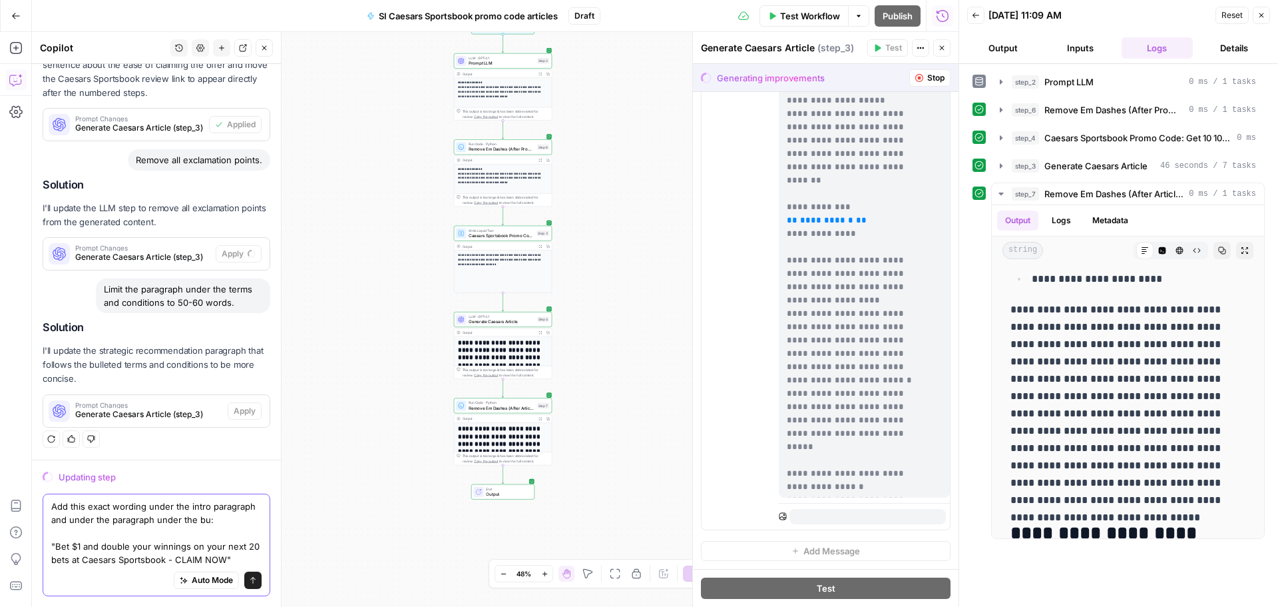
scroll to position [4062, 0]
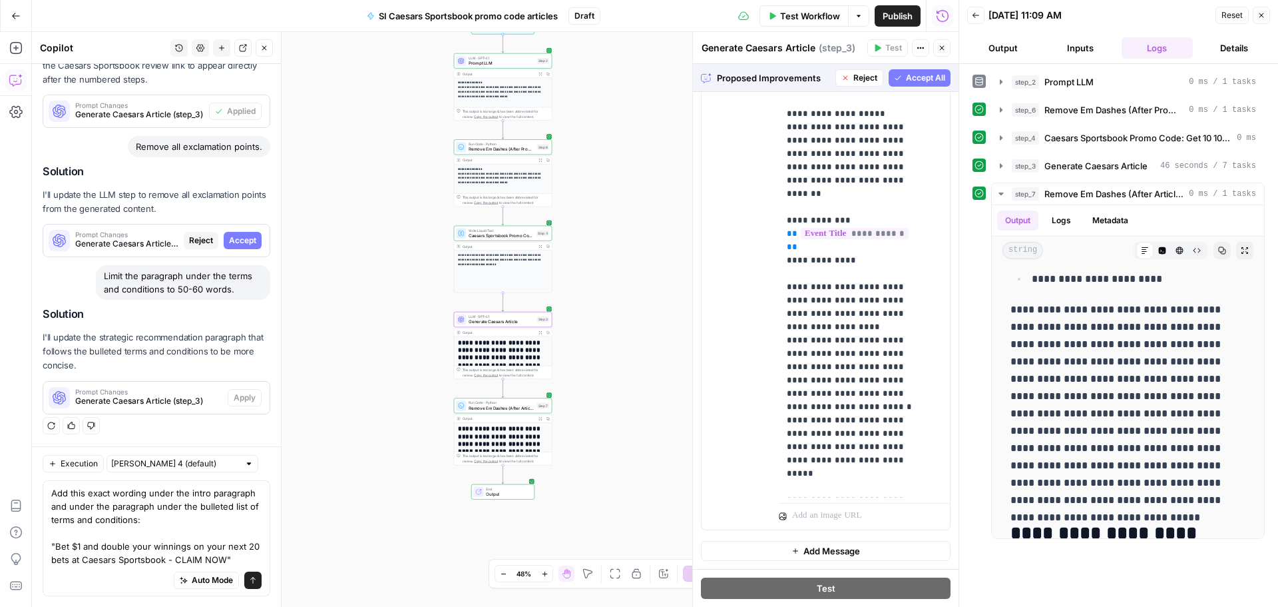
click at [242, 234] on span "Accept" at bounding box center [242, 240] width 27 height 12
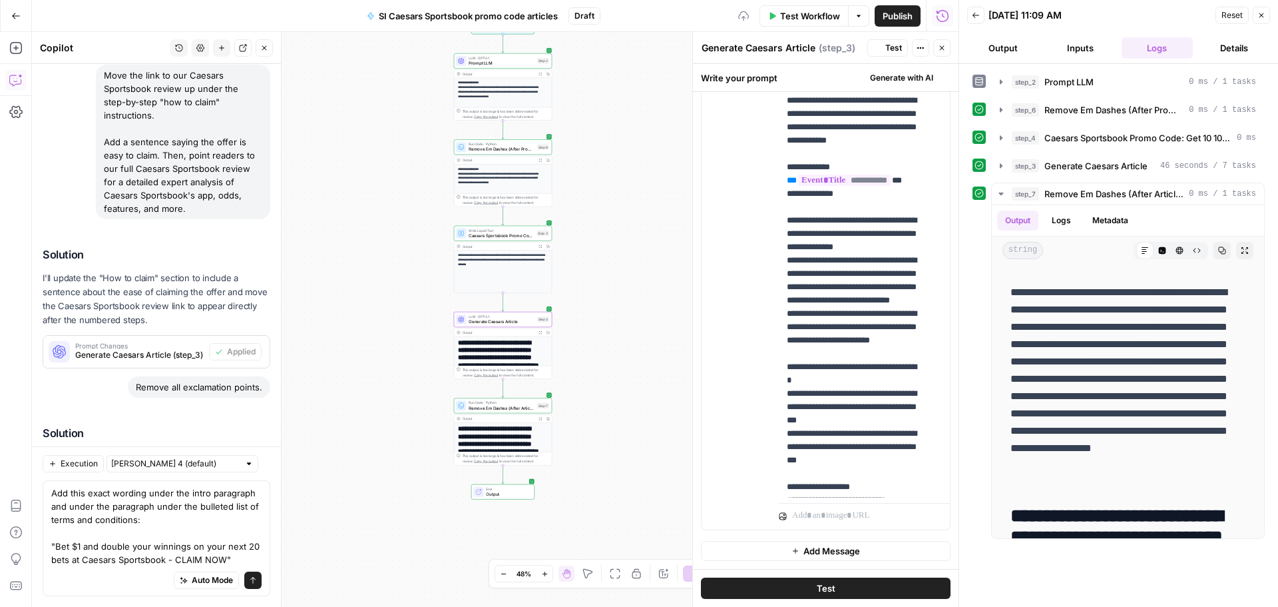
scroll to position [0, 0]
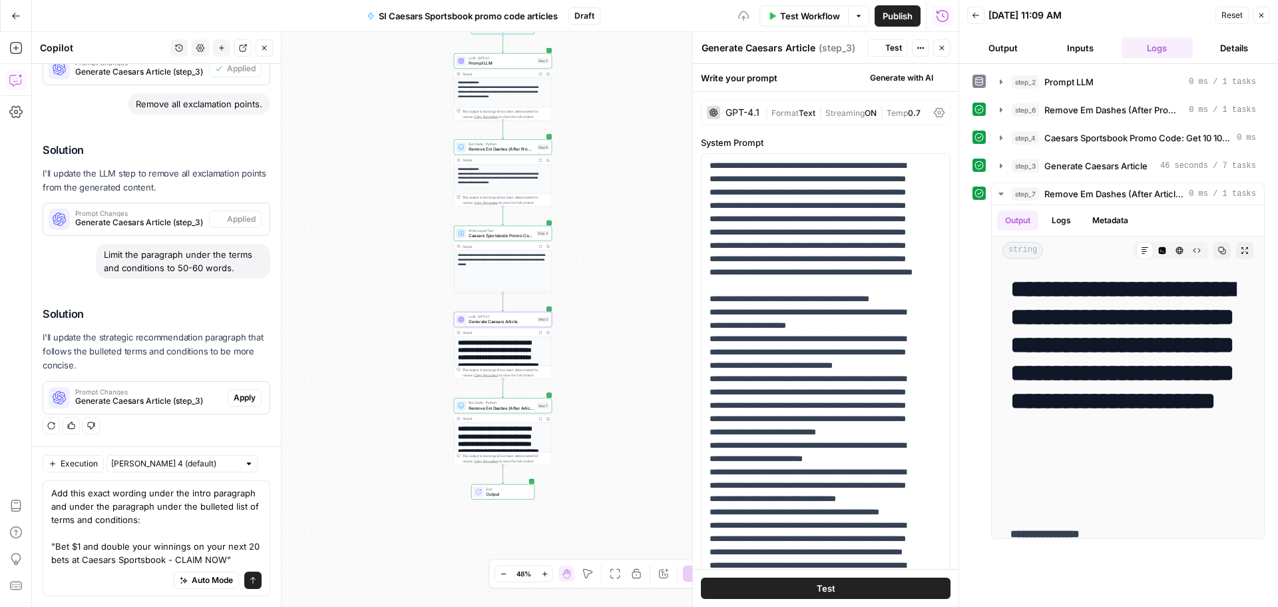
click at [234, 392] on span "Apply" at bounding box center [245, 398] width 22 height 12
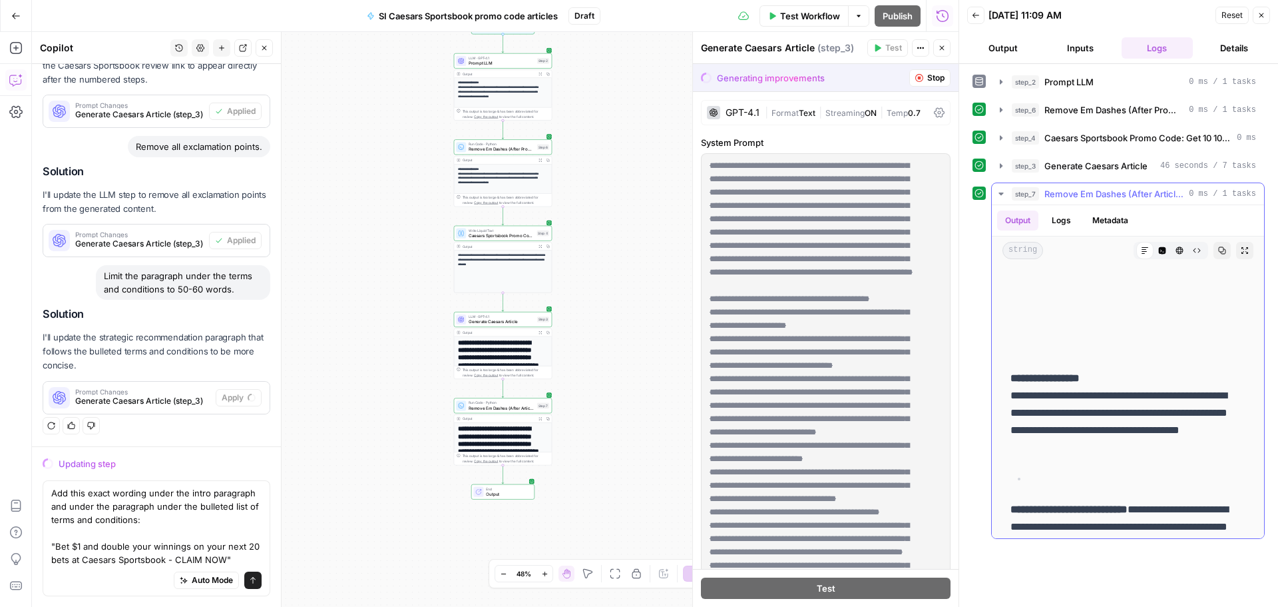
scroll to position [266, 0]
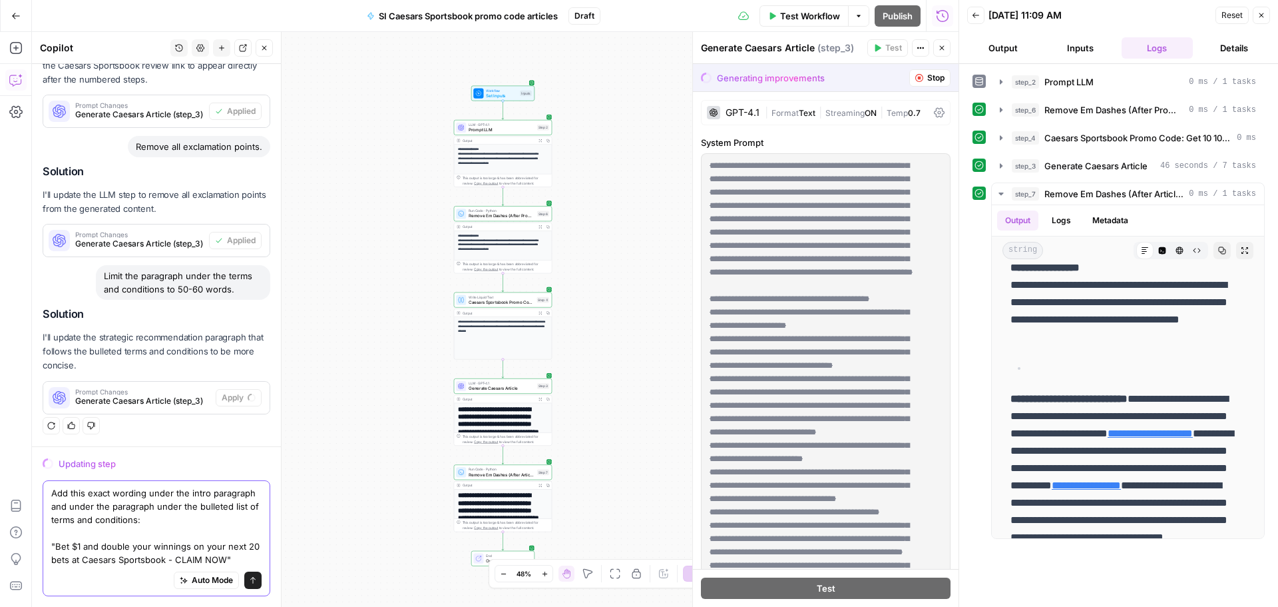
click at [127, 544] on textarea "Add this exact wording under the intro paragraph and under the paragraph under …" at bounding box center [156, 526] width 210 height 80
click at [146, 486] on textarea "Add this exact wording under the intro paragraph and under the paragraph under …" at bounding box center [156, 526] width 210 height 80
type textarea "Add this exact wording (and italicize it) under the intro paragraph and under t…"
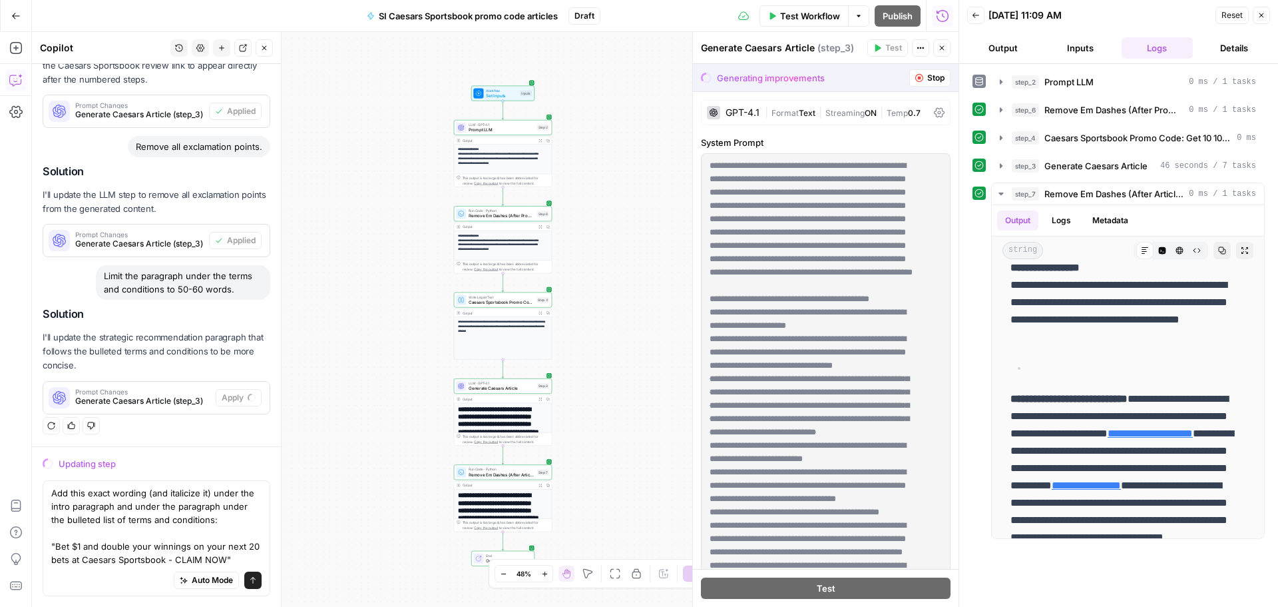
click at [250, 579] on icon "submit" at bounding box center [252, 580] width 5 height 7
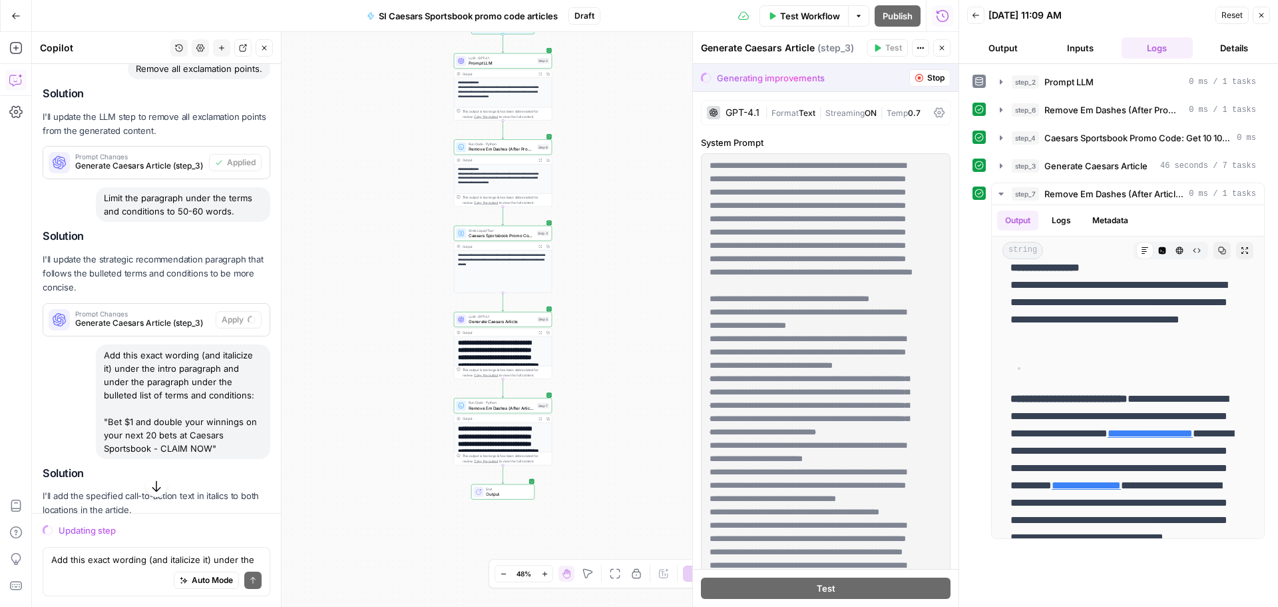
scroll to position [4218, 0]
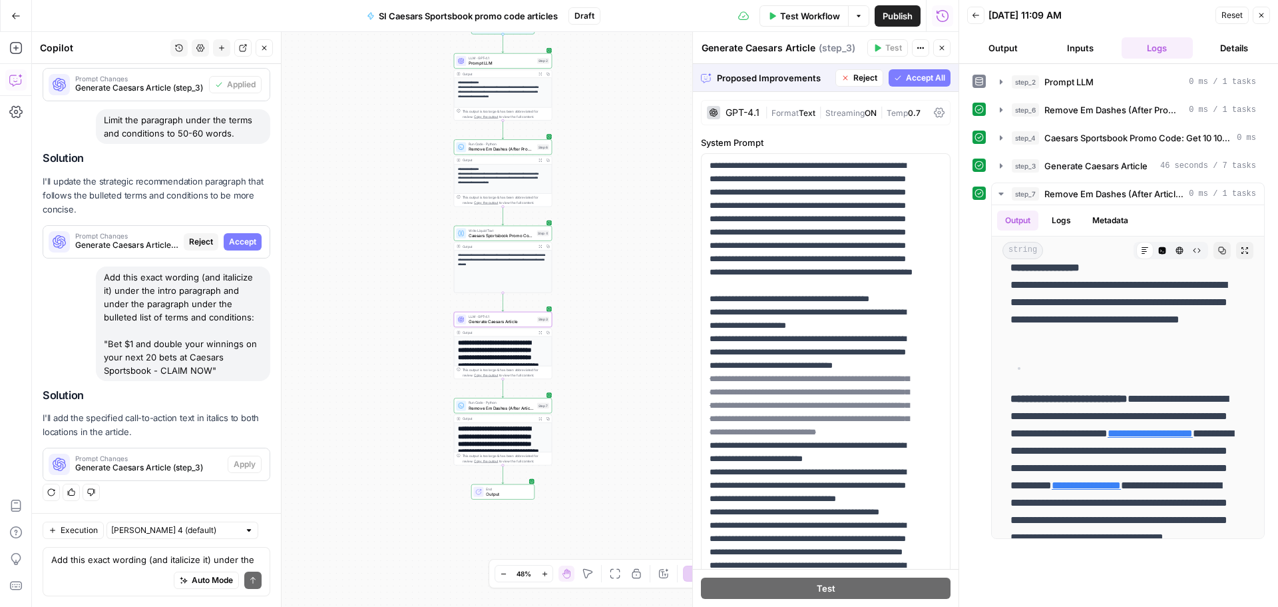
click at [235, 236] on span "Accept" at bounding box center [242, 242] width 27 height 12
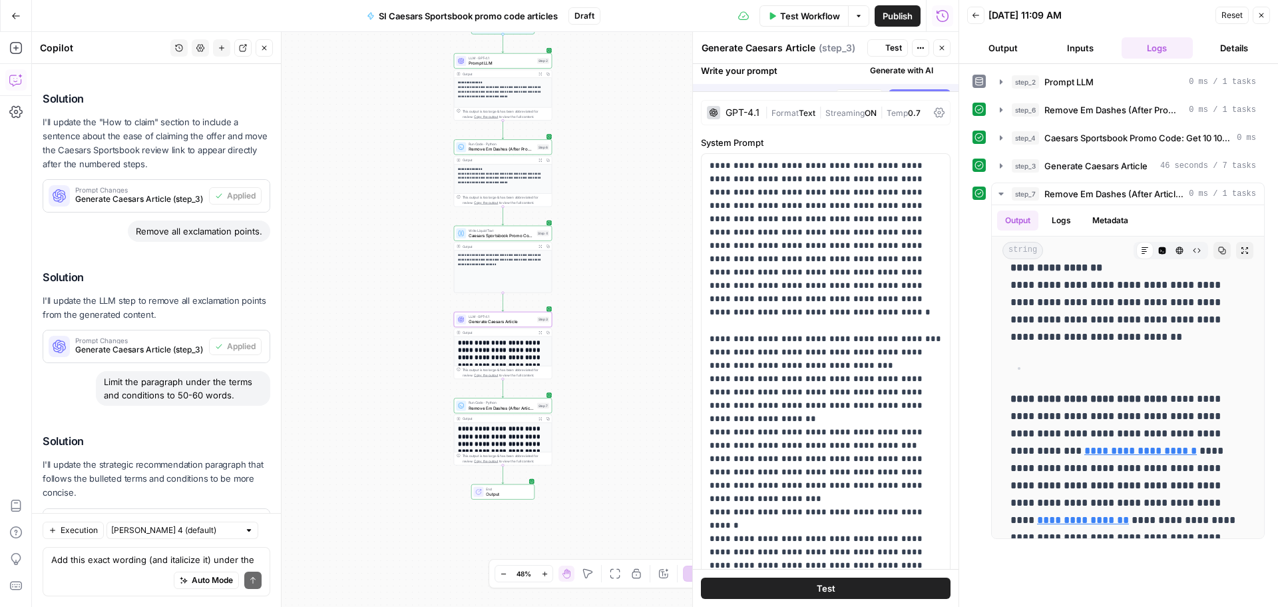
scroll to position [0, 0]
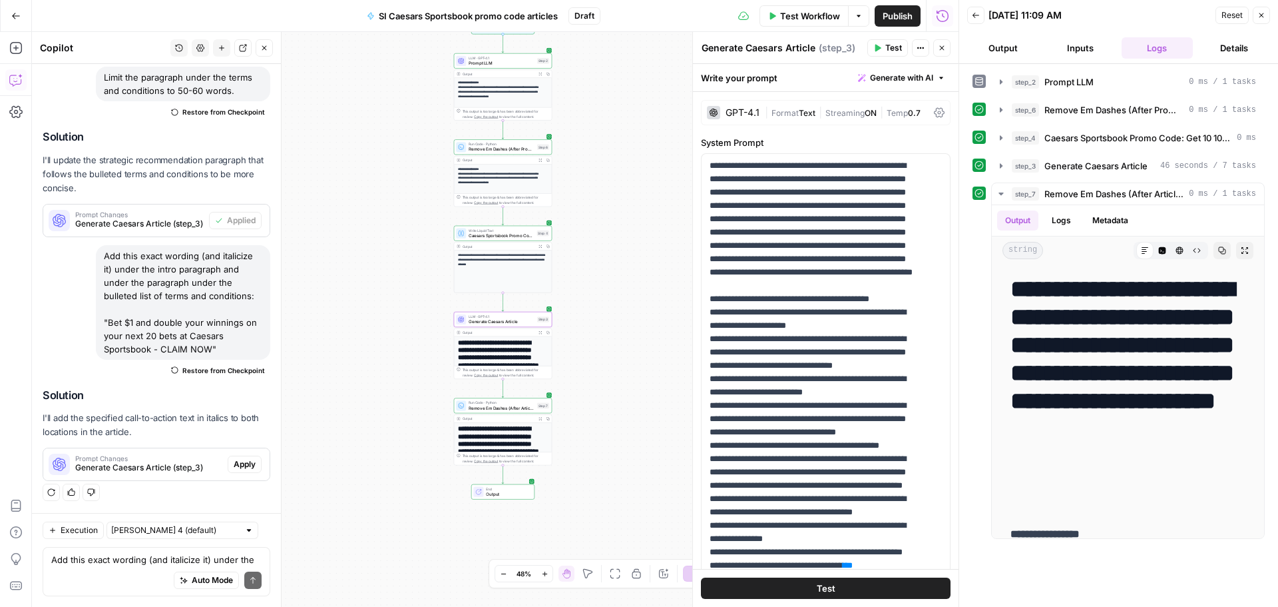
click at [236, 455] on button "Apply" at bounding box center [245, 463] width 34 height 17
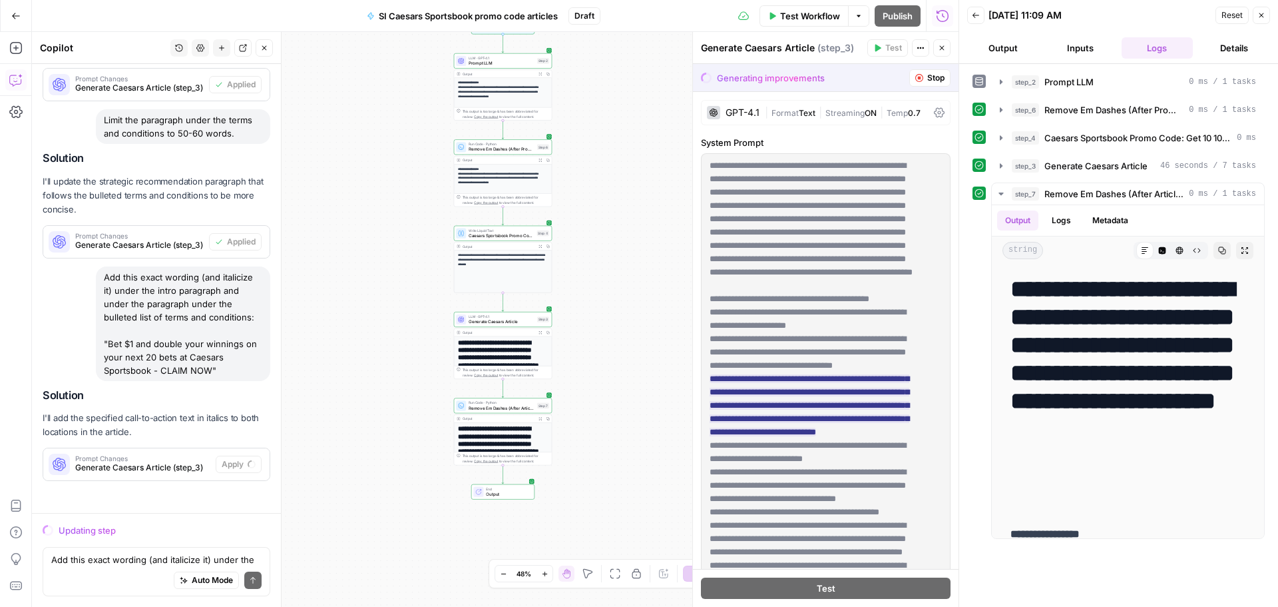
scroll to position [4218, 0]
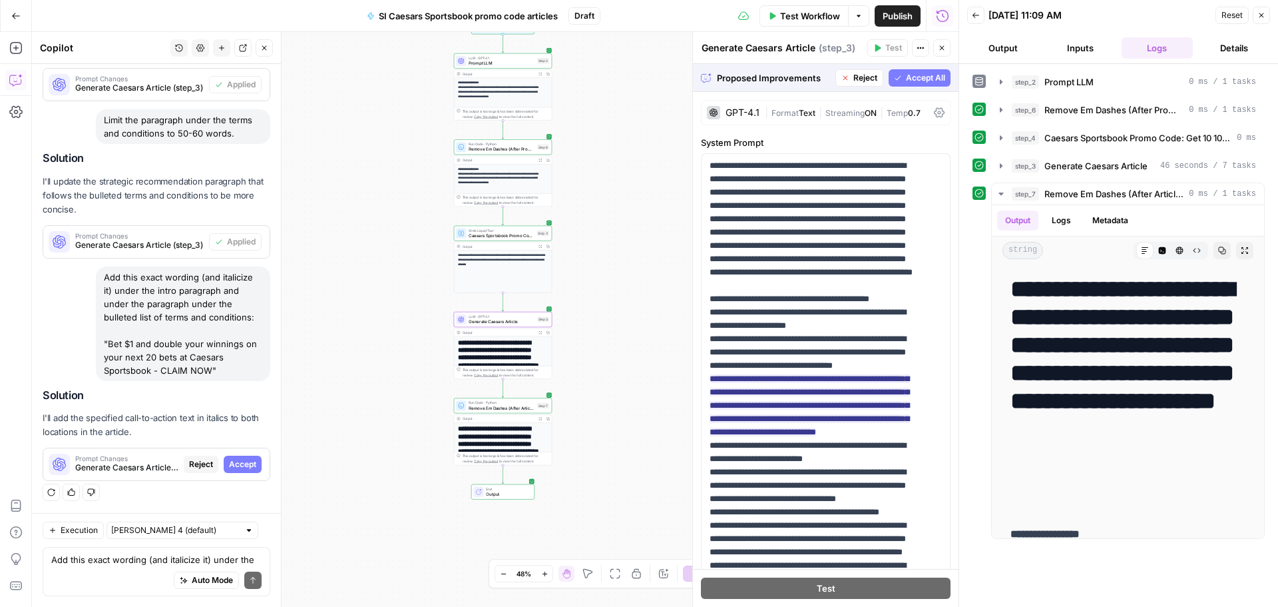
click at [234, 463] on span "Accept" at bounding box center [242, 464] width 27 height 12
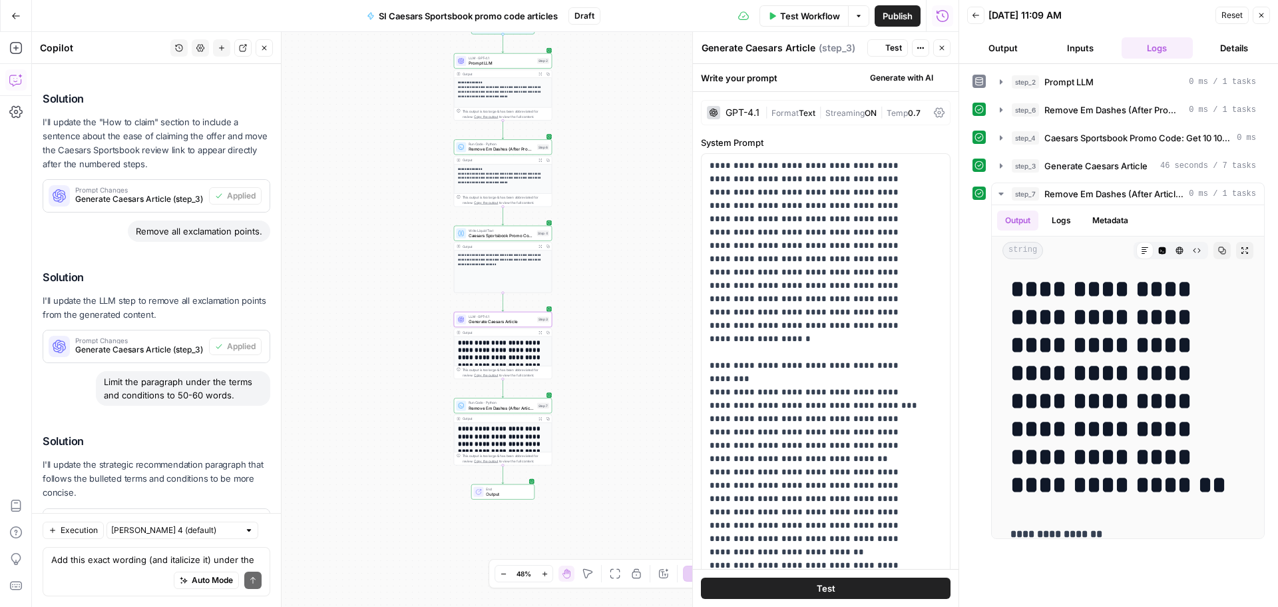
scroll to position [4644, 0]
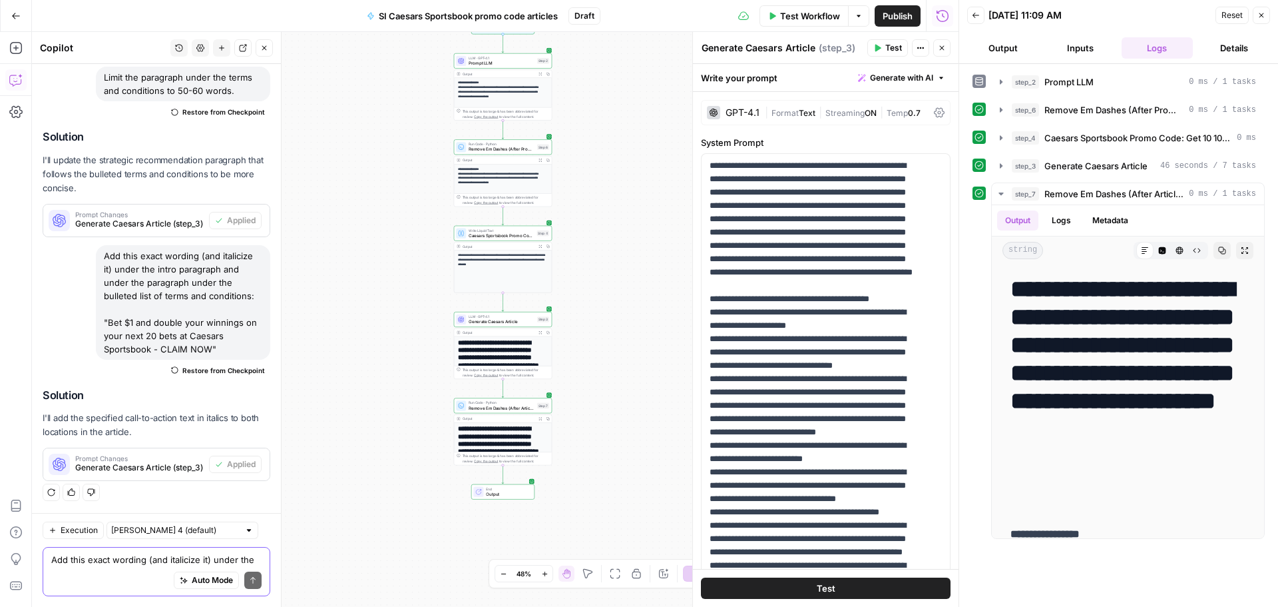
click at [99, 559] on textarea "Add this exact wording (and italicize it) under the intro paragraph and under t…" at bounding box center [156, 559] width 210 height 13
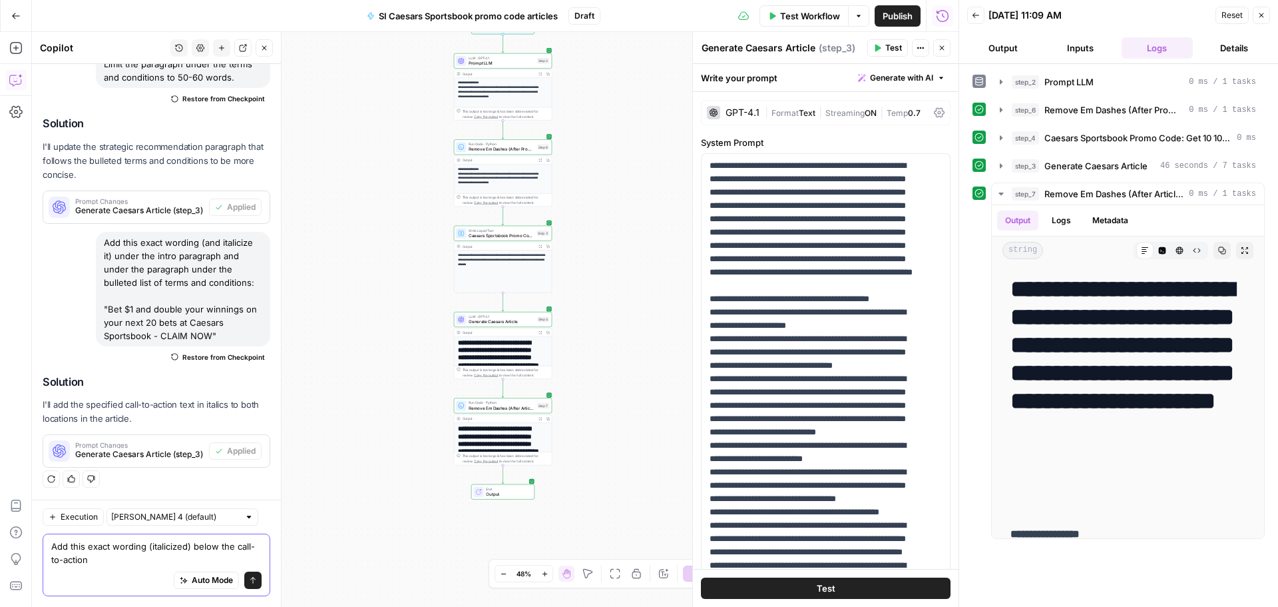
click at [242, 551] on textarea "Add this exact wording (italicized) below the call-to-action" at bounding box center [156, 552] width 210 height 27
click at [160, 559] on textarea "Add this exact wording (italicized) below the second call-to-action" at bounding box center [156, 552] width 210 height 27
drag, startPoint x: 189, startPoint y: 556, endPoint x: 148, endPoint y: 562, distance: 41.7
click at [148, 562] on textarea "Add this exact wording (italicized) below the second call-to-action "Claim Now"" at bounding box center [156, 552] width 210 height 27
click at [197, 563] on textarea "Add this exact wording (italicized) below the second call-to-action "Claim Now"" at bounding box center [156, 552] width 210 height 27
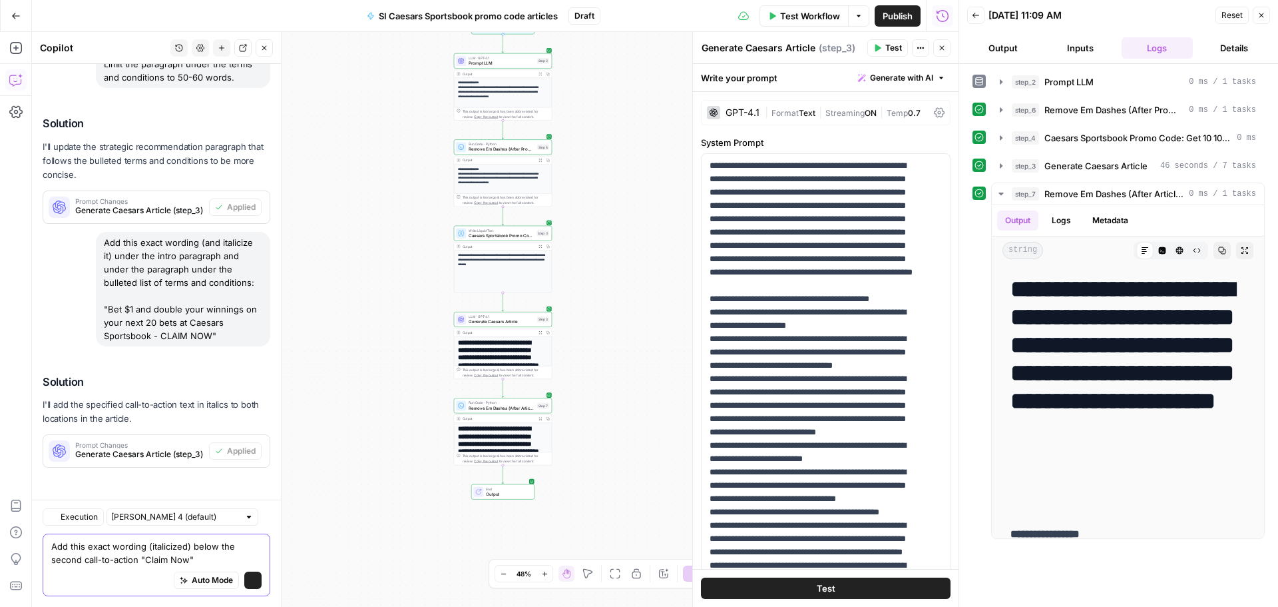
drag, startPoint x: 198, startPoint y: 562, endPoint x: 138, endPoint y: 564, distance: 60.0
click at [138, 564] on textarea "Add this exact wording (italicized) below the second call-to-action "Claim Now"" at bounding box center [156, 552] width 210 height 27
paste textarea "This offer is available to new customers in the following states: AZ, CO, DC, I…"
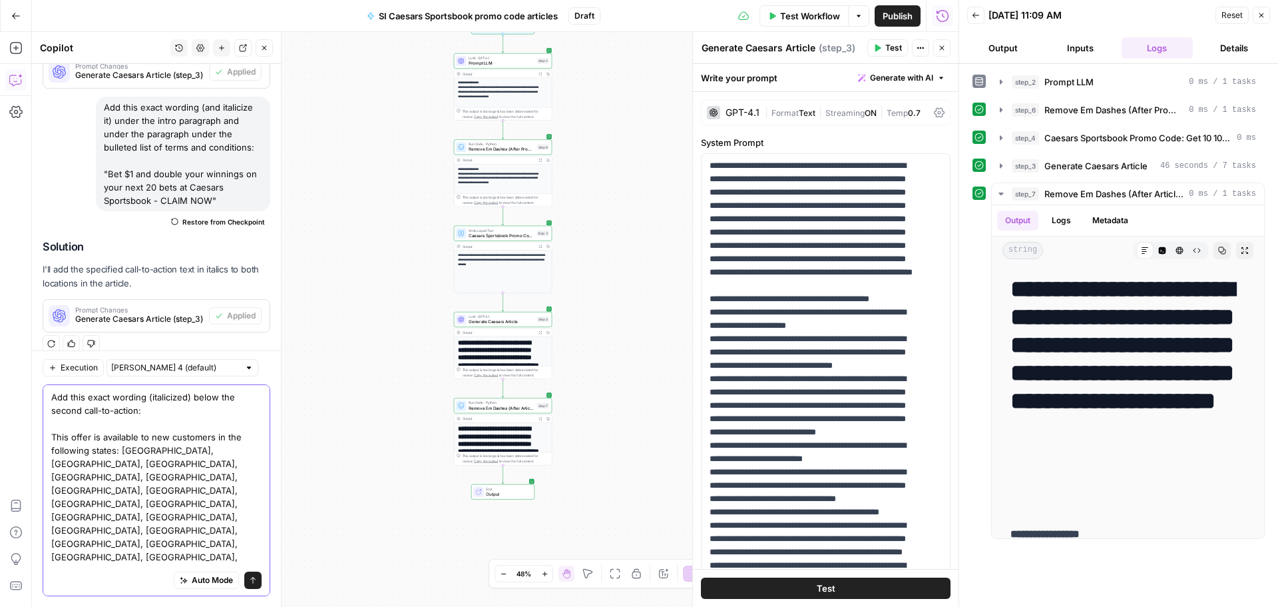
scroll to position [4737, 0]
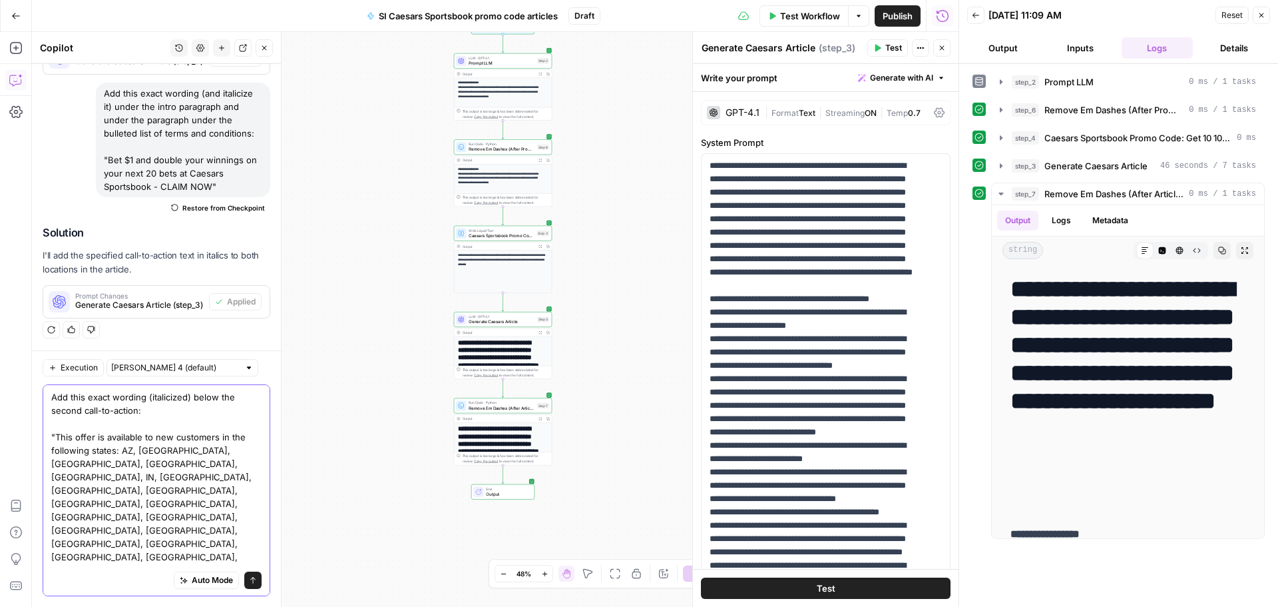
click at [142, 555] on textarea "Add this exact wording (italicized) below the second call-to-action: "This offe…" at bounding box center [156, 496] width 210 height 213
click at [139, 479] on textarea "Add this exact wording (italicized) below the second call-to-action: "This offe…" at bounding box center [156, 496] width 210 height 213
type textarea "Add this exact wording (italicized) below the second call-to-action in every ar…"
click at [248, 581] on button "Send" at bounding box center [252, 579] width 17 height 17
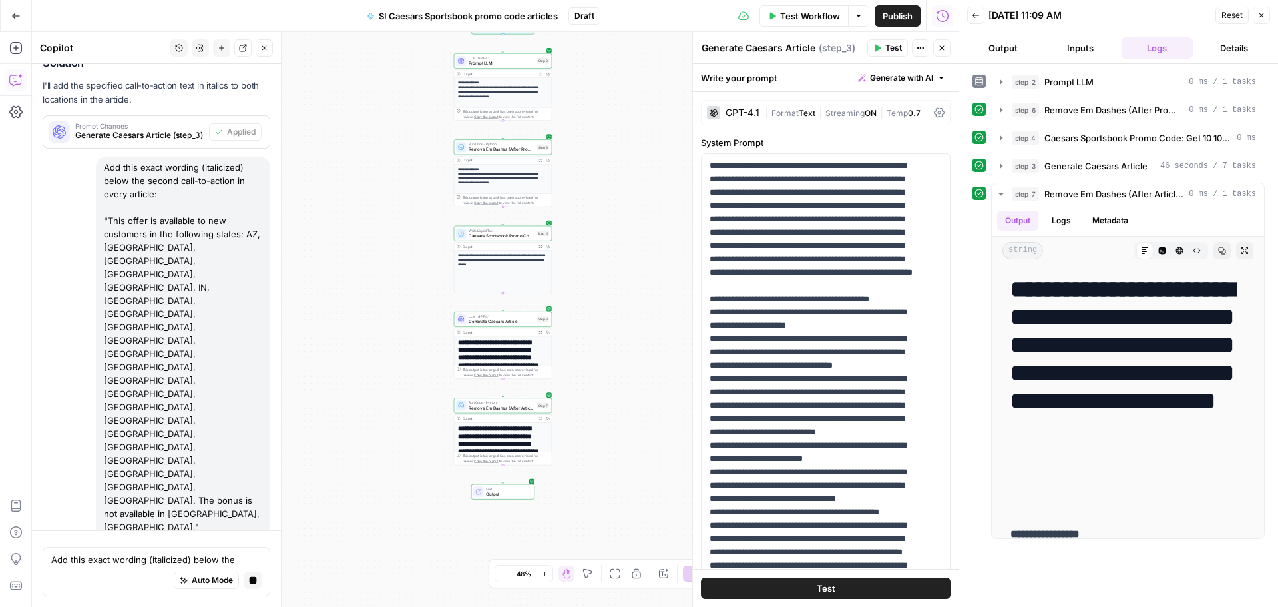
scroll to position [4893, 0]
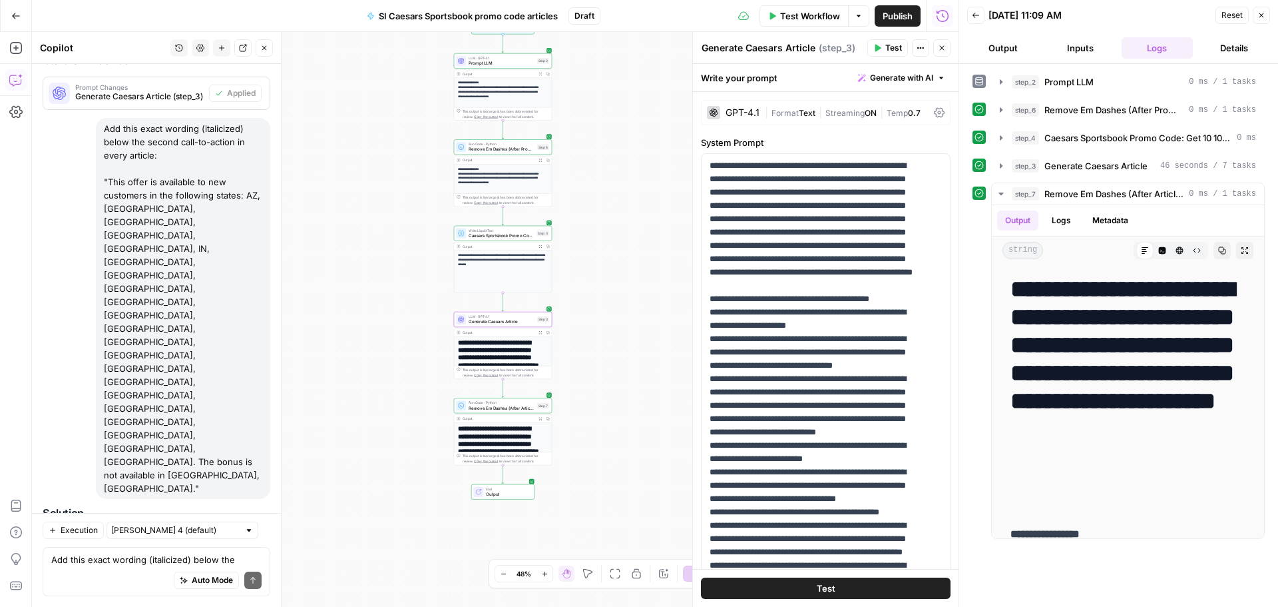
click at [234, 576] on span "Apply" at bounding box center [245, 582] width 22 height 12
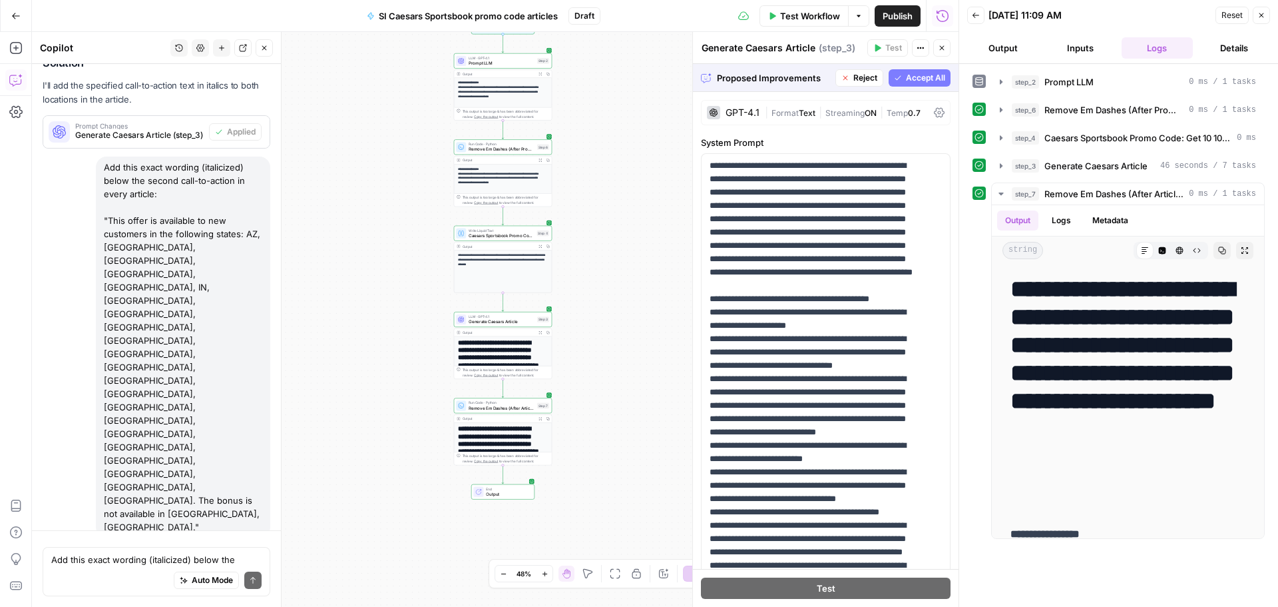
scroll to position [4467, 0]
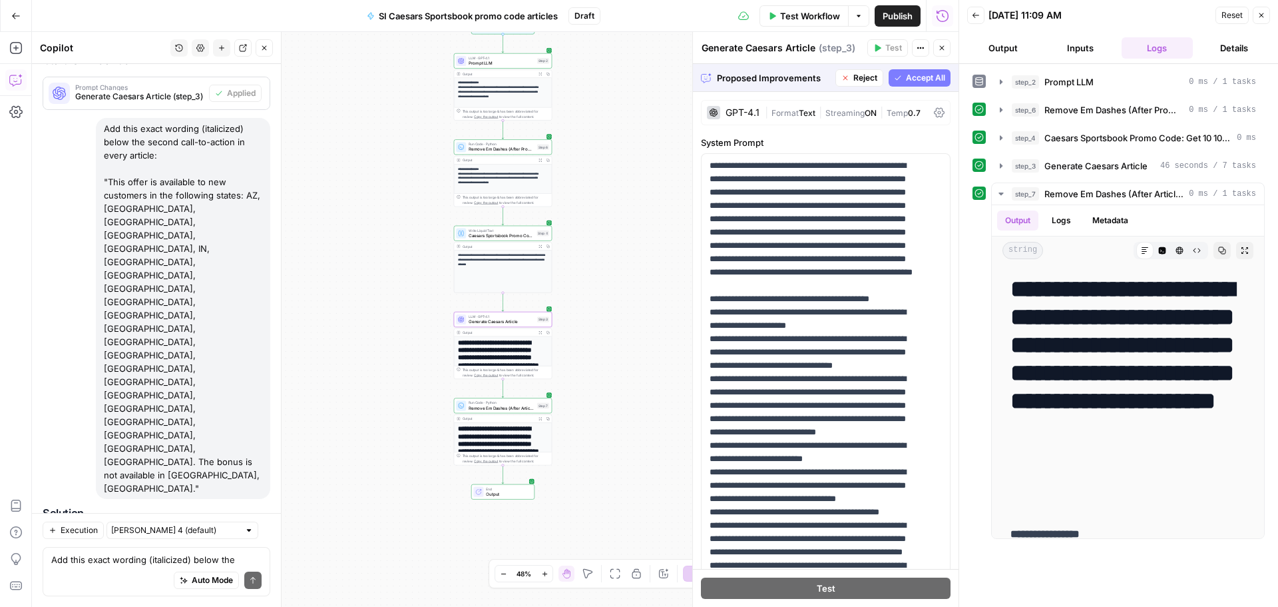
click at [229, 576] on span "Accept" at bounding box center [242, 582] width 27 height 12
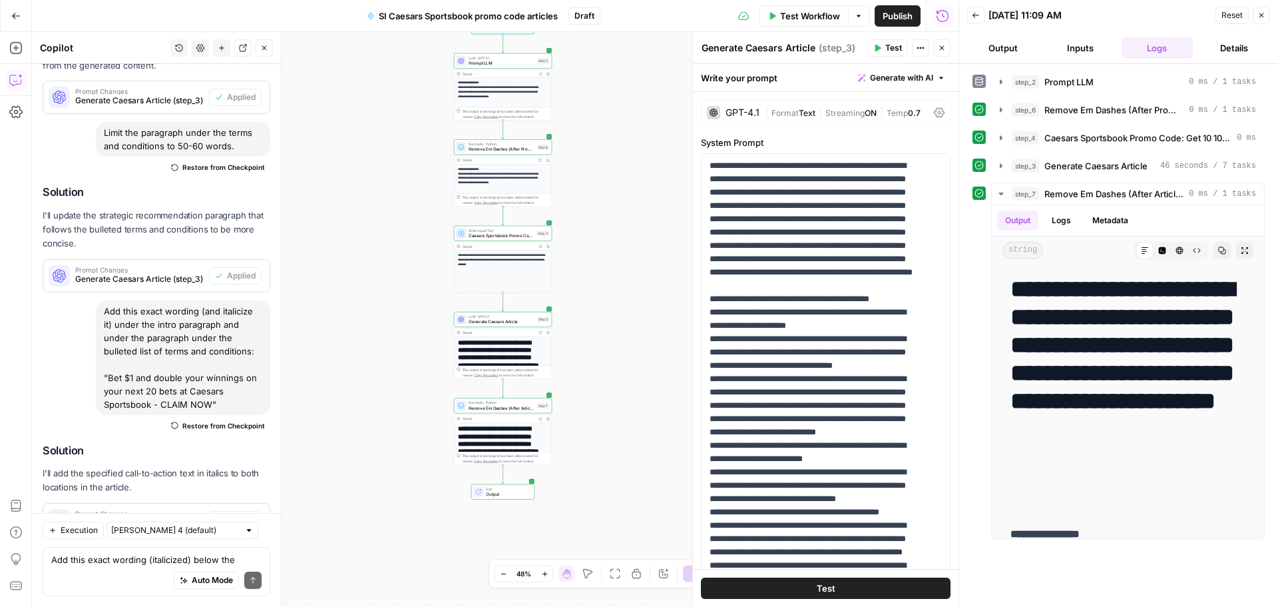
scroll to position [4914, 0]
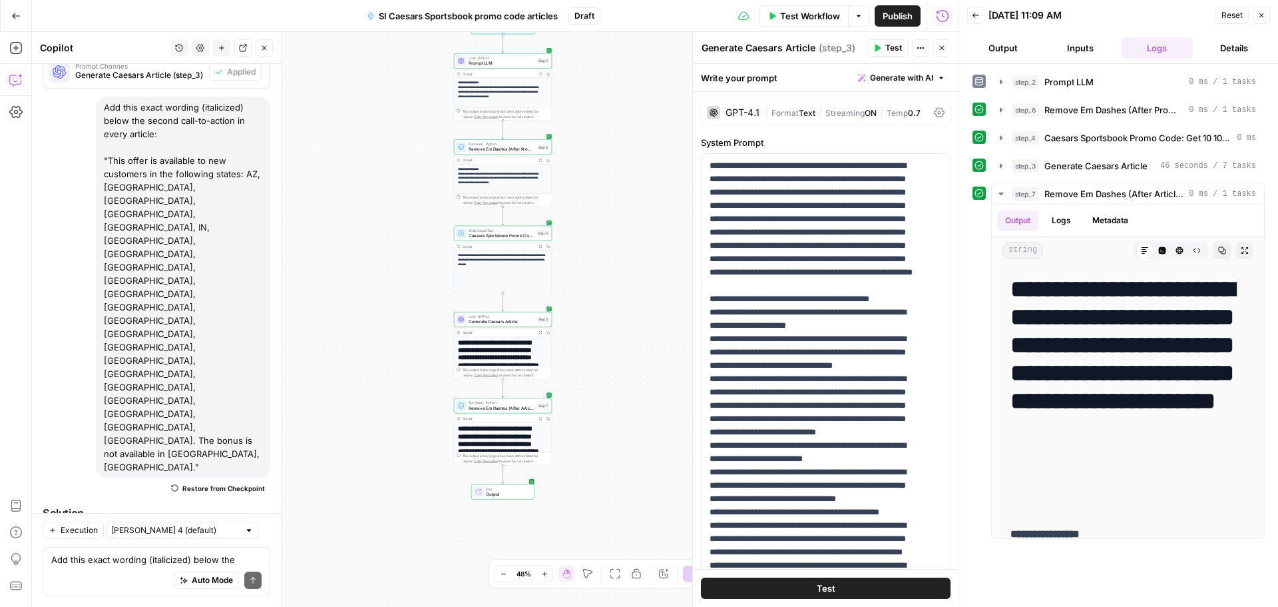
click at [805, 10] on span "Test Workflow" at bounding box center [810, 15] width 60 height 13
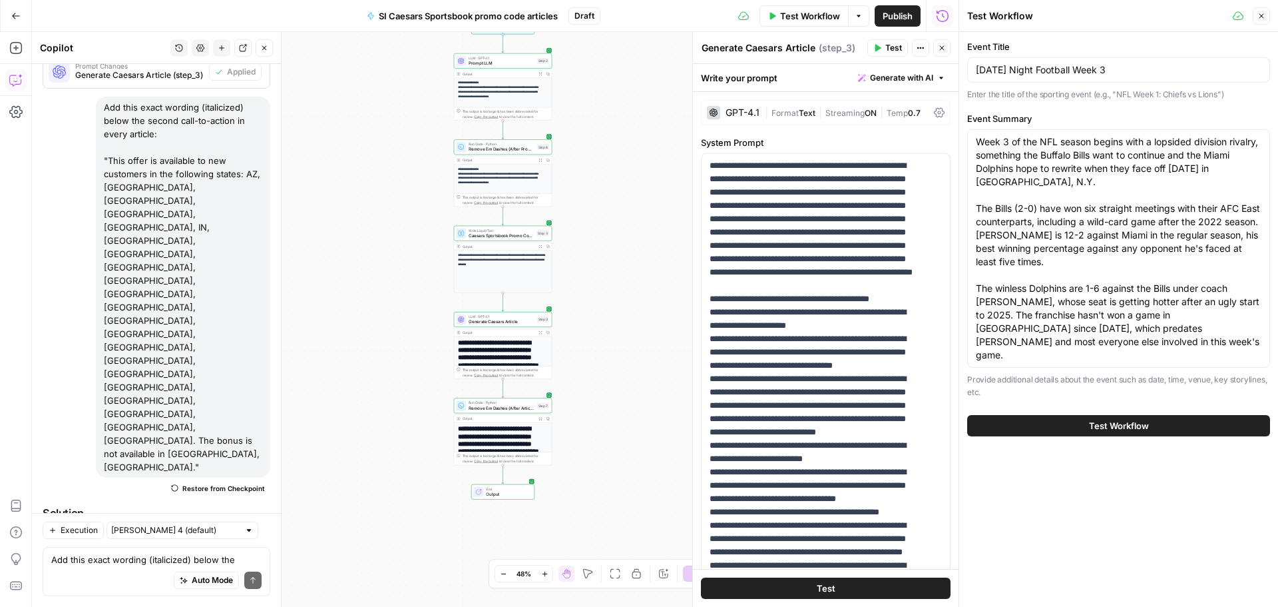
click at [1123, 419] on span "Test Workflow" at bounding box center [1119, 425] width 60 height 13
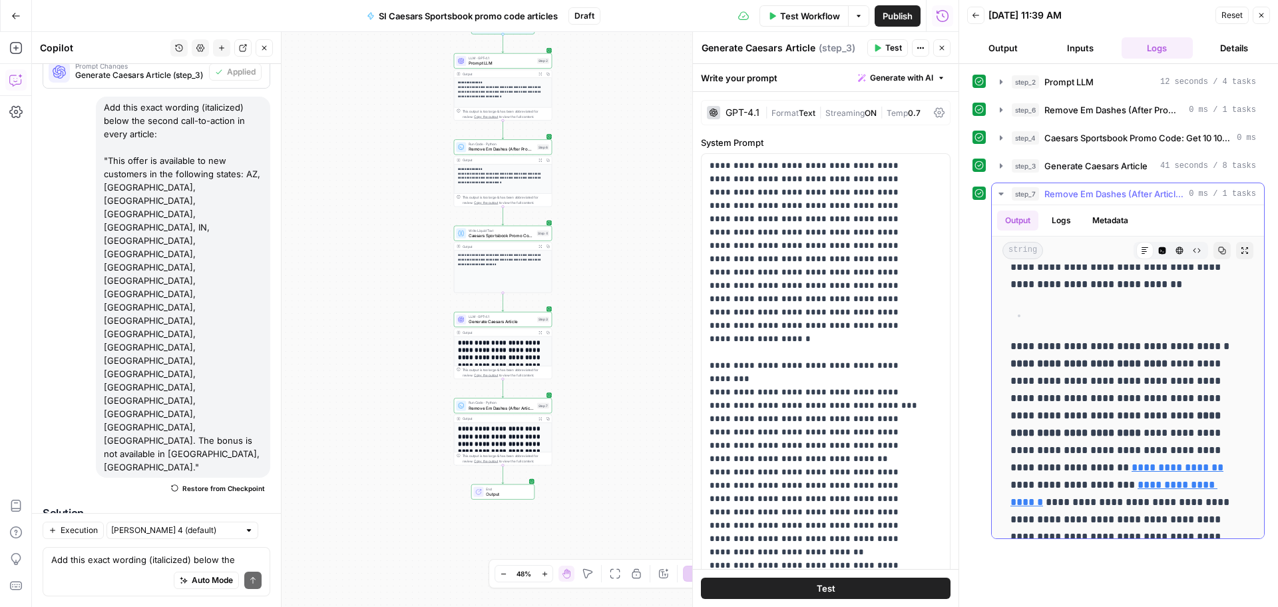
scroll to position [333, 0]
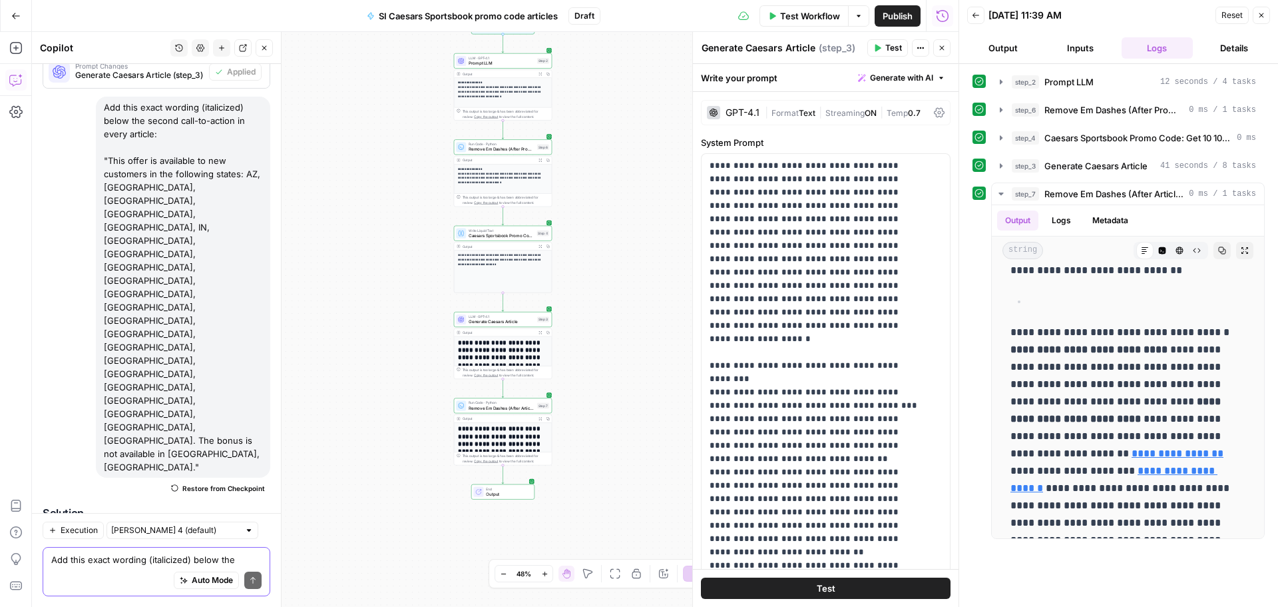
click at [128, 558] on textarea "Add this exact wording (italicized) below the second call-to-action in every ar…" at bounding box center [156, 559] width 210 height 13
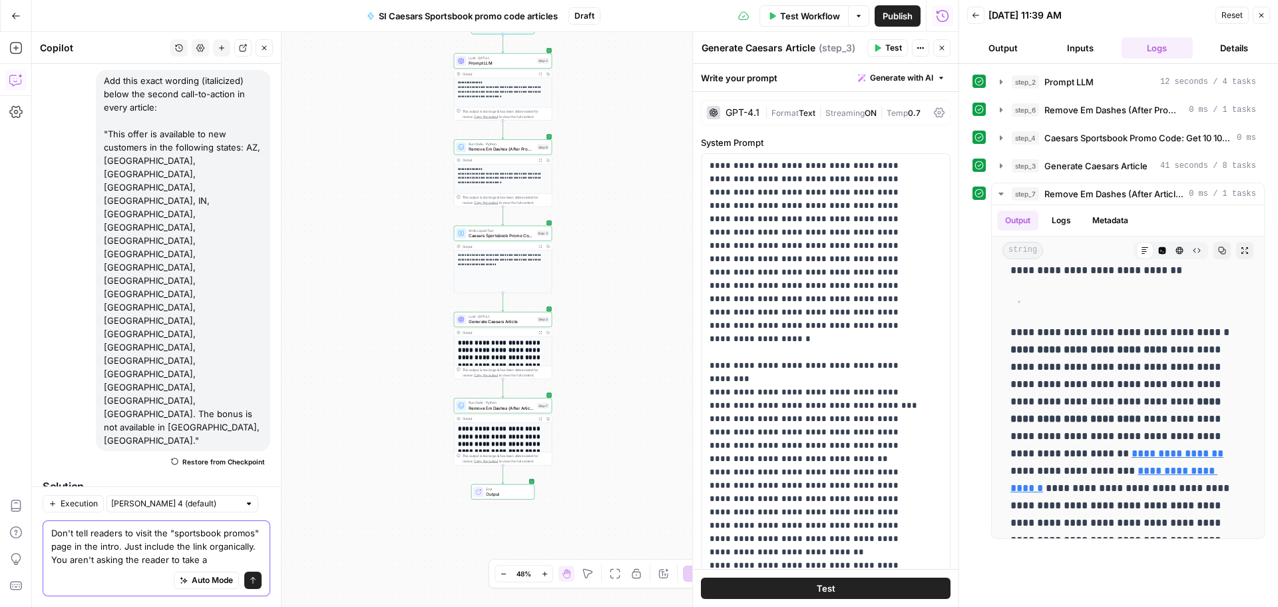
scroll to position [4954, 0]
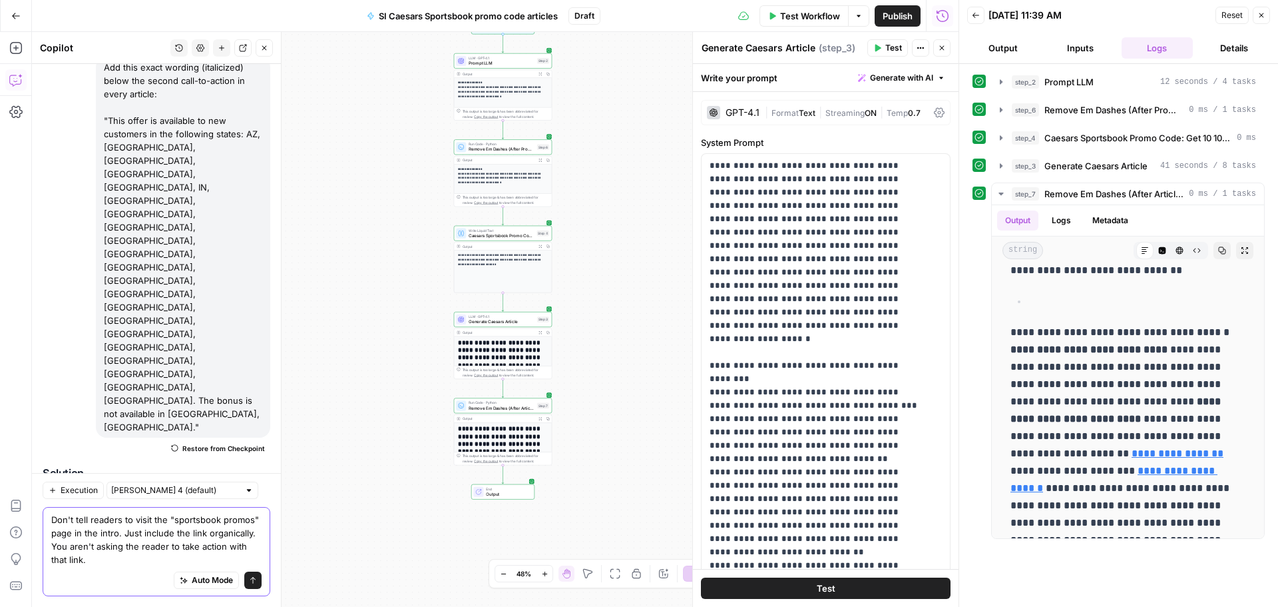
type textarea "Don't tell readers to visit the "sportsbook promos" page in the intro. Just inc…"
click at [244, 585] on button "Send" at bounding box center [252, 579] width 17 height 17
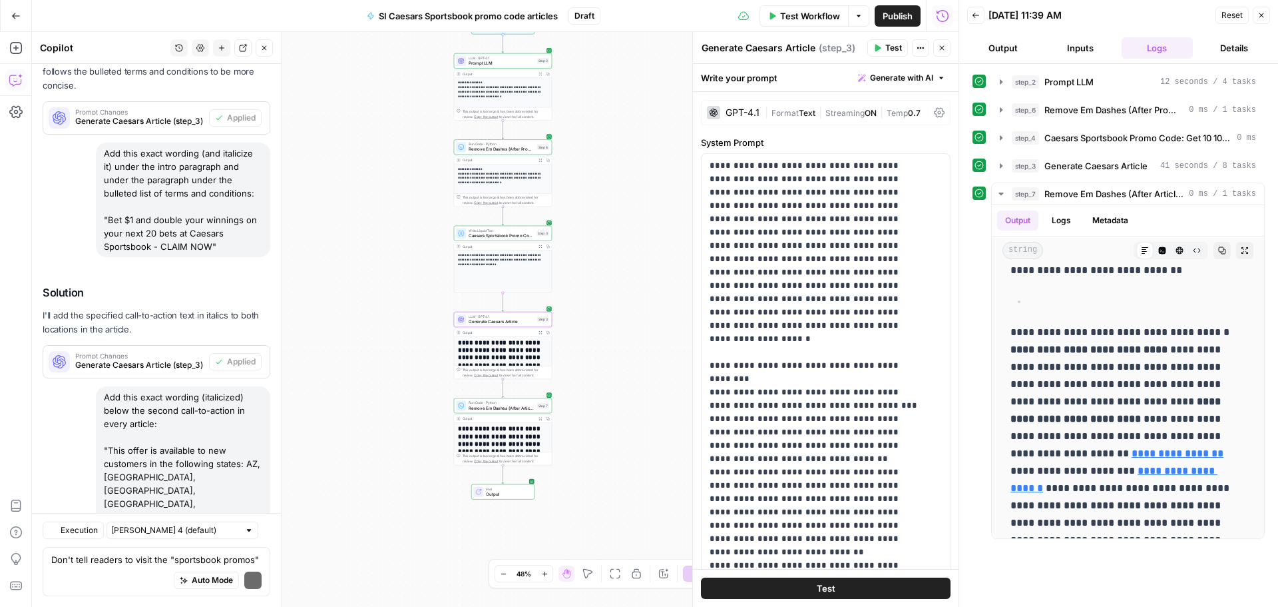
scroll to position [5110, 0]
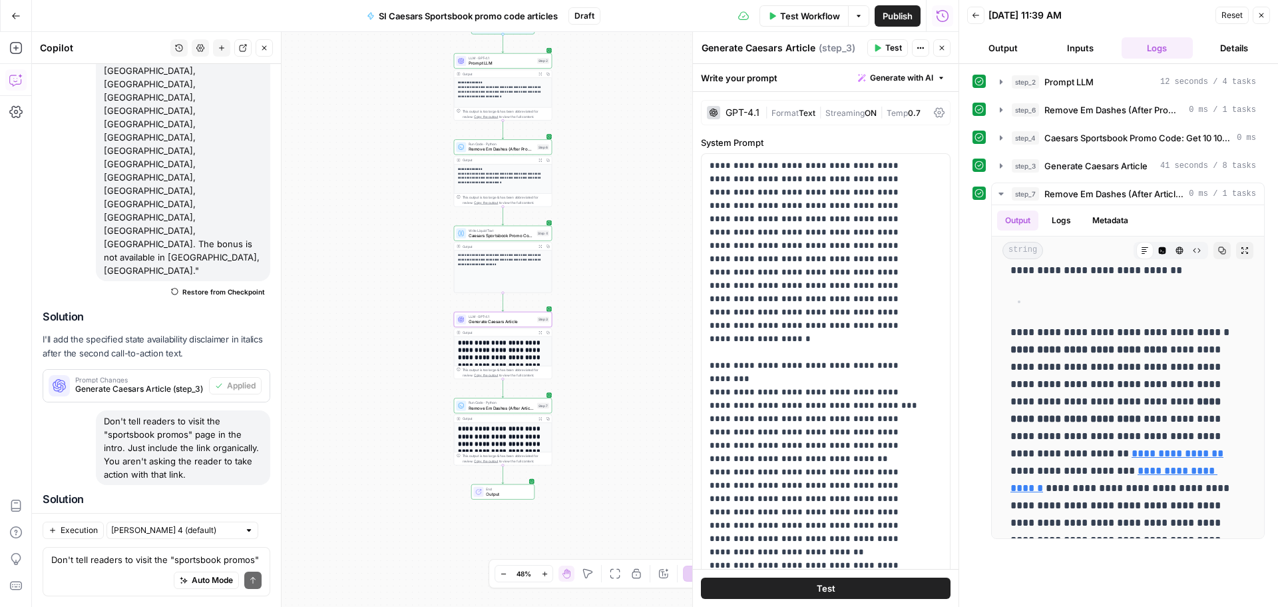
click at [234, 576] on span "Apply" at bounding box center [245, 582] width 22 height 12
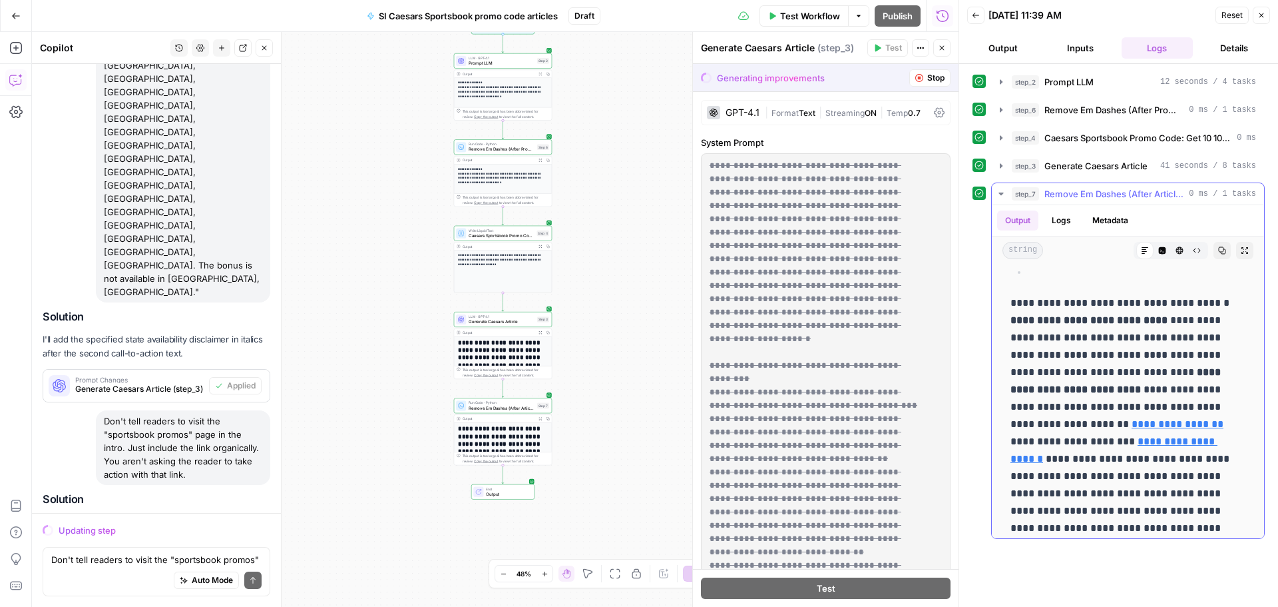
scroll to position [333, 0]
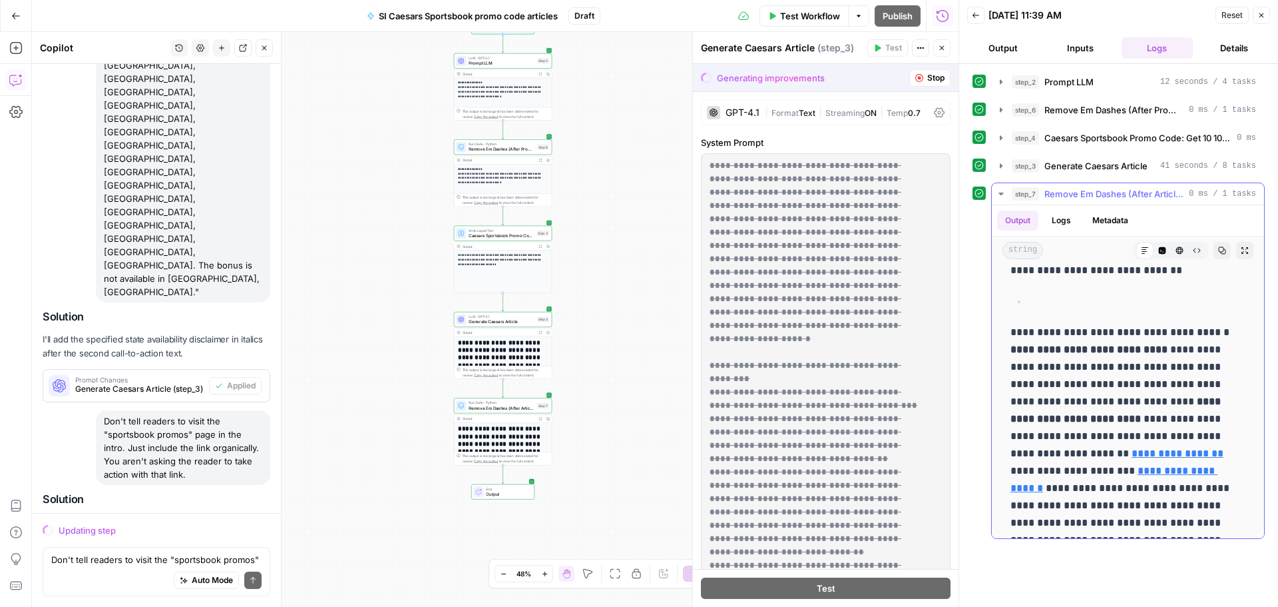
drag, startPoint x: 1197, startPoint y: 493, endPoint x: 1014, endPoint y: 333, distance: 243.0
click at [1014, 333] on p "**********" at bounding box center [1123, 480] width 225 height 312
copy body "**********"
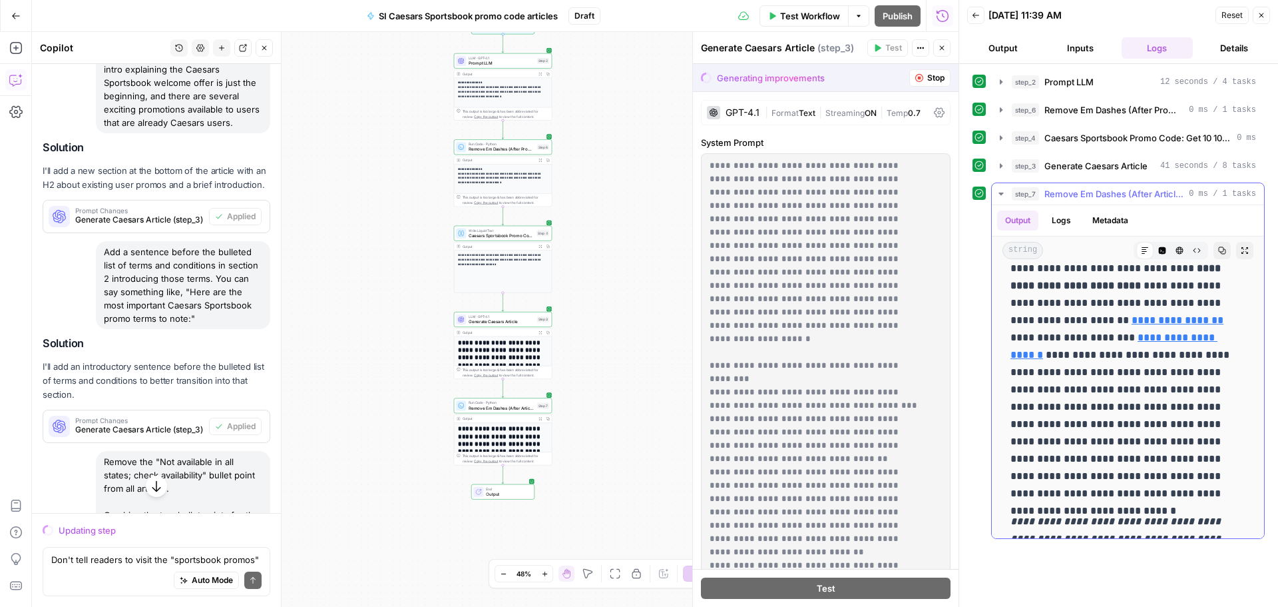
scroll to position [533, 0]
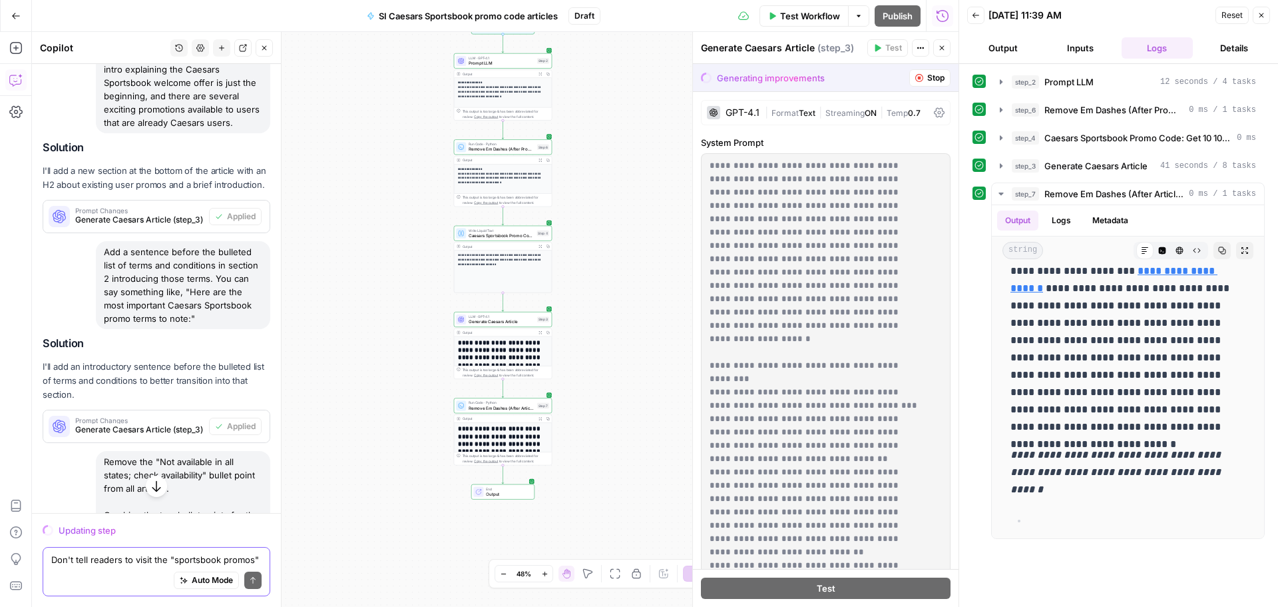
click at [61, 565] on textarea "Don't tell readers to visit the "sportsbook promos" page in the intro. Just inc…" at bounding box center [156, 559] width 210 height 13
click at [196, 545] on textarea "Make sure all article intros a are a maximum 60-70 words." at bounding box center [156, 552] width 210 height 27
type textarea "Make sure all article intros a are a MAXIMUM 60-70 words."
click at [249, 576] on icon "submit" at bounding box center [253, 580] width 8 height 8
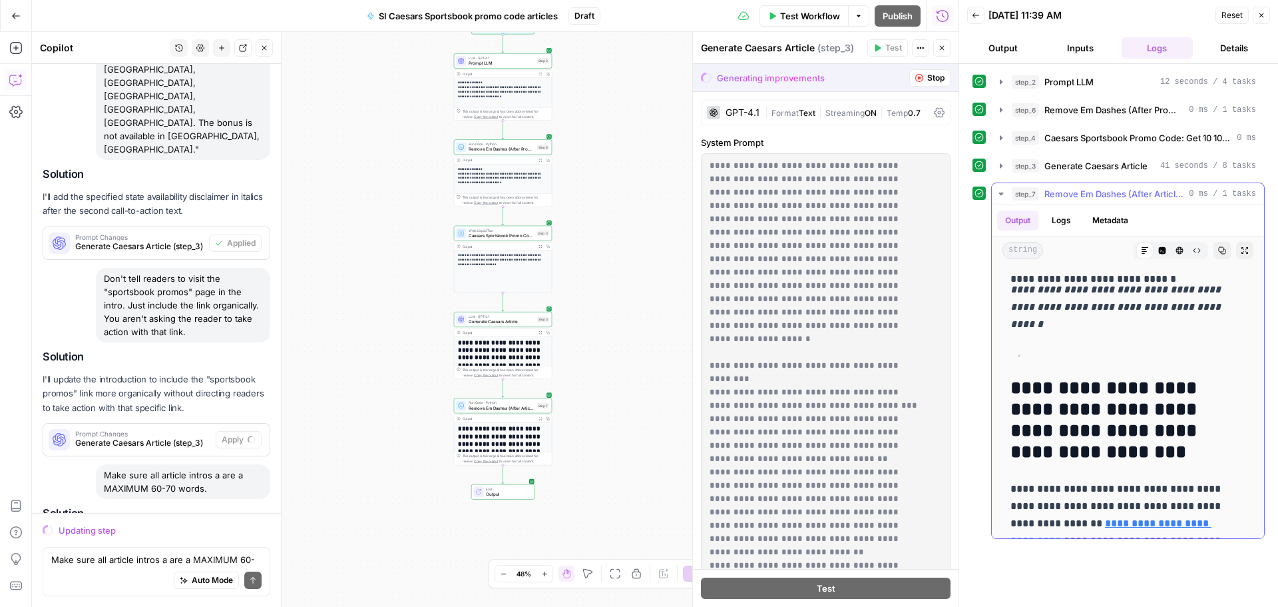
scroll to position [866, 0]
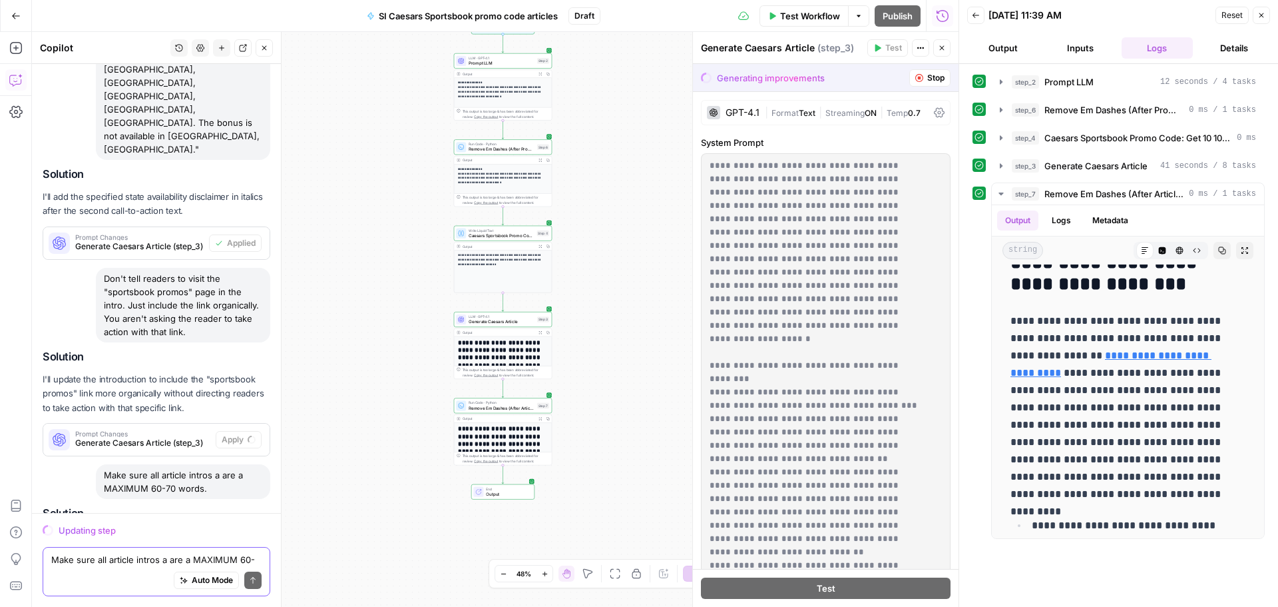
click at [153, 559] on textarea "Make sure all article intros a are a MAXIMUM 60-70 words." at bounding box center [156, 559] width 210 height 13
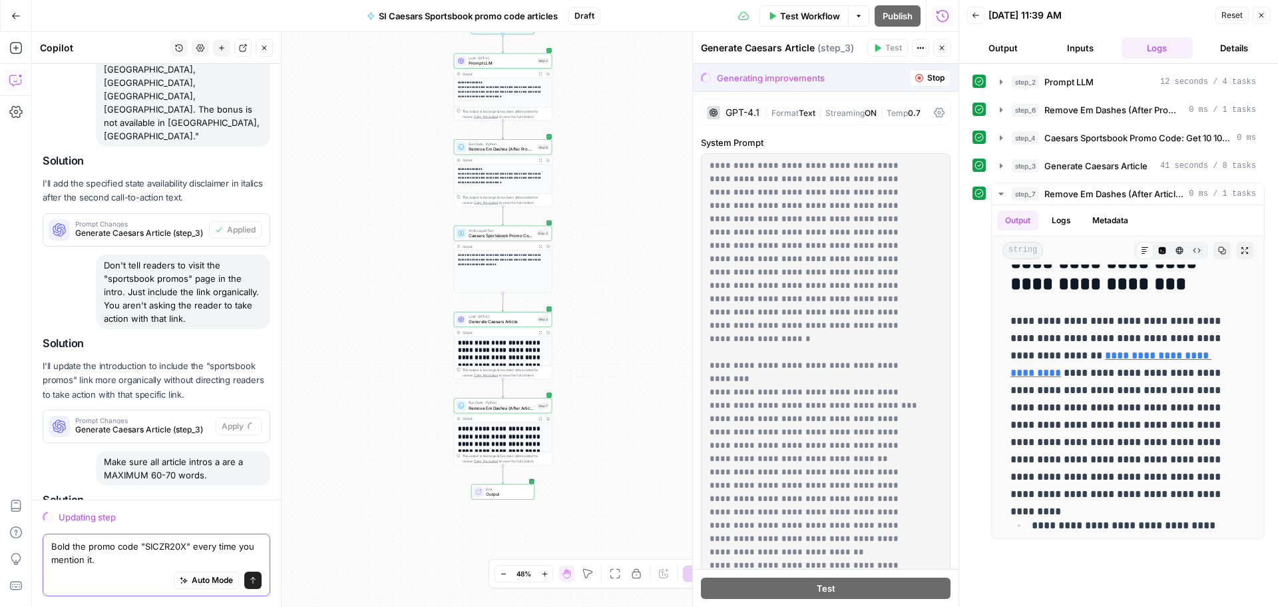
type textarea "Bold the promo code "SICZR20X" every time you mention it."
click at [249, 577] on icon "submit" at bounding box center [253, 580] width 8 height 8
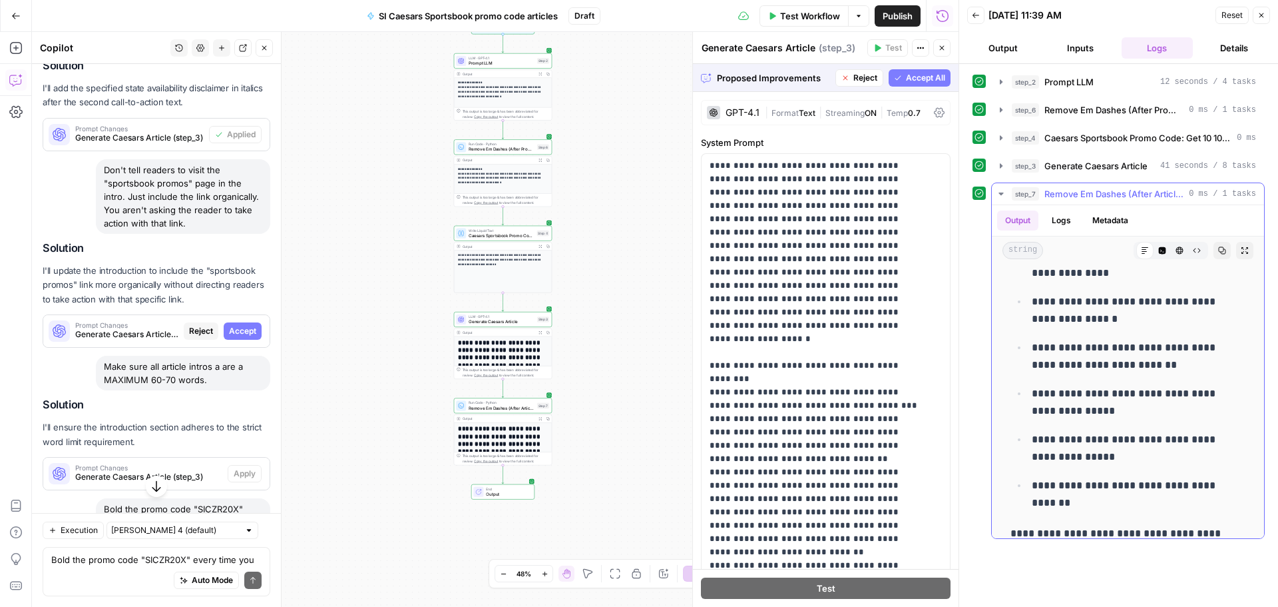
scroll to position [1531, 0]
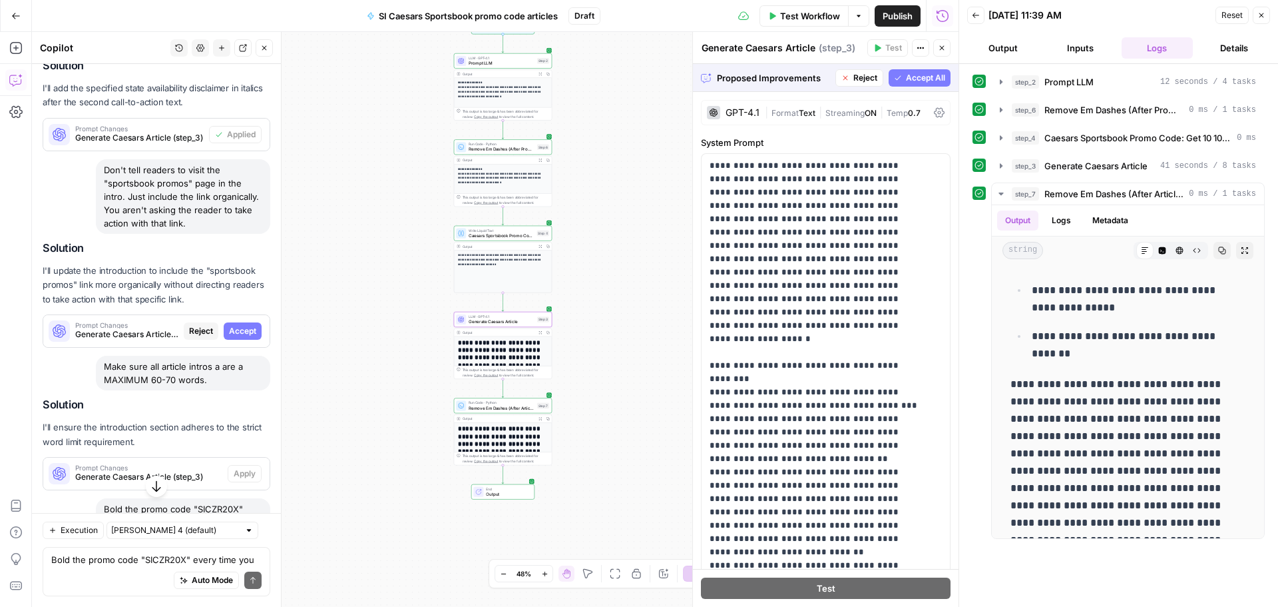
click at [239, 325] on span "Accept" at bounding box center [242, 331] width 27 height 12
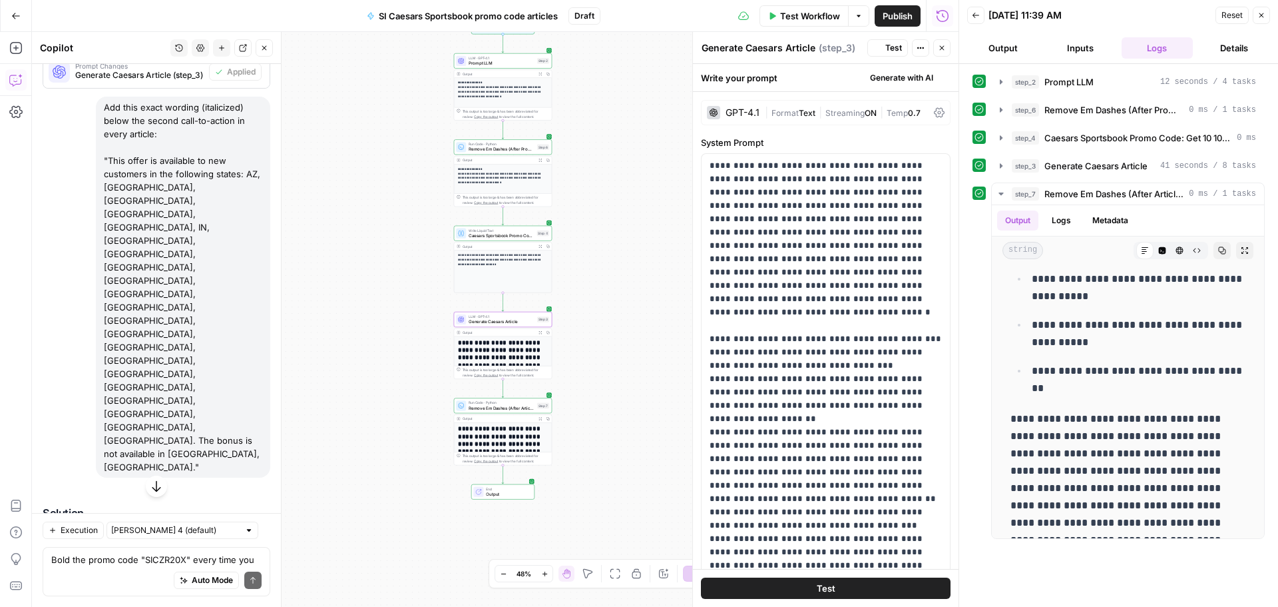
scroll to position [0, 0]
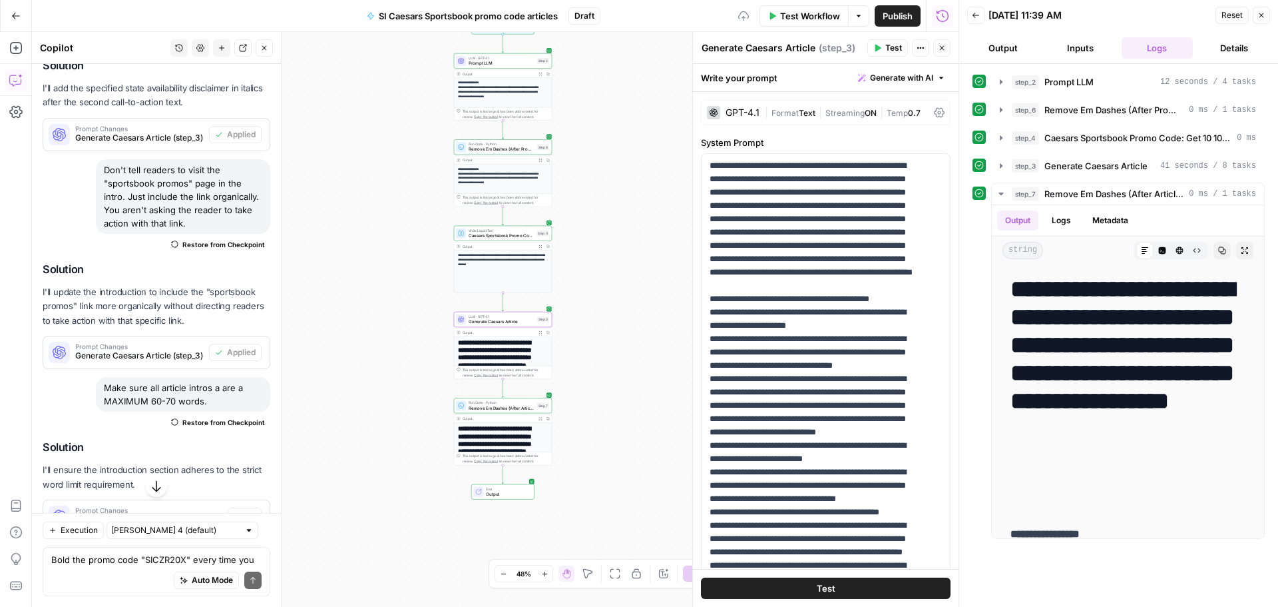
click at [234, 510] on span "Apply" at bounding box center [245, 516] width 22 height 12
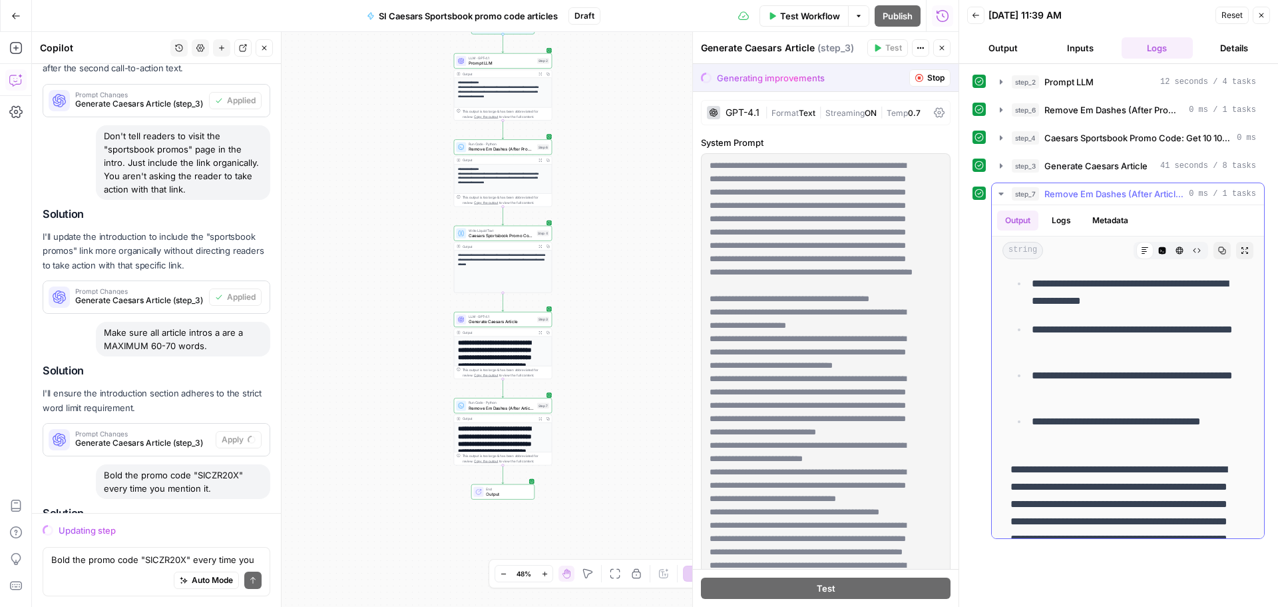
scroll to position [1096, 0]
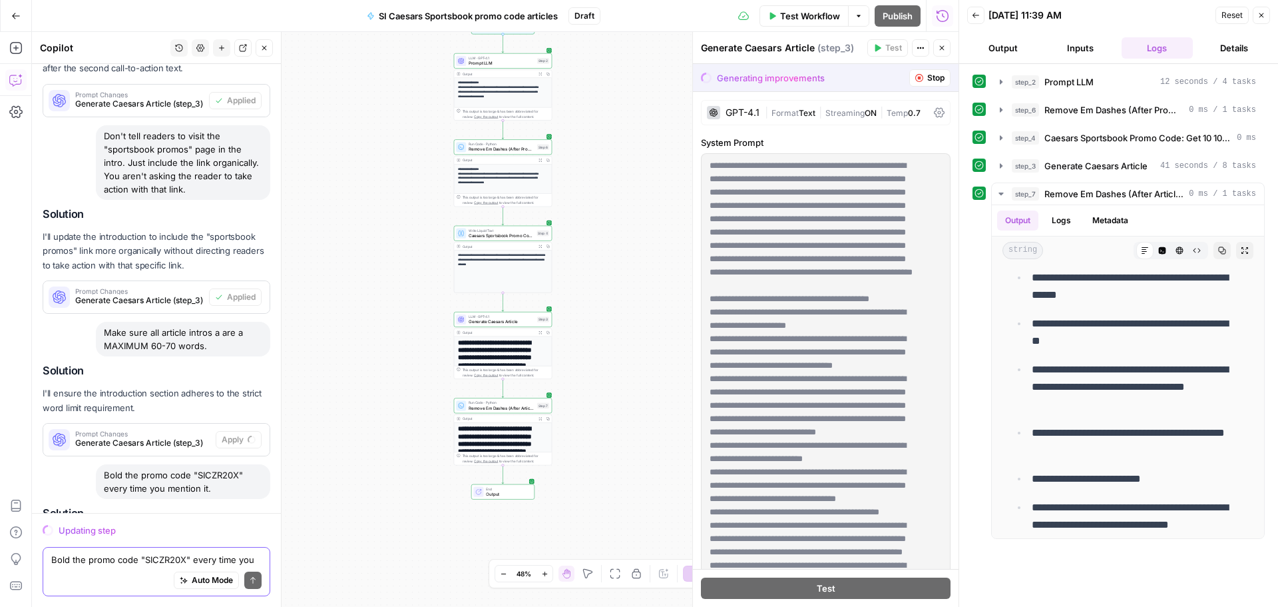
click at [98, 556] on textarea "Bold the promo code "SICZR20X" every time you mention it." at bounding box center [156, 559] width 210 height 13
type textarea "Remove all emojis from the bulleted list."
click at [246, 575] on button "Send" at bounding box center [252, 579] width 17 height 17
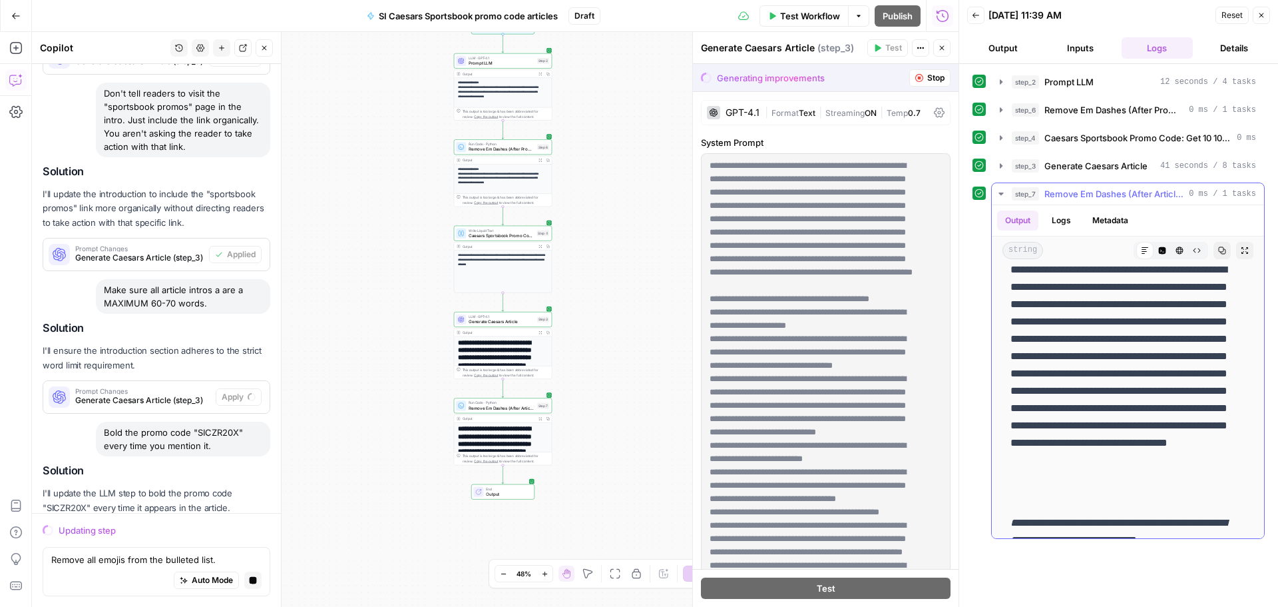
scroll to position [1496, 0]
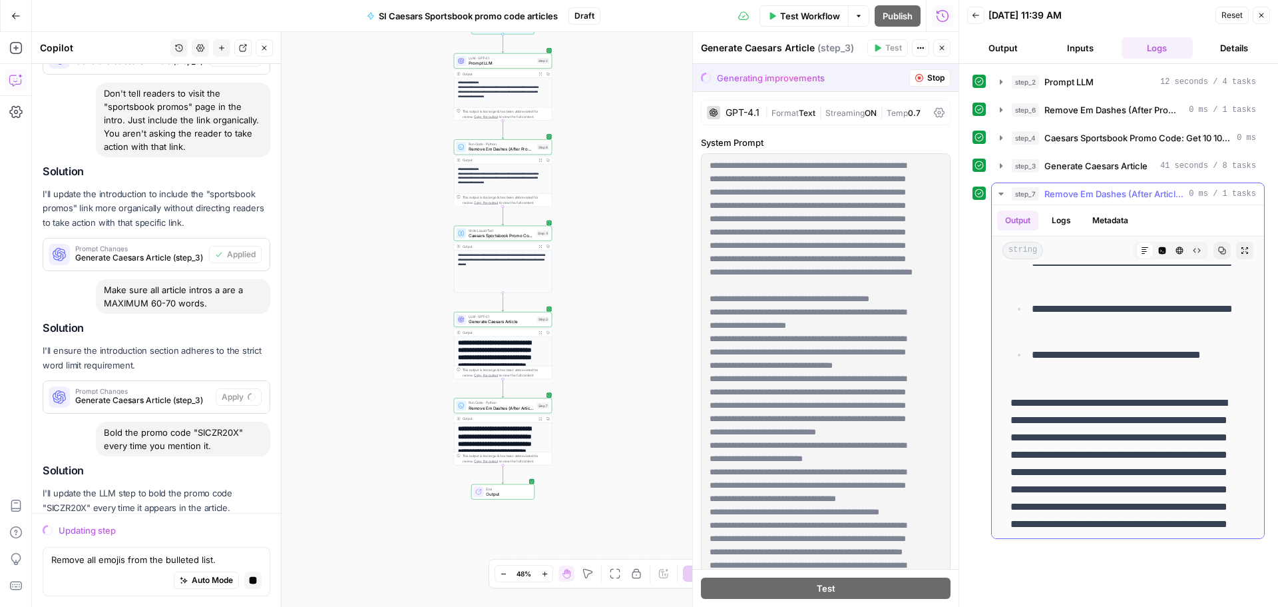
drag, startPoint x: 1108, startPoint y: 491, endPoint x: 1012, endPoint y: 400, distance: 132.3
click at [1012, 400] on p "**********" at bounding box center [1123, 515] width 225 height 242
copy p "**********"
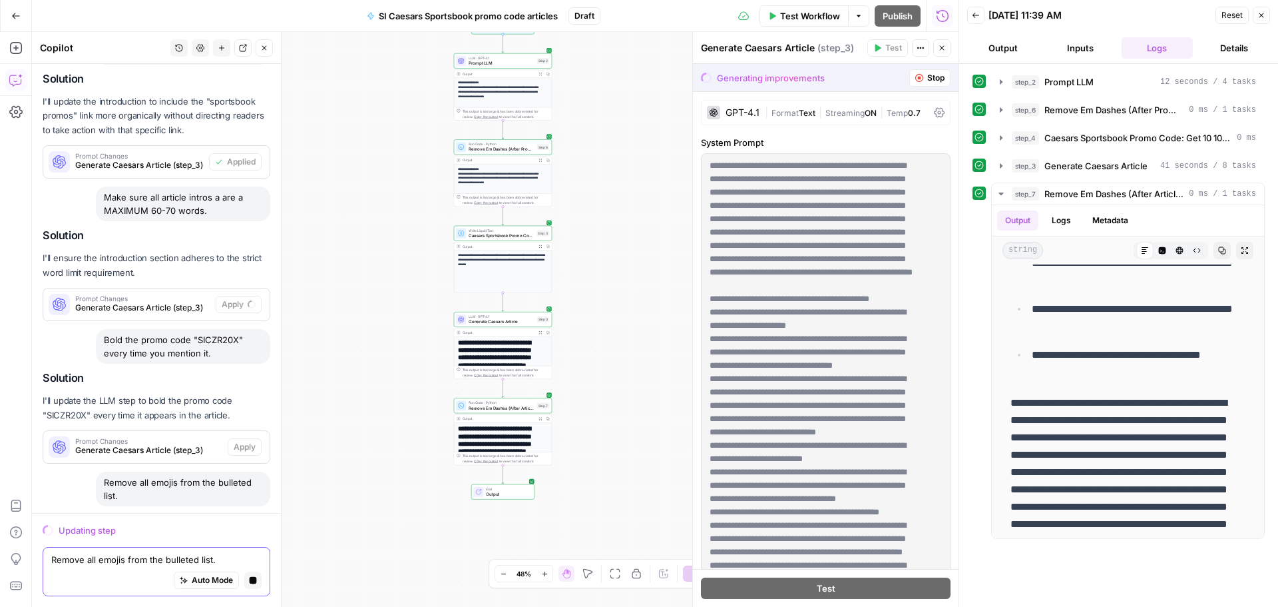
click at [120, 560] on textarea "Remove all emojis from the bulleted list." at bounding box center [156, 559] width 210 height 13
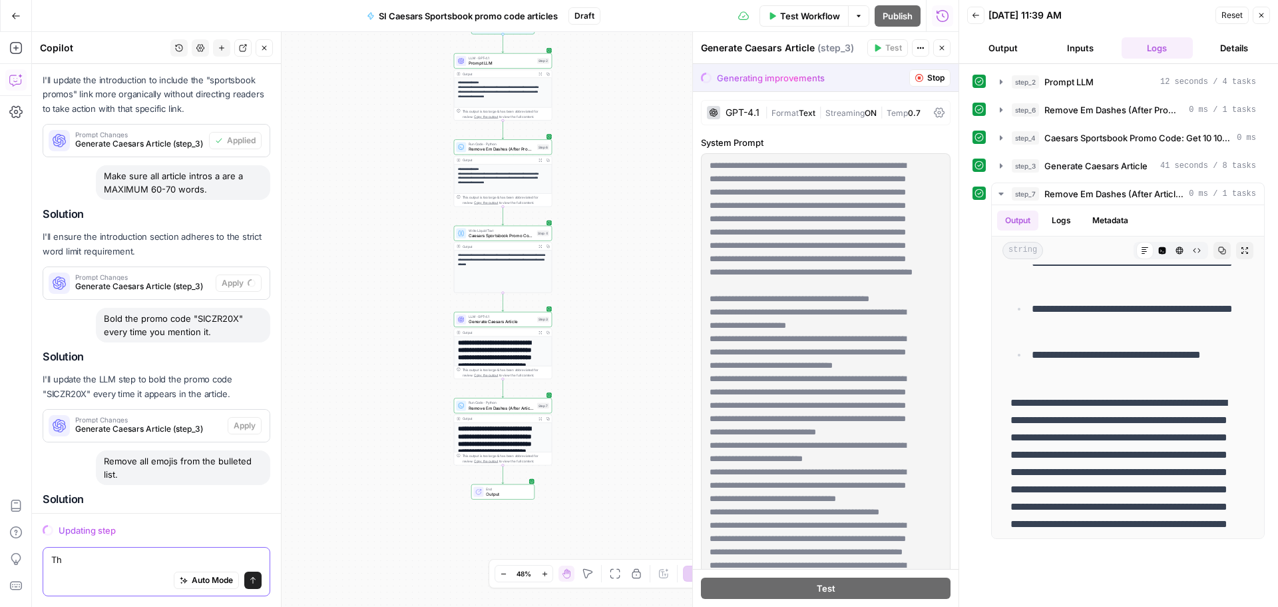
type textarea "T"
type textarea "m"
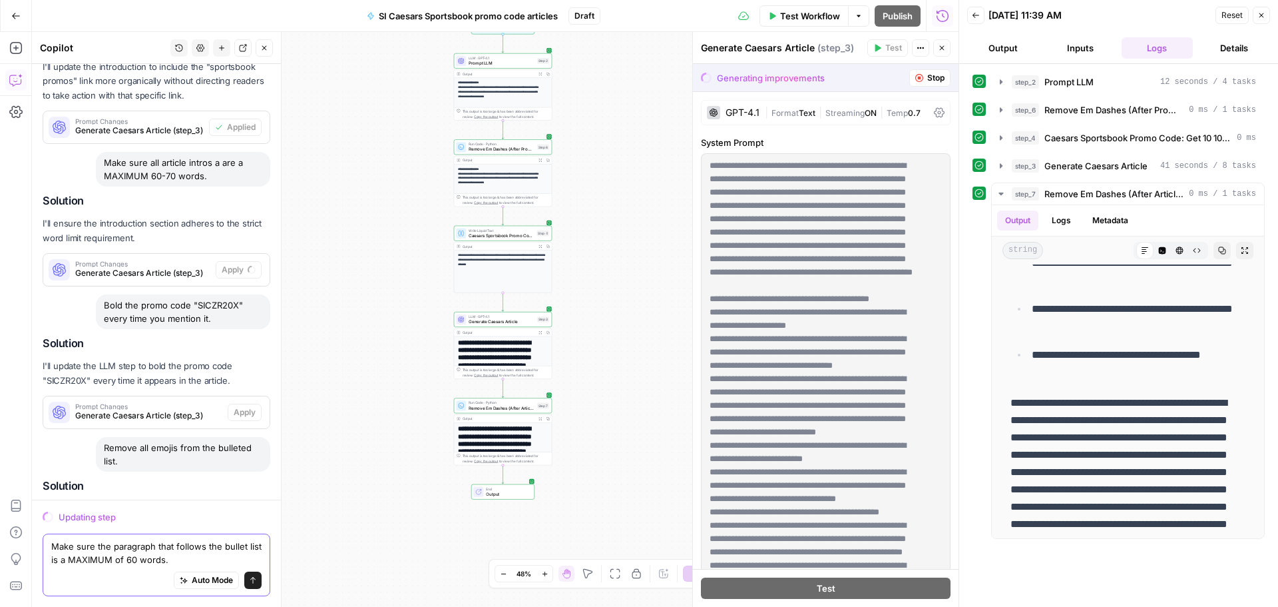
click at [248, 551] on textarea "Make sure the paragraph that follows the bullet list is a MAXIMUM of 60 words." at bounding box center [156, 552] width 210 height 27
type textarea "Make sure the paragraph that follows the bulleted list is a MAXIMUM of 60 words."
click at [250, 579] on icon "submit" at bounding box center [252, 580] width 5 height 7
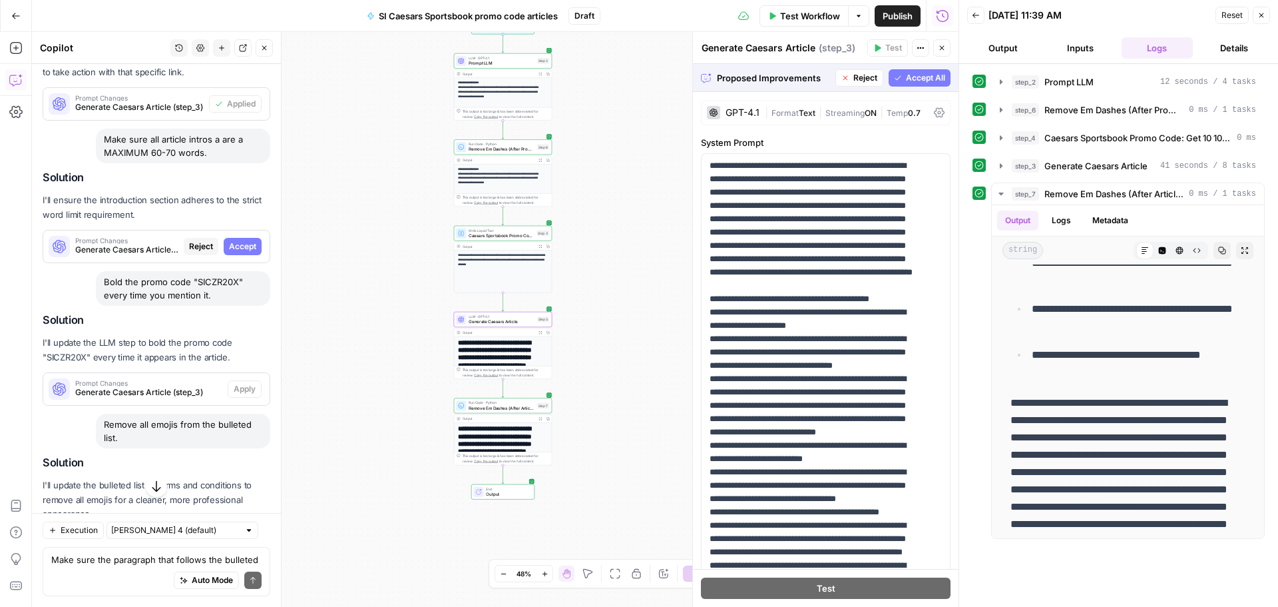
scroll to position [4941, 0]
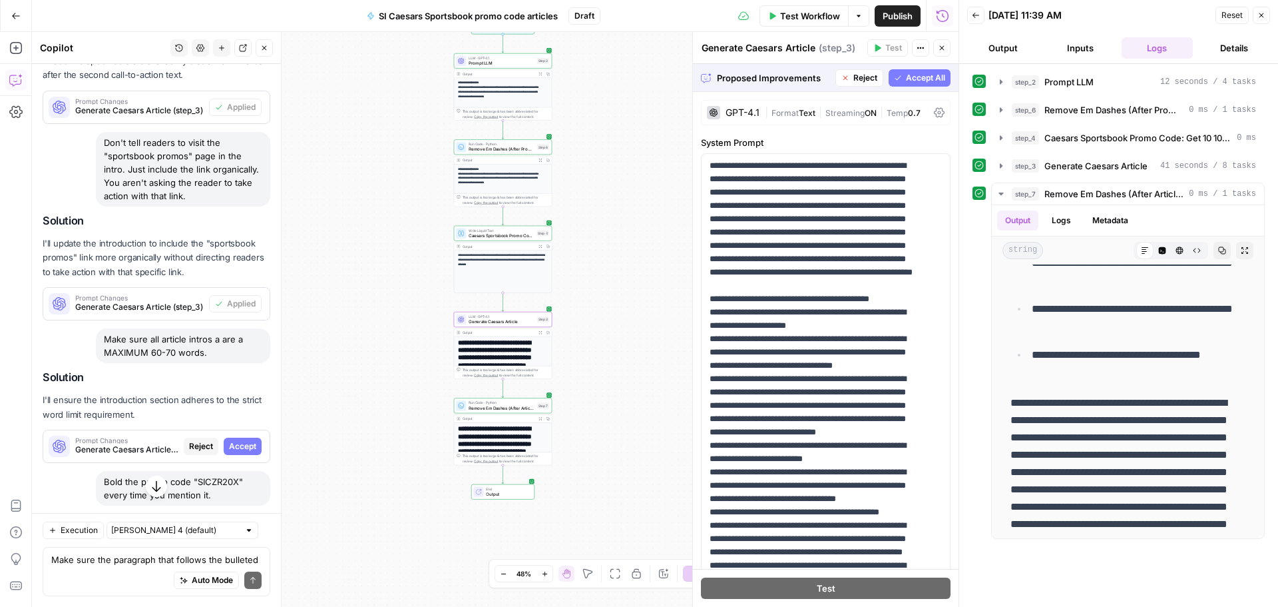
click at [229, 440] on span "Accept" at bounding box center [242, 446] width 27 height 12
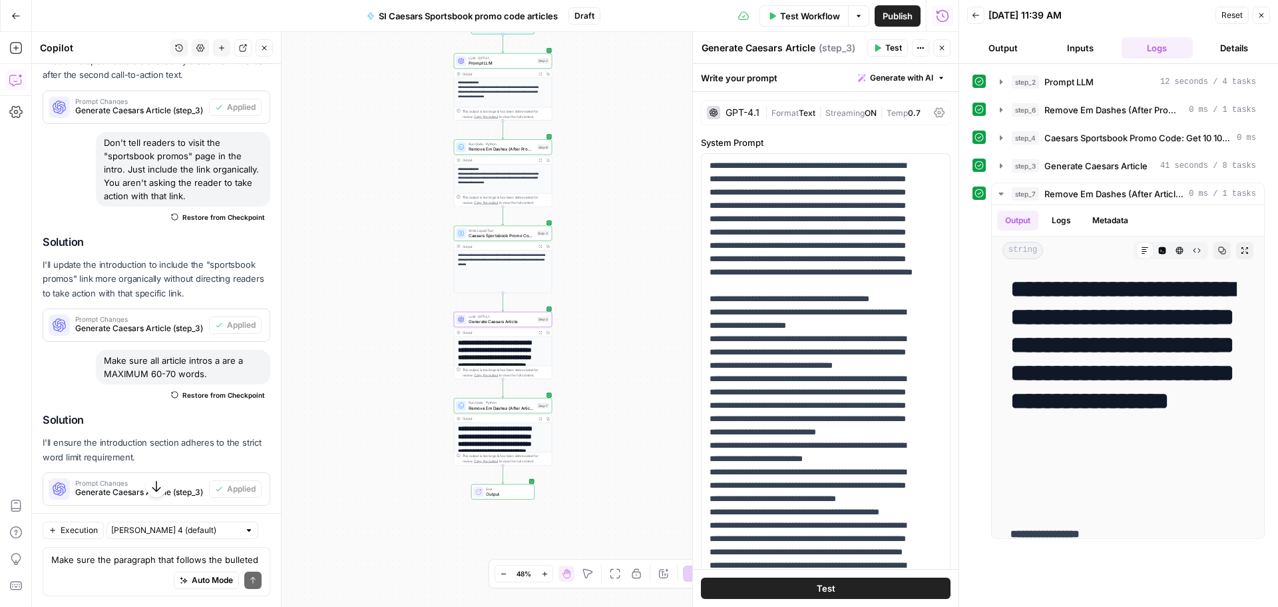
scroll to position [5522, 0]
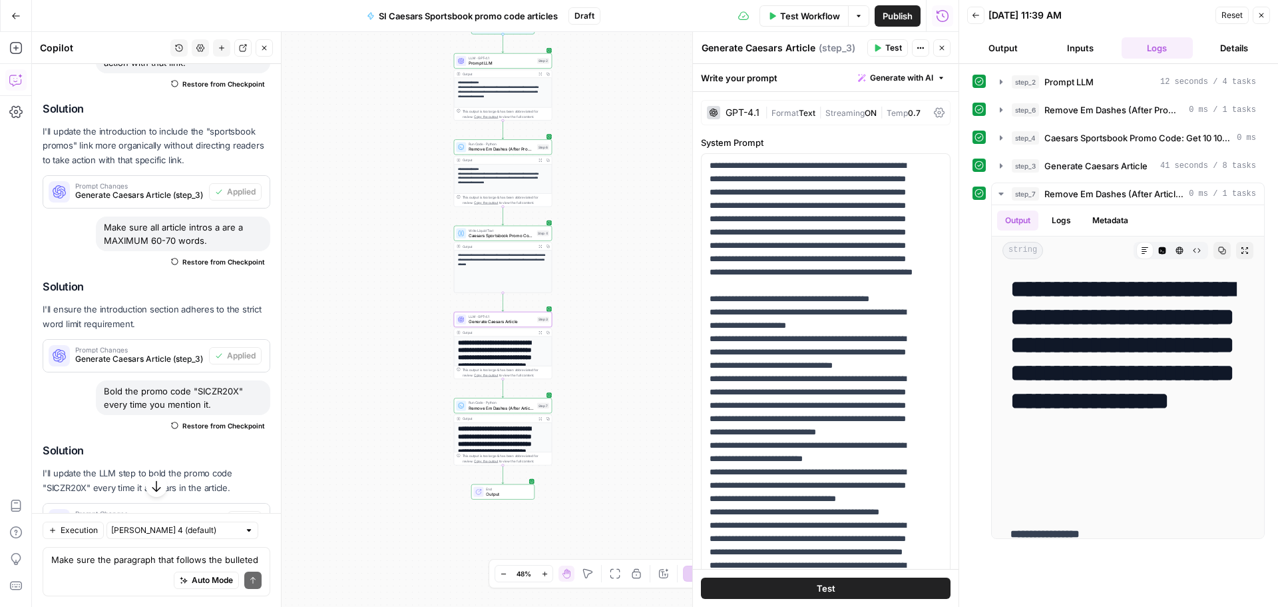
click at [240, 513] on span "Apply" at bounding box center [245, 519] width 22 height 12
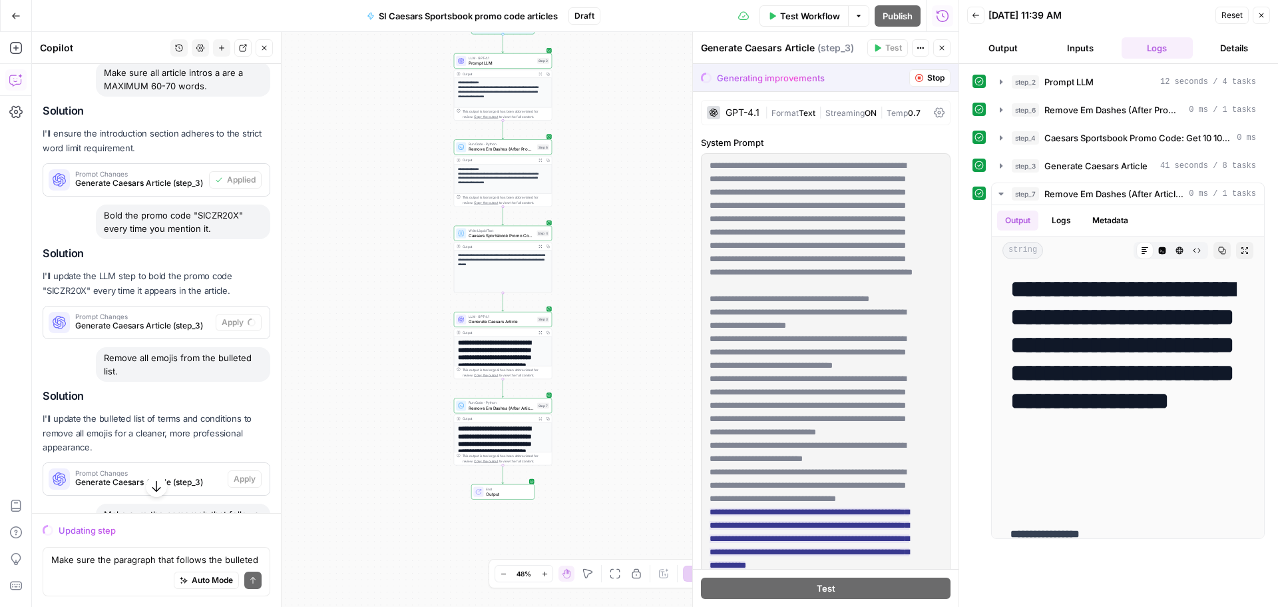
scroll to position [5274, 0]
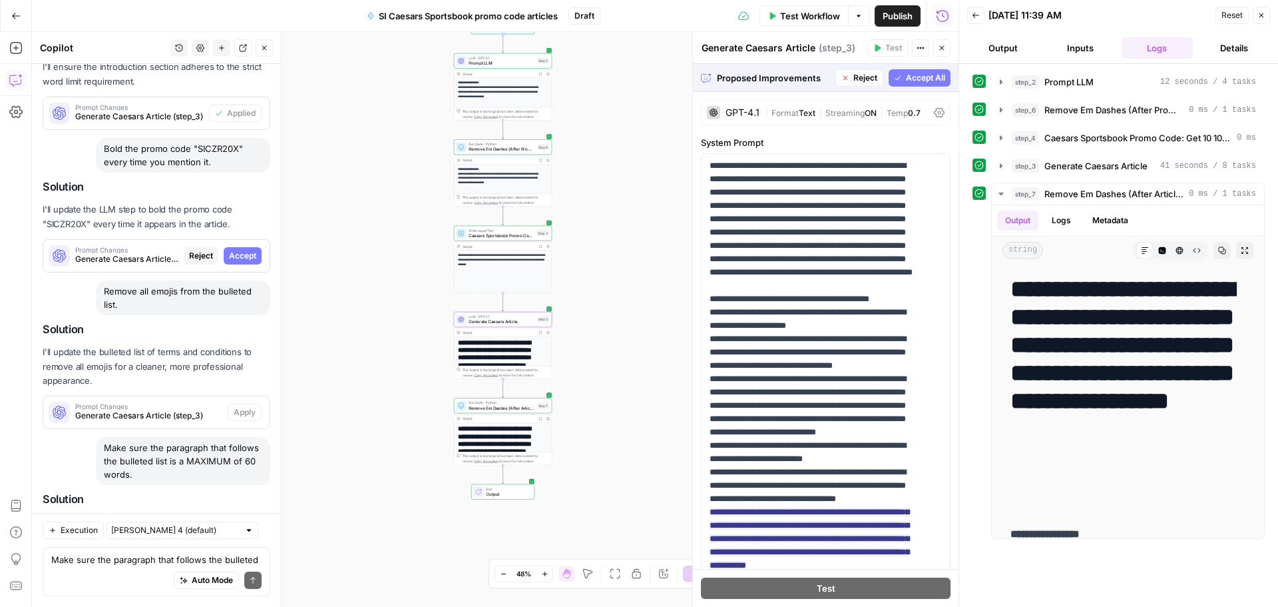
click at [230, 247] on button "Accept" at bounding box center [243, 255] width 38 height 17
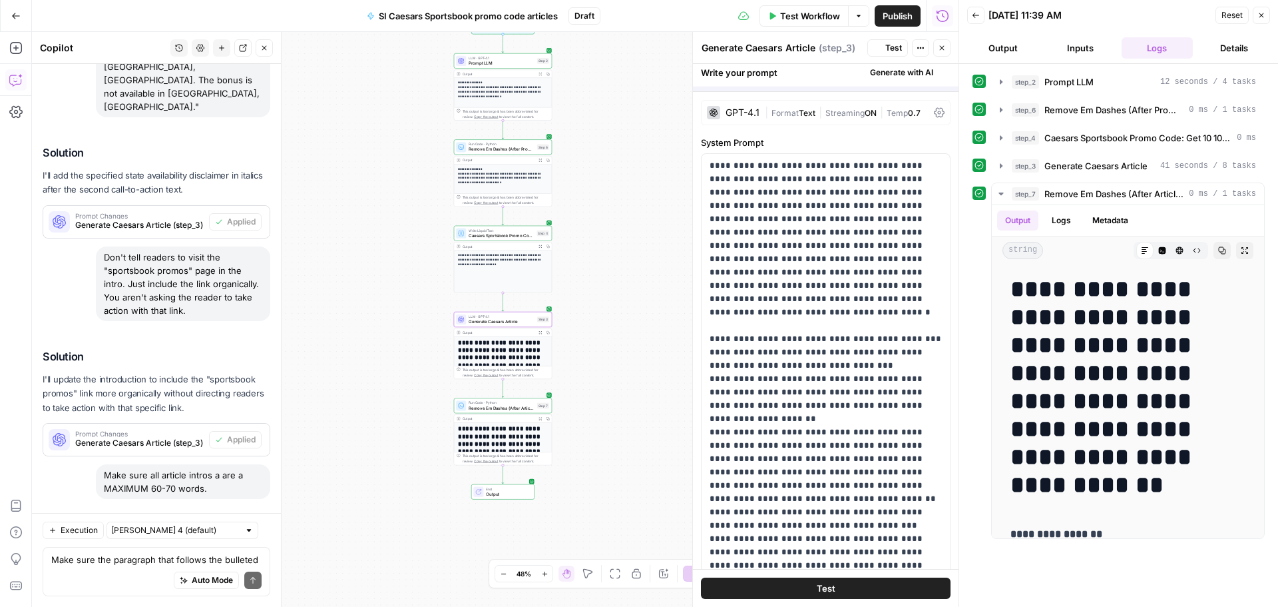
scroll to position [5828, 0]
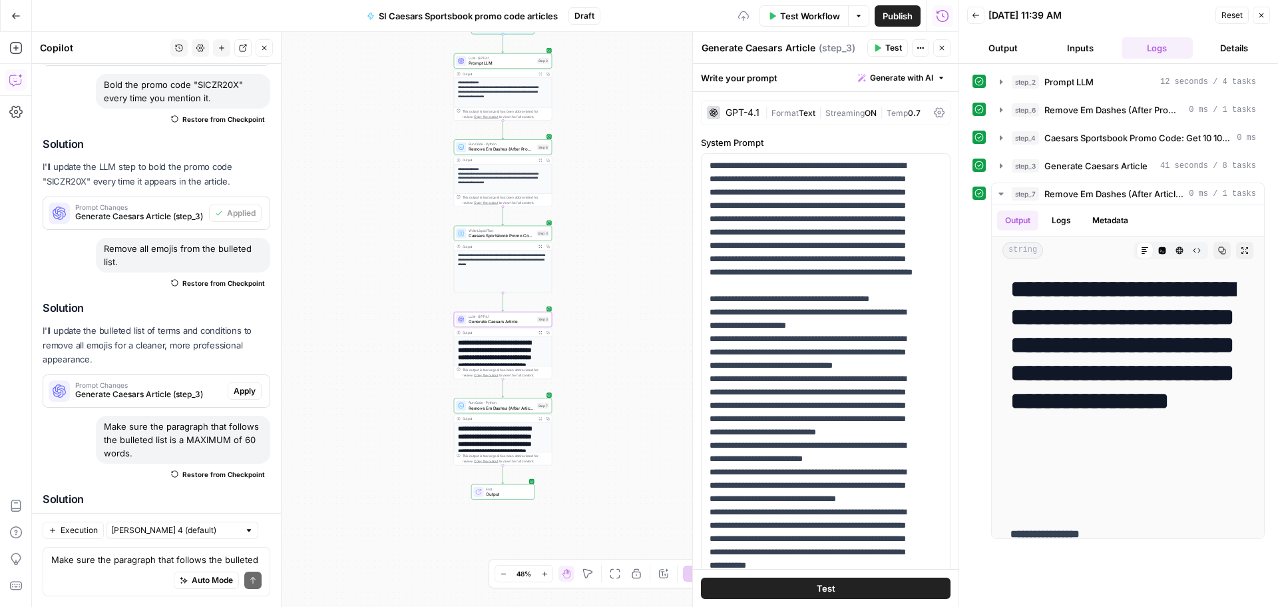
click at [235, 385] on span "Apply" at bounding box center [245, 391] width 22 height 12
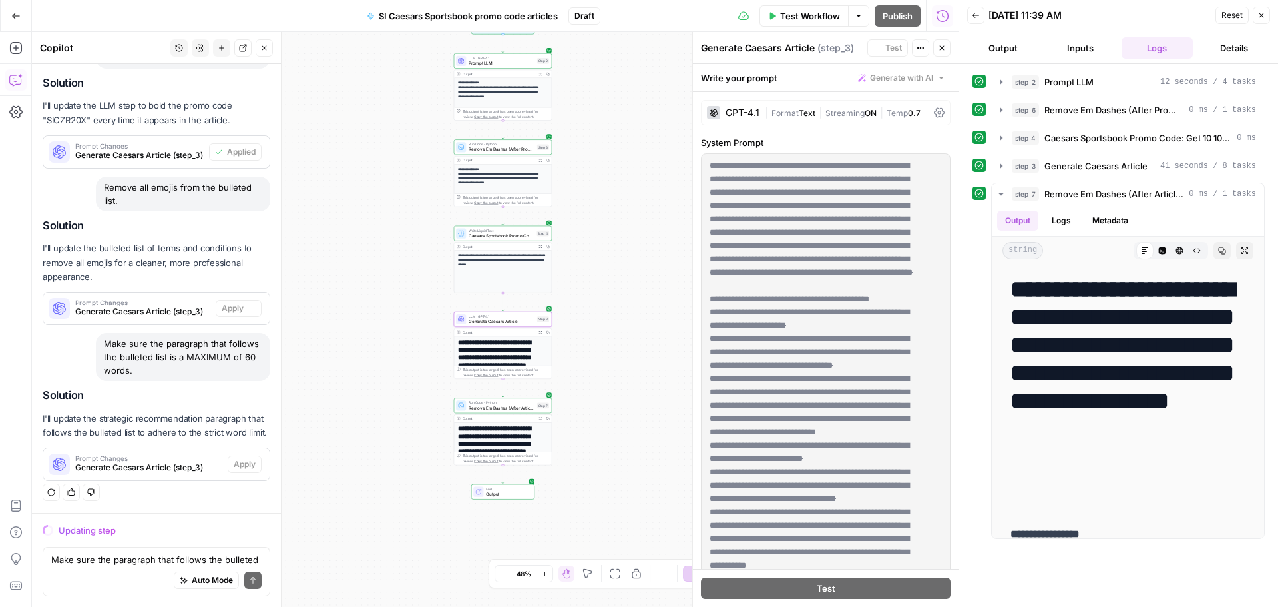
scroll to position [5274, 0]
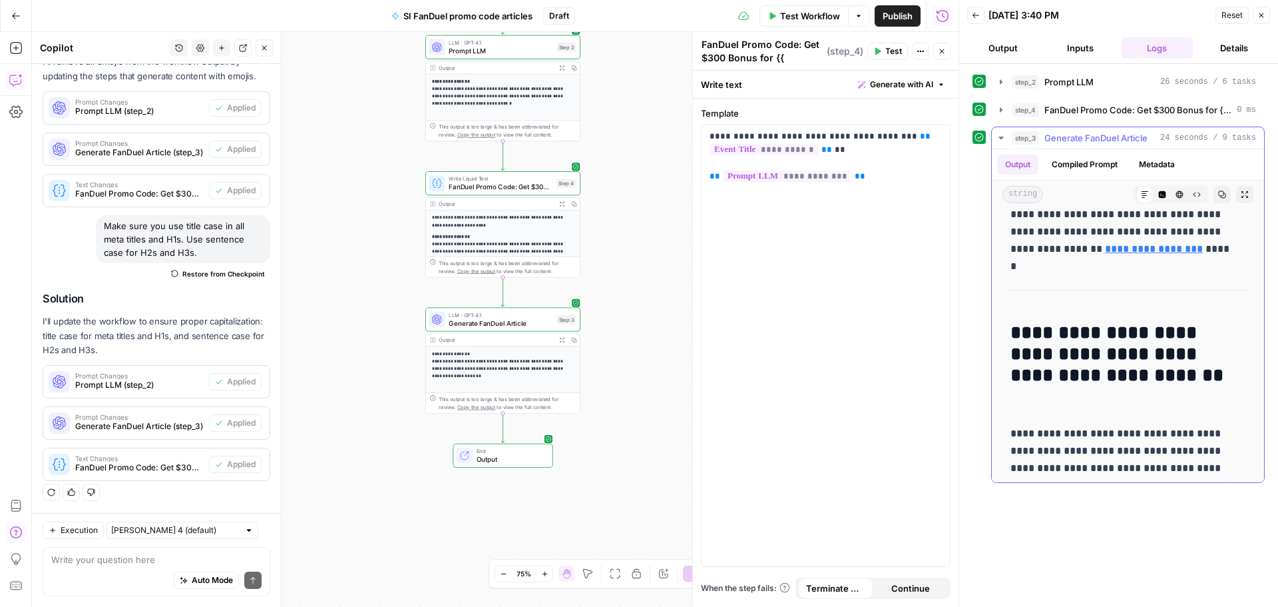
scroll to position [1065, 0]
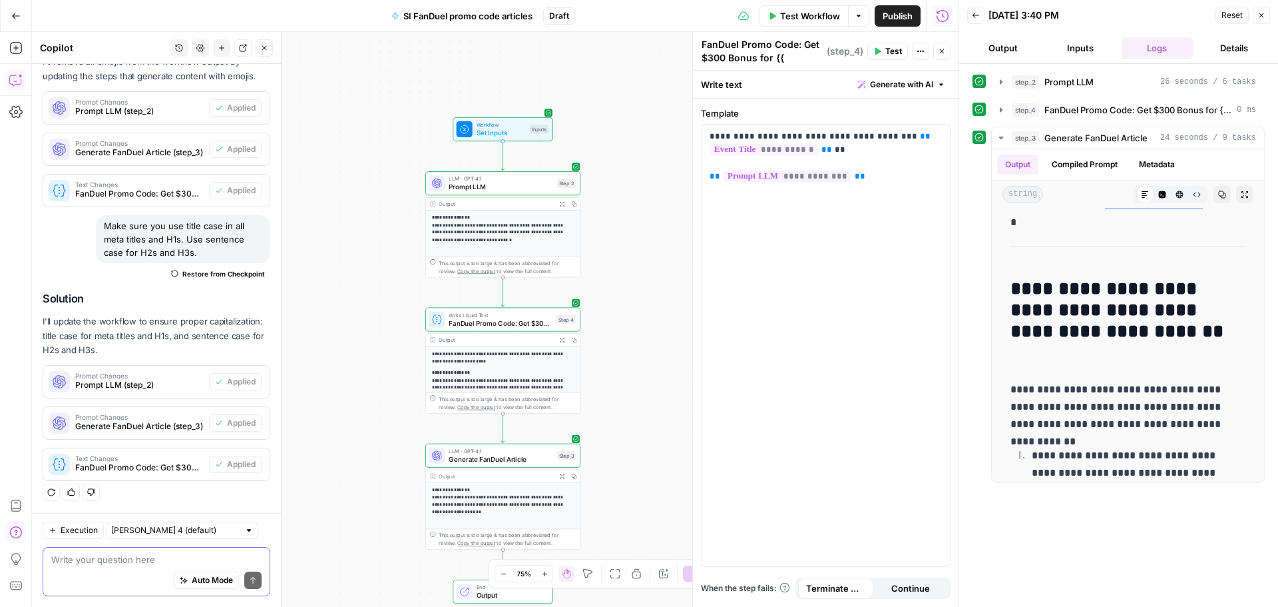
click at [71, 555] on textarea at bounding box center [156, 559] width 210 height 13
type textarea "r"
type textarea "Remove all emojis from these articles."
click at [244, 586] on button "Send" at bounding box center [252, 579] width 17 height 17
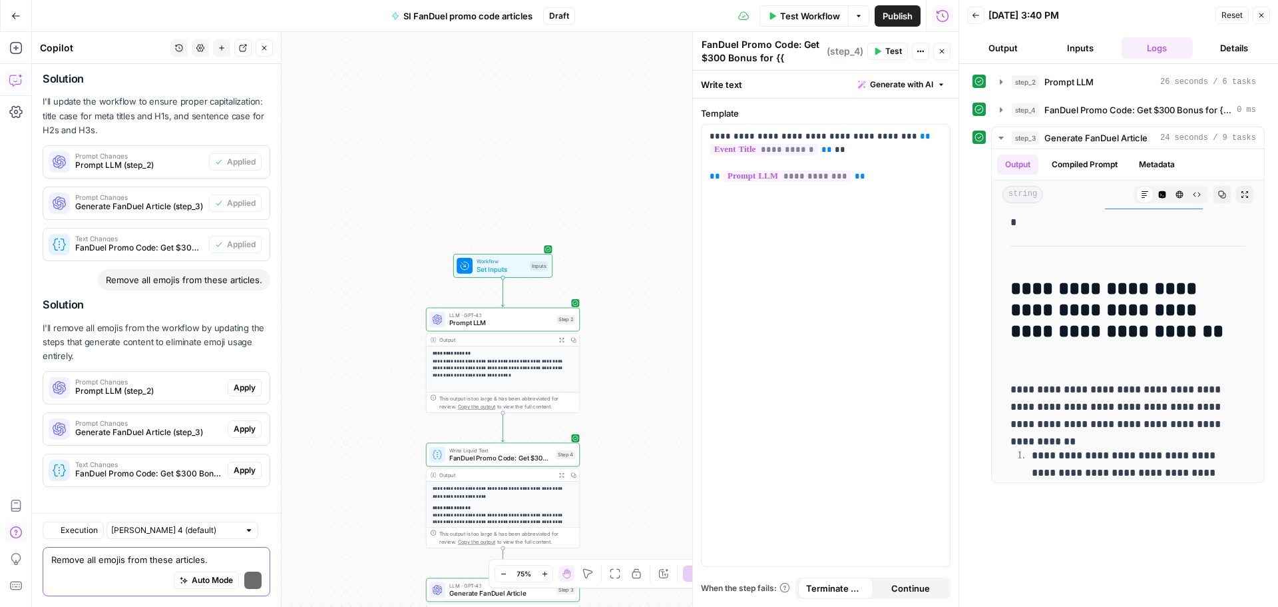
scroll to position [427, 0]
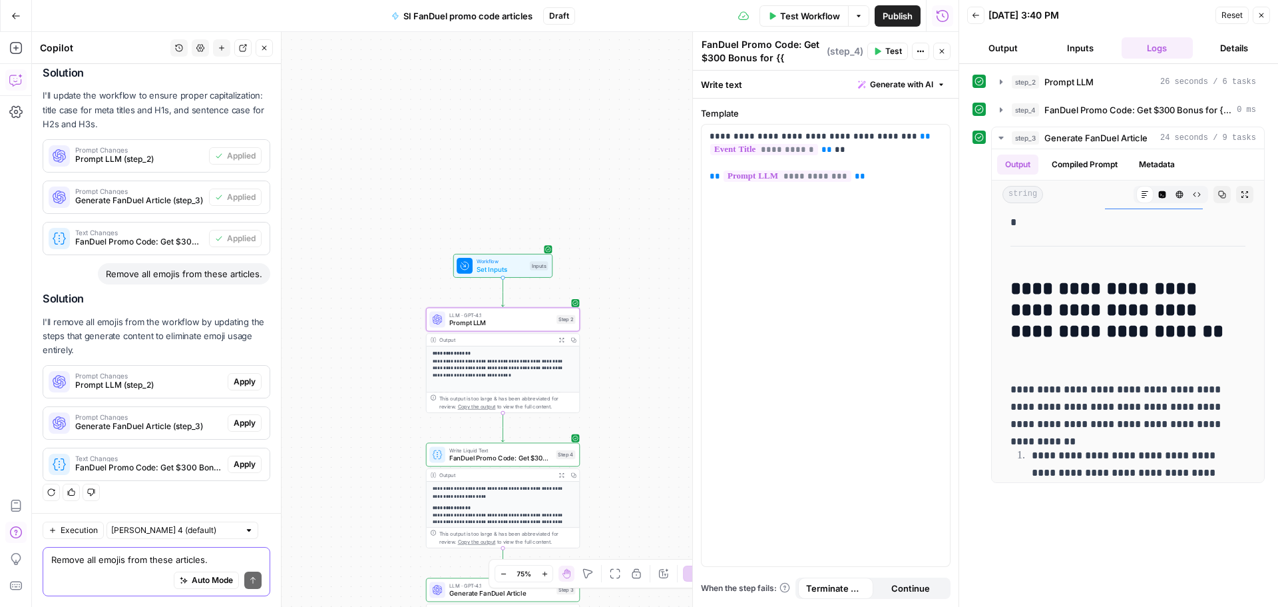
click at [234, 379] on span "Apply" at bounding box center [245, 382] width 22 height 12
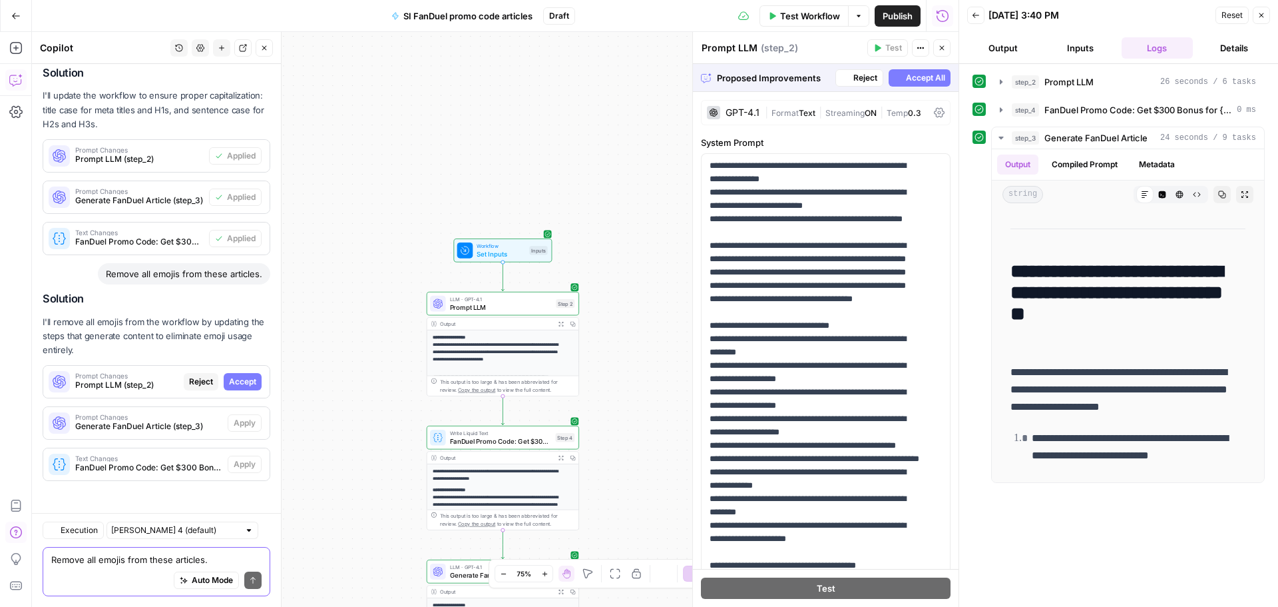
scroll to position [385, 0]
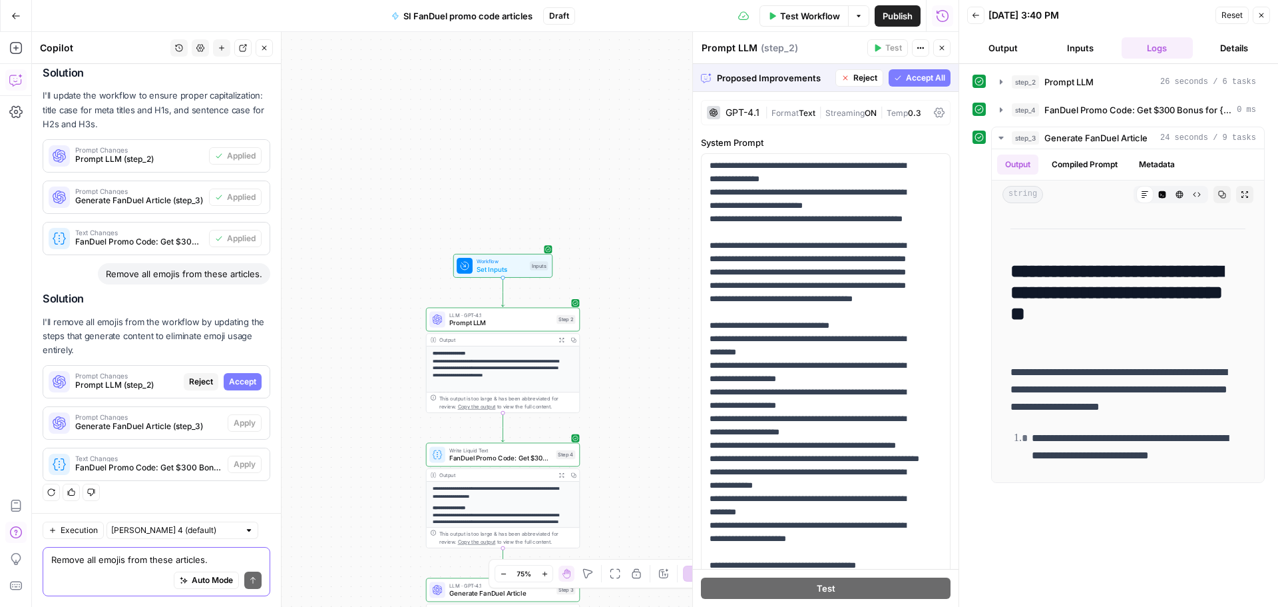
click at [224, 373] on button "Accept" at bounding box center [243, 381] width 38 height 17
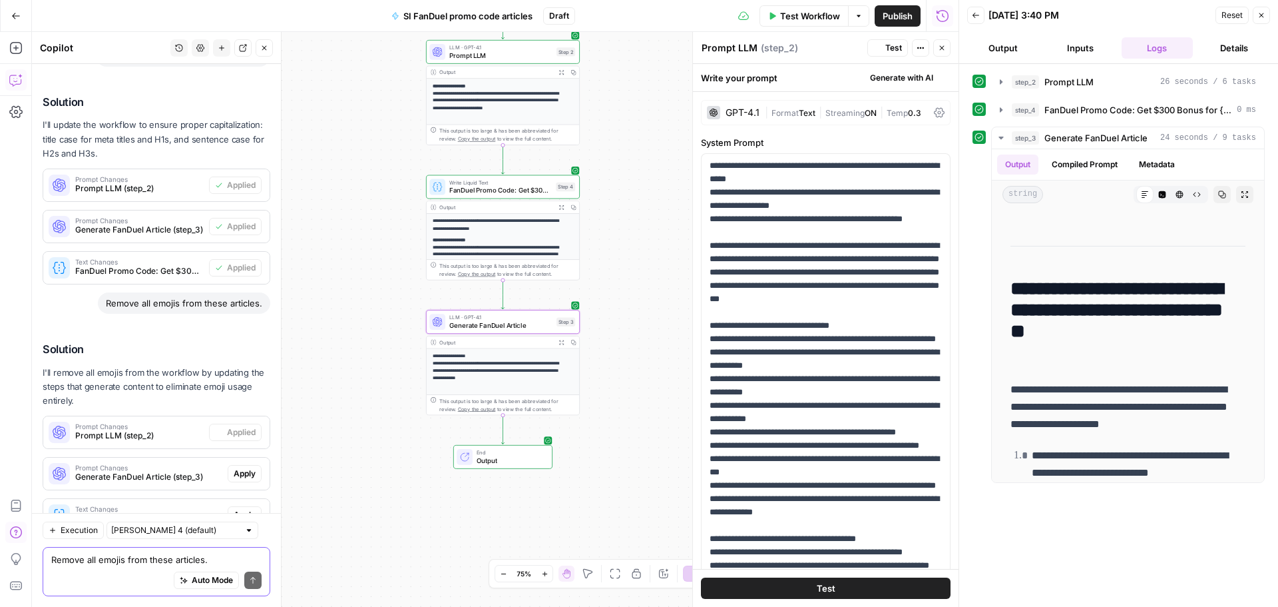
scroll to position [0, 0]
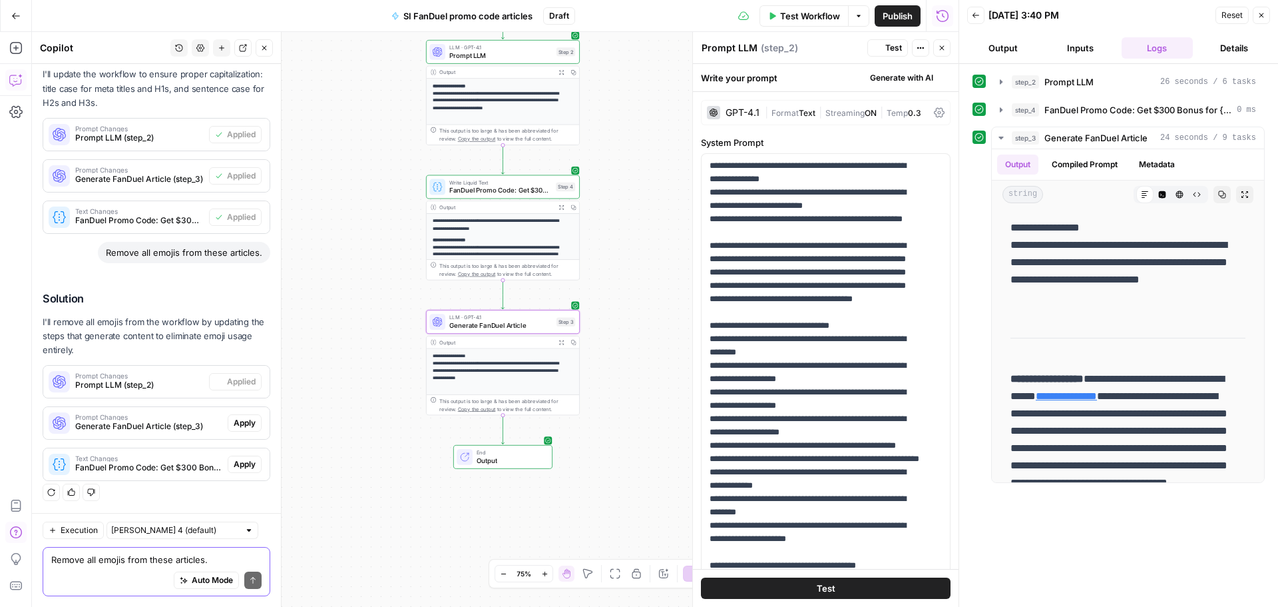
click at [240, 423] on span "Apply" at bounding box center [245, 423] width 22 height 12
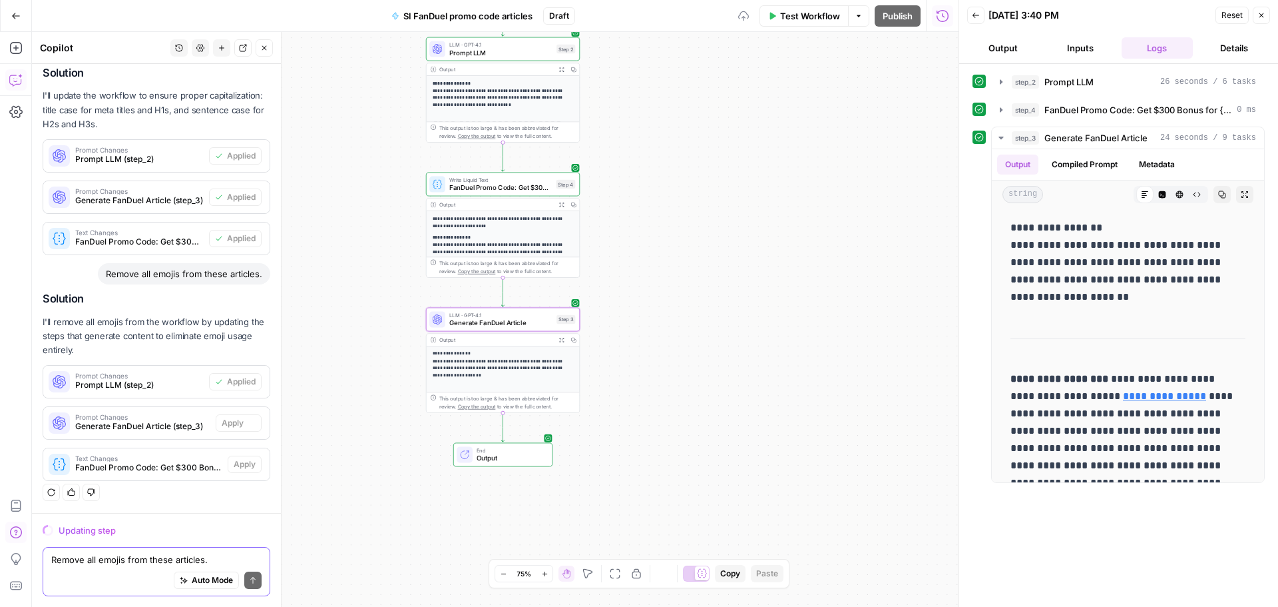
scroll to position [385, 0]
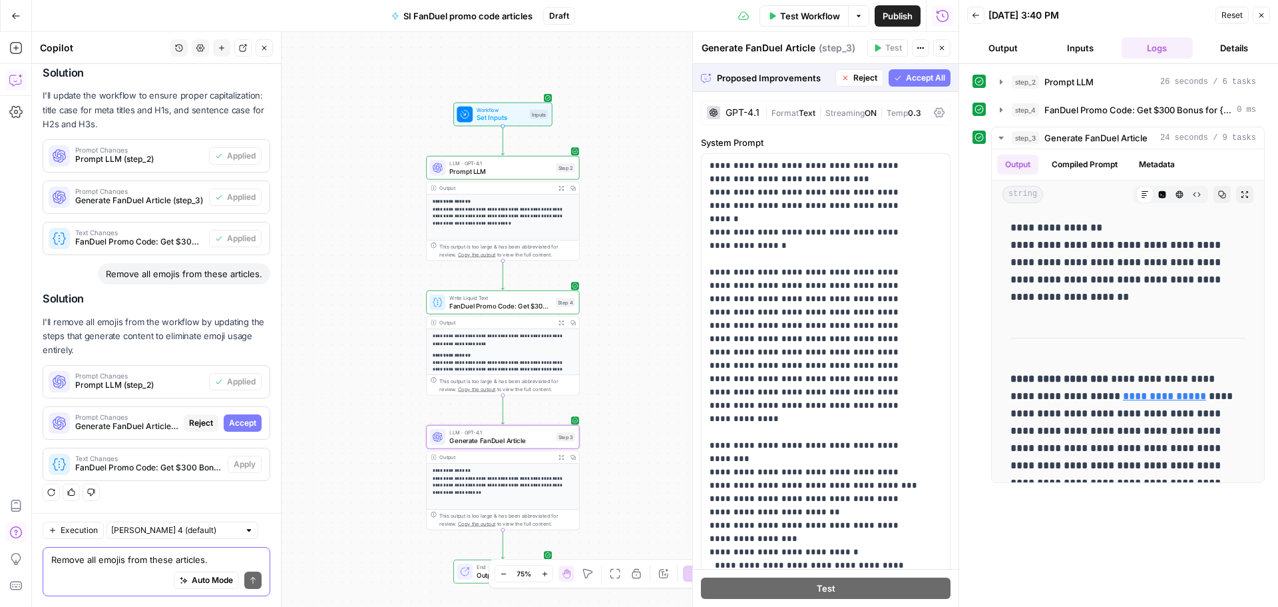
click at [232, 423] on span "Accept" at bounding box center [242, 423] width 27 height 12
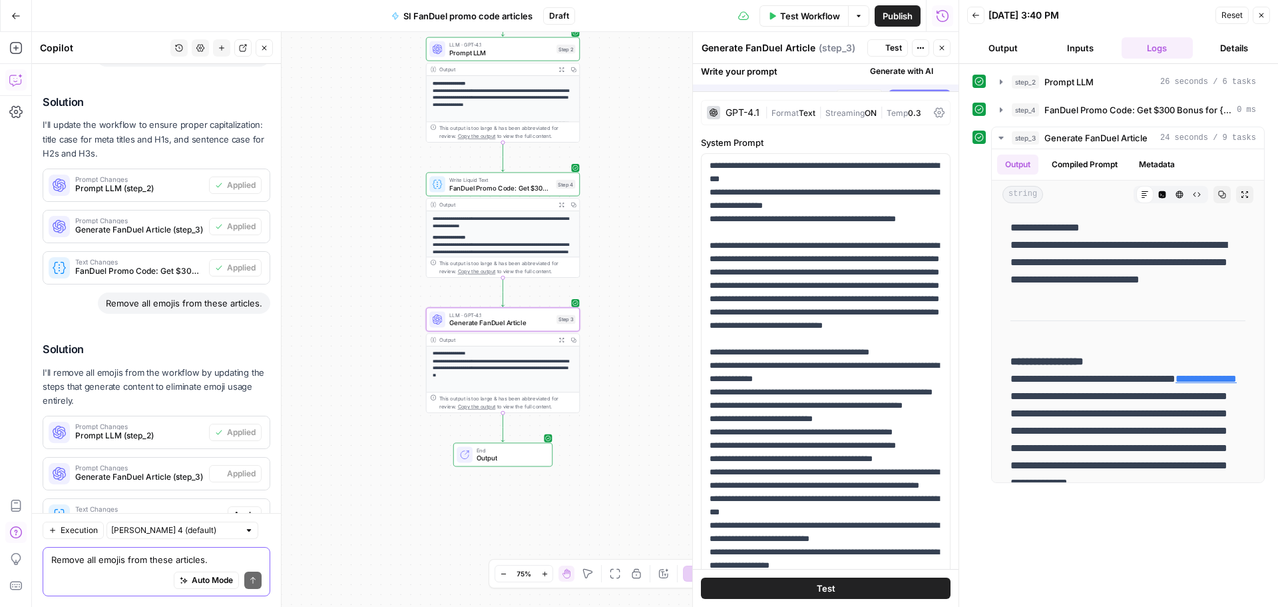
scroll to position [449, 0]
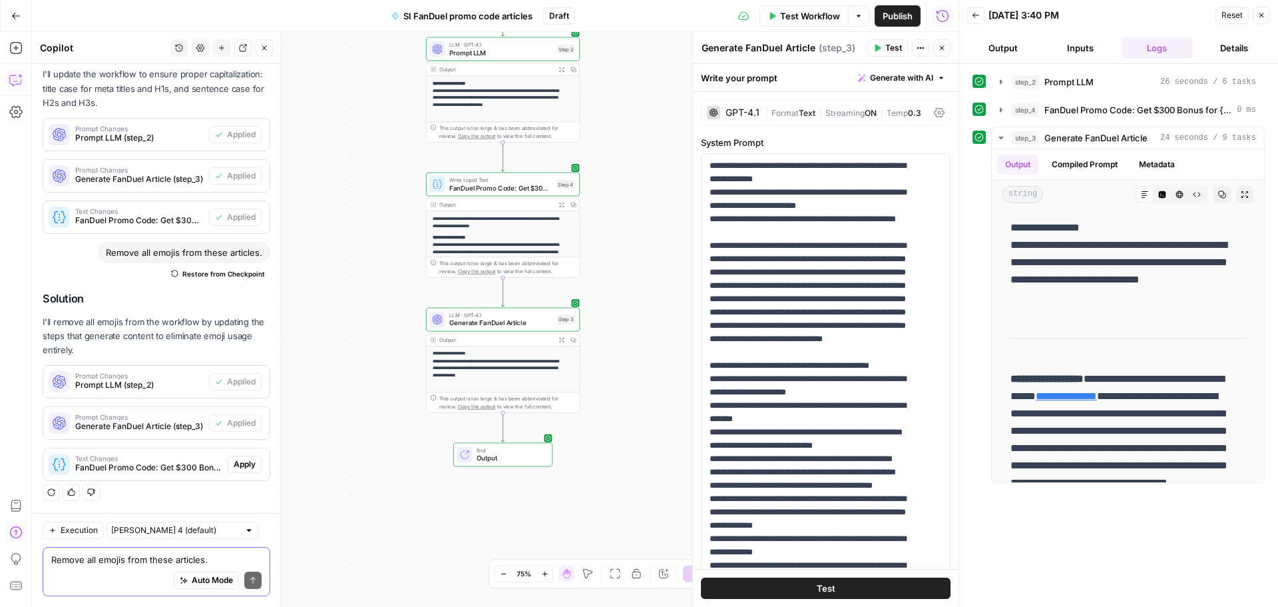
click at [240, 463] on span "Apply" at bounding box center [245, 464] width 22 height 12
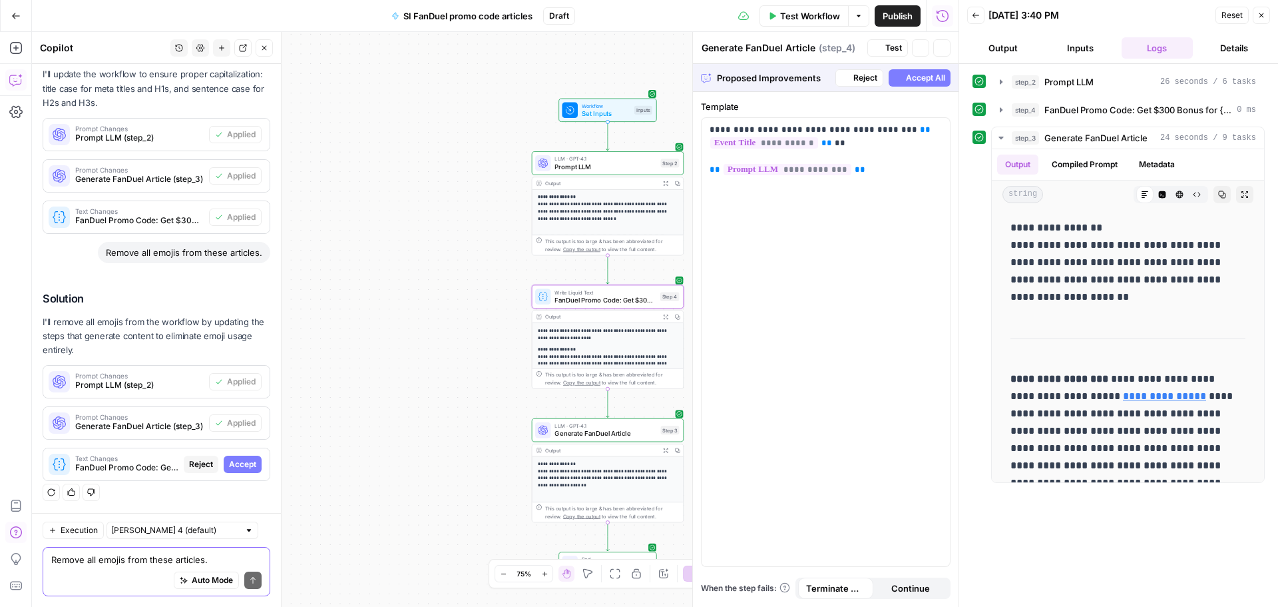
type textarea "FanDuel Promo Code: Get $300 Bonus for {{ event_title }}"
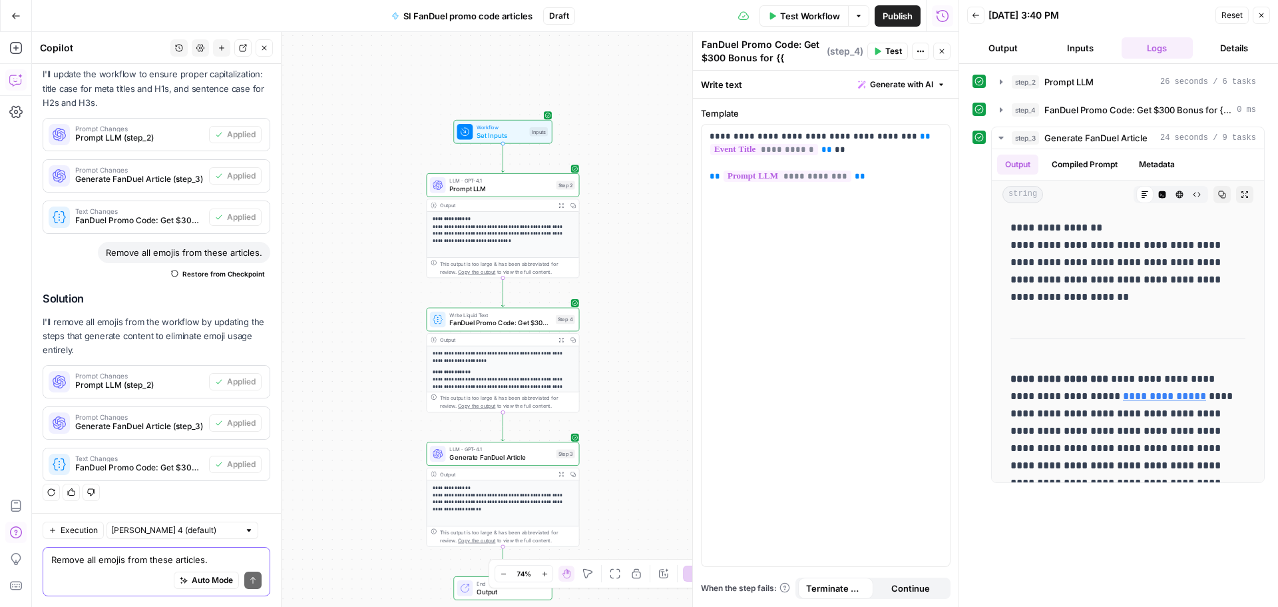
click at [105, 559] on textarea "Remove all emojis from these articles." at bounding box center [156, 559] width 210 height 13
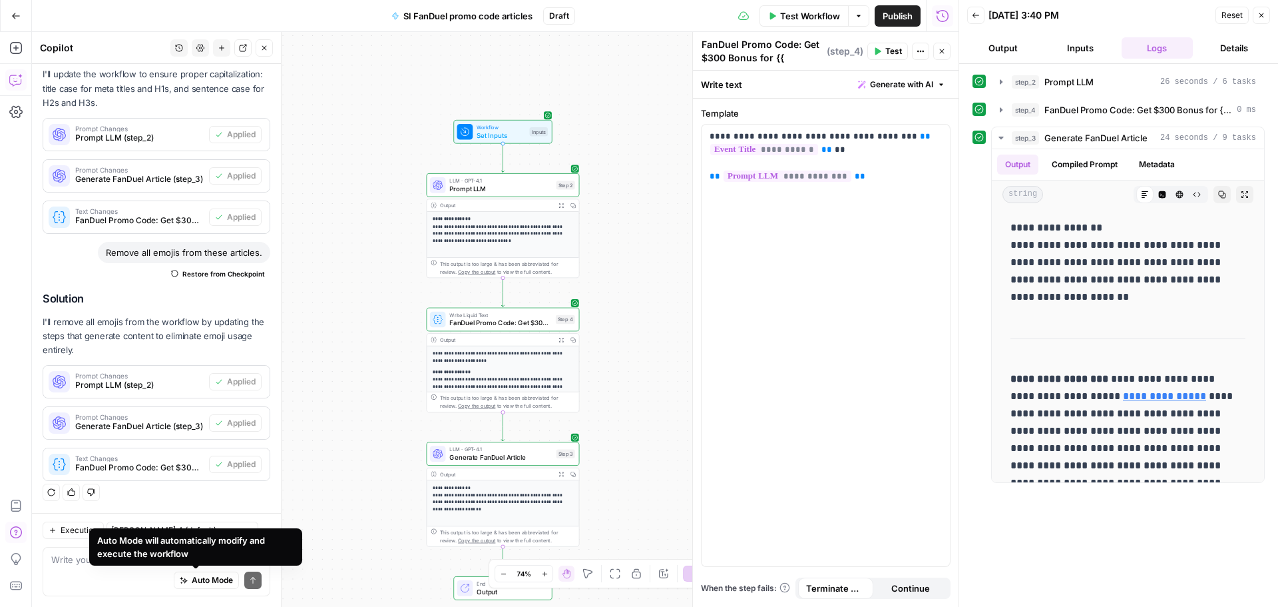
click at [93, 563] on div "Auto Mode will automatically modify and execute the workflow" at bounding box center [195, 546] width 213 height 37
click at [91, 563] on div "Auto Mode will automatically modify and execute the workflow" at bounding box center [195, 546] width 213 height 37
click at [81, 564] on textarea at bounding box center [156, 559] width 210 height 13
paste textarea "Make sure the intros are a MAXIMUM of 60-70 words."
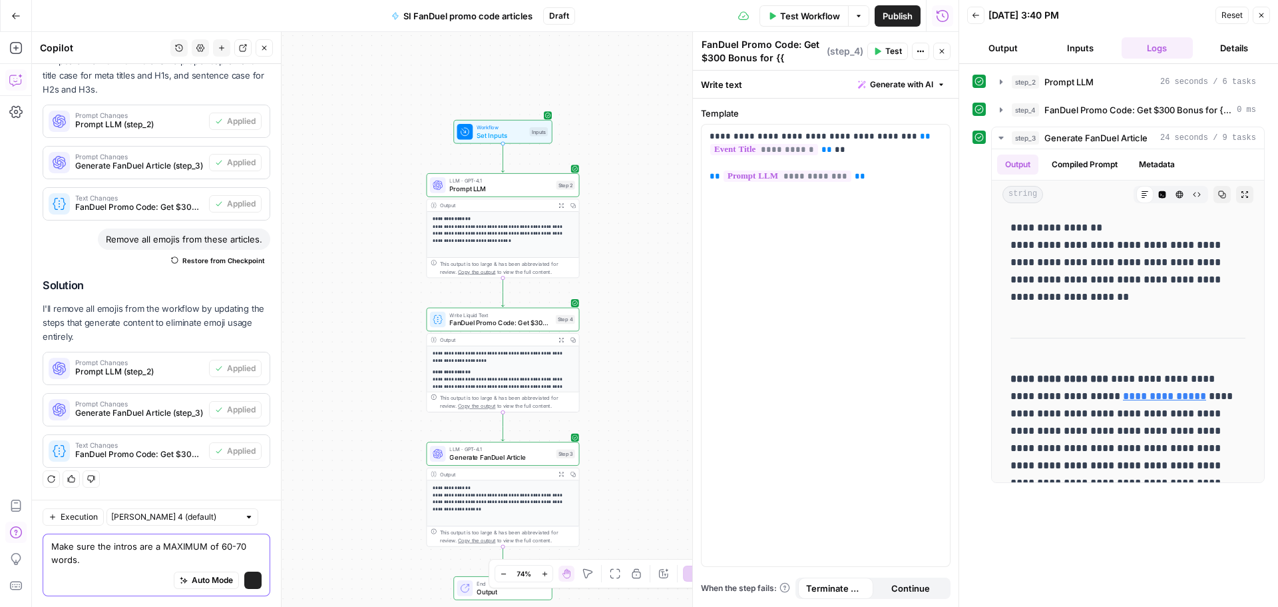
scroll to position [462, 0]
type textarea "Make sure the intros are a MAXIMUM of 60-70 words."
click at [249, 578] on icon "submit" at bounding box center [253, 580] width 8 height 8
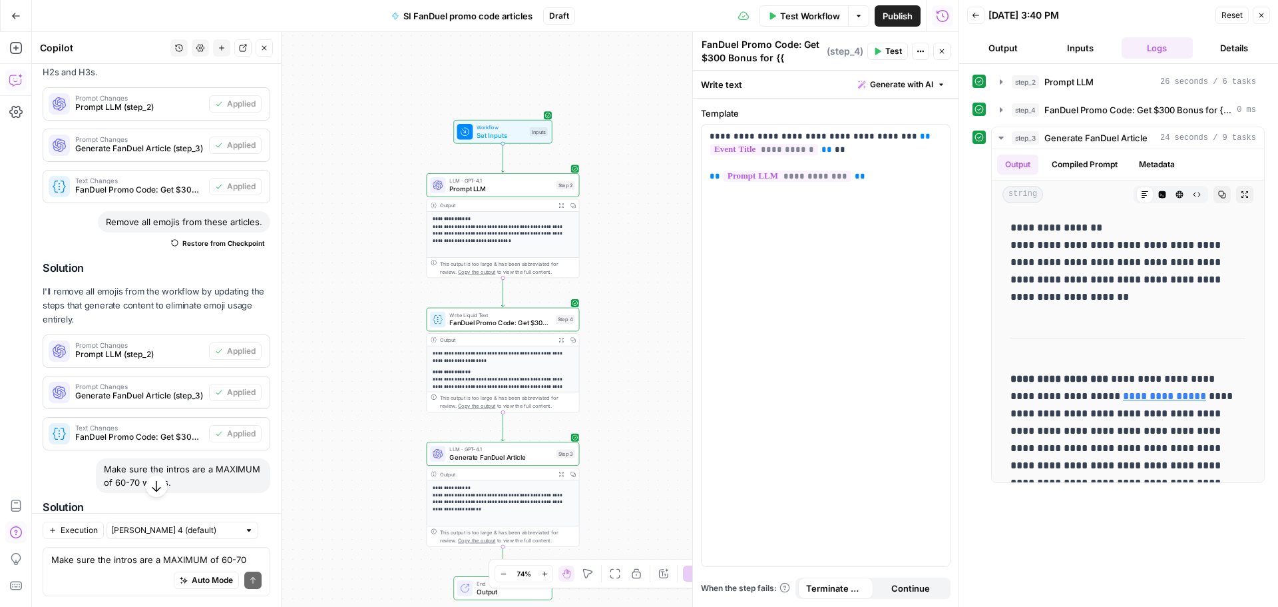
scroll to position [647, 0]
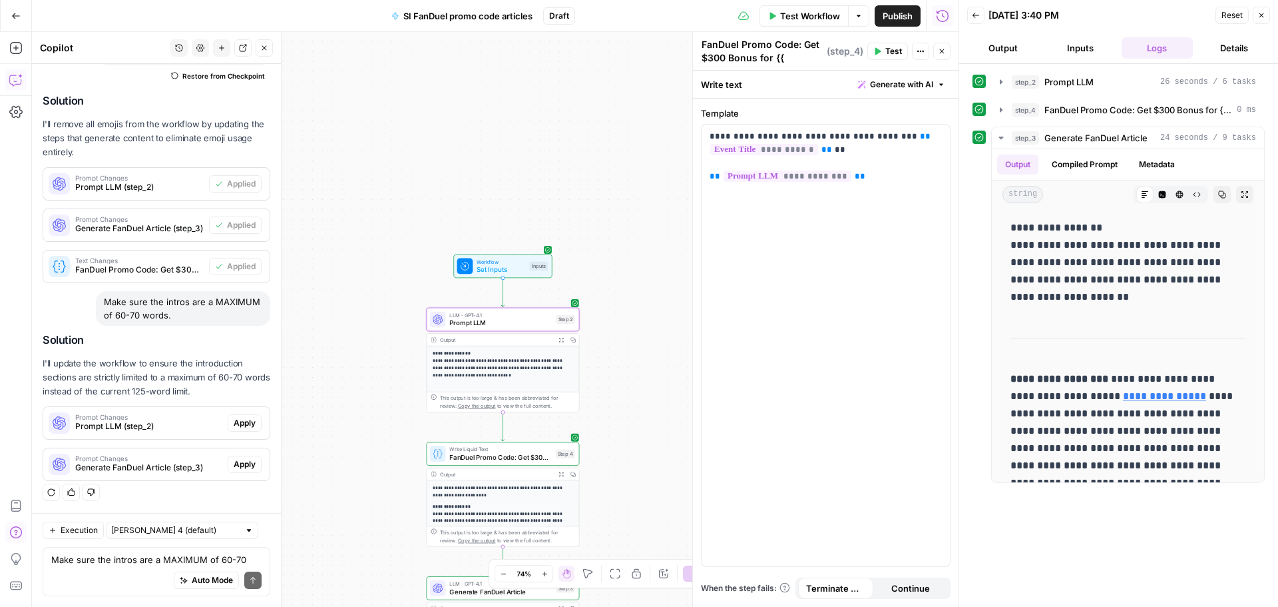
click at [247, 420] on button "Apply" at bounding box center [245, 422] width 34 height 17
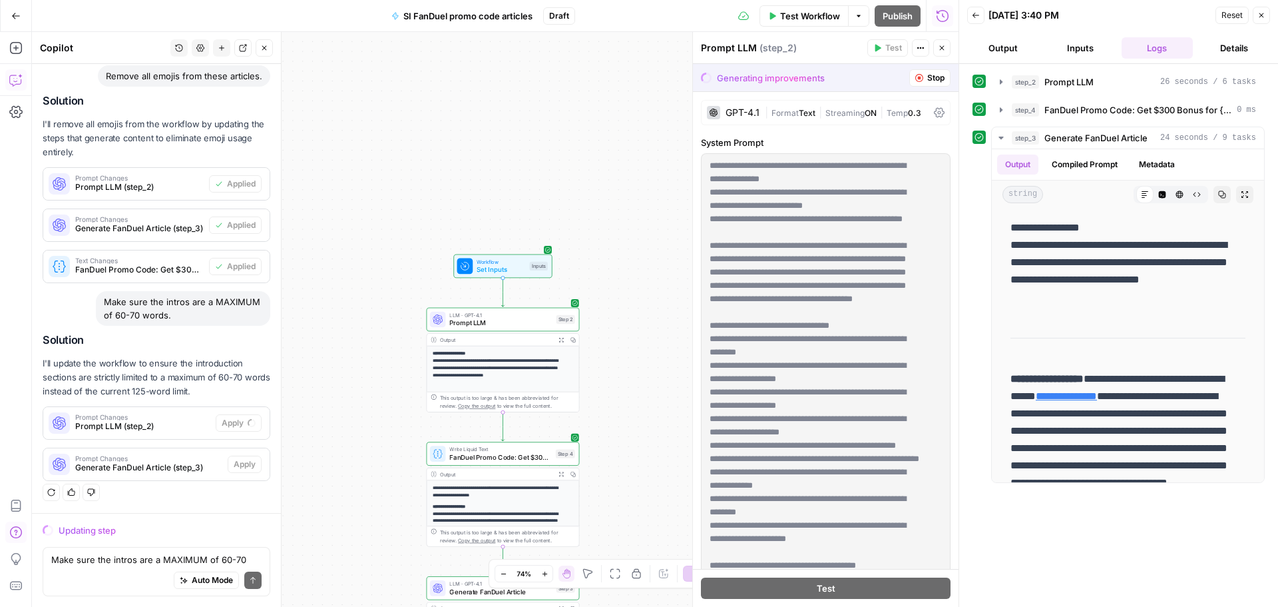
scroll to position [583, 0]
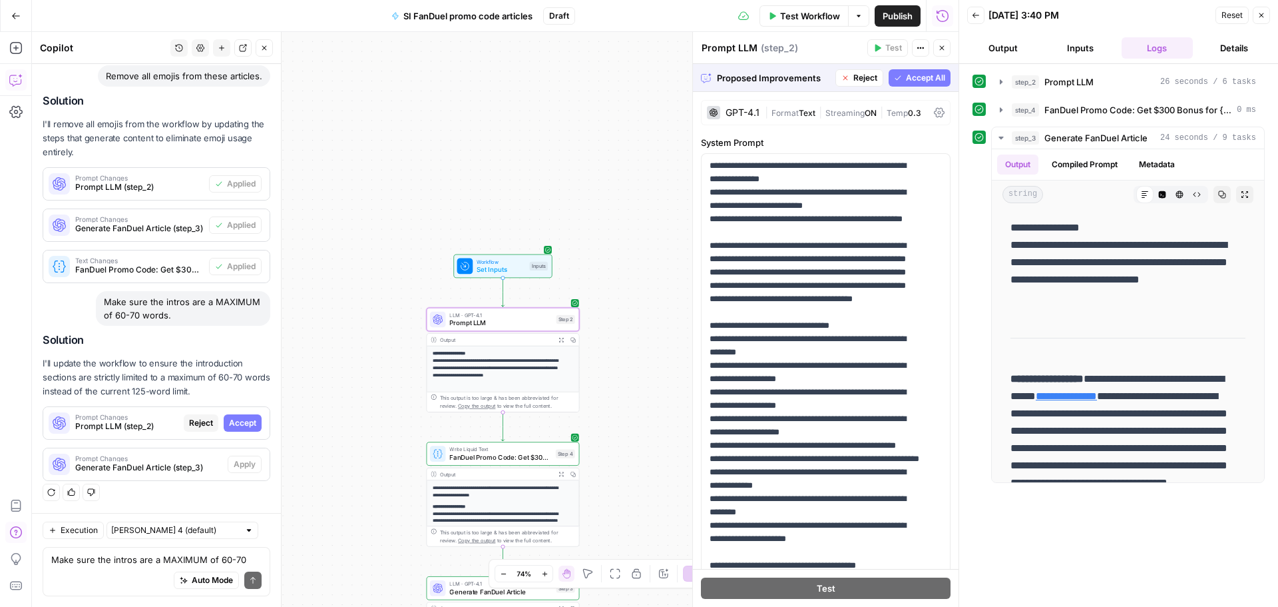
click at [229, 423] on span "Accept" at bounding box center [242, 423] width 27 height 12
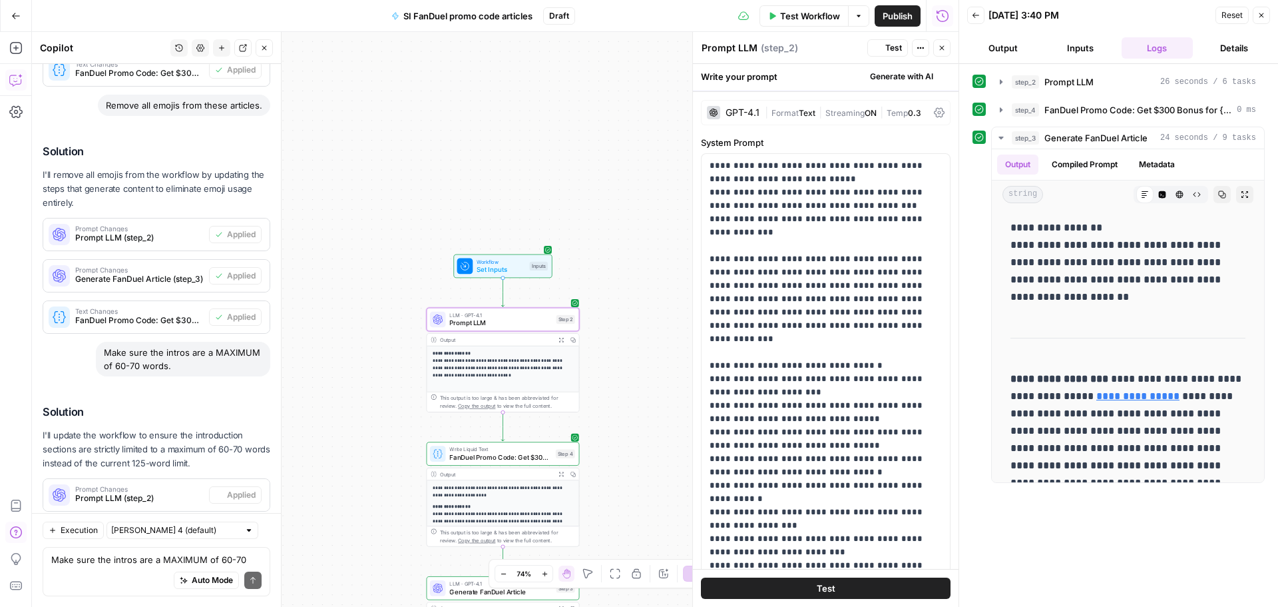
scroll to position [668, 0]
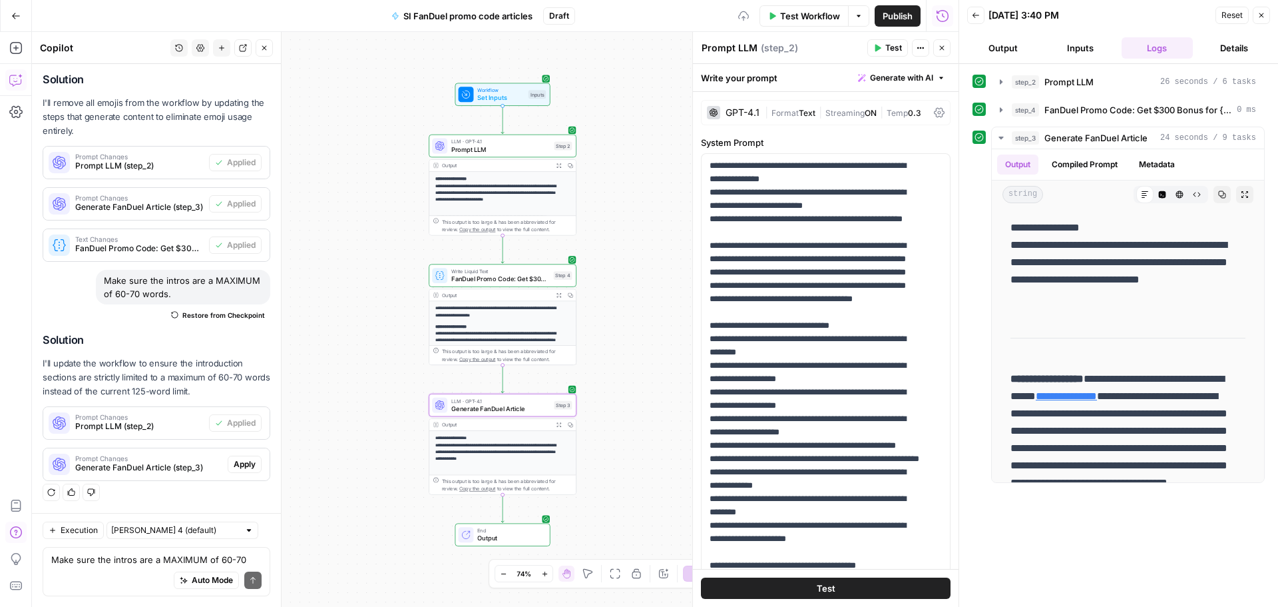
click at [234, 461] on span "Apply" at bounding box center [245, 464] width 22 height 12
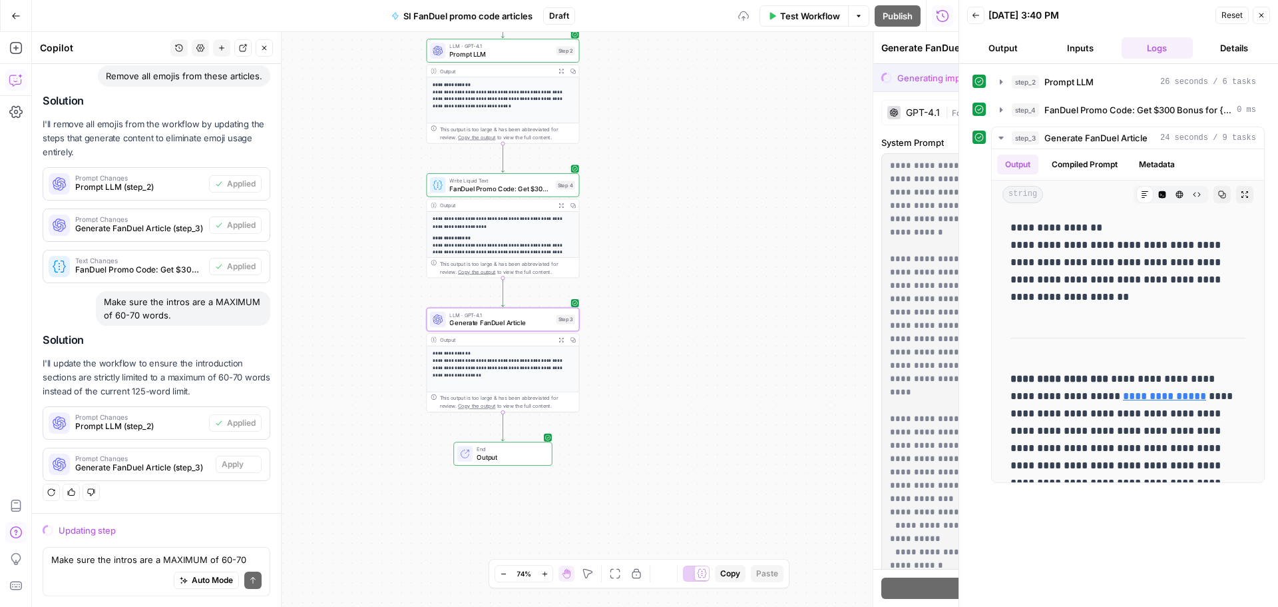
scroll to position [583, 0]
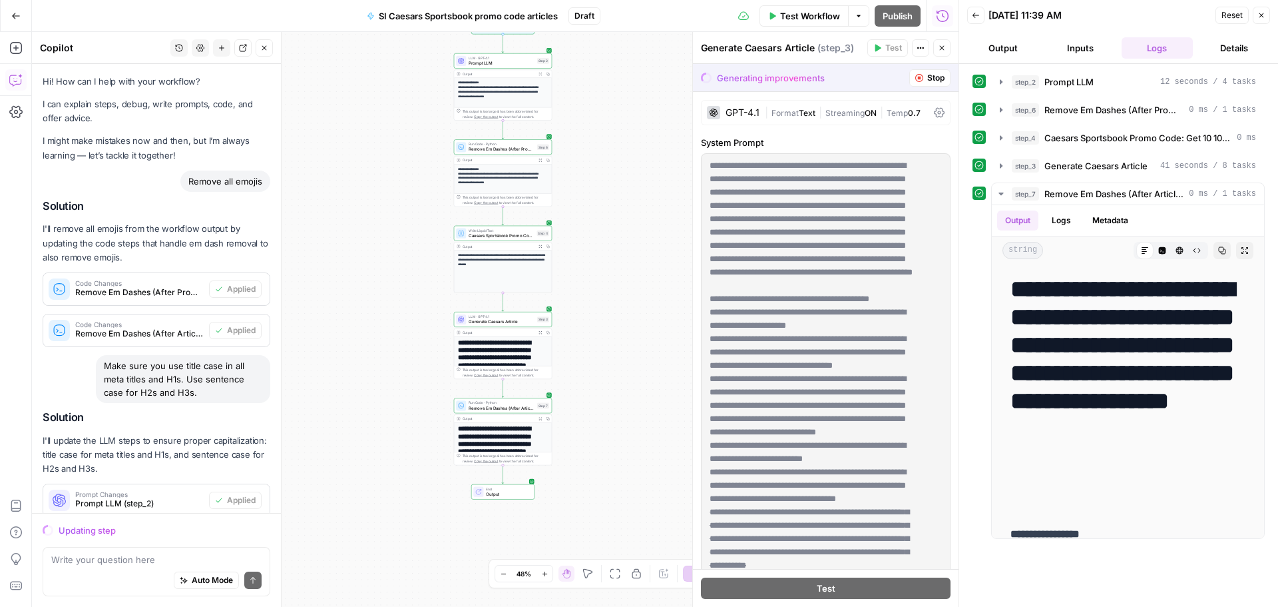
scroll to position [5274, 0]
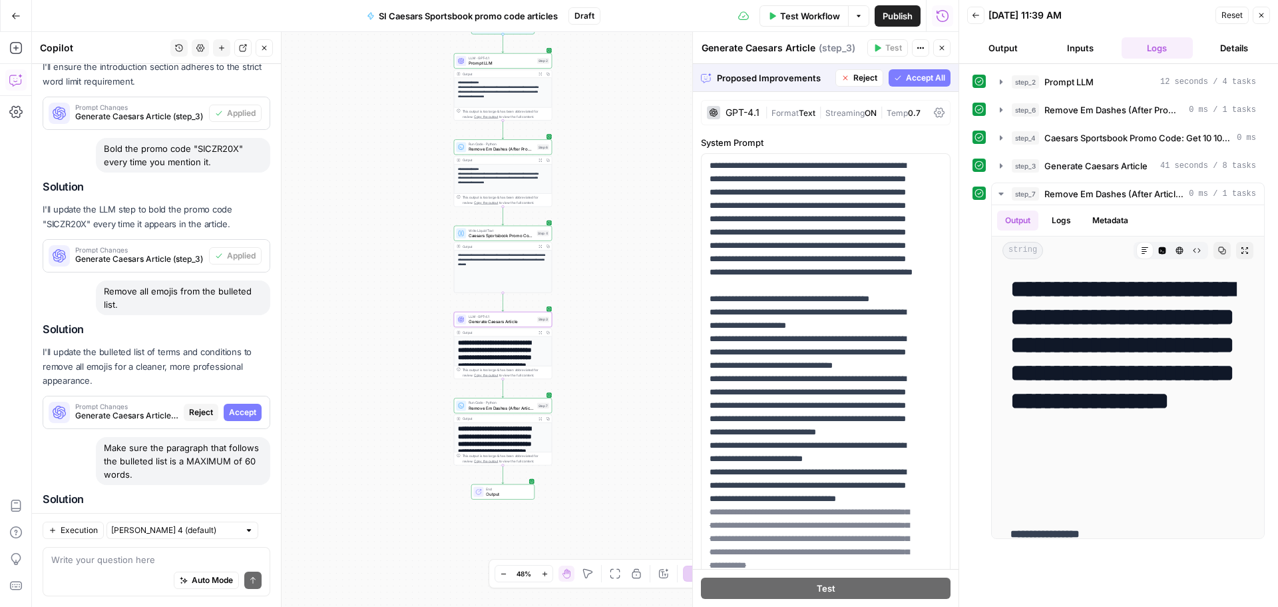
click at [232, 406] on span "Accept" at bounding box center [242, 412] width 27 height 12
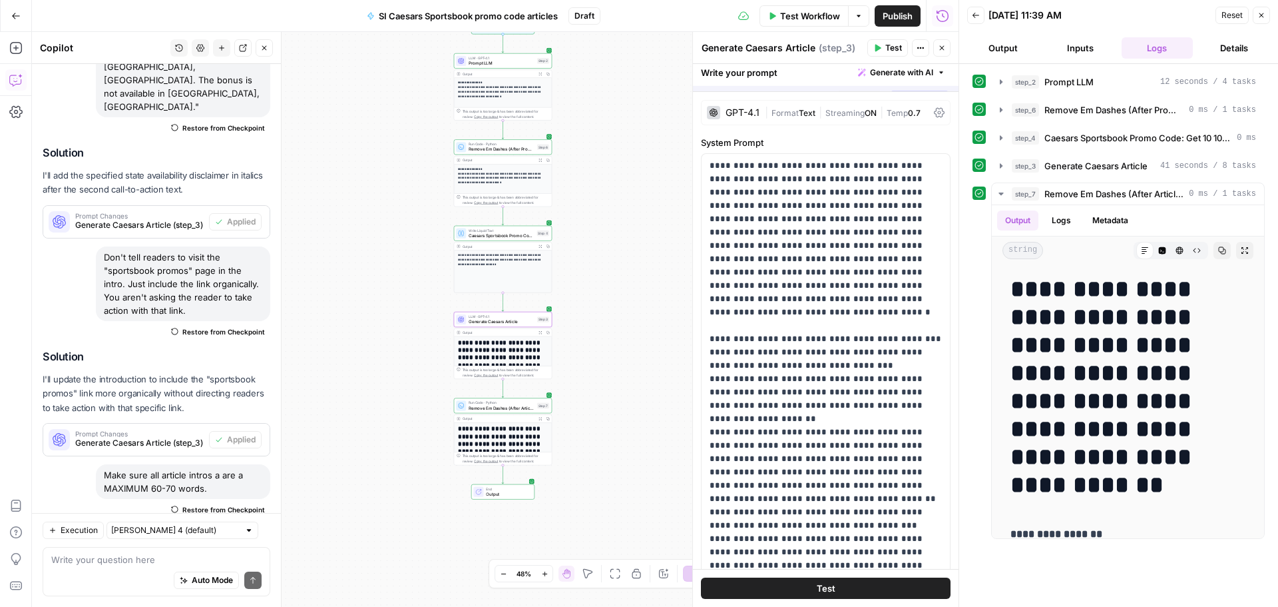
scroll to position [5828, 0]
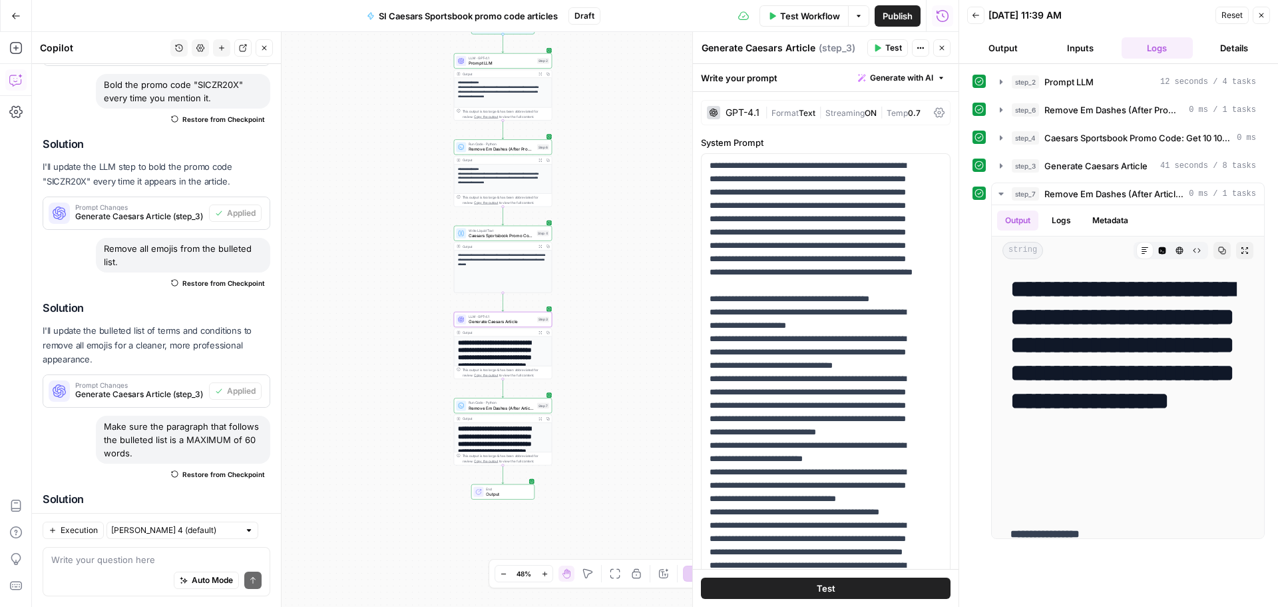
click at [249, 559] on button "Apply" at bounding box center [245, 567] width 34 height 17
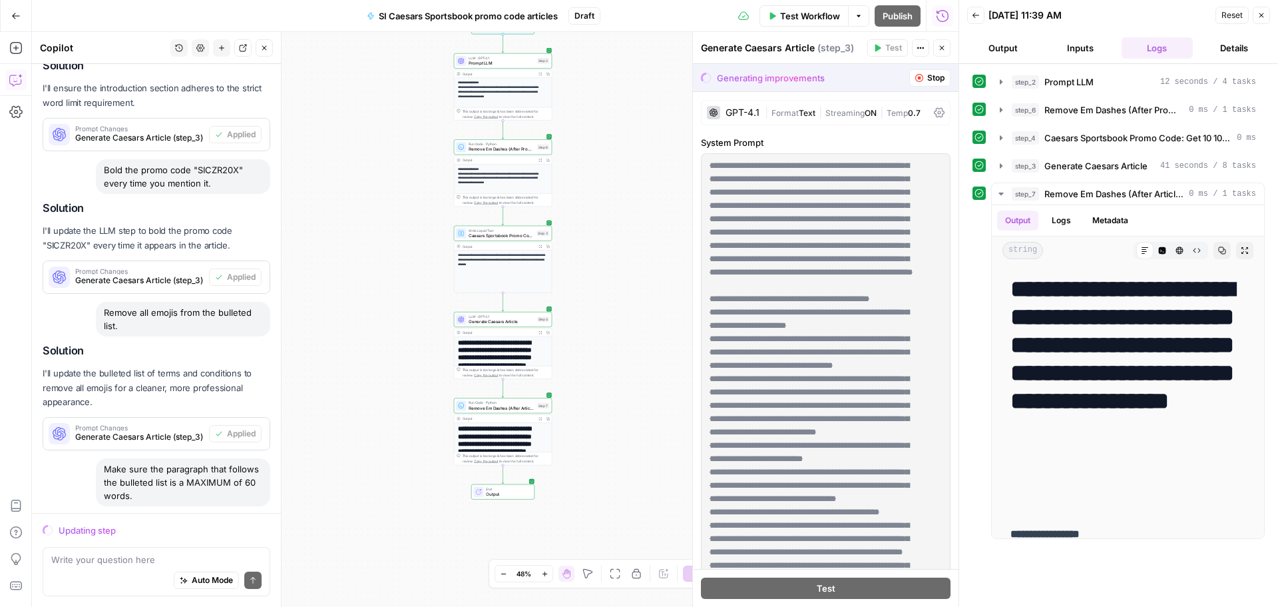
scroll to position [5274, 0]
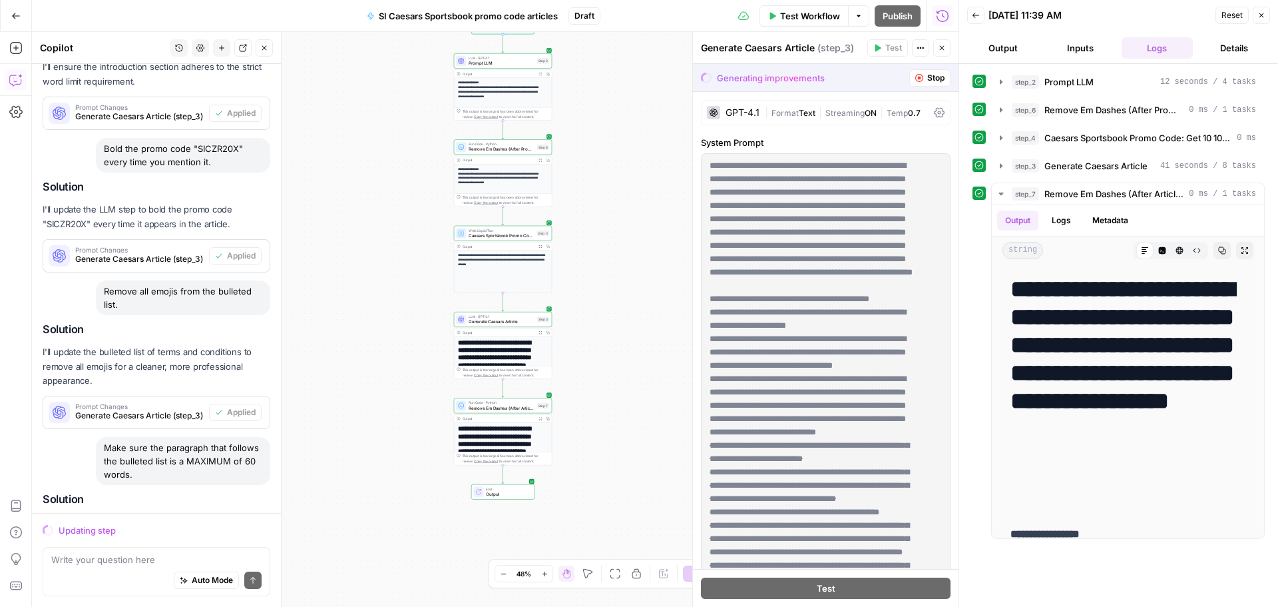
click at [1037, 18] on div "[DATE] 11:39 AM" at bounding box center [1100, 15] width 223 height 13
click at [125, 563] on textarea at bounding box center [156, 559] width 210 height 13
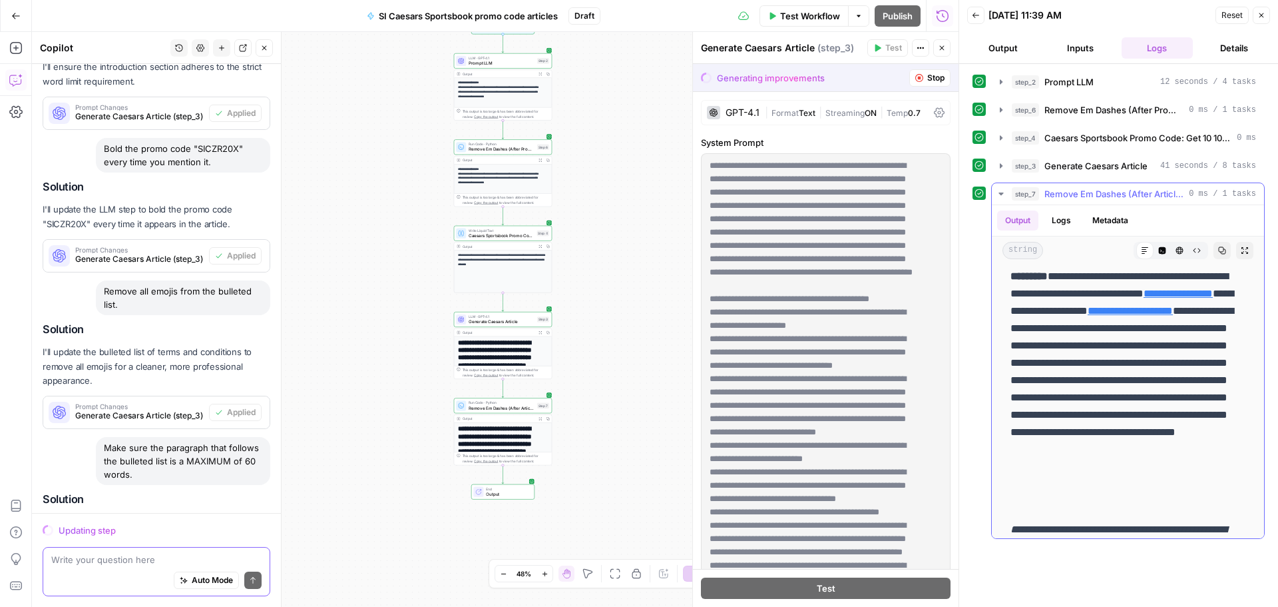
scroll to position [466, 0]
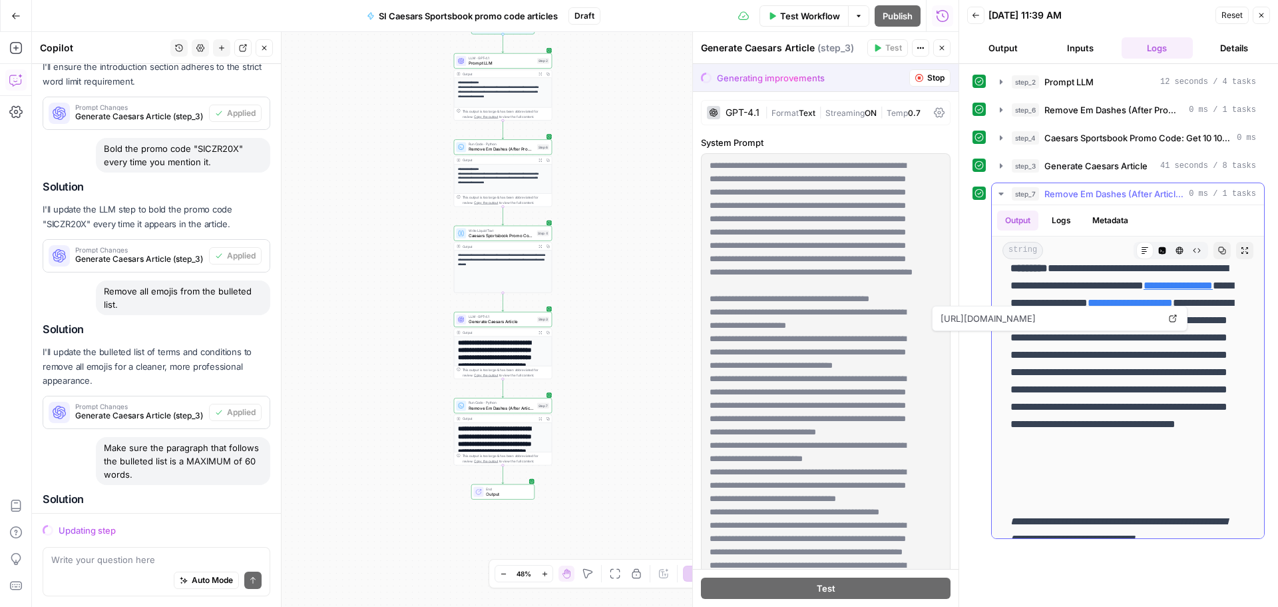
click at [1138, 308] on link "**********" at bounding box center [1130, 303] width 85 height 10
click at [83, 552] on div "Write your question here Auto Mode Send" at bounding box center [157, 571] width 228 height 49
click at [142, 573] on div "Auto Mode Send" at bounding box center [156, 580] width 210 height 29
click at [135, 558] on textarea "Add the external link to the CTAs "CLAIM NOW"" at bounding box center [156, 559] width 210 height 13
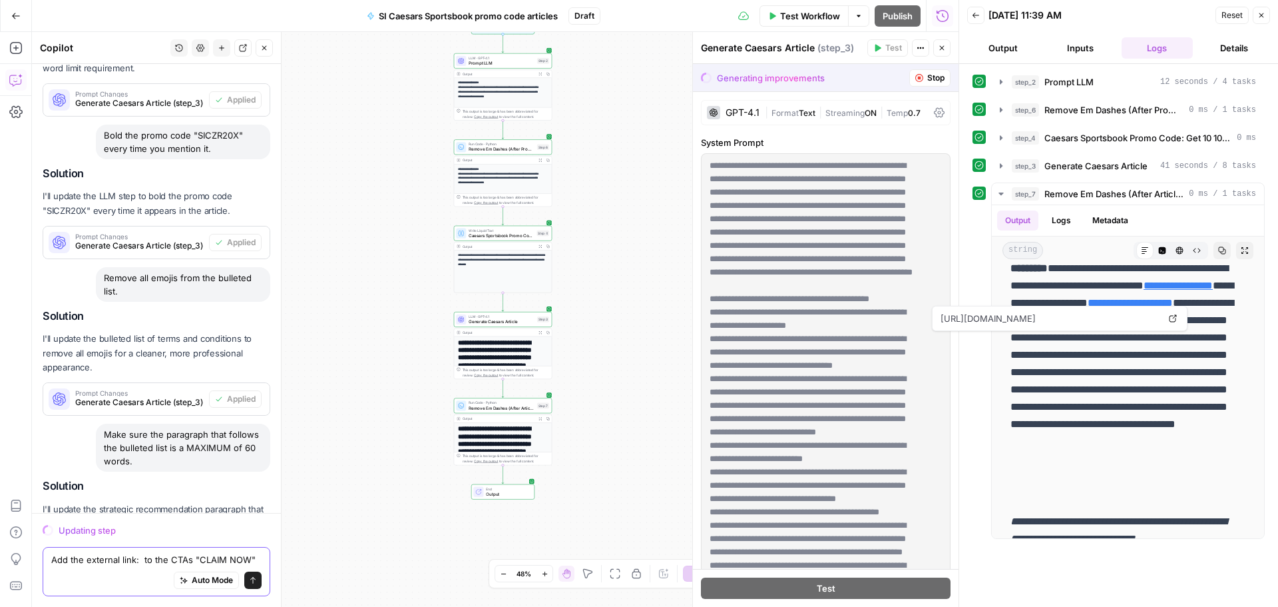
paste textarea "[URL][DOMAIN_NAME]"
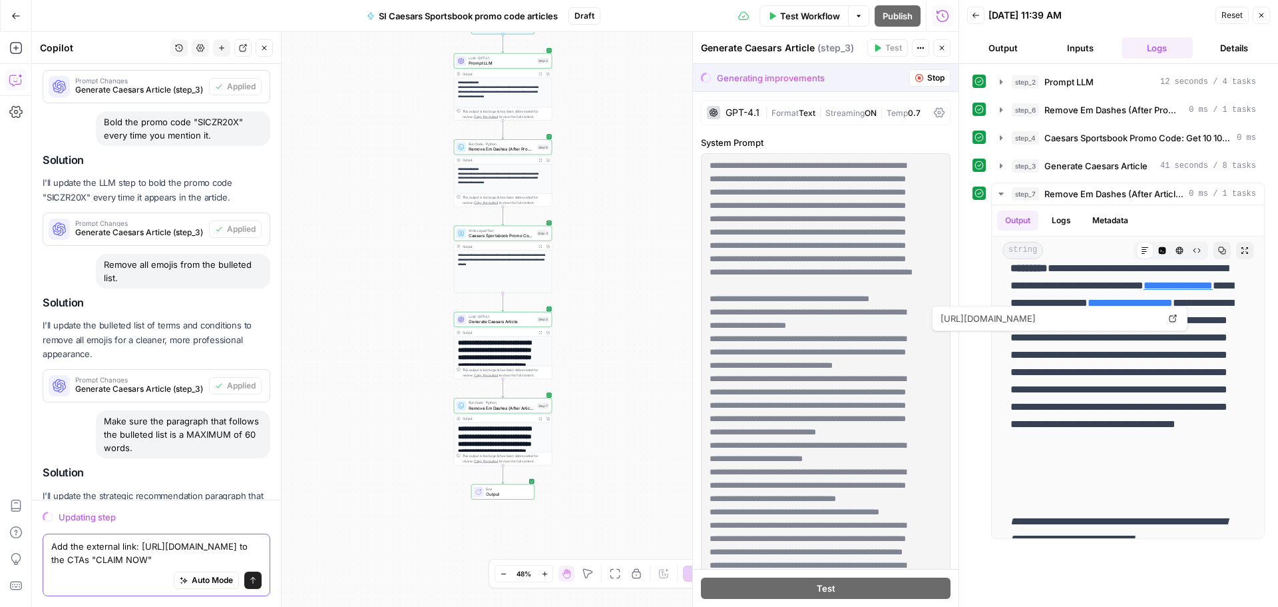
click at [91, 562] on textarea "Add the external link: [URL][DOMAIN_NAME] to the CTAs "CLAIM NOW"" at bounding box center [156, 552] width 210 height 27
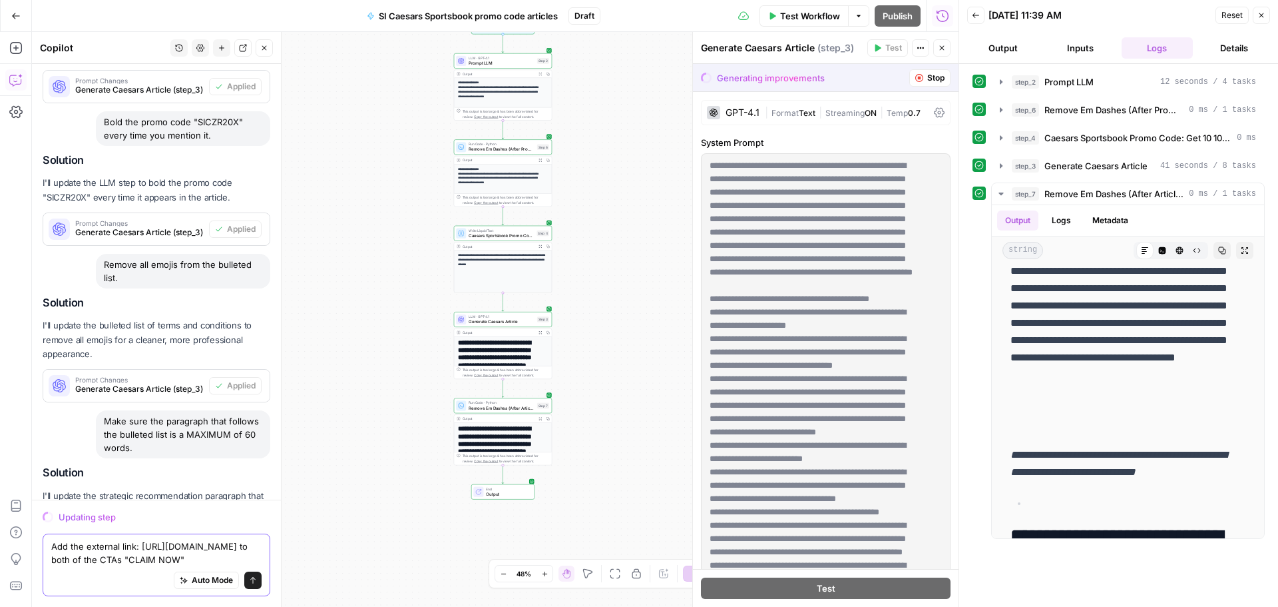
type textarea "Add the external link: [URL][DOMAIN_NAME] to both of the CTAs "CLAIM NOW""
click at [249, 578] on icon "submit" at bounding box center [253, 580] width 8 height 8
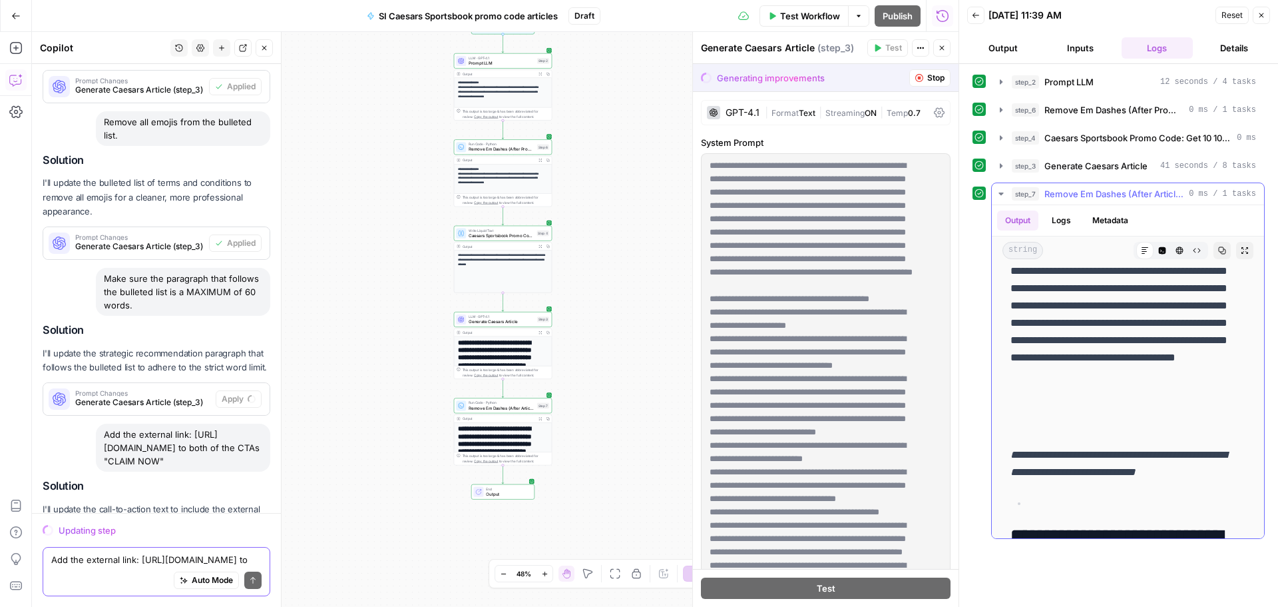
scroll to position [599, 0]
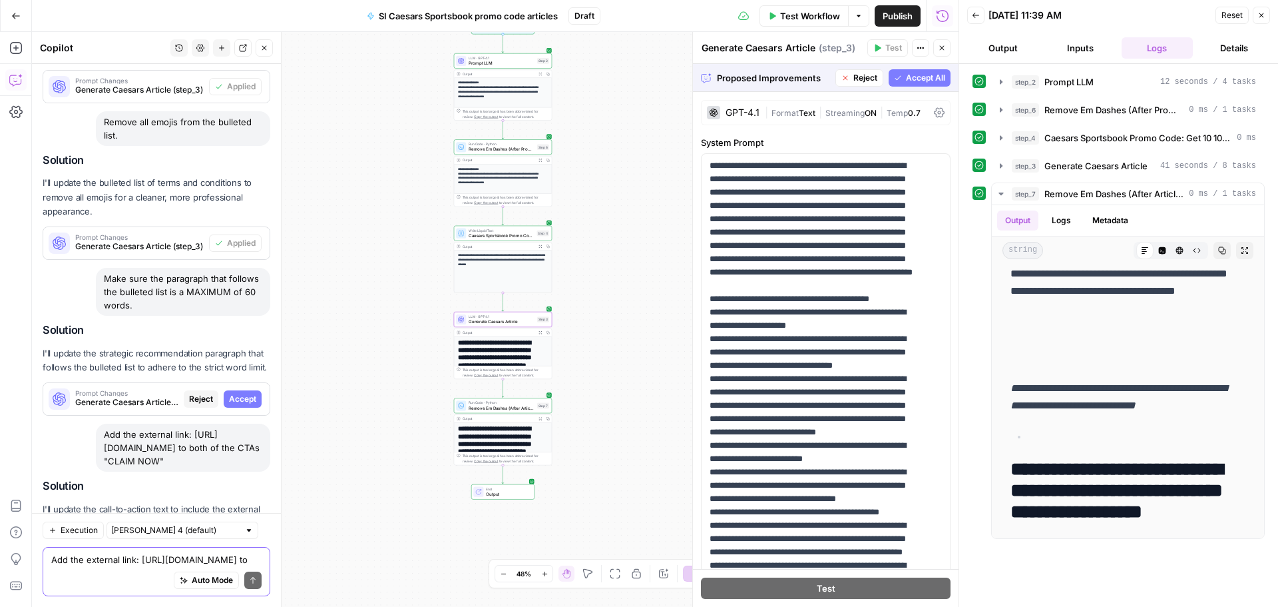
click at [232, 393] on span "Accept" at bounding box center [242, 399] width 27 height 12
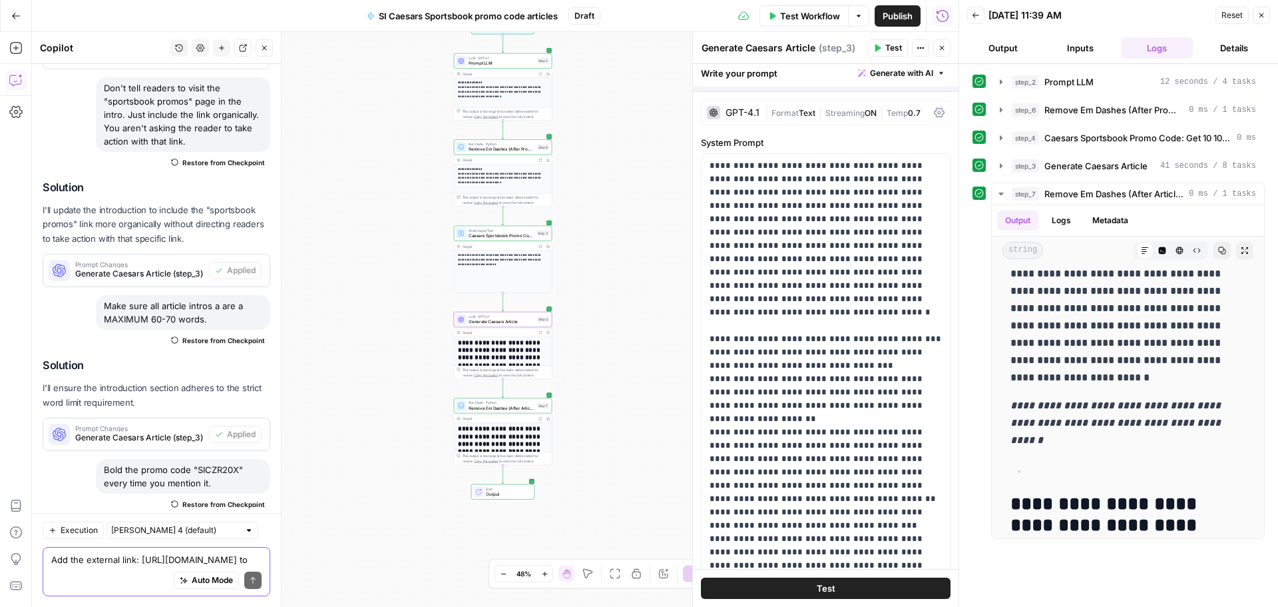
scroll to position [0, 0]
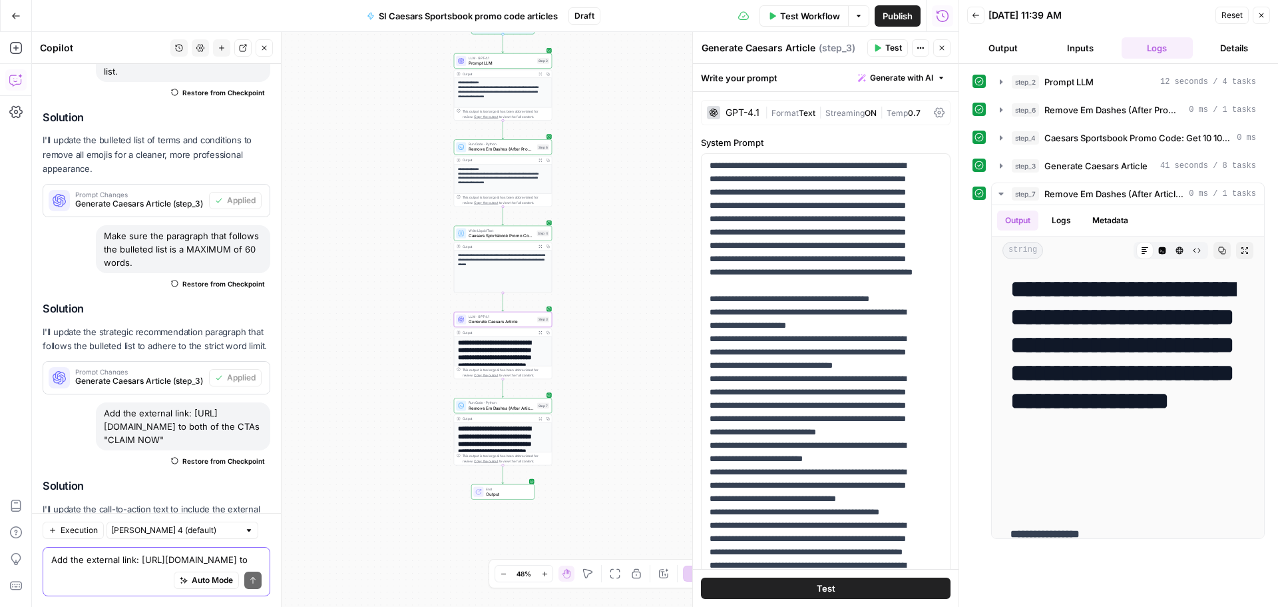
click at [234, 549] on span "Apply" at bounding box center [245, 555] width 22 height 12
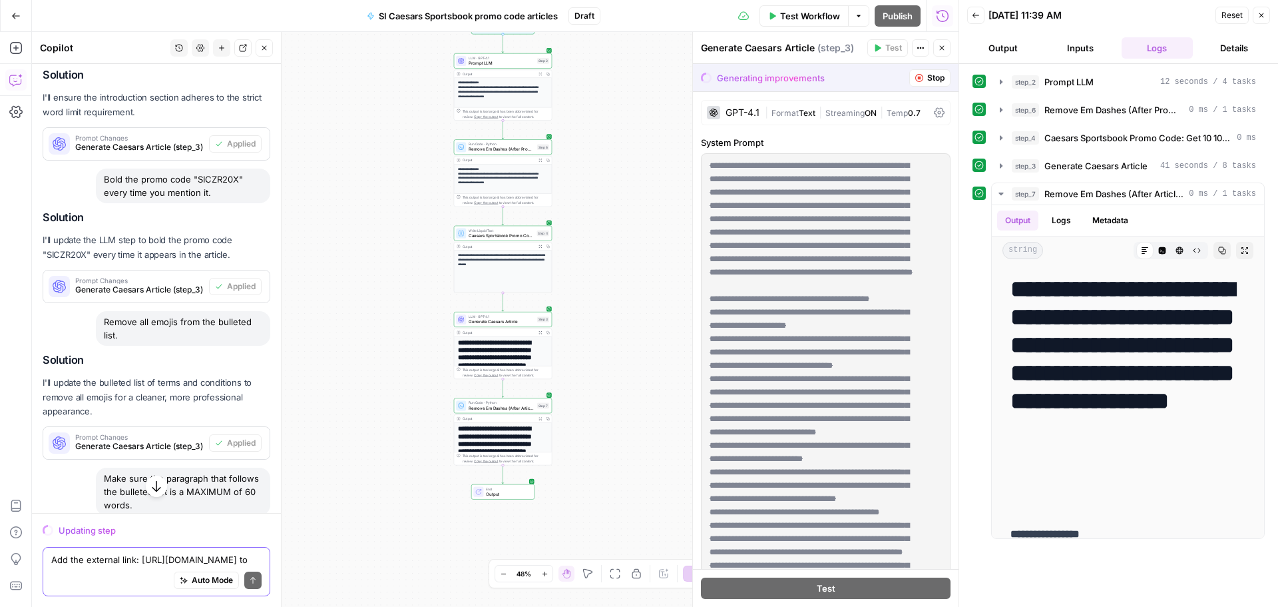
scroll to position [5443, 0]
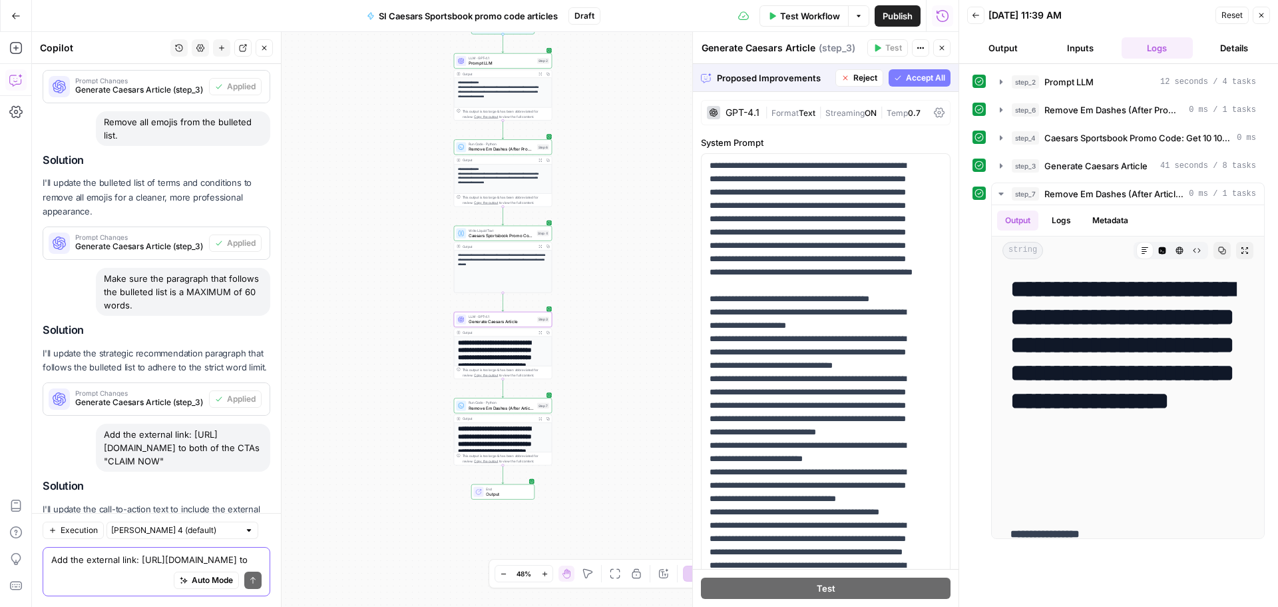
click at [241, 549] on span "Accept" at bounding box center [242, 555] width 27 height 12
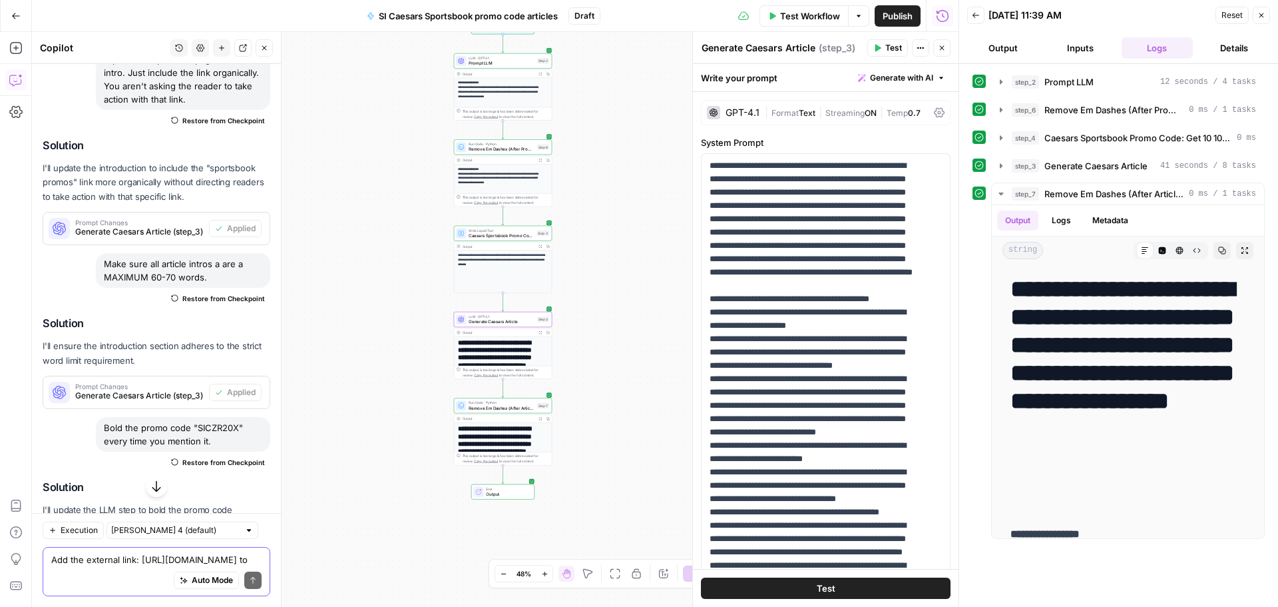
scroll to position [5419, 0]
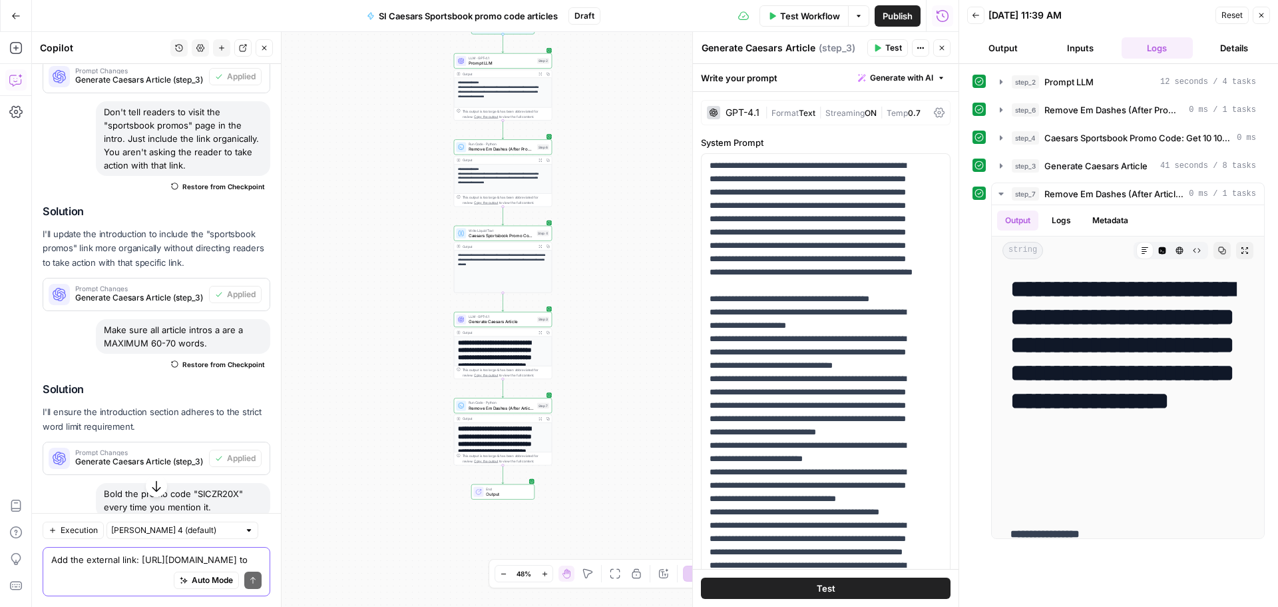
click at [812, 16] on span "Test Workflow" at bounding box center [810, 15] width 60 height 13
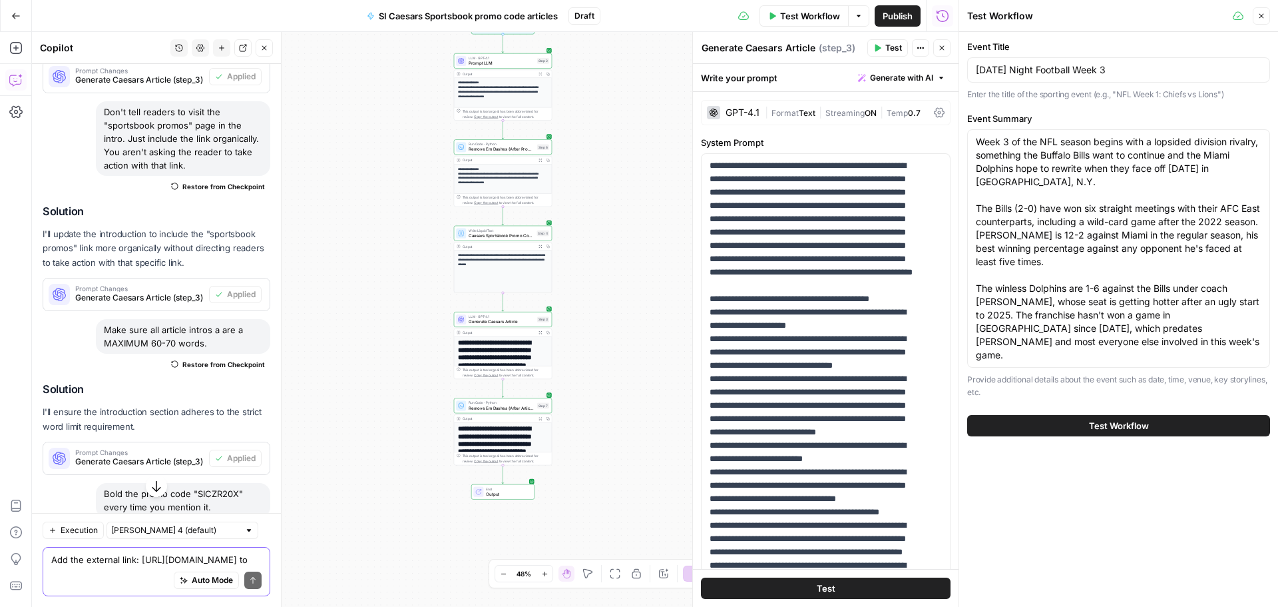
click at [1093, 419] on span "Test Workflow" at bounding box center [1119, 425] width 60 height 13
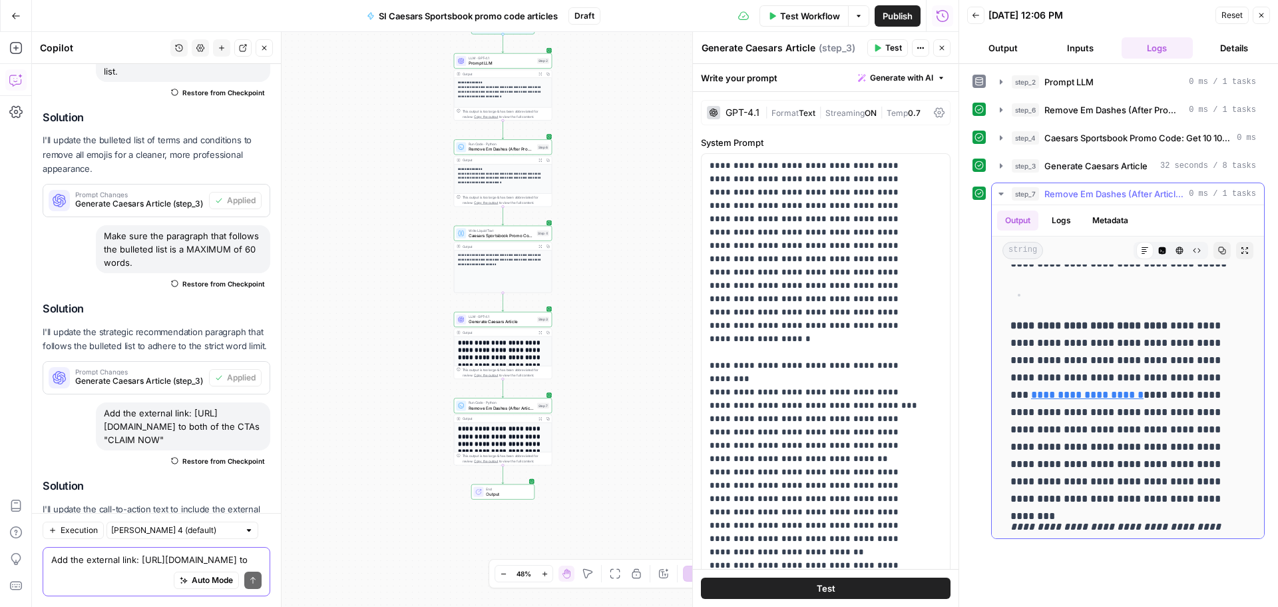
scroll to position [333, 0]
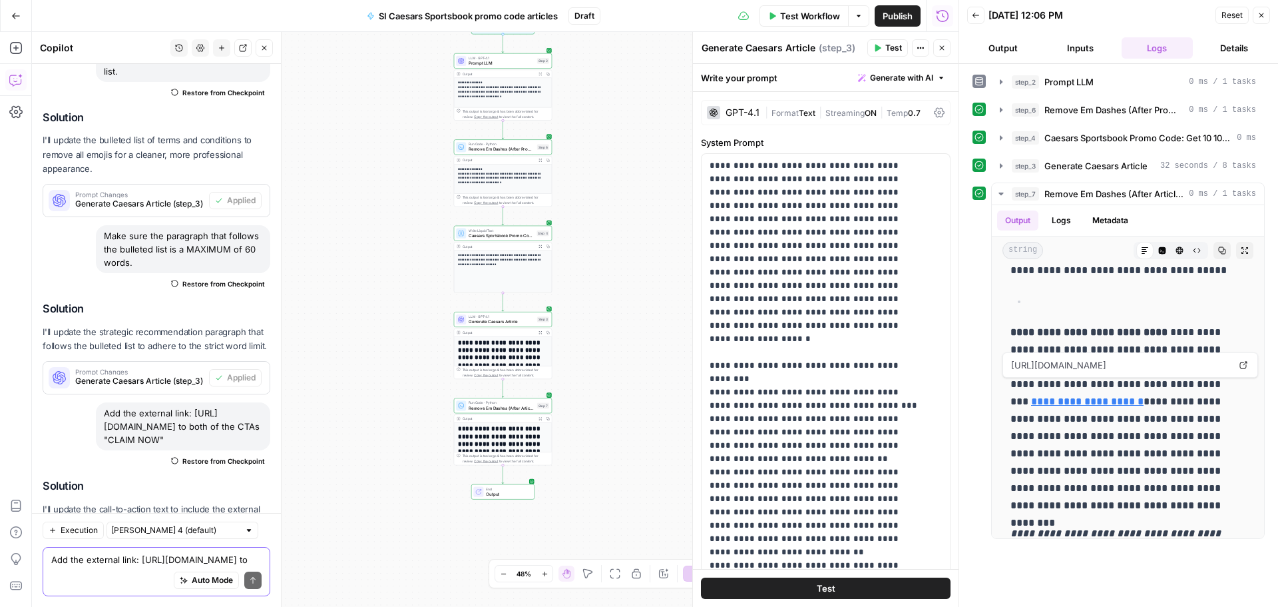
click at [85, 560] on textarea "Add the external link: [URL][DOMAIN_NAME] to both of the CTAs "CLAIM NOW"" at bounding box center [156, 559] width 210 height 13
paste textarea "[URL][DOMAIN_NAME]"
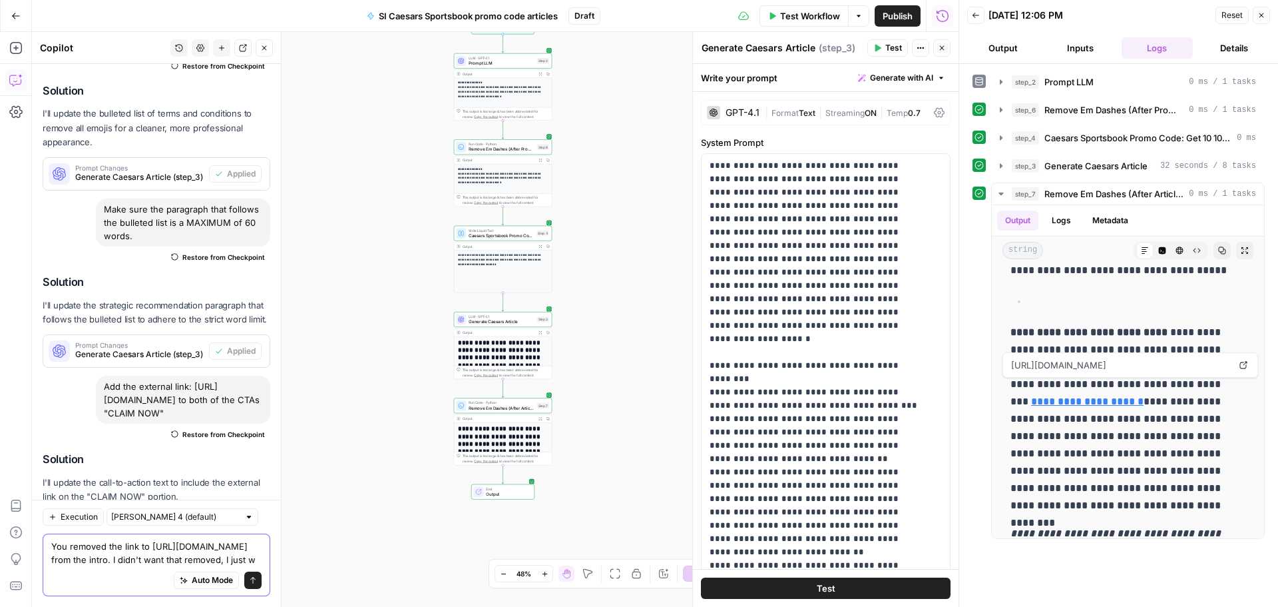
scroll to position [6059, 0]
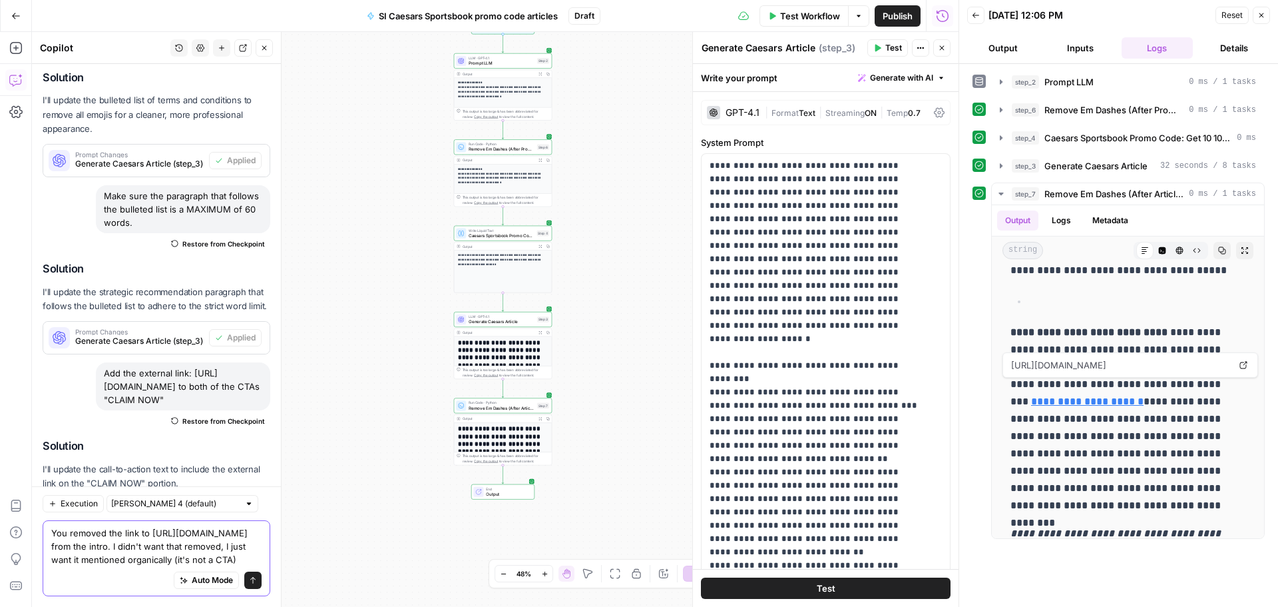
type textarea "You removed the link to [URL][DOMAIN_NAME] from the intro. I didn't want that r…"
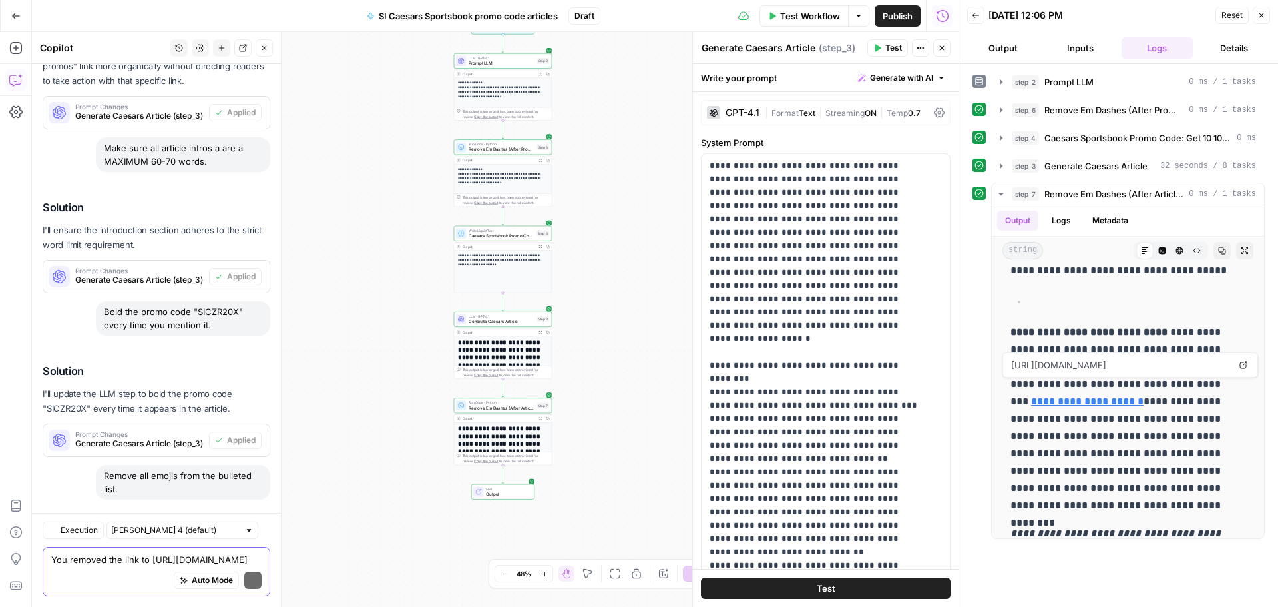
scroll to position [6215, 0]
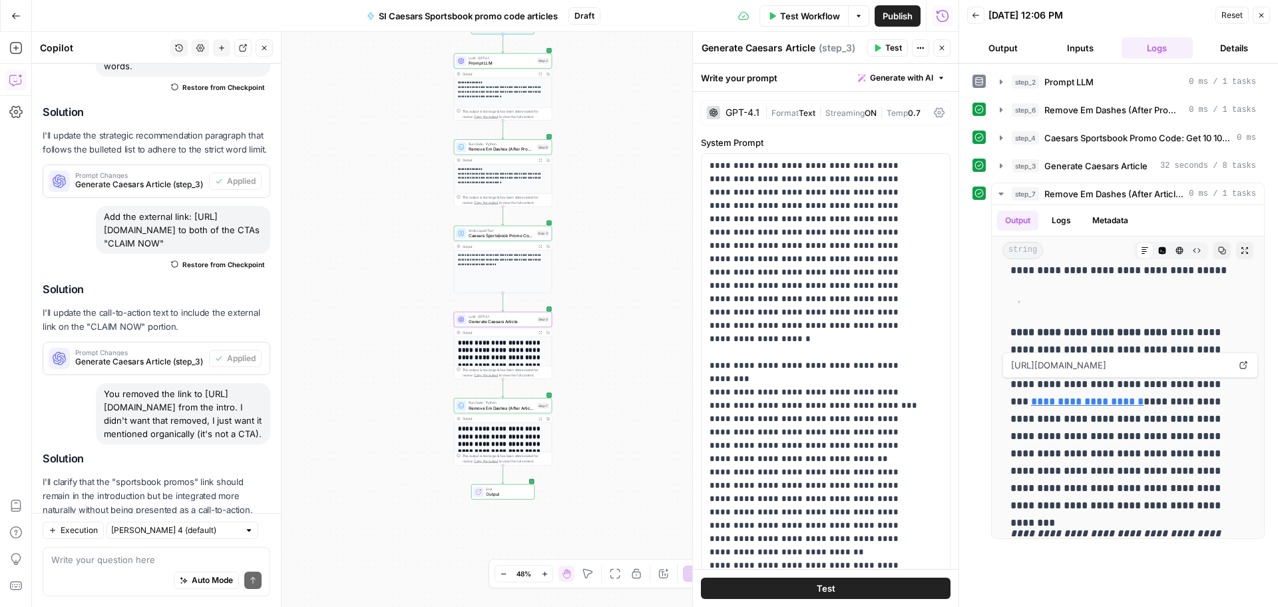
click at [234, 535] on span "Apply" at bounding box center [245, 541] width 22 height 12
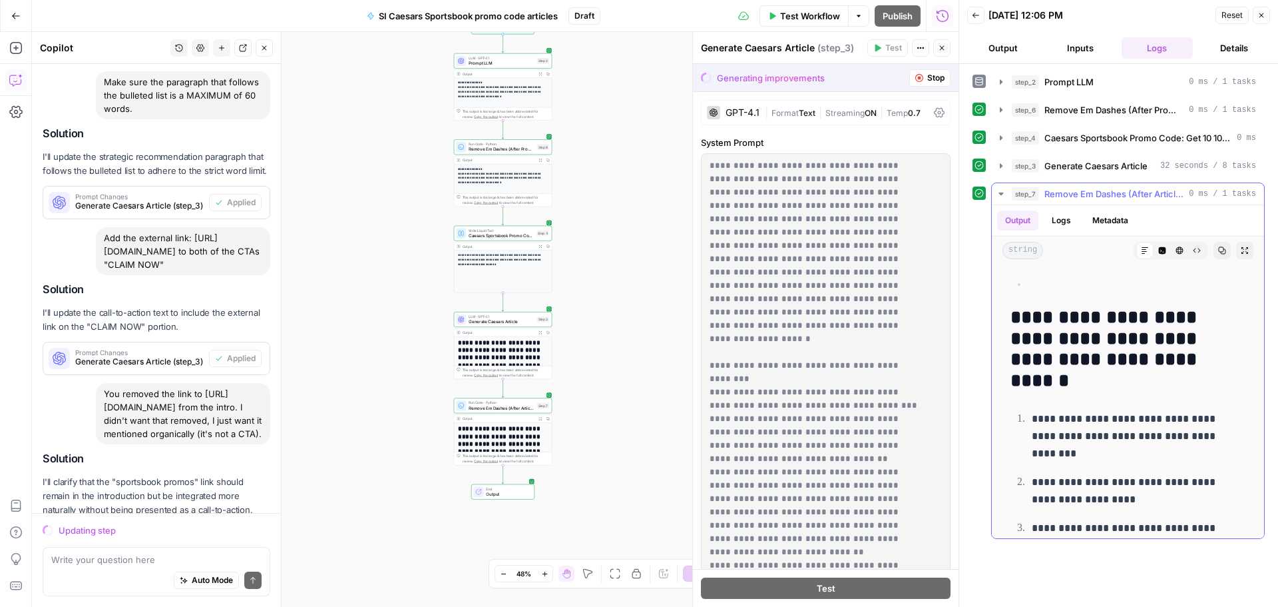
scroll to position [1727, 0]
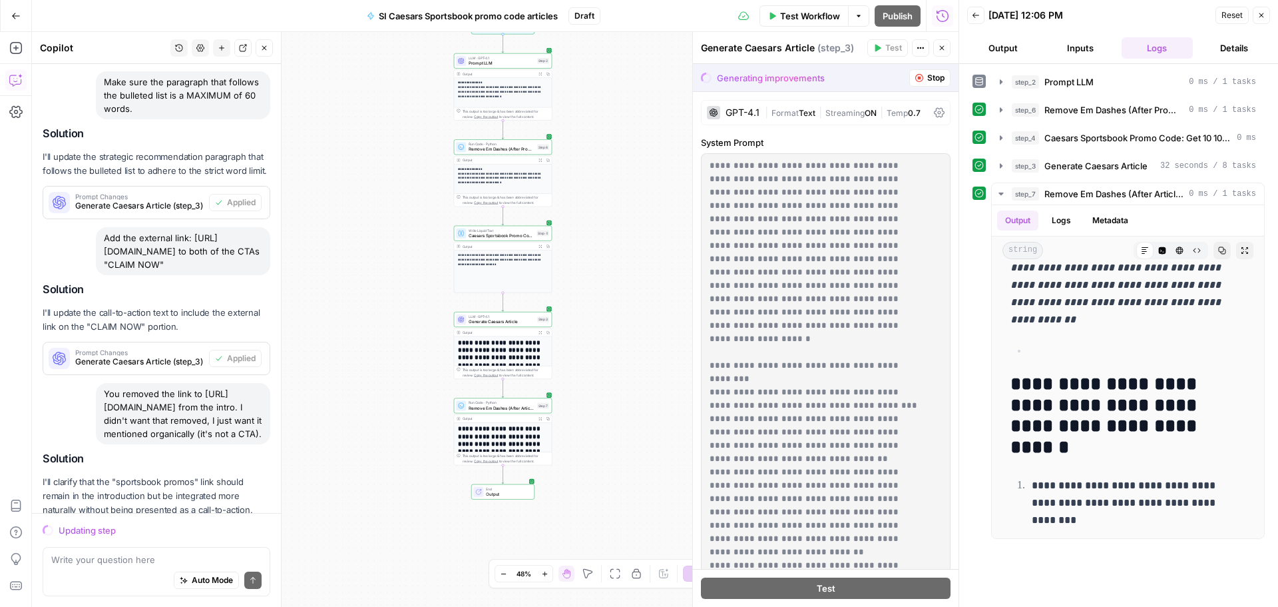
click at [97, 552] on div "Write your question here Auto Mode Send" at bounding box center [157, 571] width 228 height 49
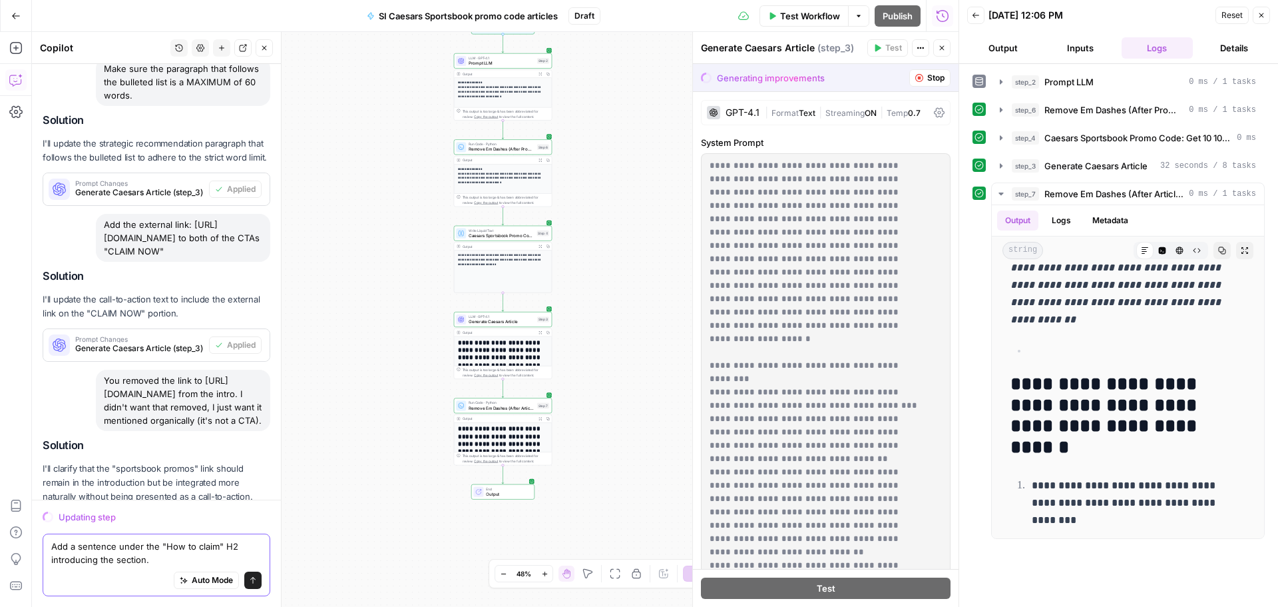
type textarea "Add a sentence under the "How to claim" H2 introducing the section."
click at [249, 581] on icon "submit" at bounding box center [253, 580] width 8 height 8
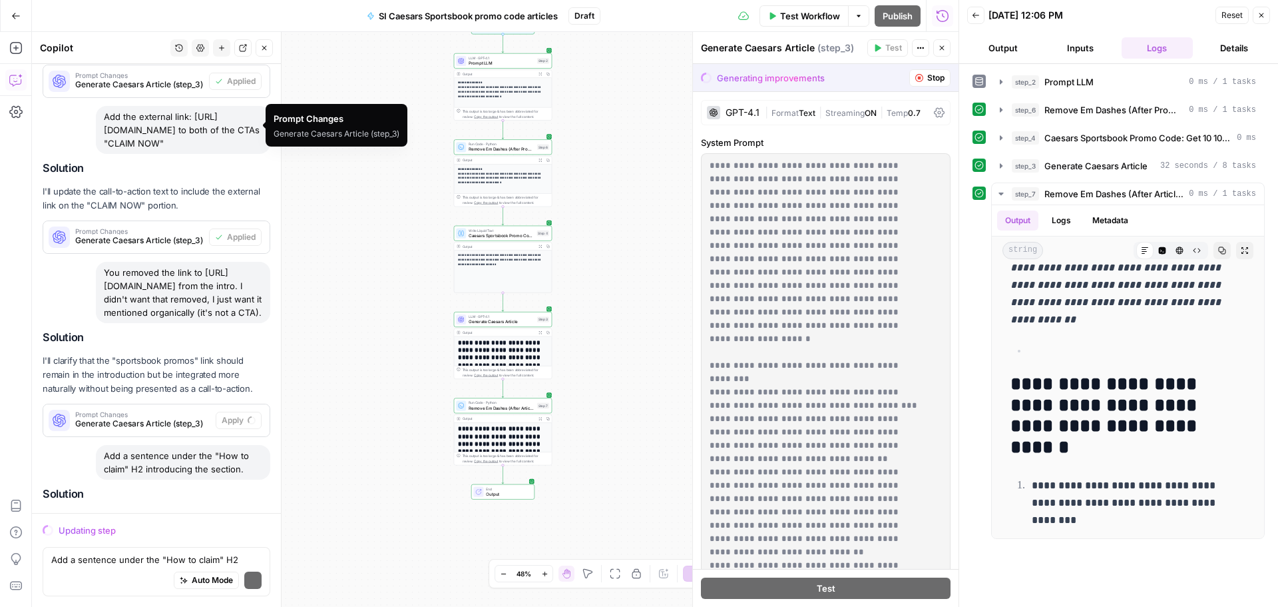
scroll to position [5782, 0]
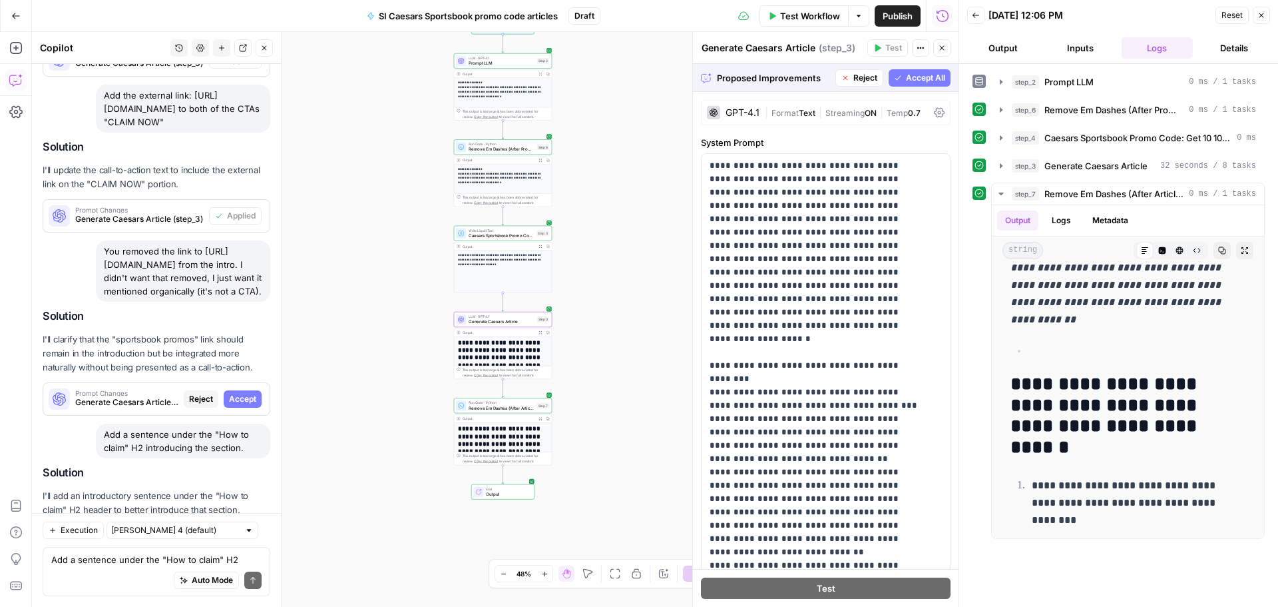
click at [237, 393] on span "Accept" at bounding box center [242, 399] width 27 height 12
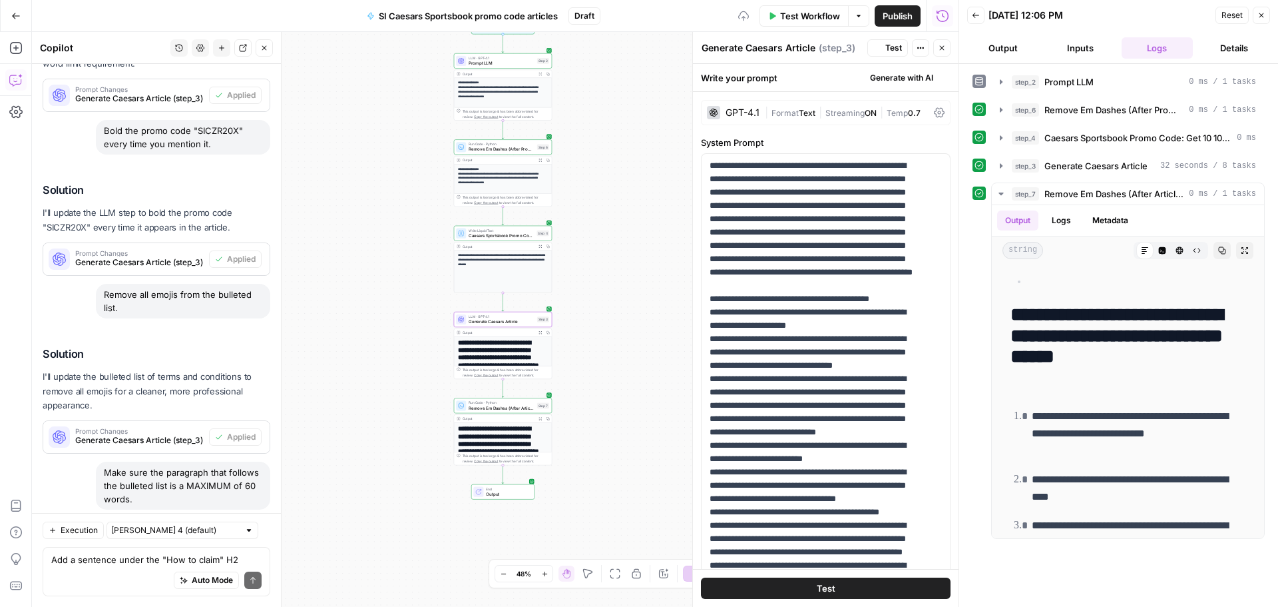
scroll to position [0, 0]
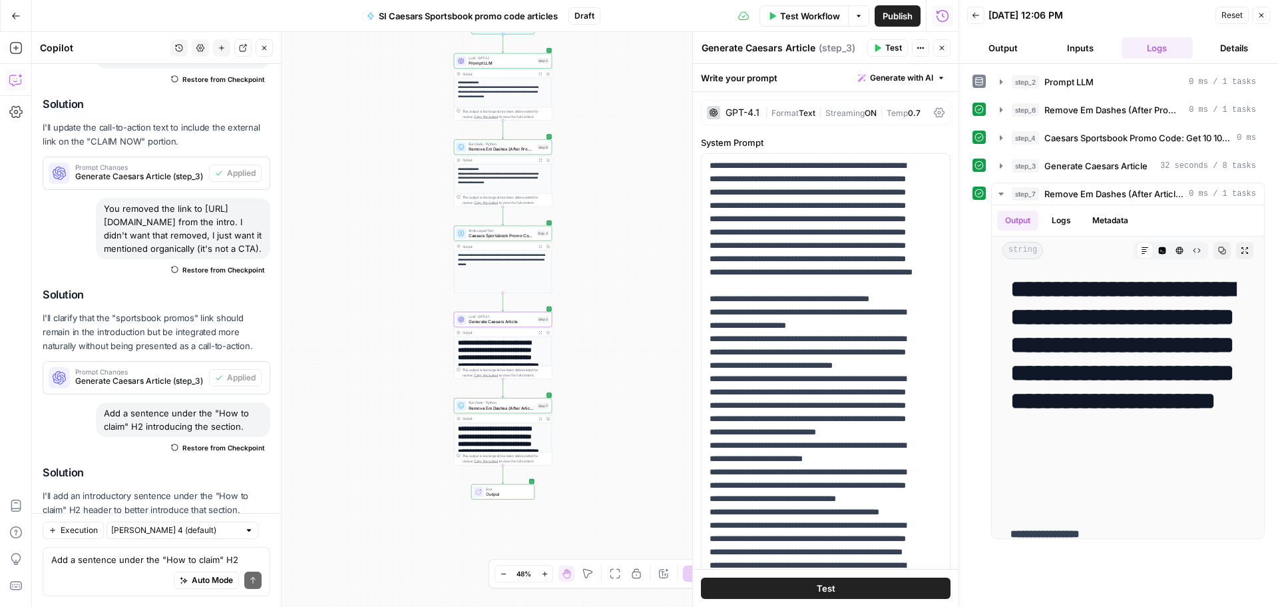
click at [236, 533] on button "Apply" at bounding box center [245, 541] width 34 height 17
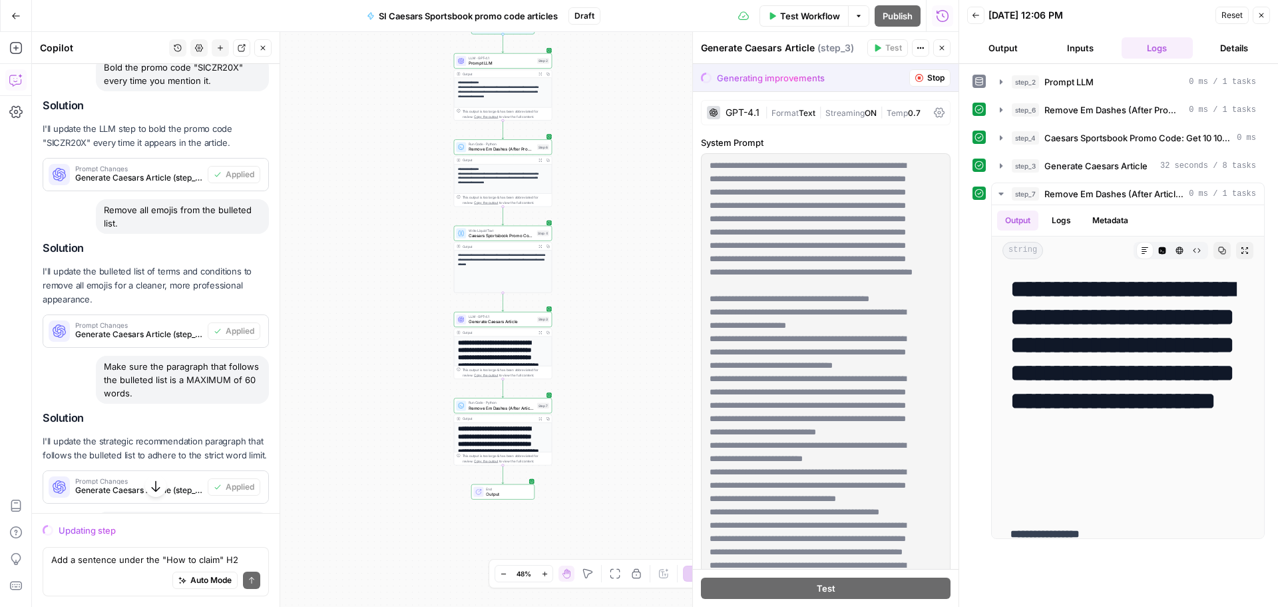
scroll to position [5409, 0]
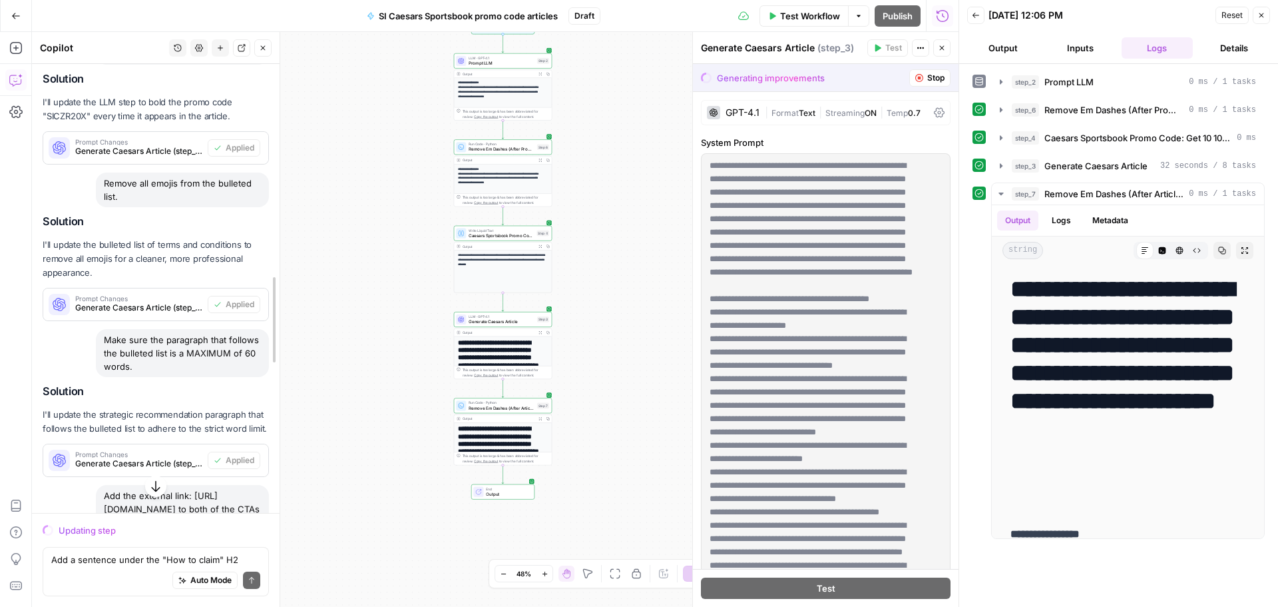
drag, startPoint x: 275, startPoint y: 535, endPoint x: 276, endPoint y: 517, distance: 17.4
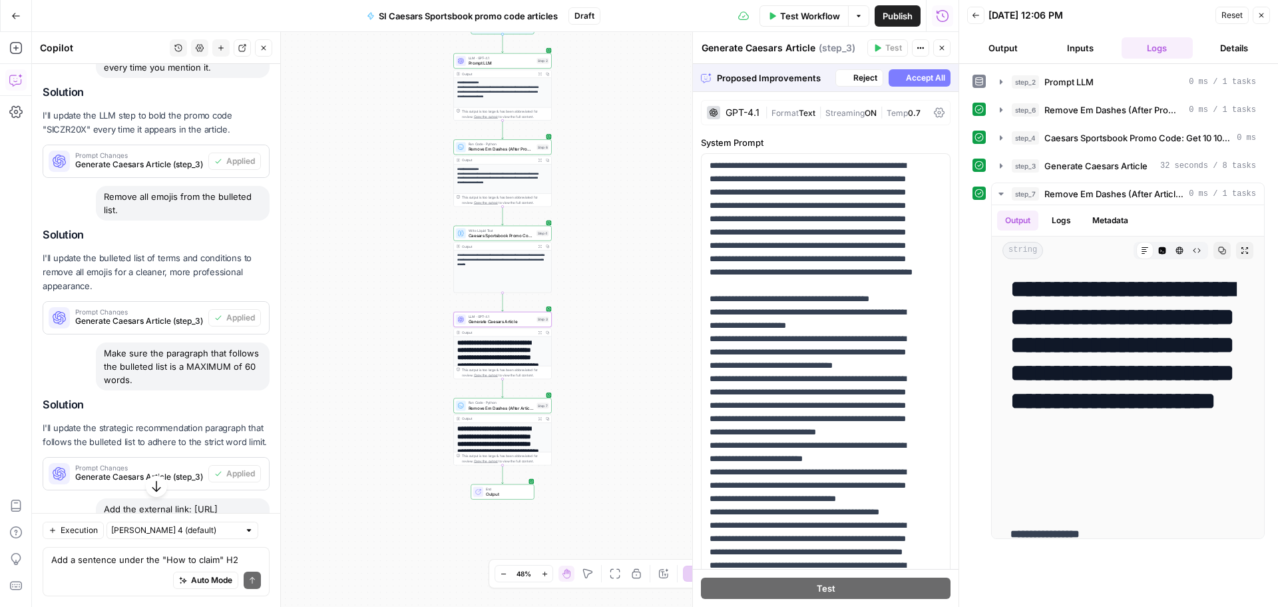
scroll to position [5796, 0]
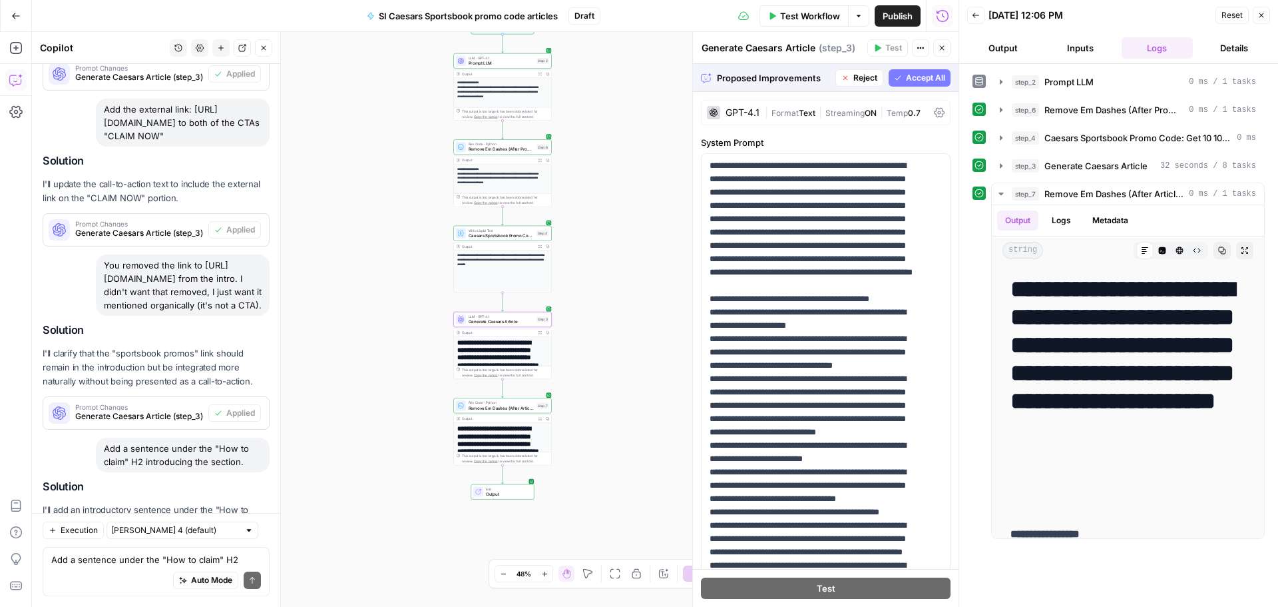
click at [239, 549] on span "Accept" at bounding box center [241, 555] width 27 height 12
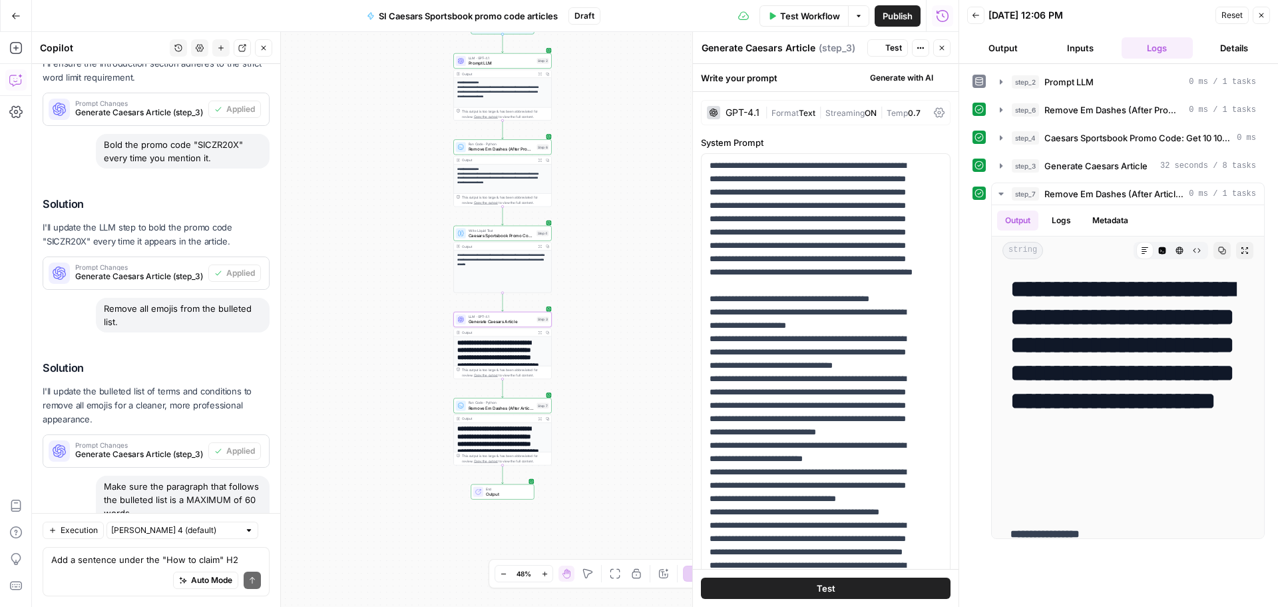
scroll to position [6414, 0]
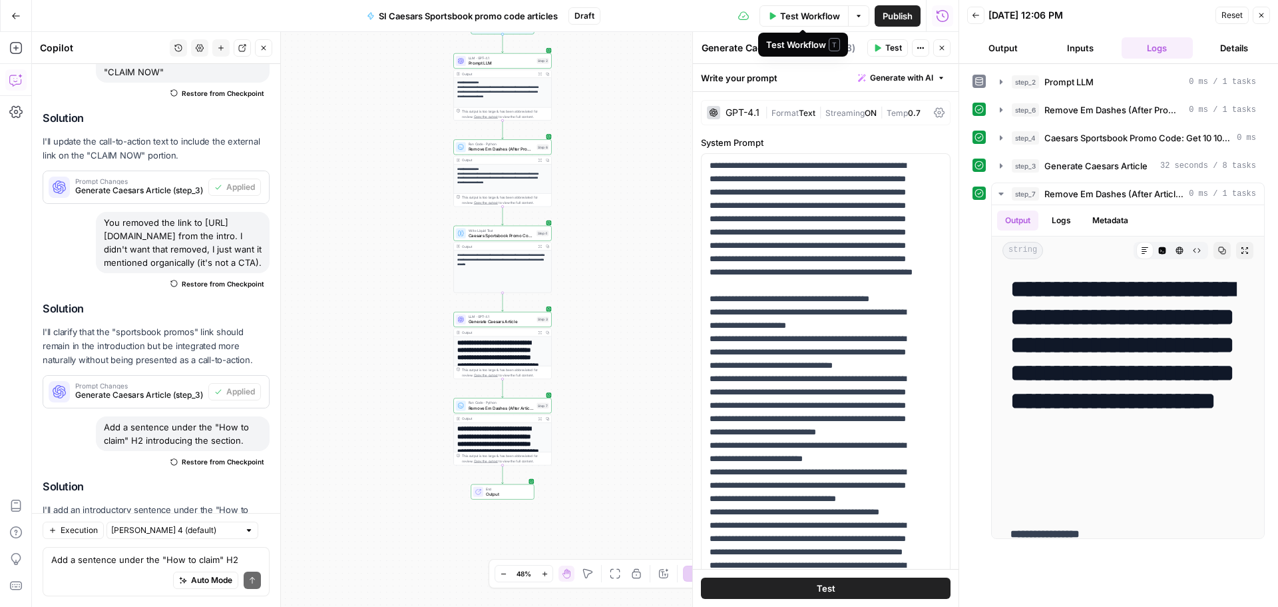
click at [814, 19] on span "Test Workflow" at bounding box center [810, 15] width 60 height 13
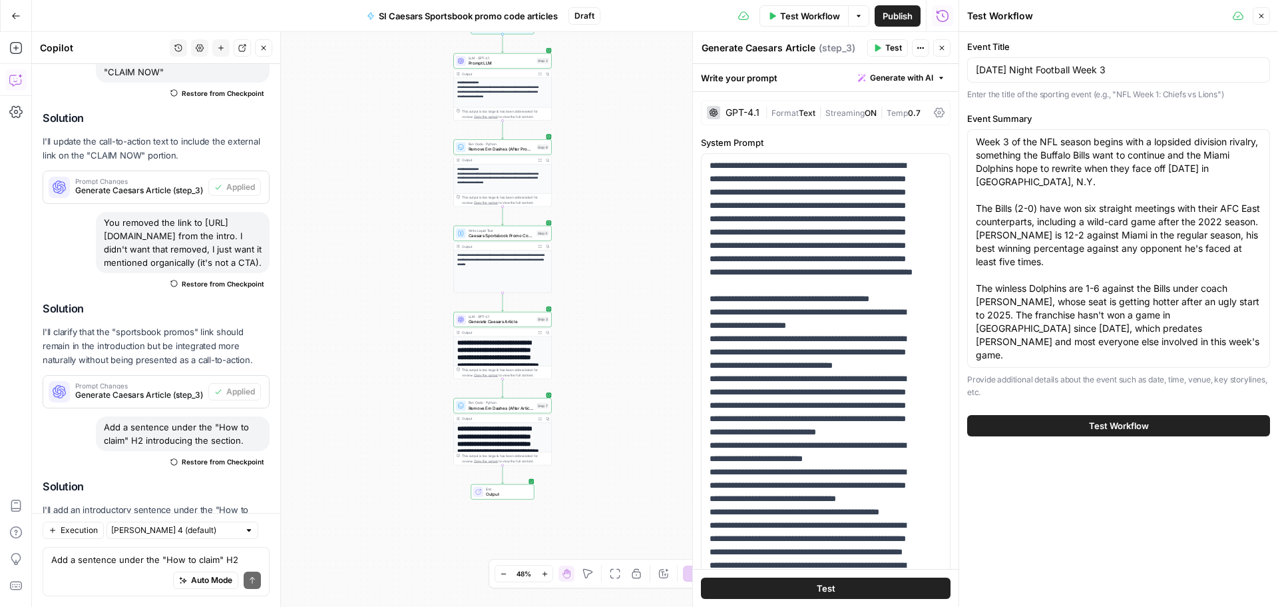
click at [1111, 419] on span "Test Workflow" at bounding box center [1119, 425] width 60 height 13
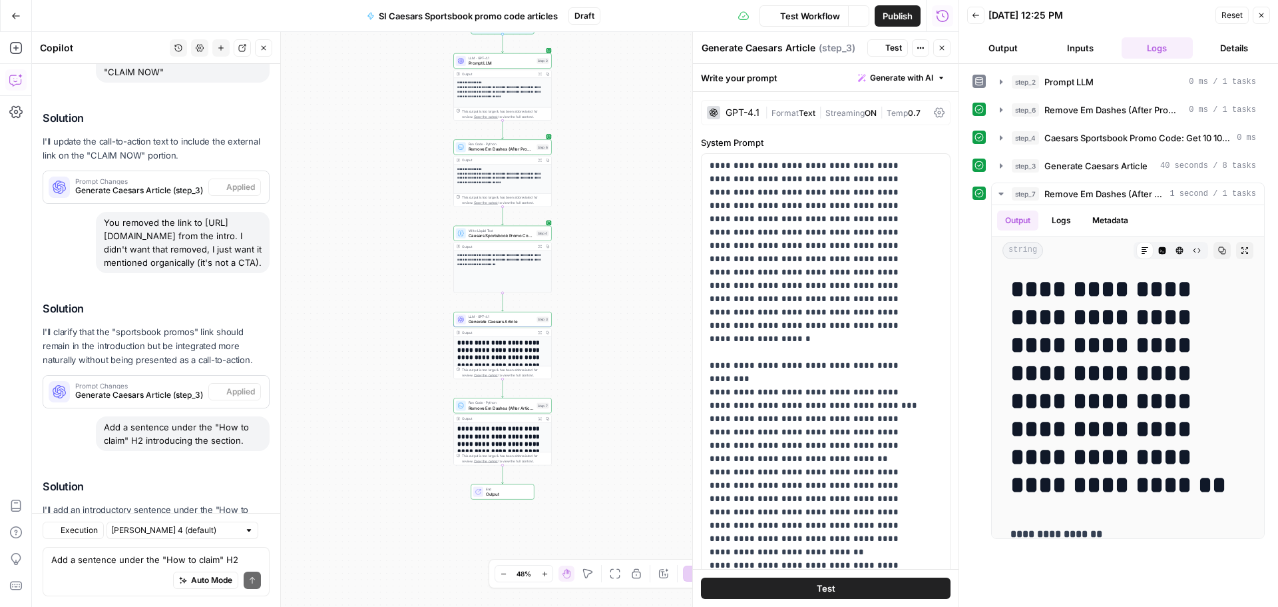
scroll to position [6414, 0]
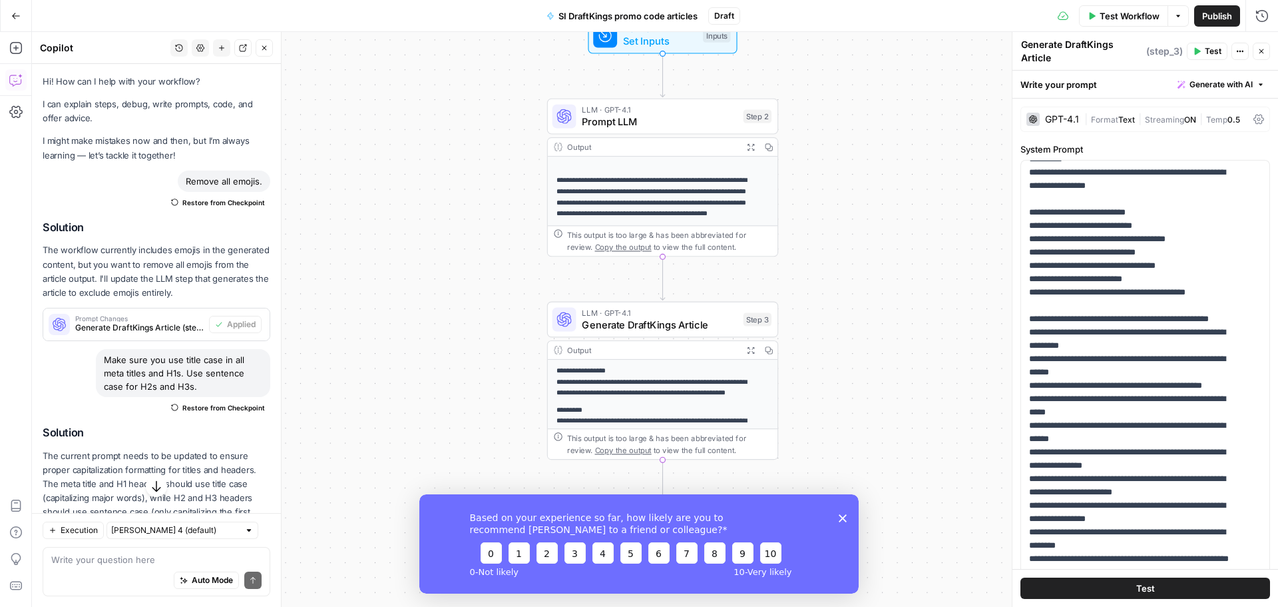
click at [1137, 16] on span "Test Workflow" at bounding box center [1130, 15] width 60 height 13
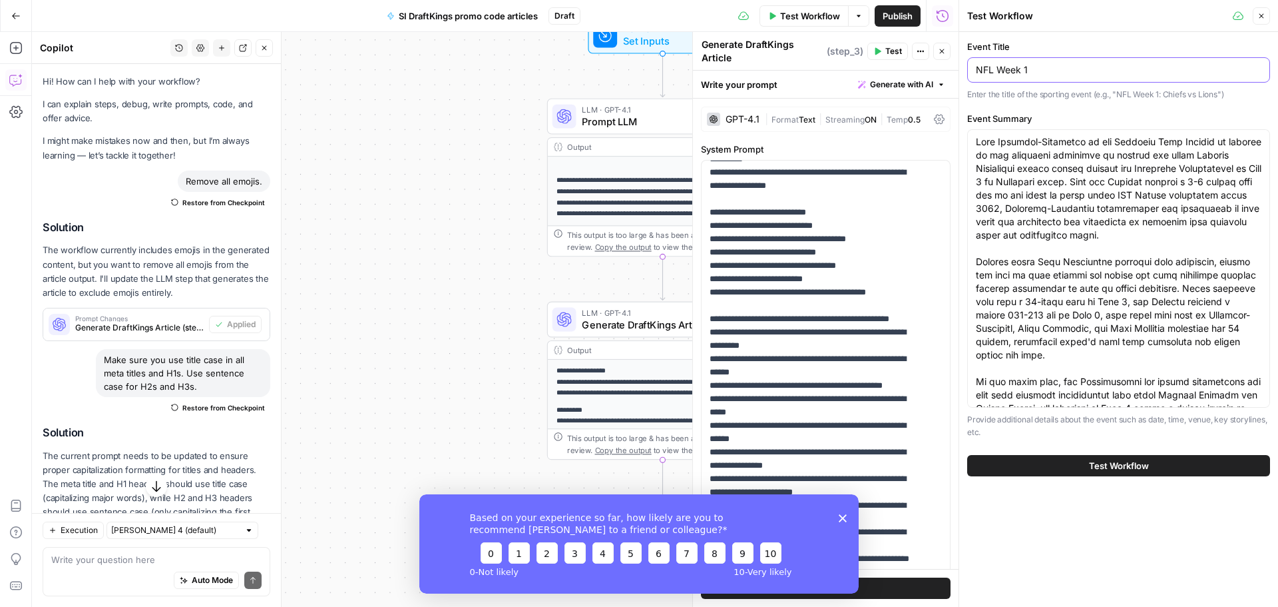
drag, startPoint x: 981, startPoint y: 73, endPoint x: 973, endPoint y: 73, distance: 8.0
click at [973, 73] on div "NFL Week 1" at bounding box center [1118, 69] width 303 height 25
paste input "3"
type input "NFL Week 3"
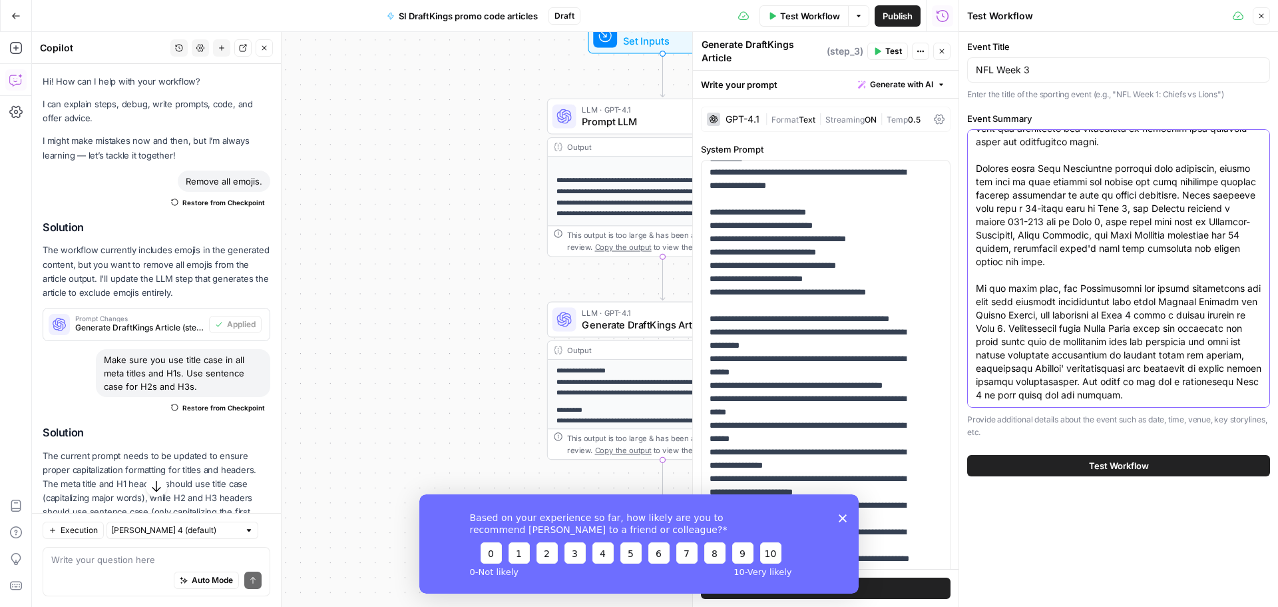
drag, startPoint x: 1010, startPoint y: 180, endPoint x: 1135, endPoint y: 477, distance: 322.6
click at [1135, 477] on div "Event Title NFL Week 3 Enter the title of the sporting event (e.g., "NFL Week 1…" at bounding box center [1119, 258] width 319 height 452
paste textarea "LOR Ipsu 6 dolors a consectetur adipi elit seddoei temporinc utlaboreet. Dol Ma…"
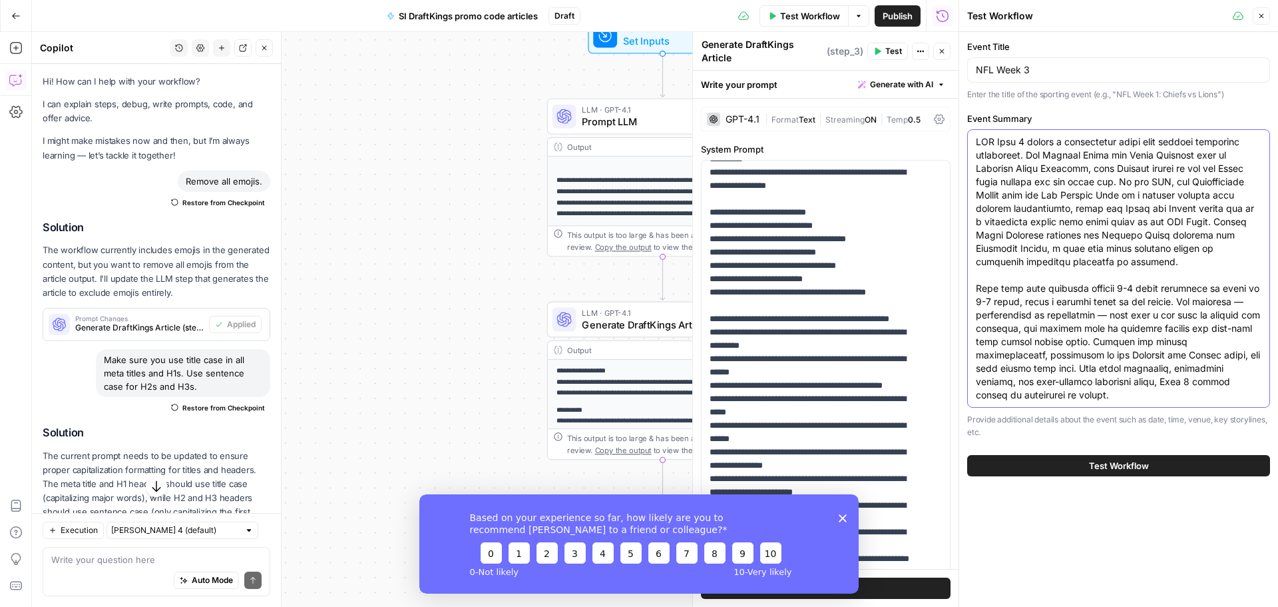
scroll to position [0, 0]
type textarea "LOR Ipsu 6 dolors a consectetur adipi elit seddoei temporinc utlaboreet. Dol Ma…"
click at [1160, 470] on button "Test Workflow" at bounding box center [1118, 465] width 303 height 21
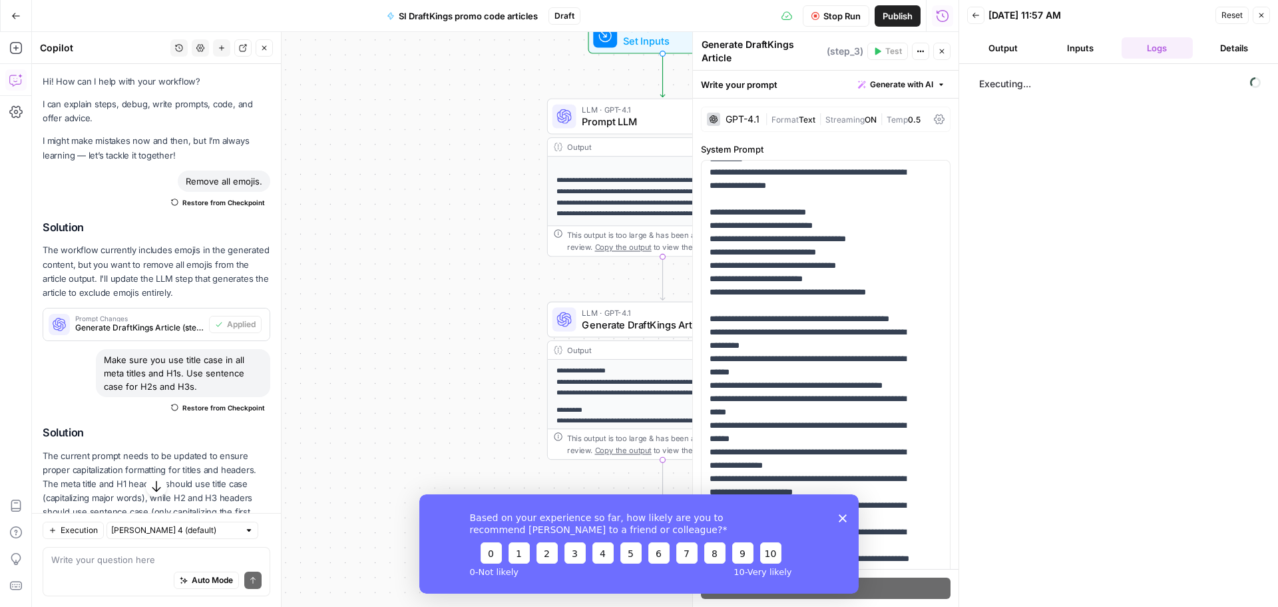
click at [838, 517] on div "Based on your experience so far, how likely are you to recommend AirOps to a fr…" at bounding box center [638, 542] width 439 height 99
click at [842, 517] on icon "Close survey" at bounding box center [843, 517] width 8 height 8
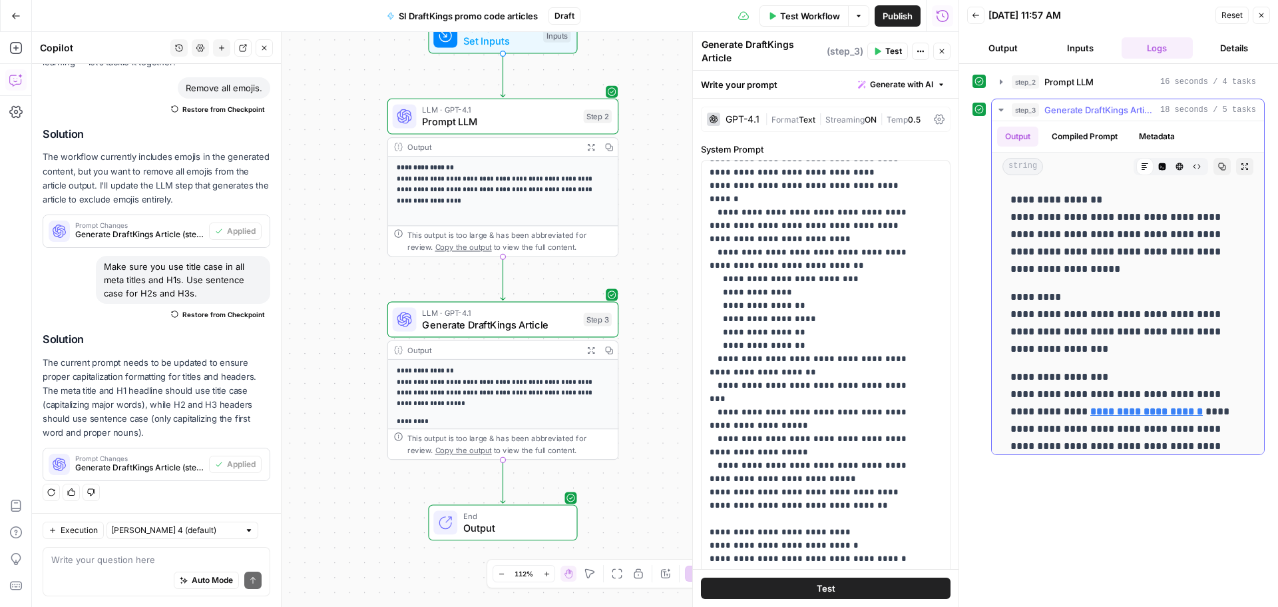
click at [1098, 133] on button "Compiled Prompt" at bounding box center [1085, 137] width 82 height 20
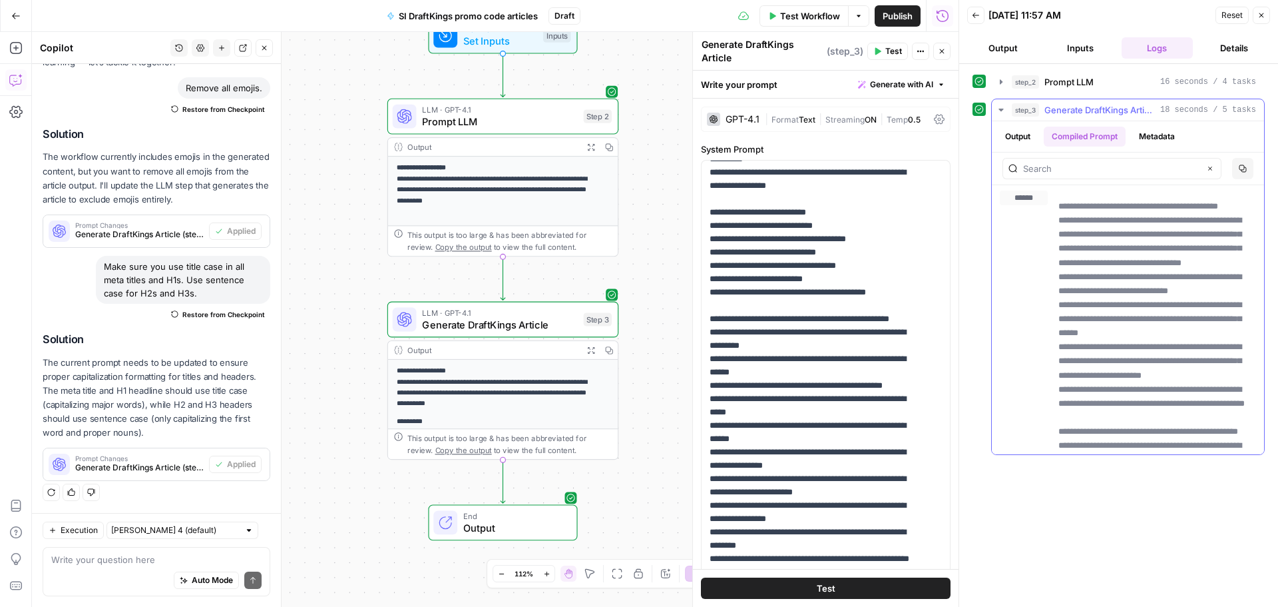
click at [1144, 141] on button "Metadata" at bounding box center [1157, 137] width 52 height 20
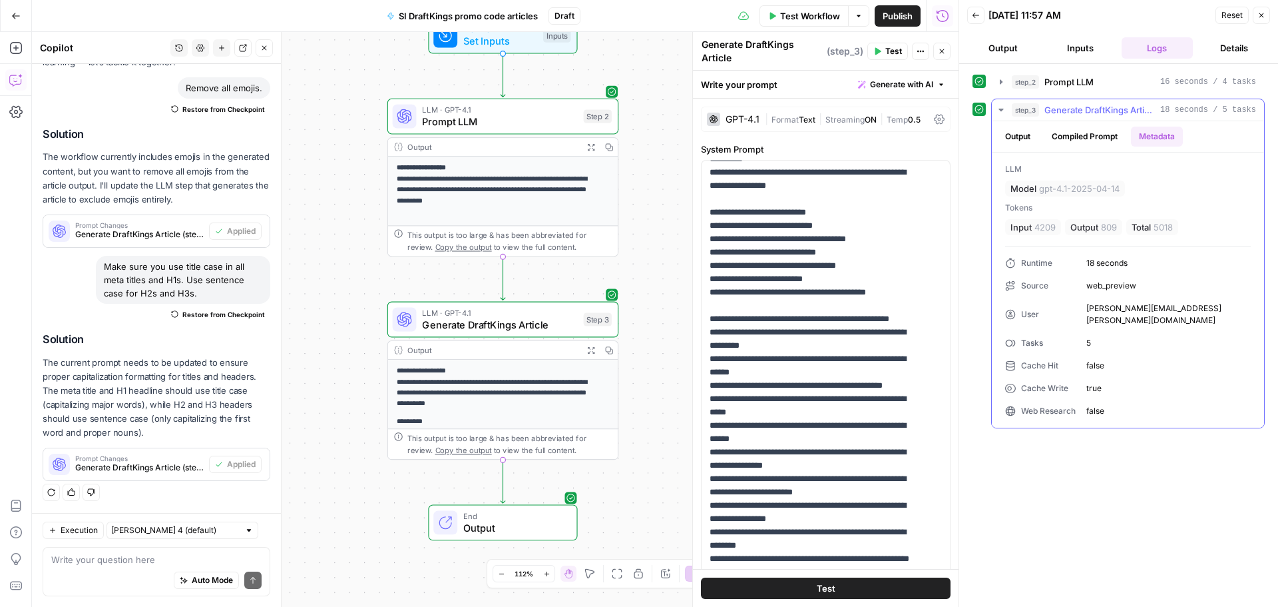
click at [1025, 138] on button "Output" at bounding box center [1017, 137] width 41 height 20
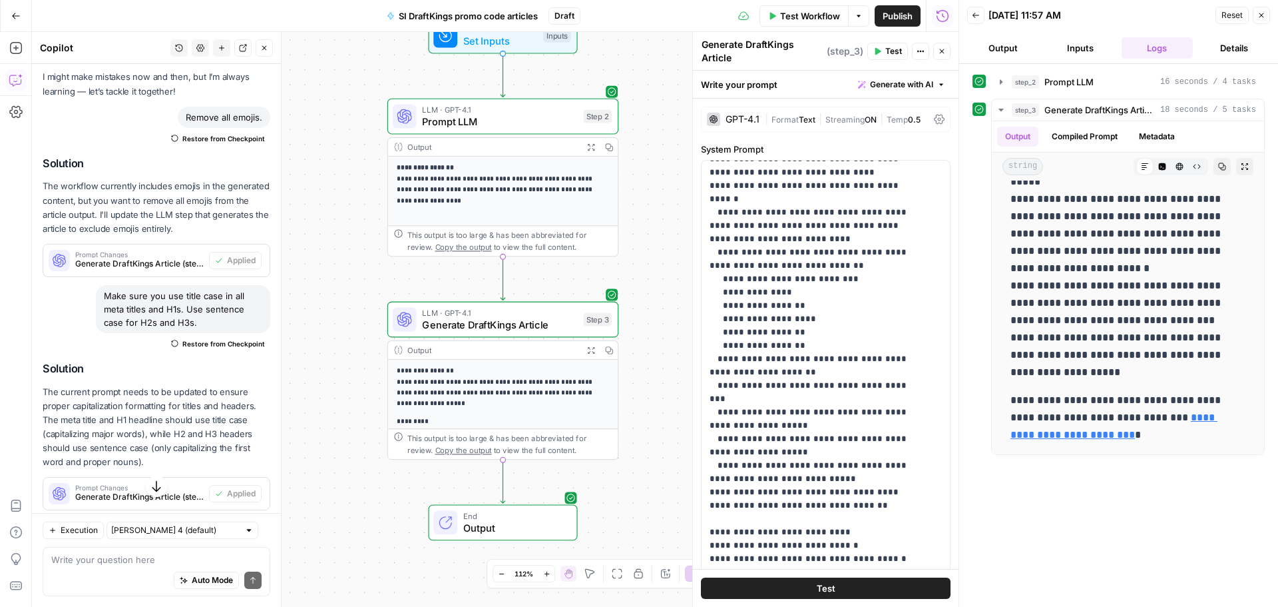
scroll to position [93, 0]
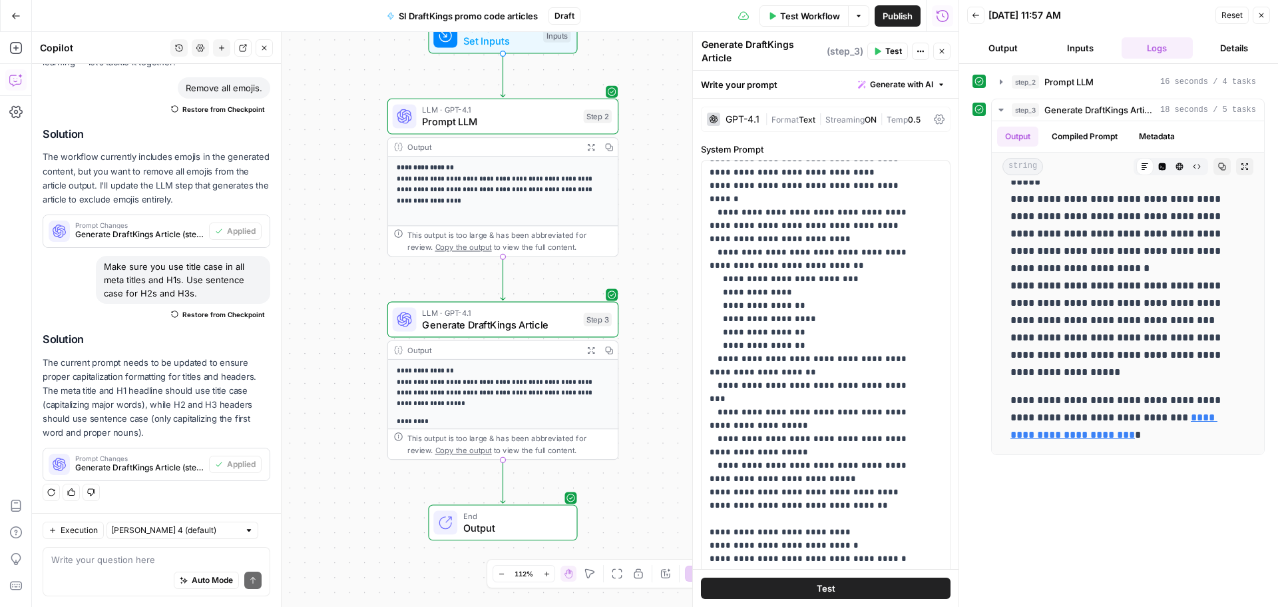
click at [823, 21] on span "Test Workflow" at bounding box center [810, 15] width 60 height 13
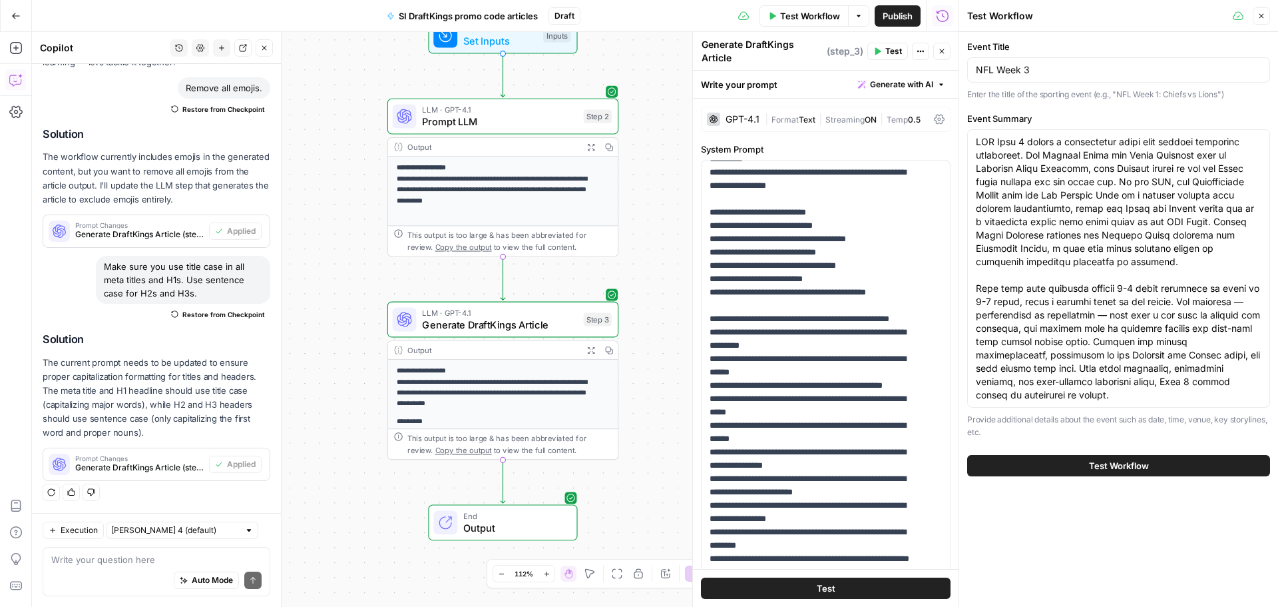
click at [1102, 459] on span "Test Workflow" at bounding box center [1119, 465] width 60 height 13
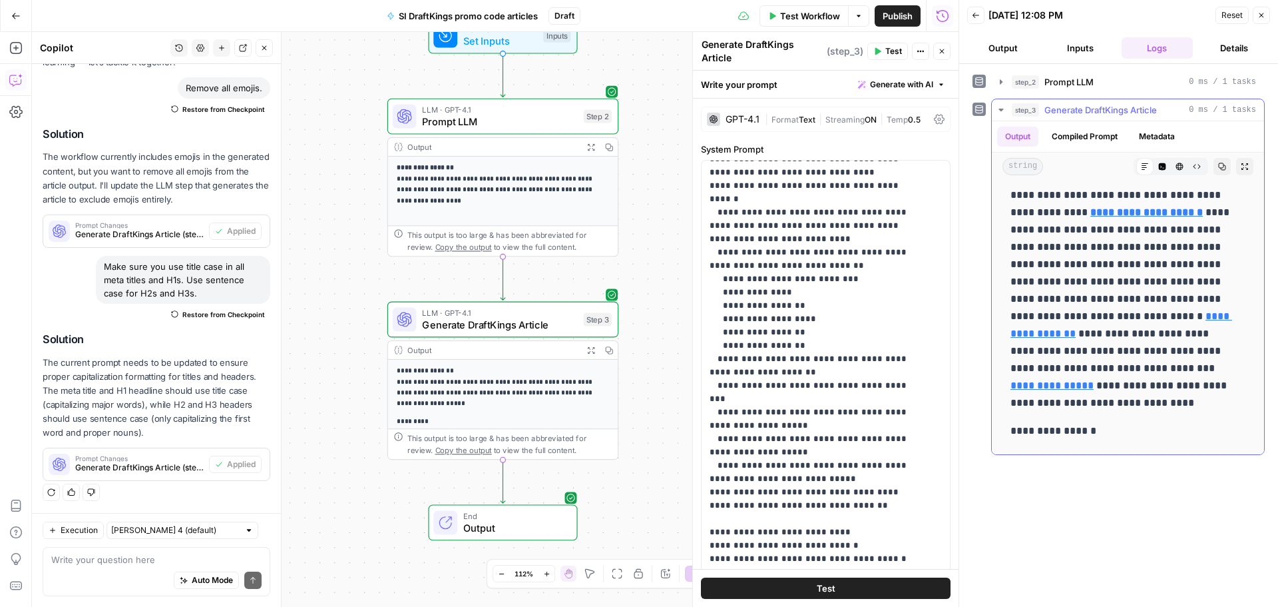
scroll to position [266, 0]
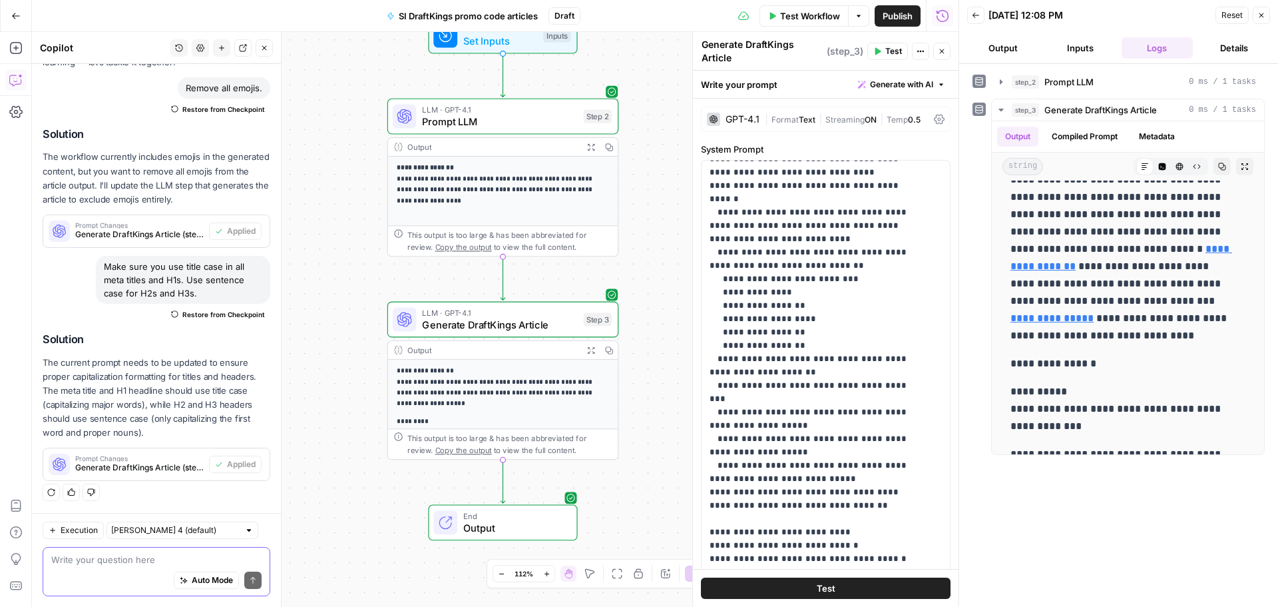
click at [87, 557] on textarea at bounding box center [156, 559] width 210 height 13
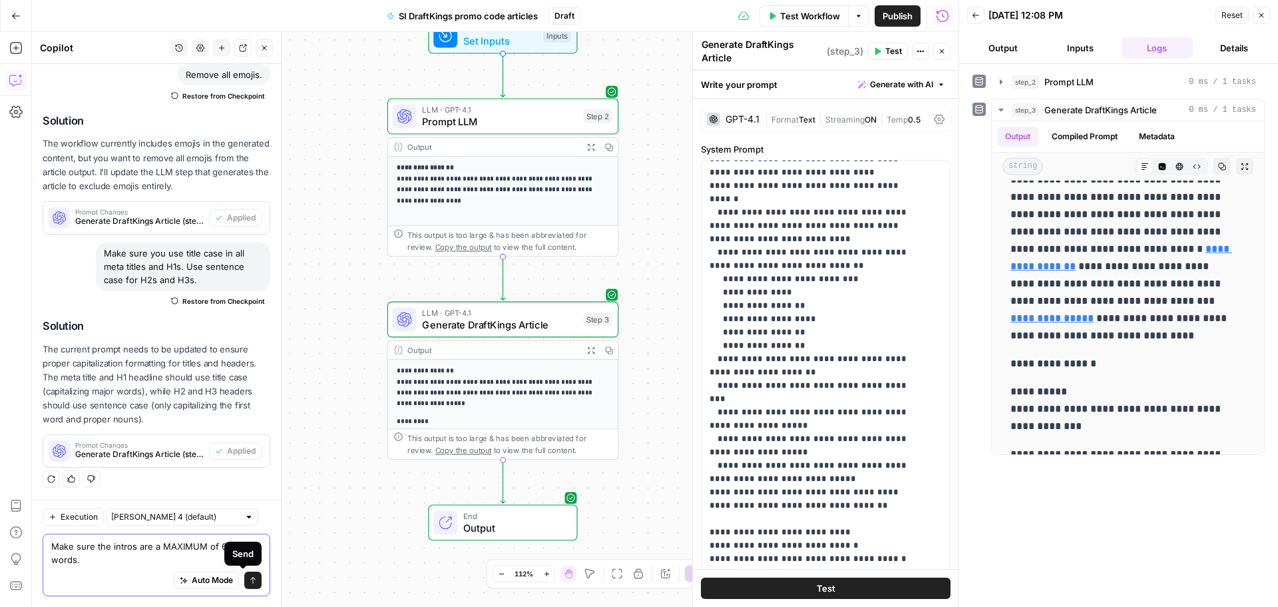
type textarea "Make sure the intros are a MAXIMUM of 60-70 words."
click at [249, 581] on icon "submit" at bounding box center [253, 580] width 8 height 8
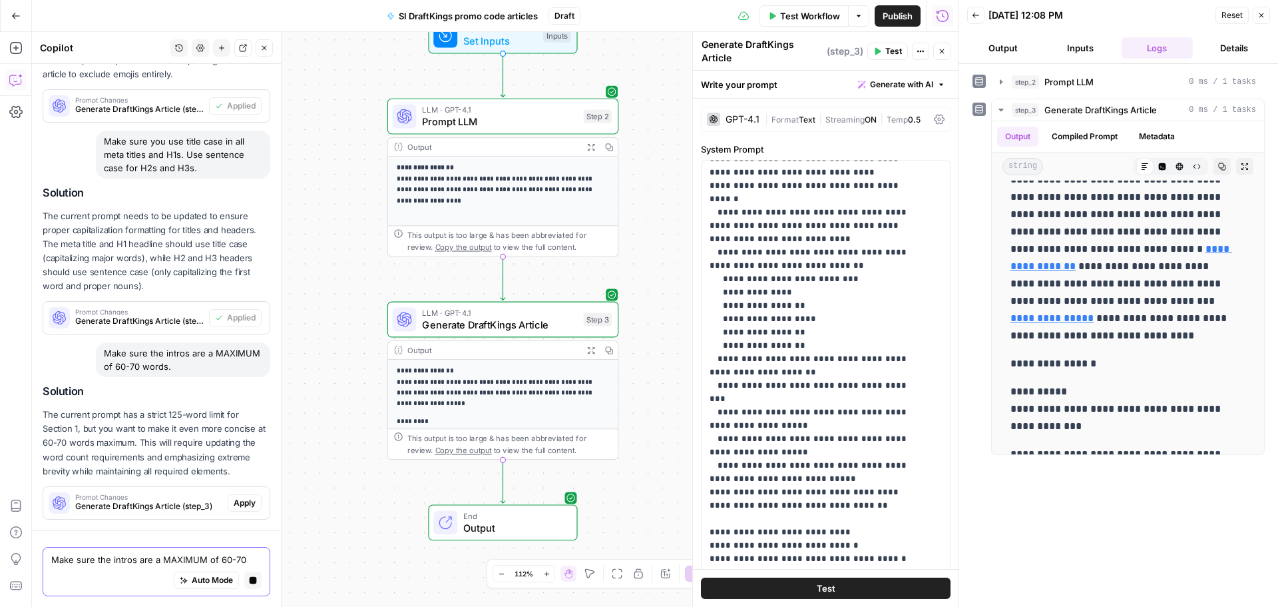
scroll to position [292, 0]
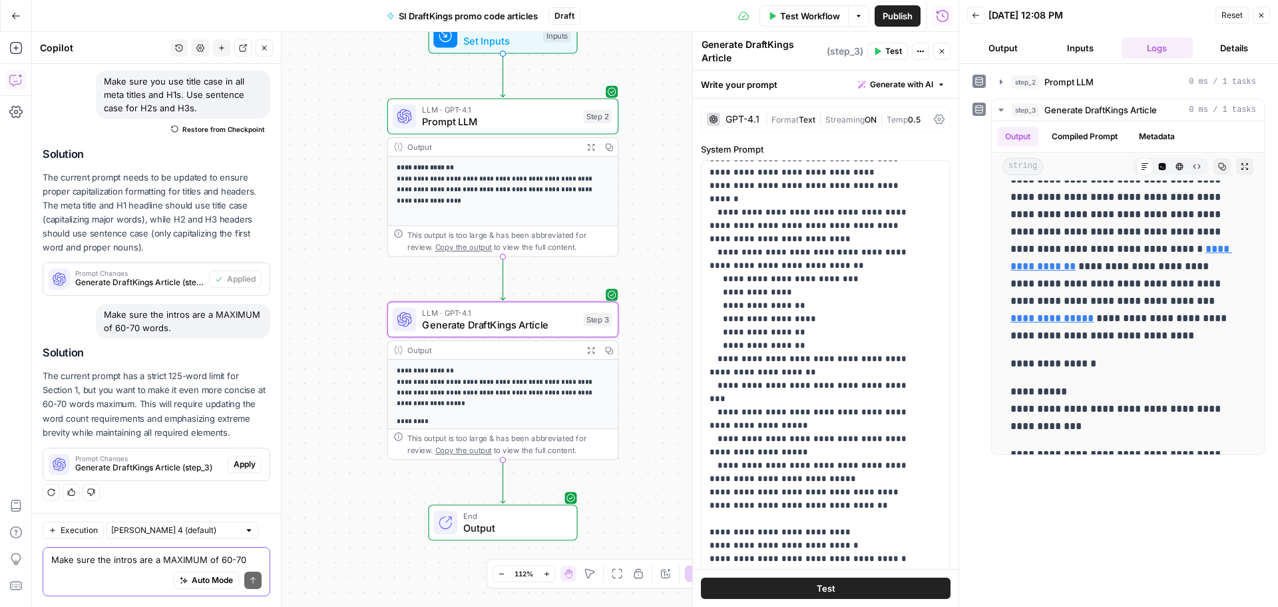
click at [234, 469] on span "Apply" at bounding box center [245, 464] width 22 height 12
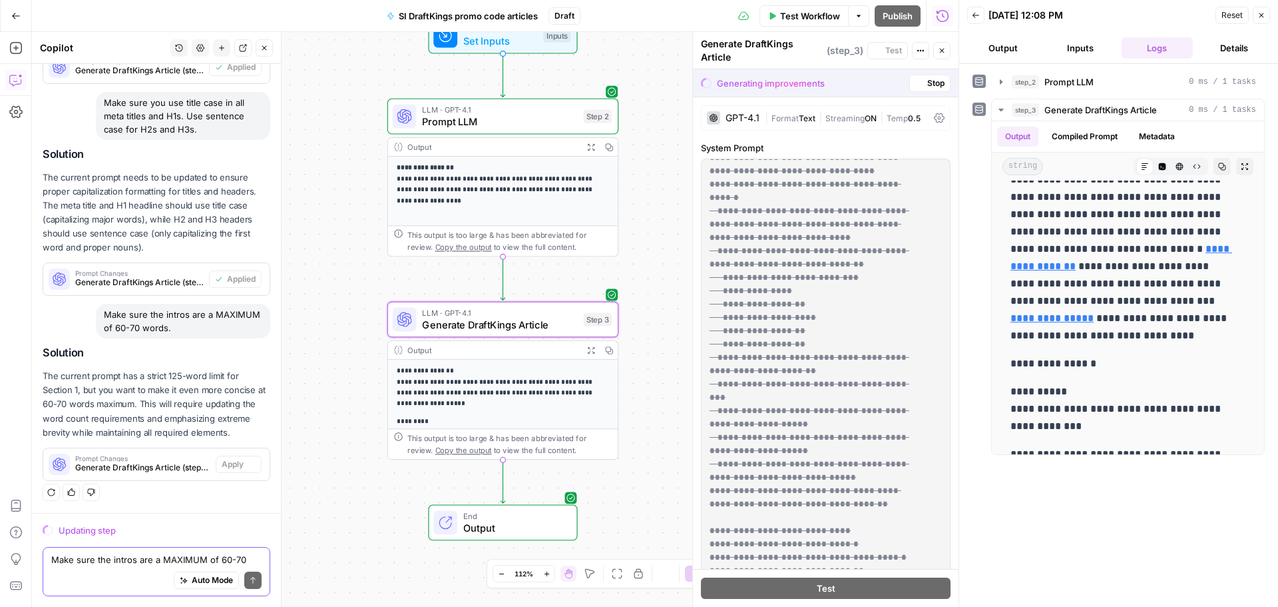
scroll to position [0, 0]
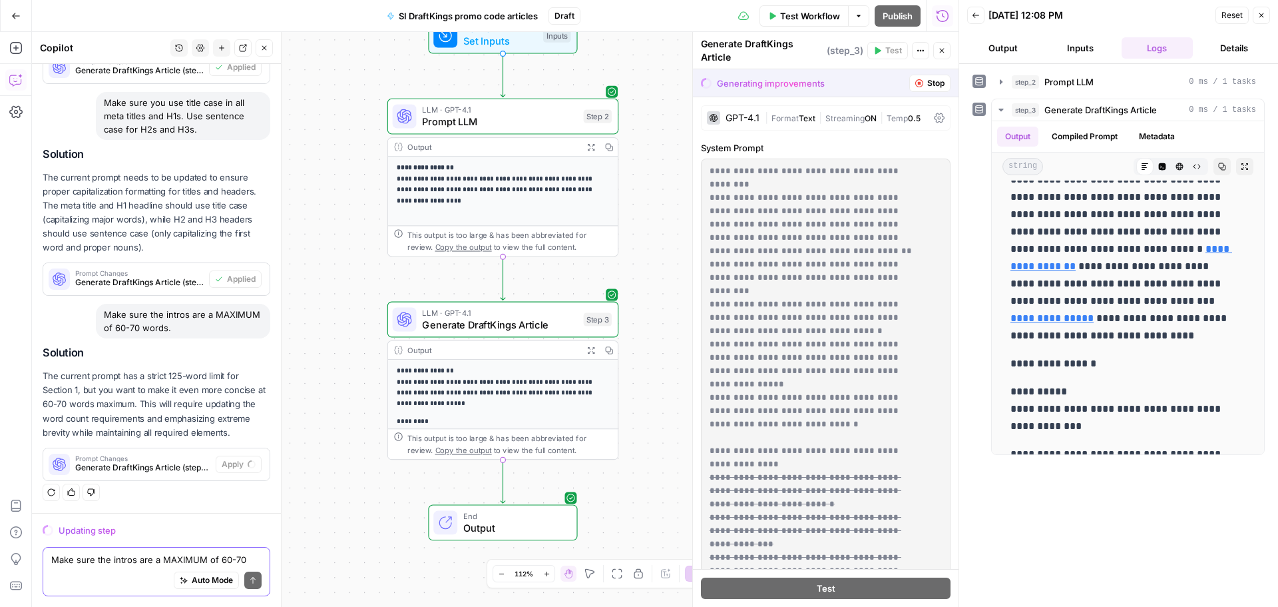
click at [145, 308] on div "Make sure the intros are a MAXIMUM of 60-70 words." at bounding box center [183, 321] width 174 height 35
copy div "Make sure the intros are a MAXIMUM of 60-70 words."
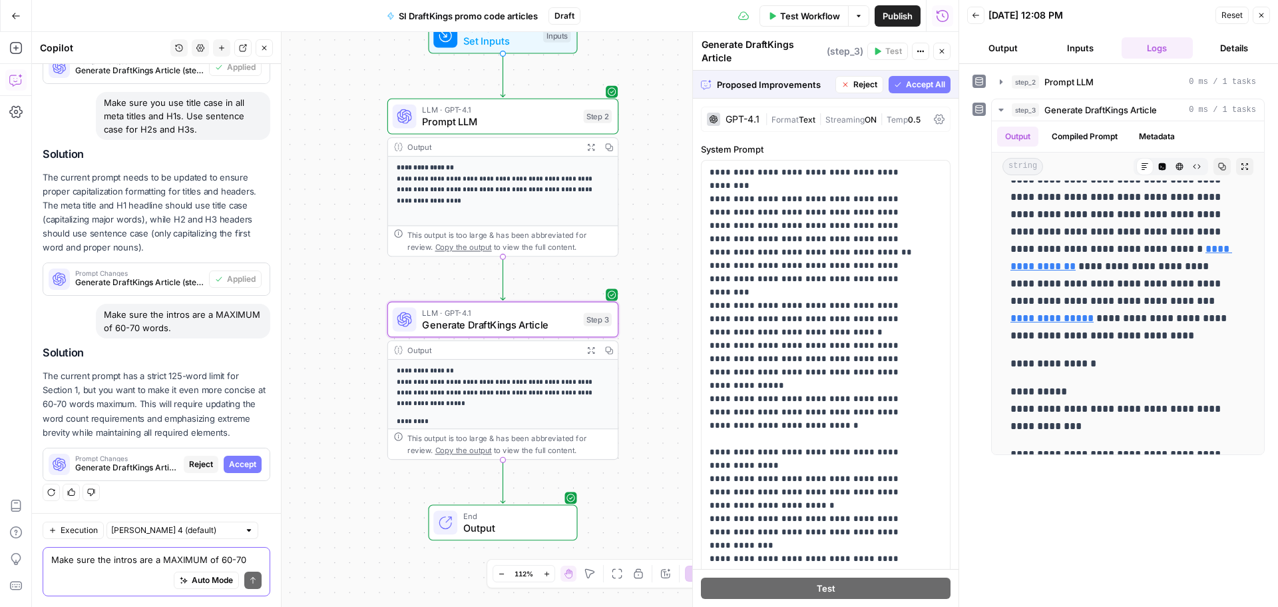
click at [239, 461] on span "Accept" at bounding box center [242, 464] width 27 height 12
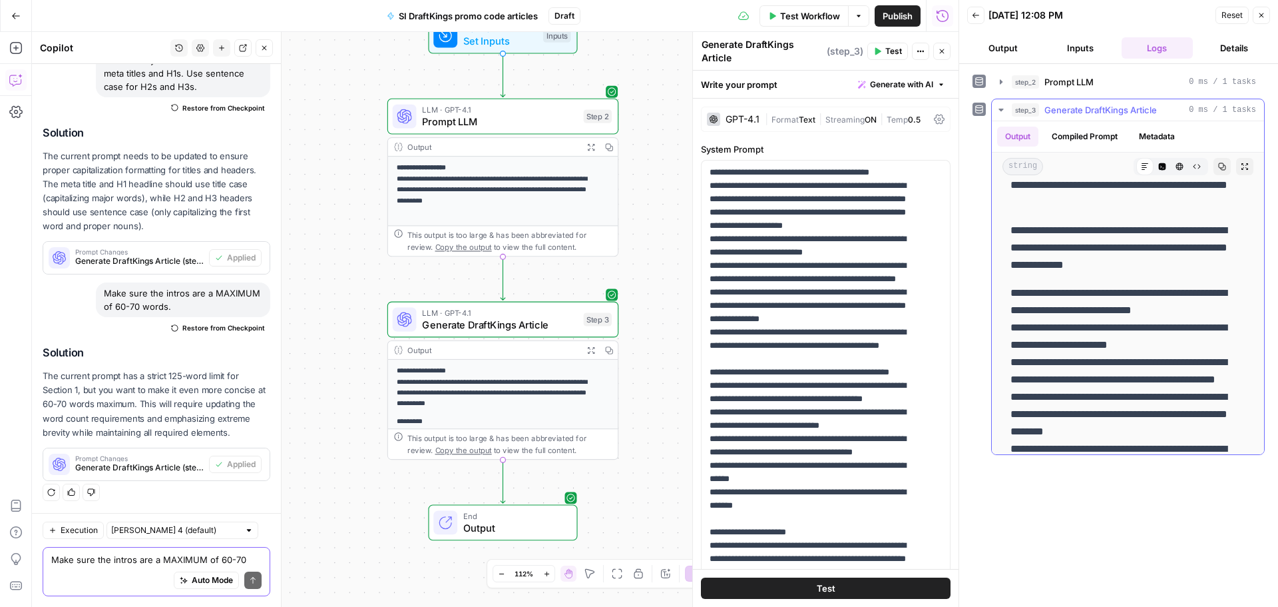
scroll to position [1323, 0]
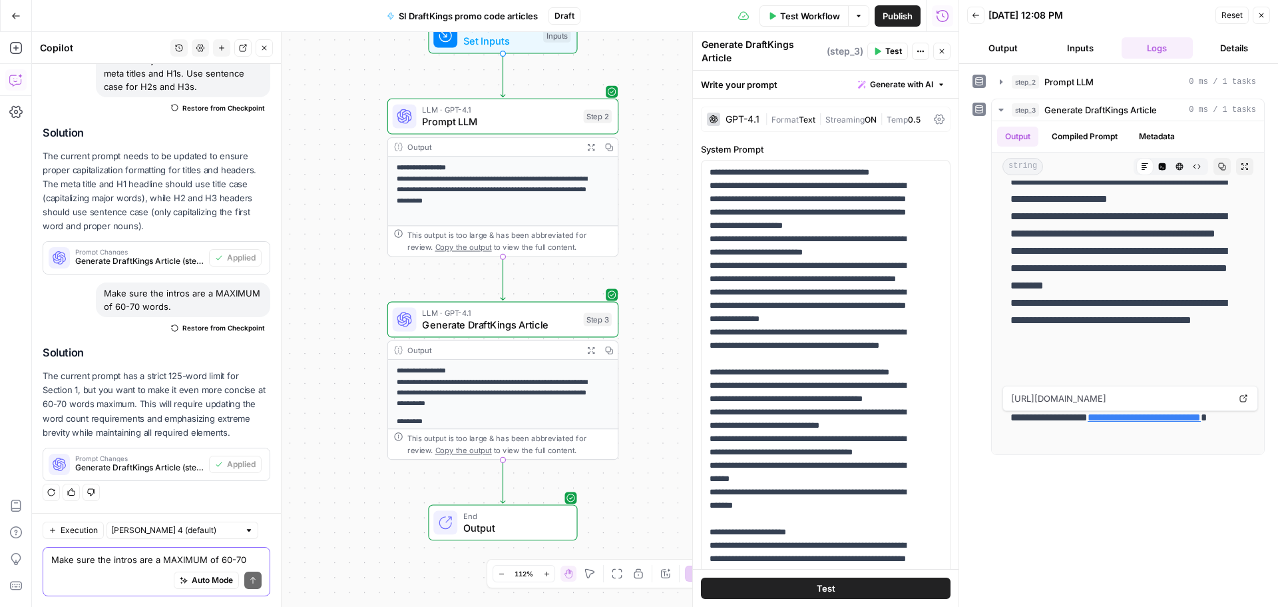
click at [124, 566] on div "Auto Mode Send" at bounding box center [156, 580] width 210 height 29
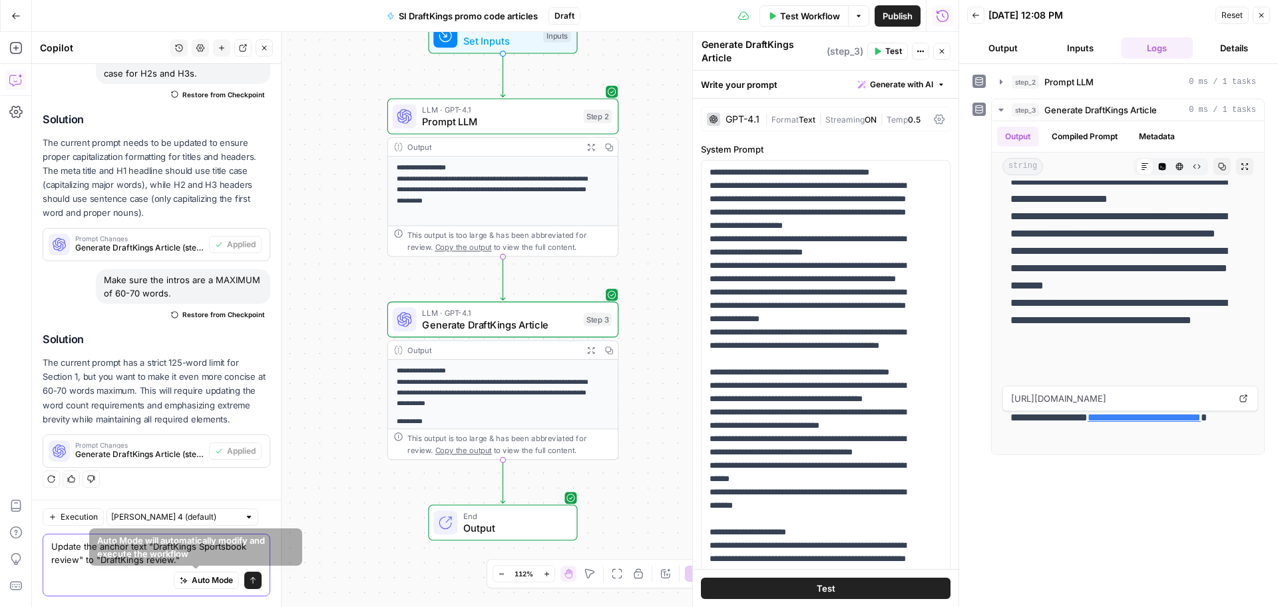
type textarea "Update the anchor text "DraftKings Sportsbook review" to "DraftKings review.""
click at [249, 579] on icon "submit" at bounding box center [253, 580] width 8 height 8
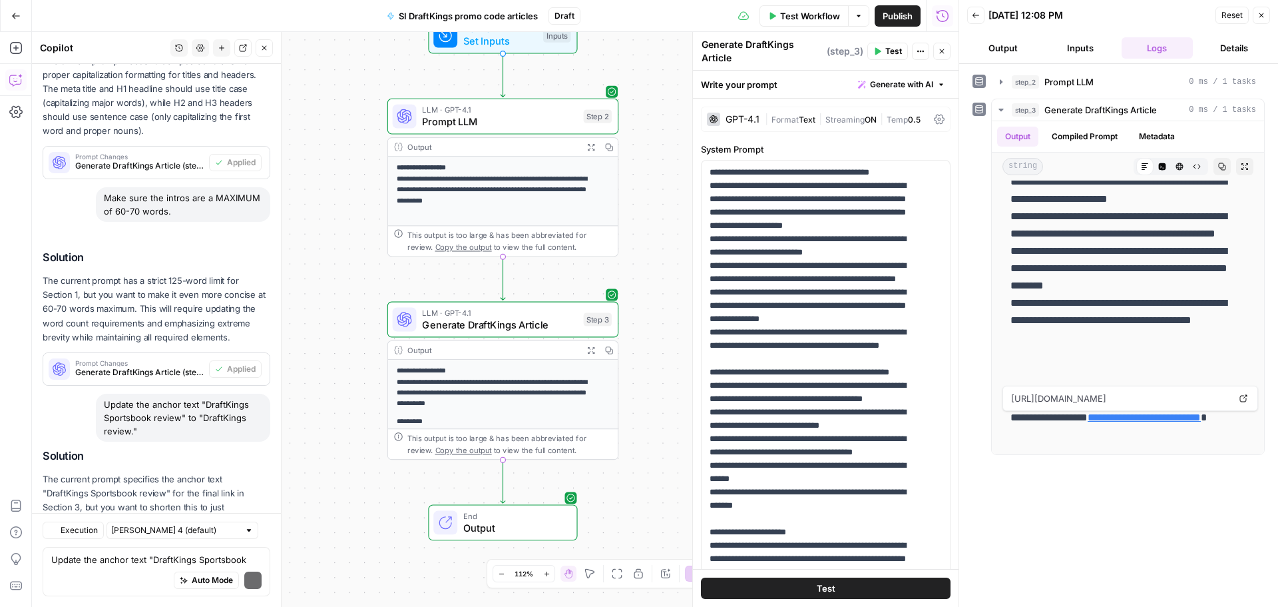
scroll to position [497, 0]
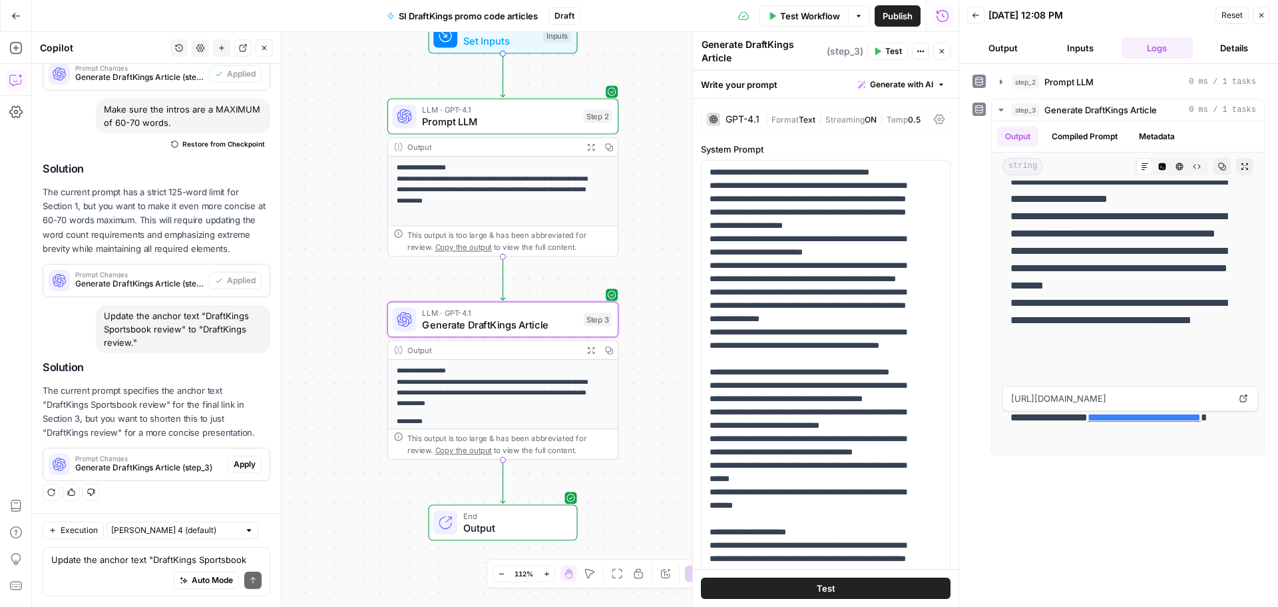
click at [238, 463] on span "Apply" at bounding box center [245, 464] width 22 height 12
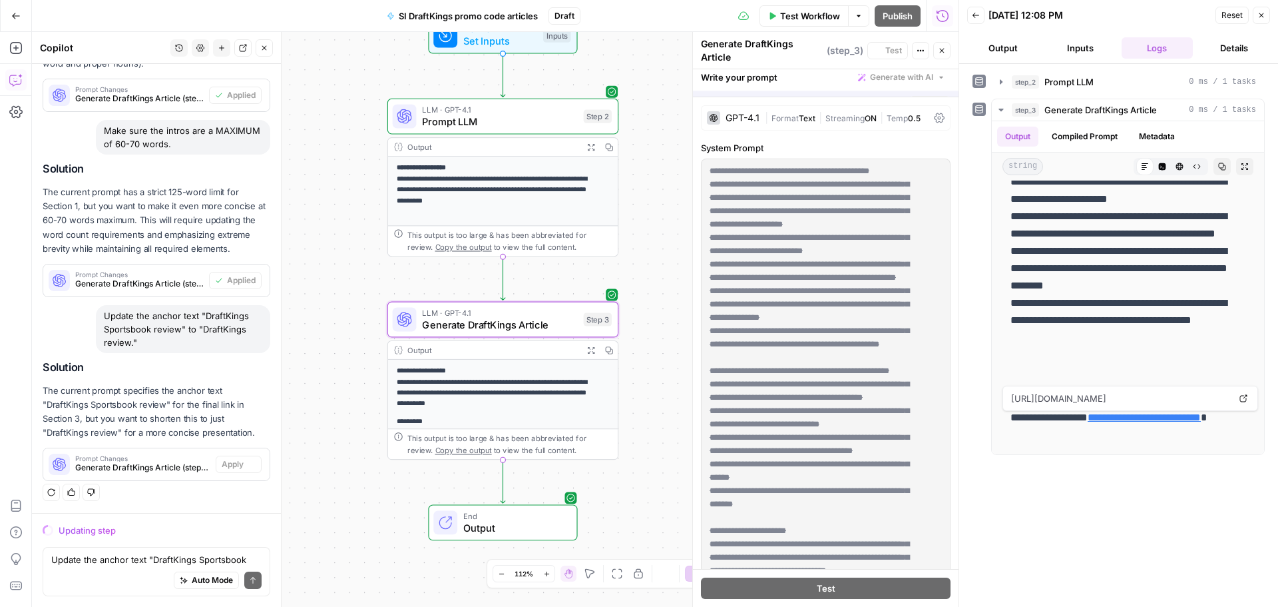
scroll to position [433, 0]
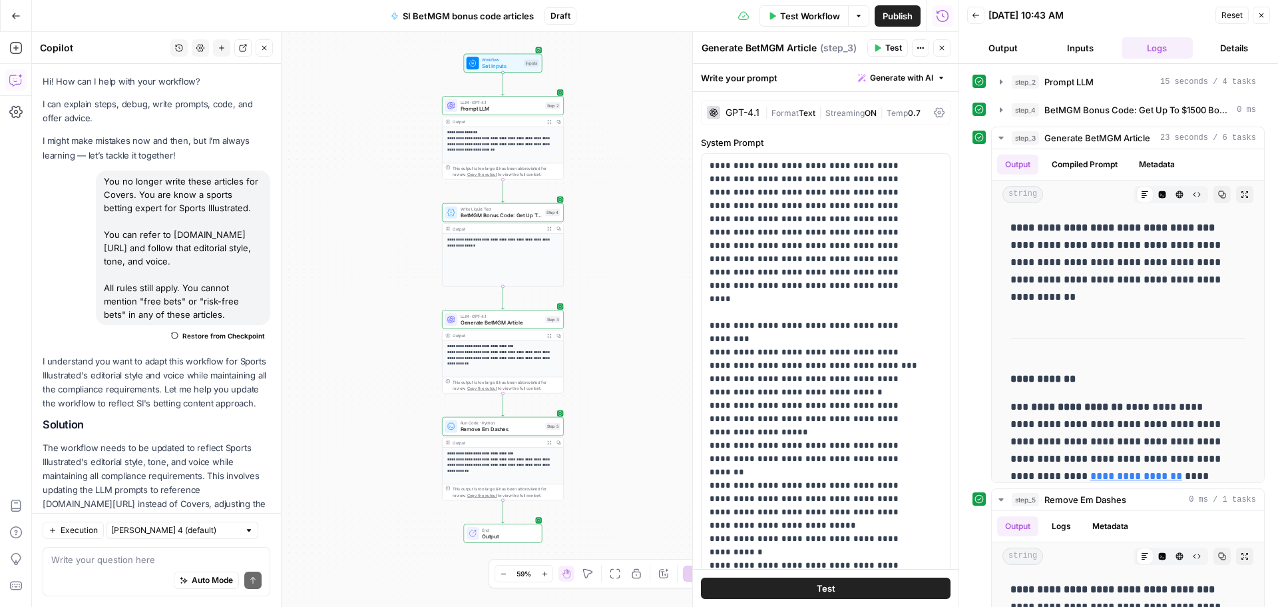
scroll to position [666, 0]
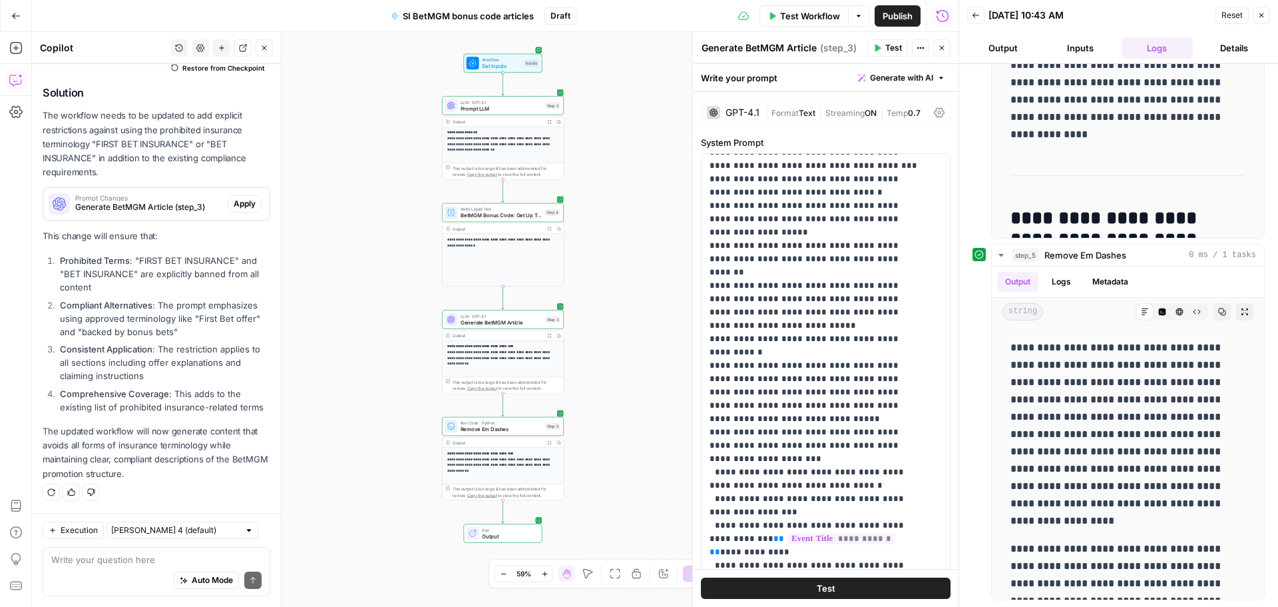
click at [1227, 51] on button "Details" at bounding box center [1235, 47] width 72 height 21
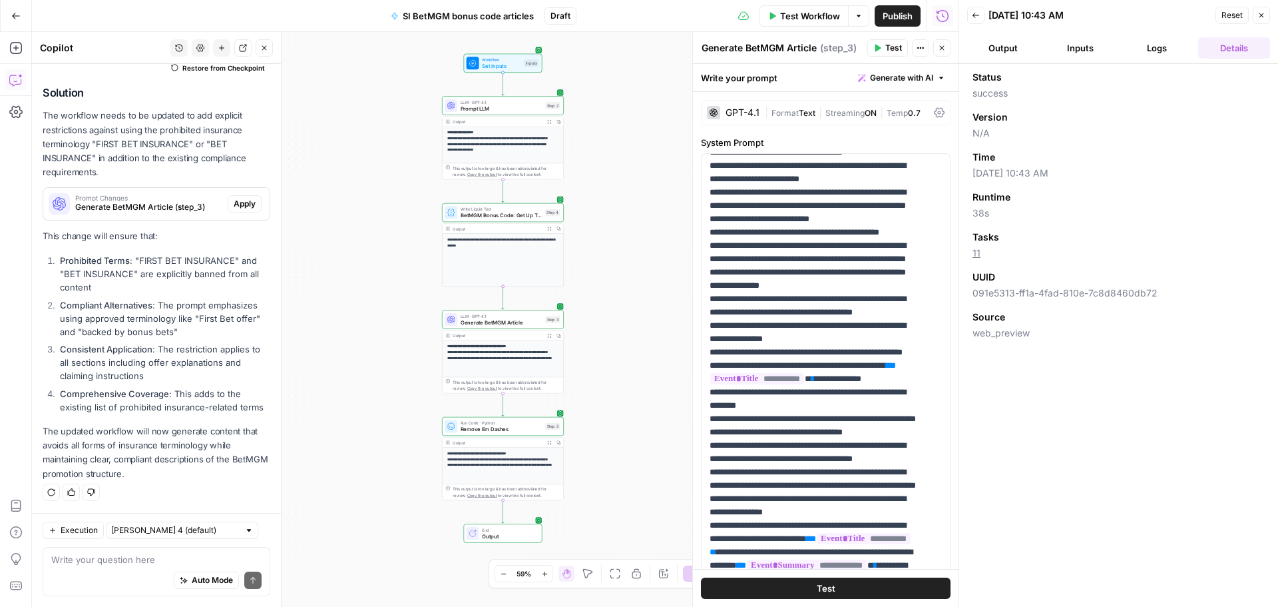
scroll to position [0, 0]
click at [989, 47] on button "Output" at bounding box center [1003, 47] width 72 height 21
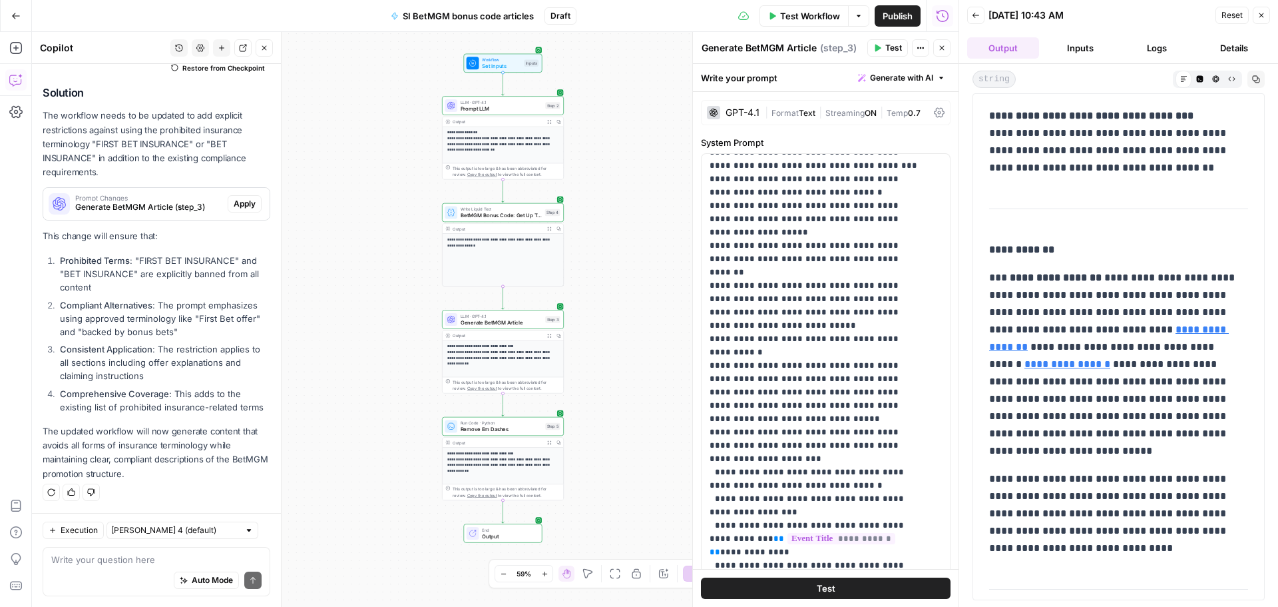
click at [1082, 47] on button "Inputs" at bounding box center [1081, 47] width 72 height 21
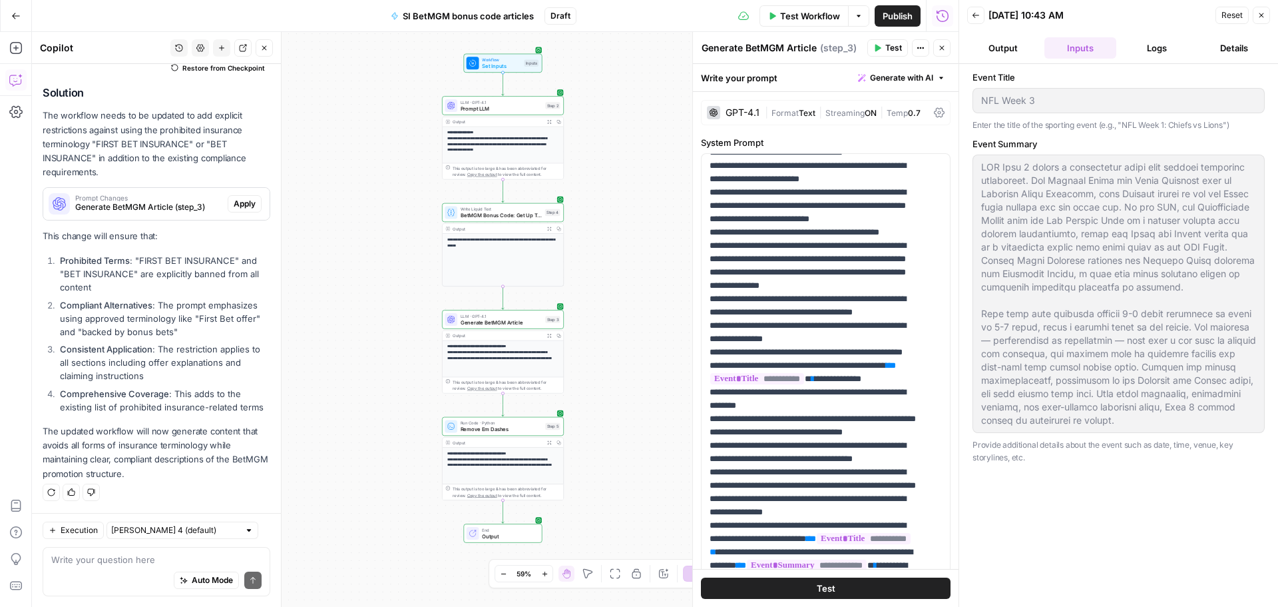
click at [979, 105] on div "NFL Week 3" at bounding box center [1119, 100] width 292 height 25
click at [1194, 430] on div at bounding box center [1119, 293] width 292 height 278
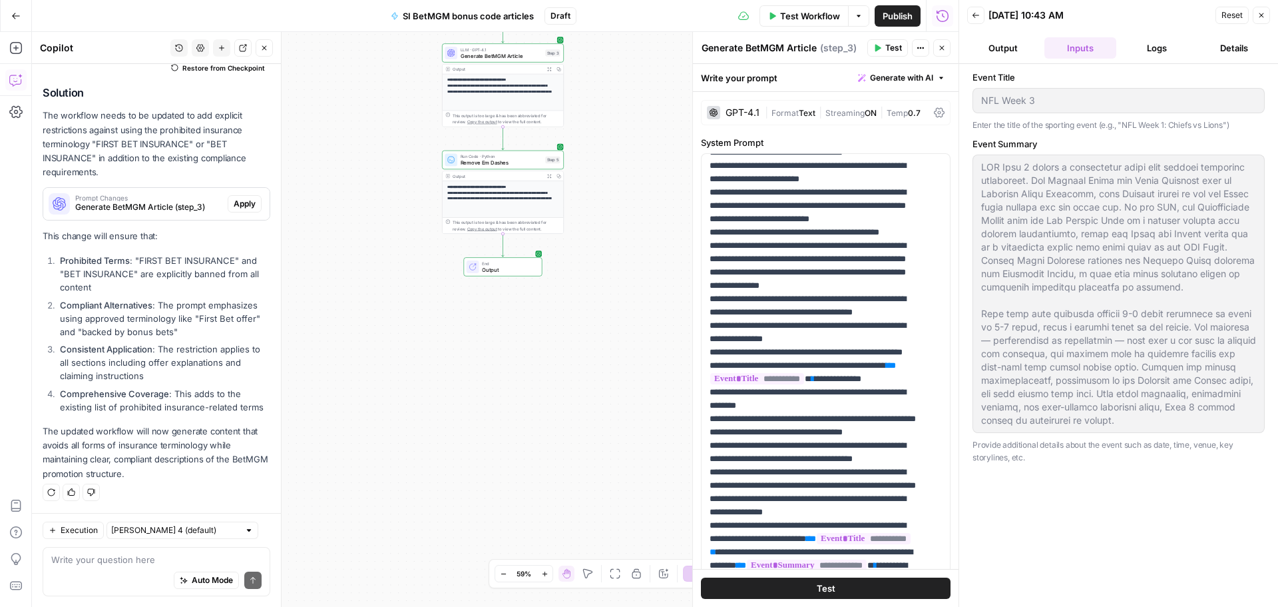
click at [71, 566] on div "Auto Mode Send" at bounding box center [156, 580] width 210 height 29
click at [85, 560] on textarea at bounding box center [156, 559] width 210 height 13
paste textarea "Make sure the intros are a MAXIMUM of 60-70 words."
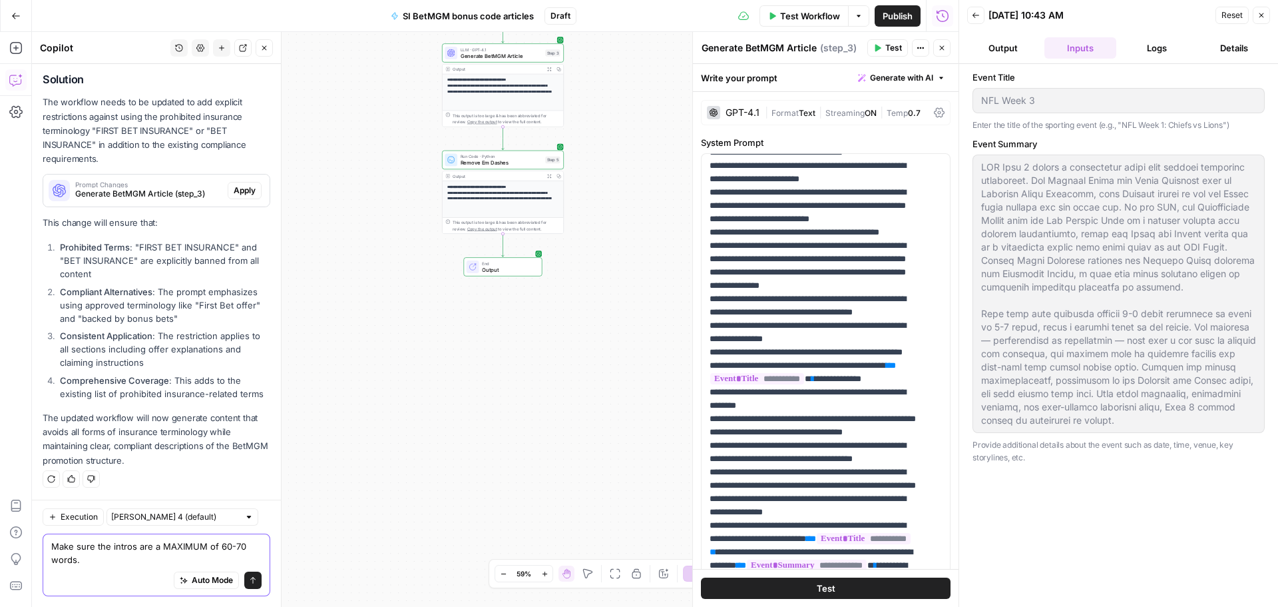
type textarea "Make sure the intros are a MAXIMUM of 60-70 words."
click at [244, 575] on button "Send" at bounding box center [252, 579] width 17 height 17
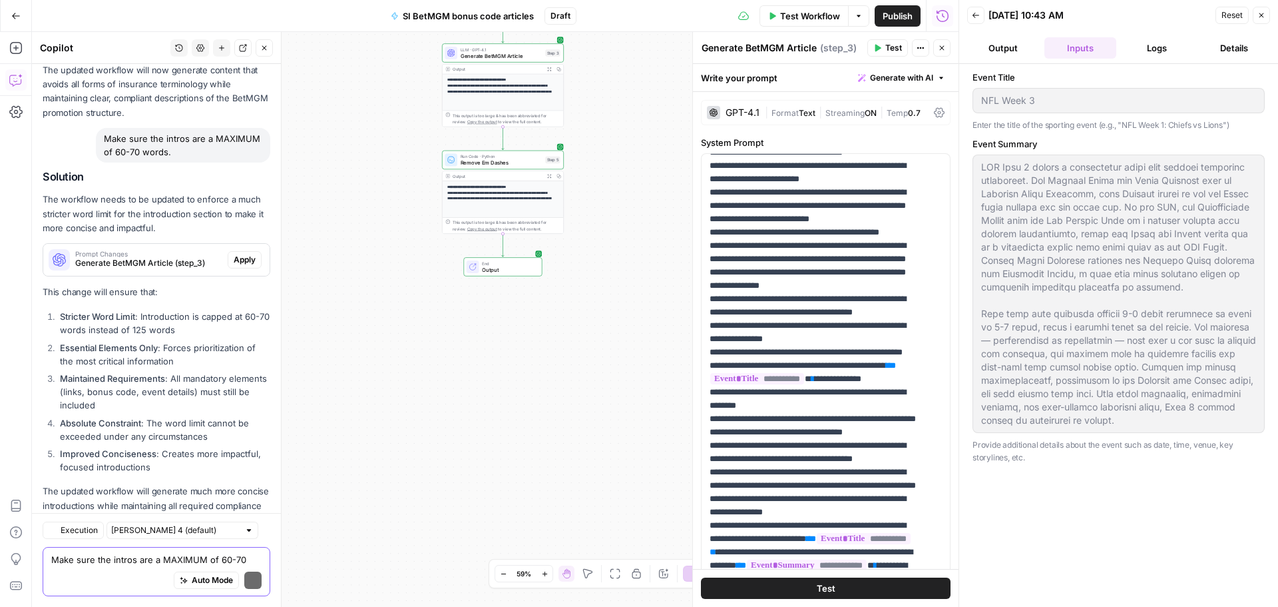
scroll to position [3257, 0]
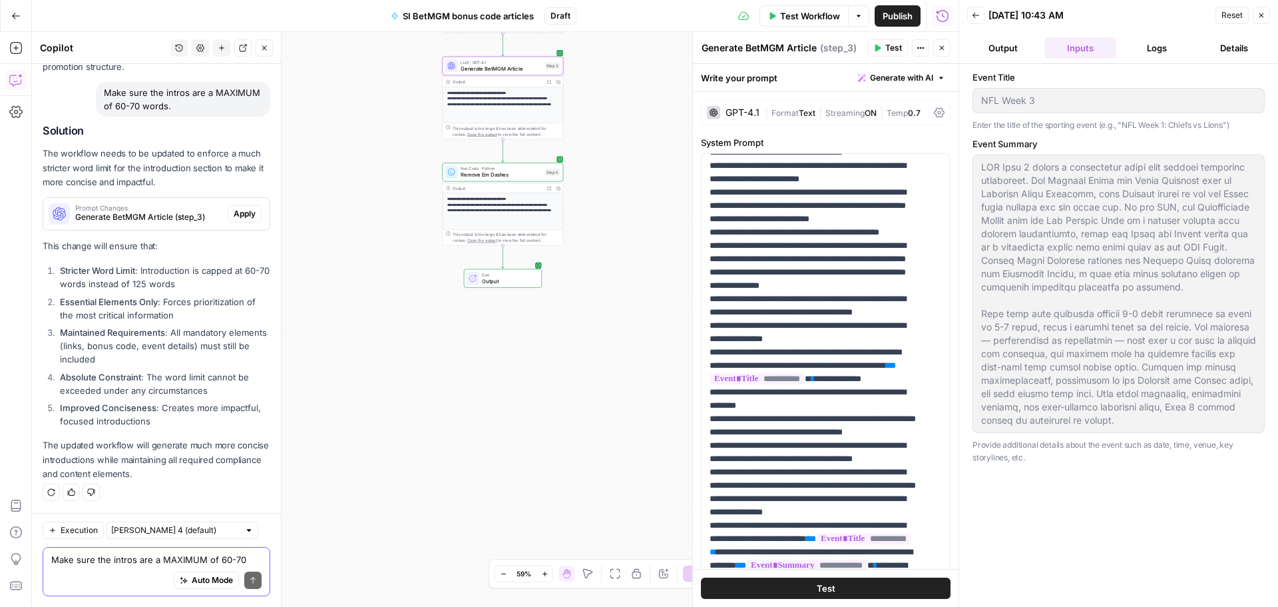
click at [241, 212] on span "Apply" at bounding box center [245, 214] width 22 height 12
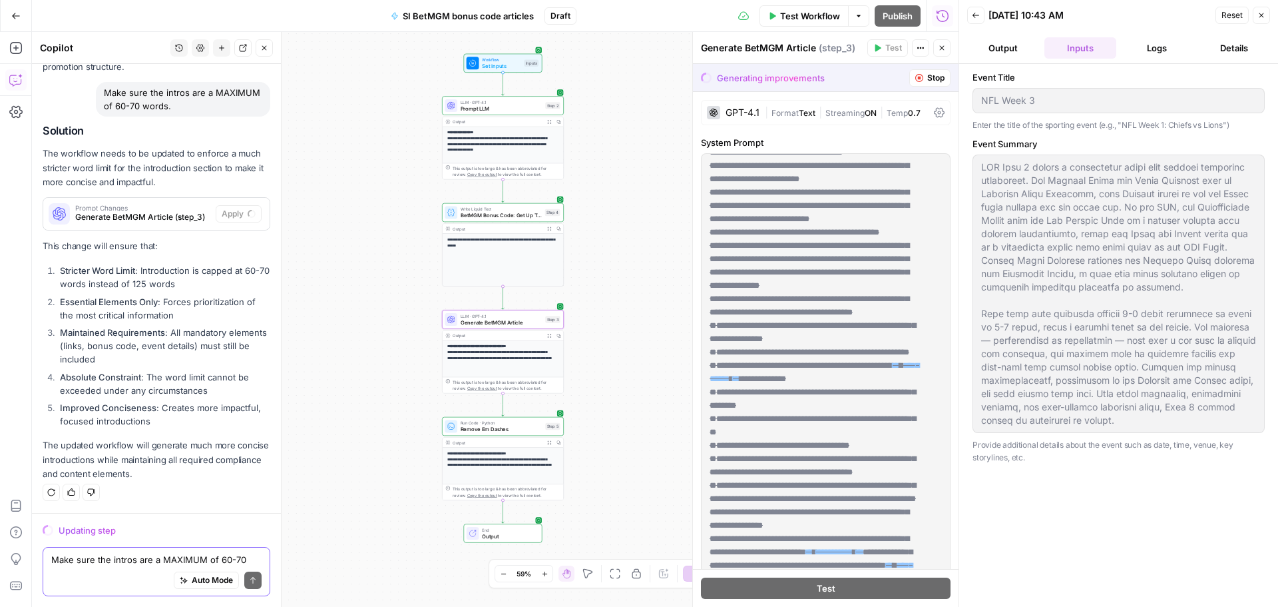
scroll to position [0, 0]
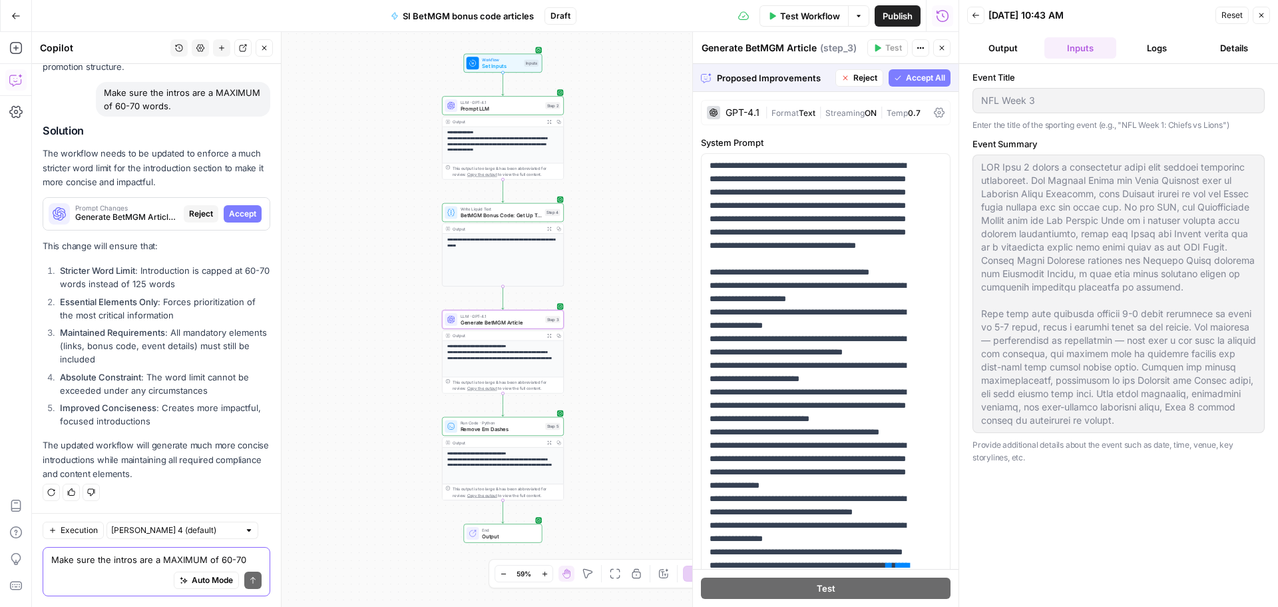
click at [246, 214] on span "Accept" at bounding box center [242, 214] width 27 height 12
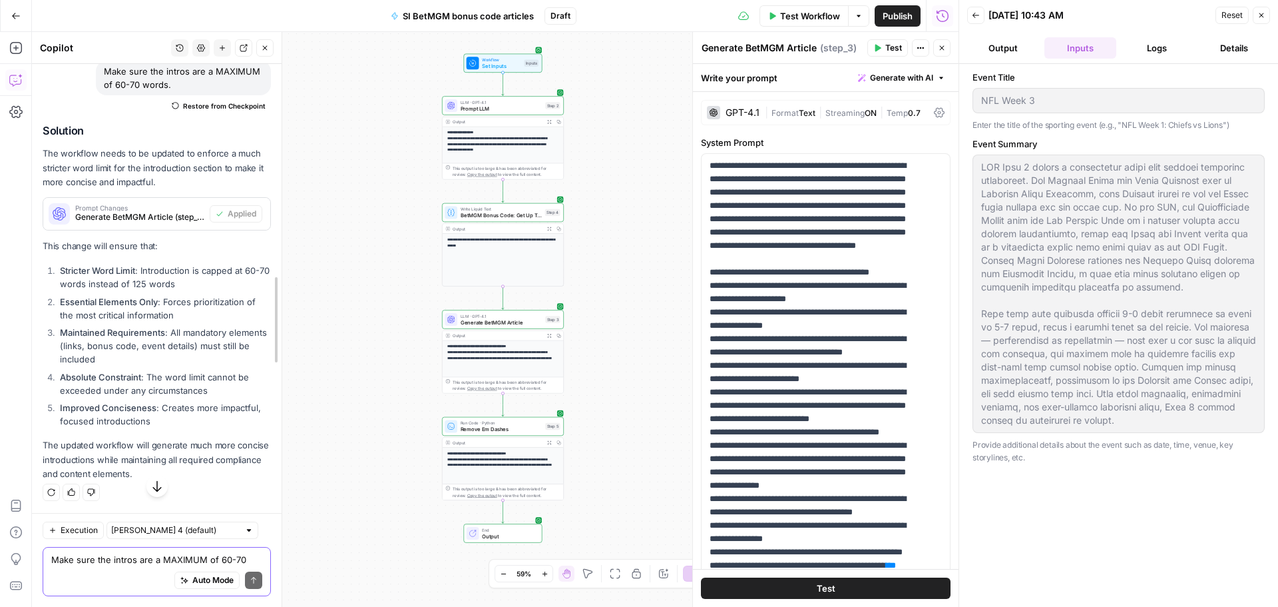
scroll to position [3199, 0]
drag, startPoint x: 274, startPoint y: 540, endPoint x: 270, endPoint y: 505, distance: 35.6
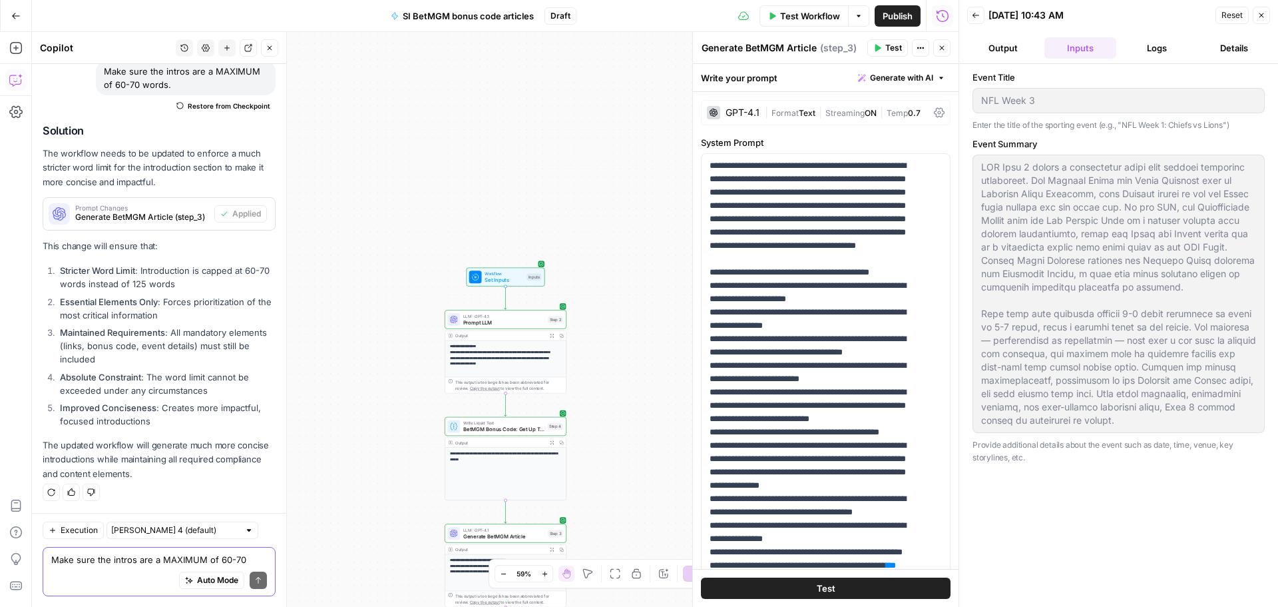
scroll to position [3265, 0]
click at [89, 564] on textarea "Make sure the intros are a MAXIMUM of 60-70 words." at bounding box center [159, 559] width 216 height 13
type textarea "r"
paste textarea "[URL][DOMAIN_NAME]"
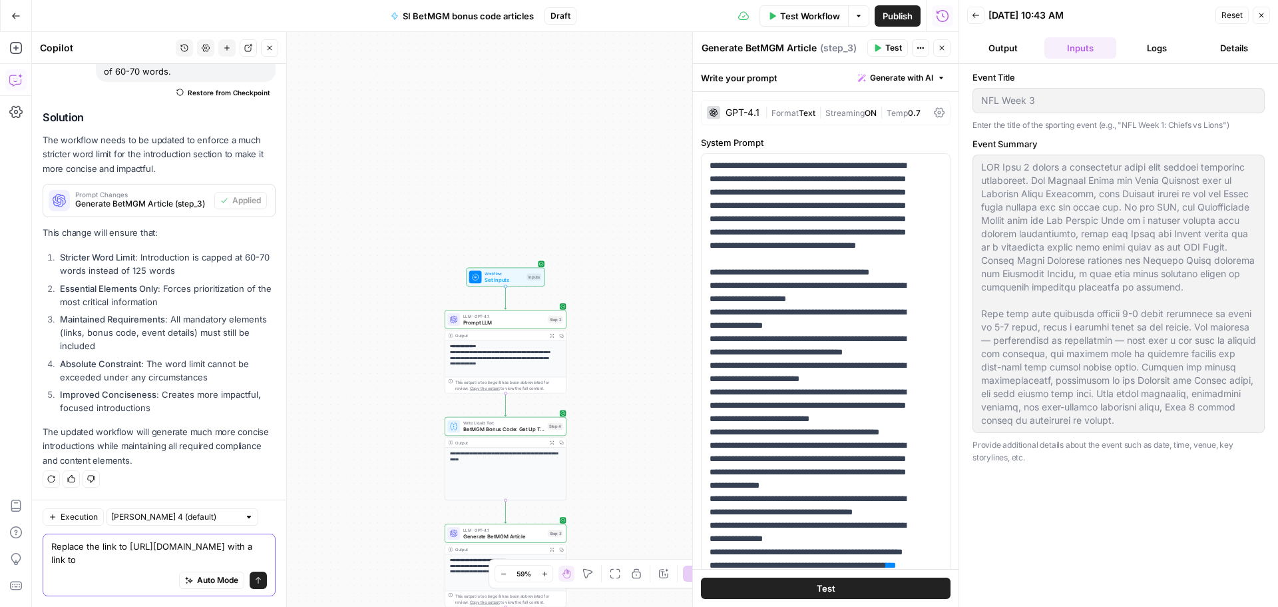
paste textarea "[URL][DOMAIN_NAME]"
click at [121, 539] on textarea "Replace the link to [URL][DOMAIN_NAME] with a link to [URL][DOMAIN_NAME]" at bounding box center [159, 552] width 216 height 27
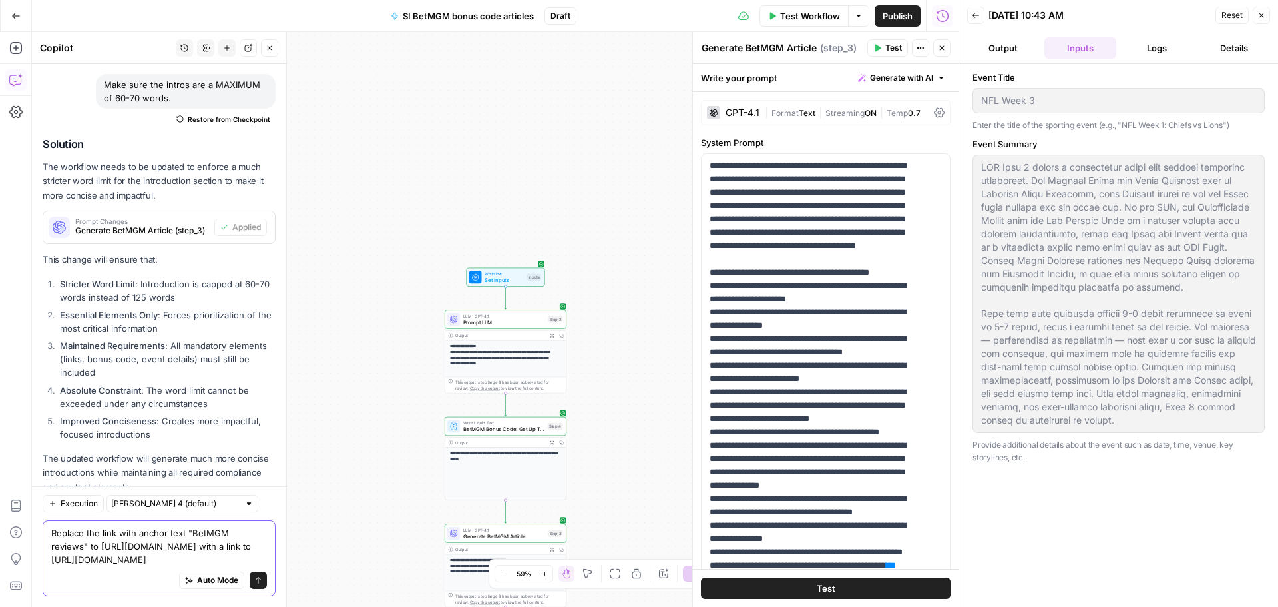
scroll to position [3319, 0]
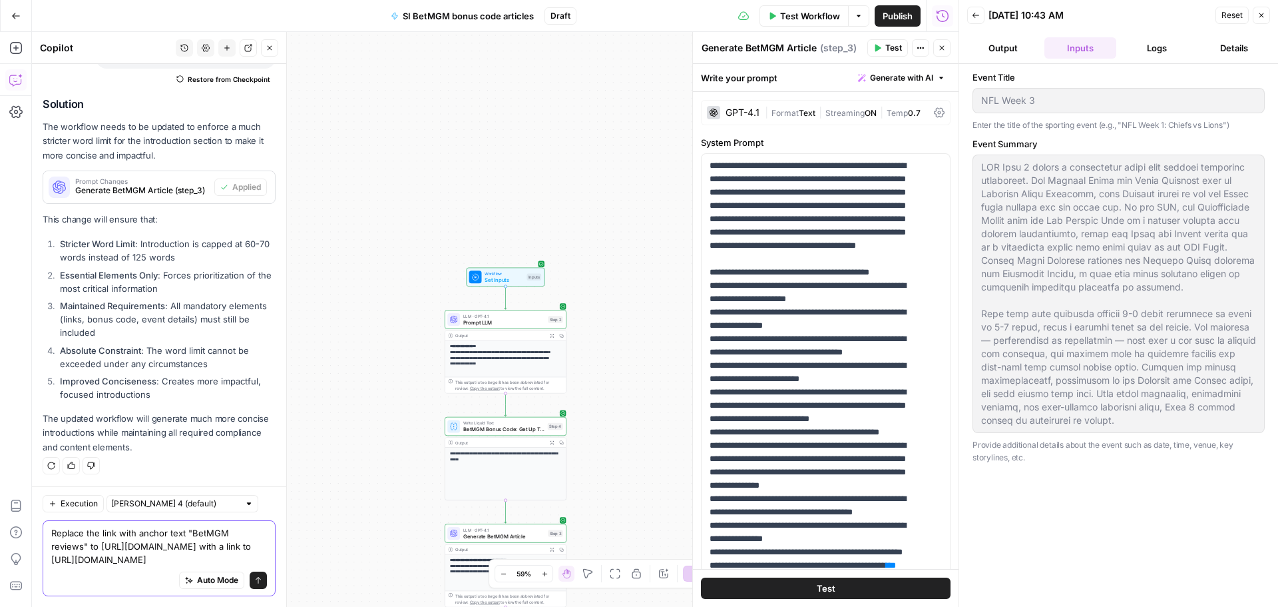
click at [103, 526] on textarea "Replace the link with anchor text "BetMGM reviews" to [URL][DOMAIN_NAME] with a…" at bounding box center [159, 546] width 216 height 40
click at [176, 545] on textarea "Replace the link with anchor text "BetMGM reviews" [URL][DOMAIN_NAME] with a li…" at bounding box center [159, 546] width 216 height 40
click at [136, 526] on textarea "Replace the link with anchor text "BetMGM reviews" [URL][DOMAIN_NAME] with [URL…" at bounding box center [159, 546] width 216 height 40
drag, startPoint x: 117, startPoint y: 509, endPoint x: 126, endPoint y: 515, distance: 10.9
click at [126, 526] on textarea "Replace the link with anchor text "BetMGM reviews" [URL][DOMAIN_NAME] with [URL…" at bounding box center [159, 546] width 216 height 40
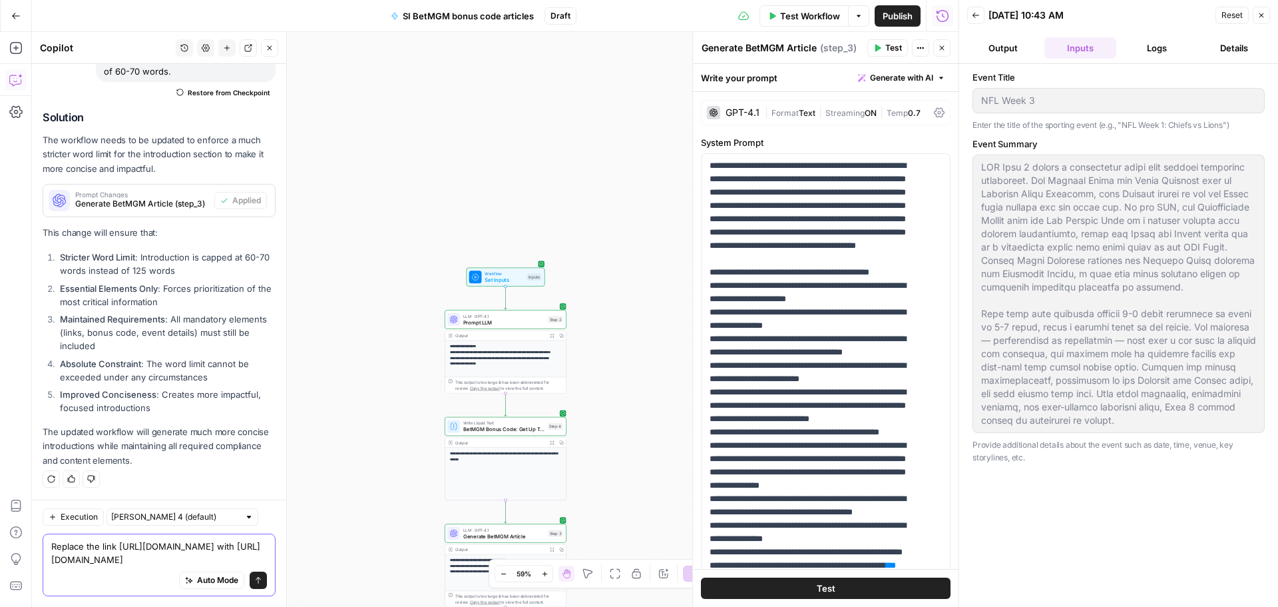
scroll to position [3305, 0]
click at [164, 550] on textarea "Replace the link: [URL][DOMAIN_NAME] with [URL][DOMAIN_NAME]" at bounding box center [159, 552] width 216 height 27
click at [127, 567] on div "Auto Mode Send" at bounding box center [159, 580] width 216 height 29
click at [250, 559] on textarea "Replace the link: [URL][DOMAIN_NAME] with:[URL][DOMAIN_NAME]" at bounding box center [159, 552] width 216 height 27
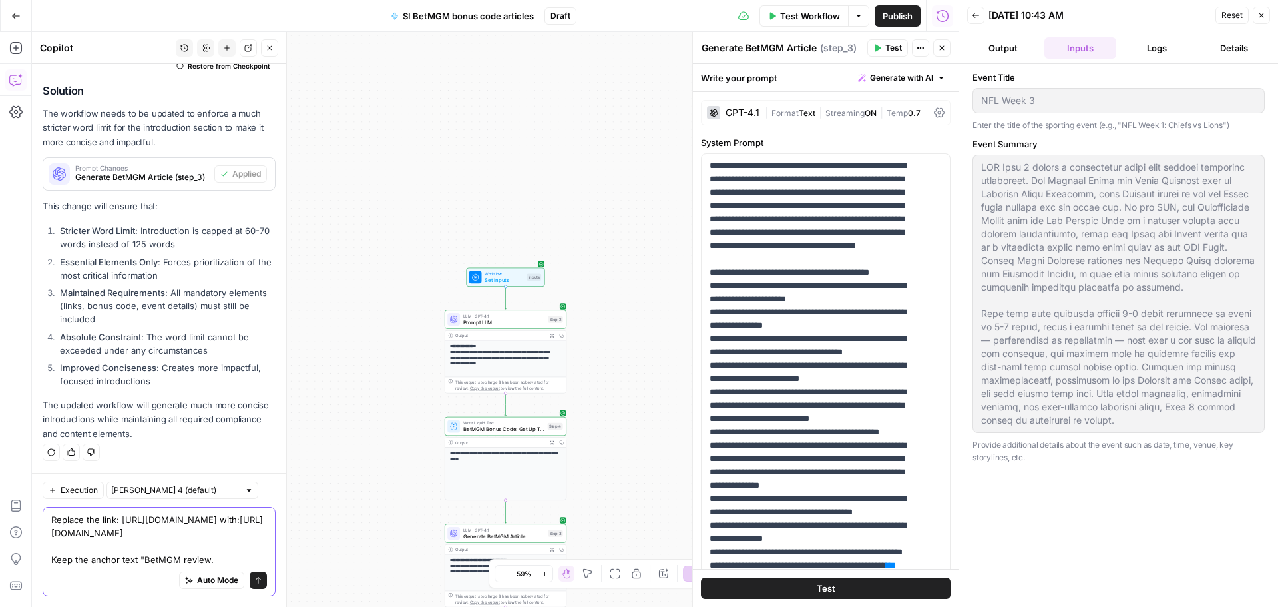
type textarea "Replace the link: [URL][DOMAIN_NAME] with:[URL][DOMAIN_NAME] Keep the anchor te…"
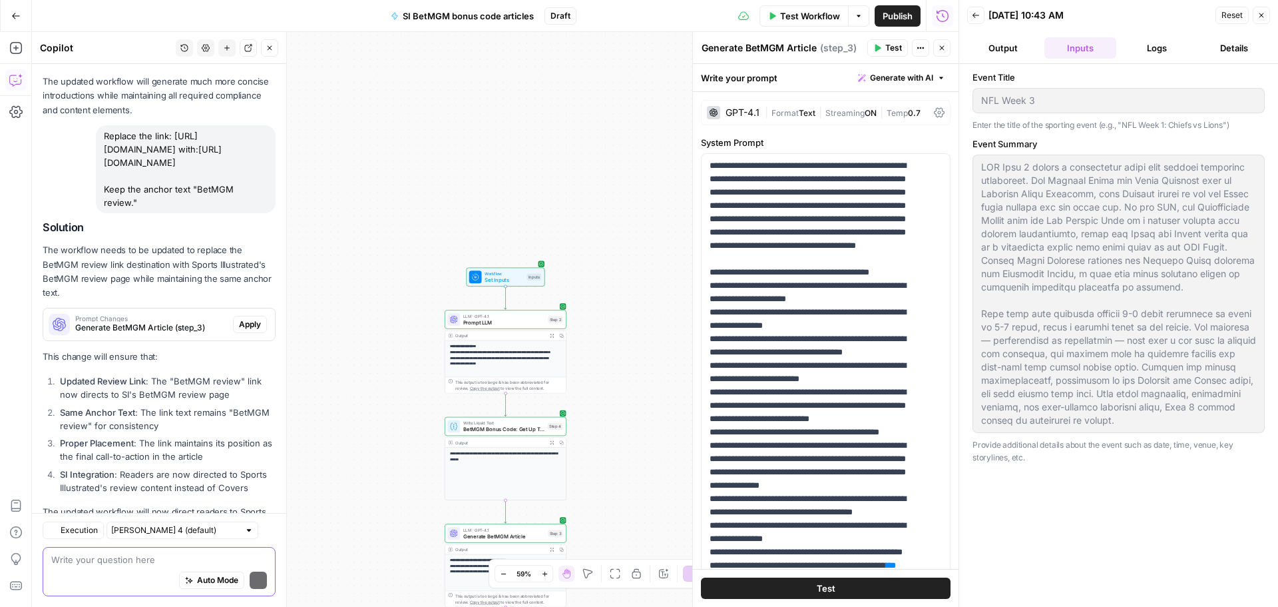
scroll to position [3696, 0]
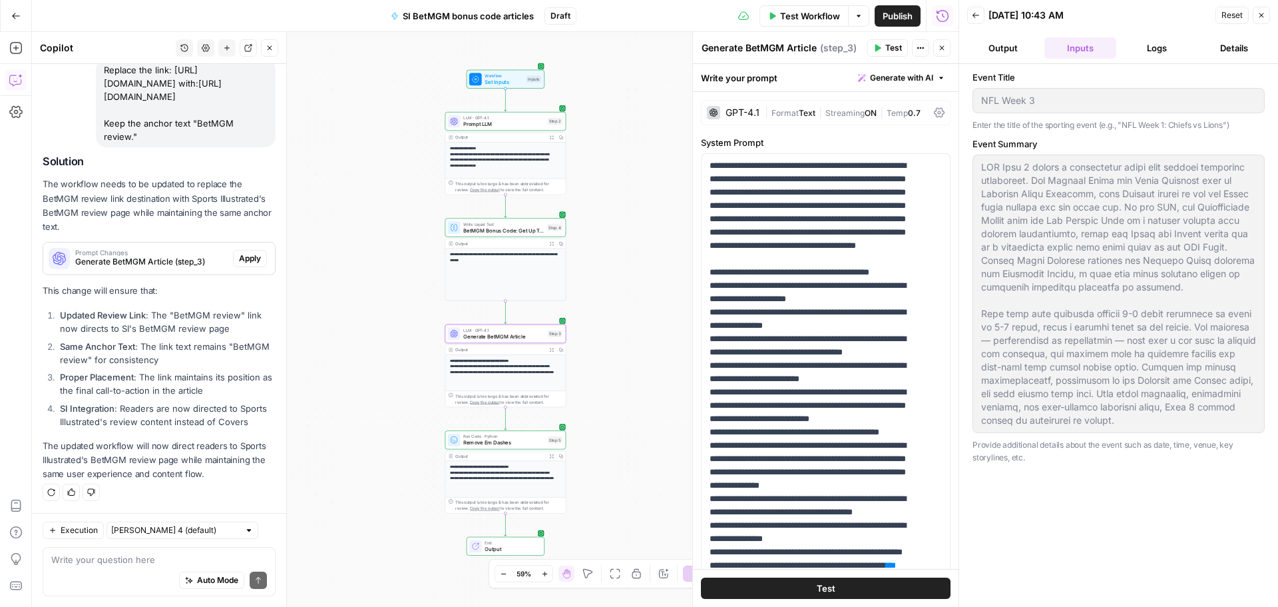
click at [240, 256] on span "Apply" at bounding box center [250, 258] width 22 height 12
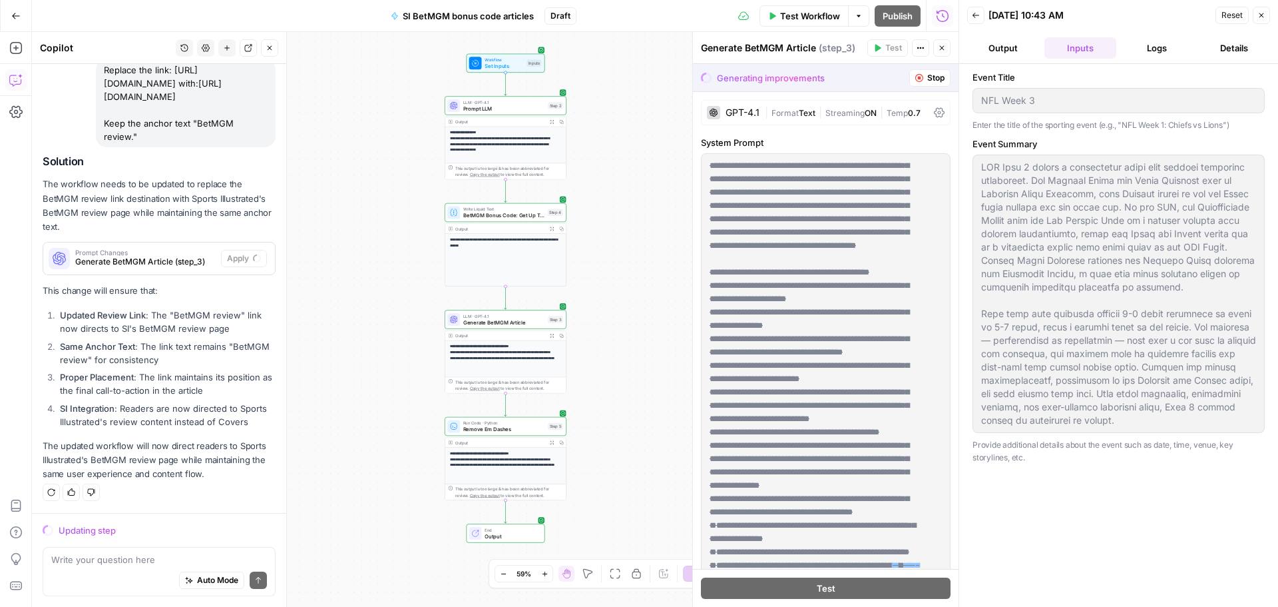
scroll to position [3546, 0]
